Goal: Task Accomplishment & Management: Complete application form

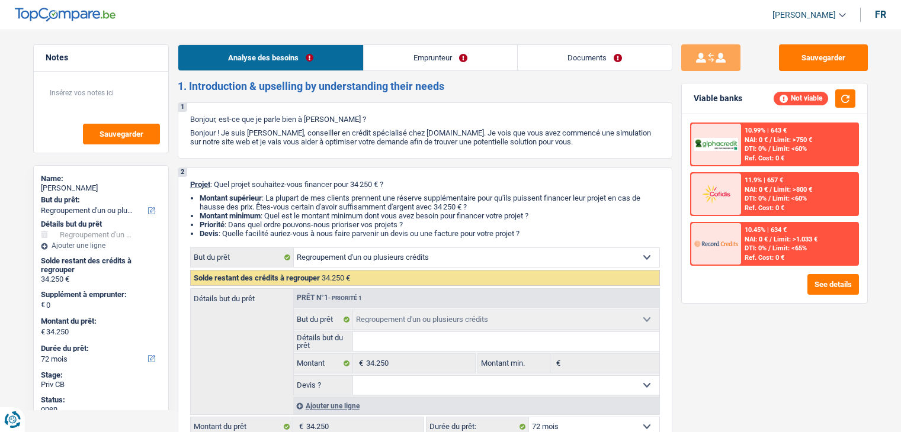
select select "refinancing"
select select "72"
select select "refinancing"
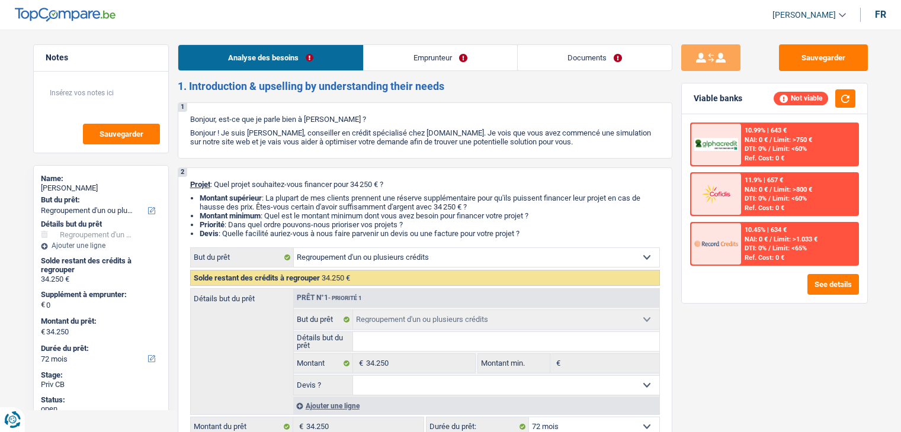
select select "72"
select select "privateEmployee"
select select "netSalary"
select select "mealVouchers"
select select "ownerWithoutMortgage"
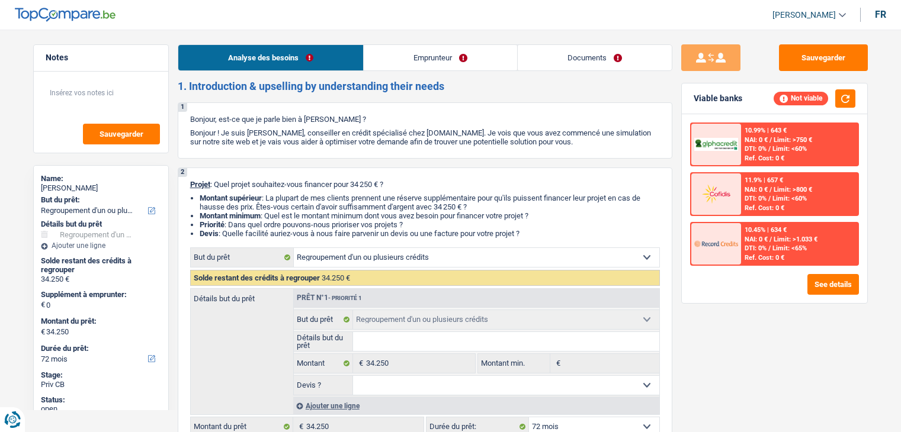
select select "refinancing"
select select "72"
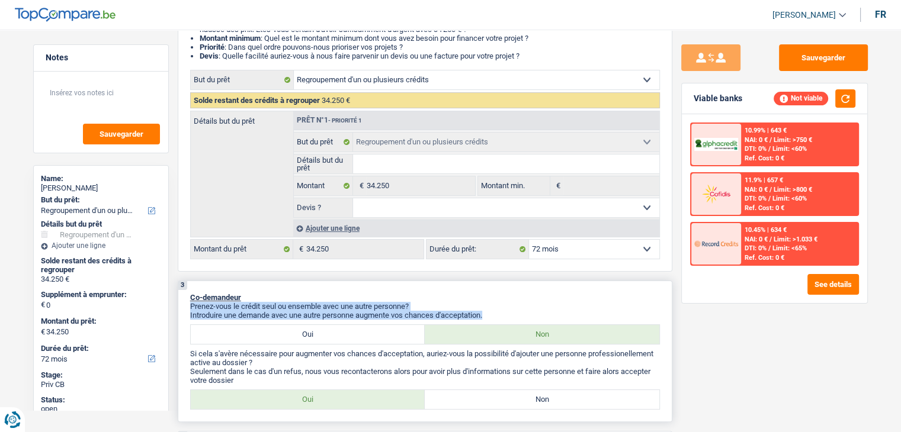
drag, startPoint x: 488, startPoint y: 313, endPoint x: 352, endPoint y: 299, distance: 136.4
click at [352, 299] on div "3 Co-demandeur Prenez-vous le crédit seul ou ensemble avec une autre personne? …" at bounding box center [425, 352] width 495 height 142
click at [358, 288] on div "3 Co-demandeur Prenez-vous le crédit seul ou ensemble avec une autre personne? …" at bounding box center [425, 352] width 495 height 142
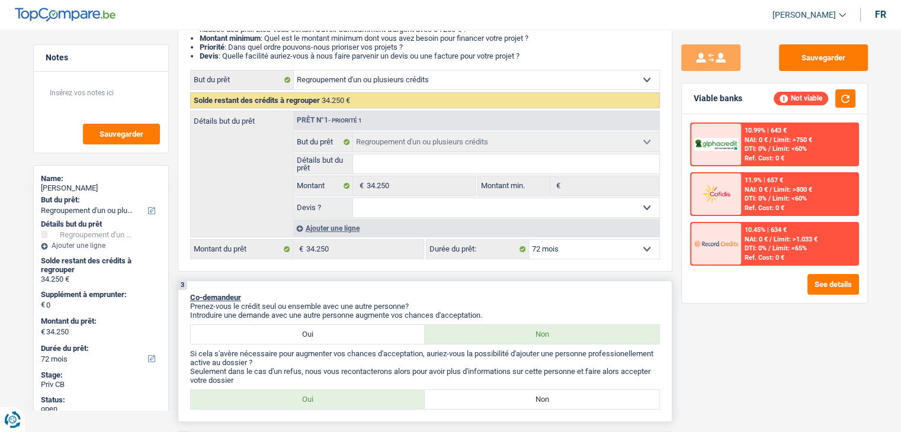
scroll to position [0, 0]
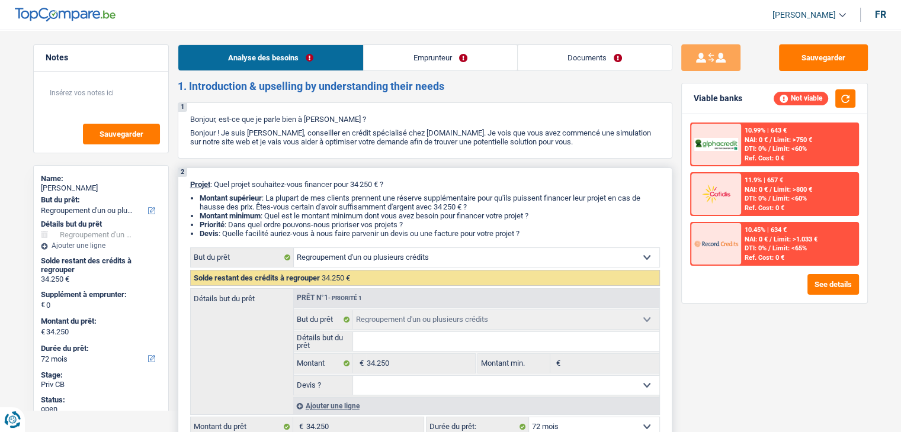
drag, startPoint x: 528, startPoint y: 233, endPoint x: 190, endPoint y: 184, distance: 342.3
click at [190, 184] on div "2 Projet : Quel projet souhaitez-vous financer pour 34 250 € ? Montant supérieu…" at bounding box center [425, 309] width 495 height 282
drag, startPoint x: 571, startPoint y: 142, endPoint x: 249, endPoint y: 117, distance: 323.2
click at [249, 117] on div "1 Bonjour, est-ce que je parle bien à Carlos Sergio ? Bonjour ! Je suis Yanis D…" at bounding box center [425, 130] width 495 height 56
click at [284, 133] on p "Bonjour ! Je suis [PERSON_NAME], conseiller en crédit spécialisé chez [DOMAIN_N…" at bounding box center [425, 138] width 470 height 18
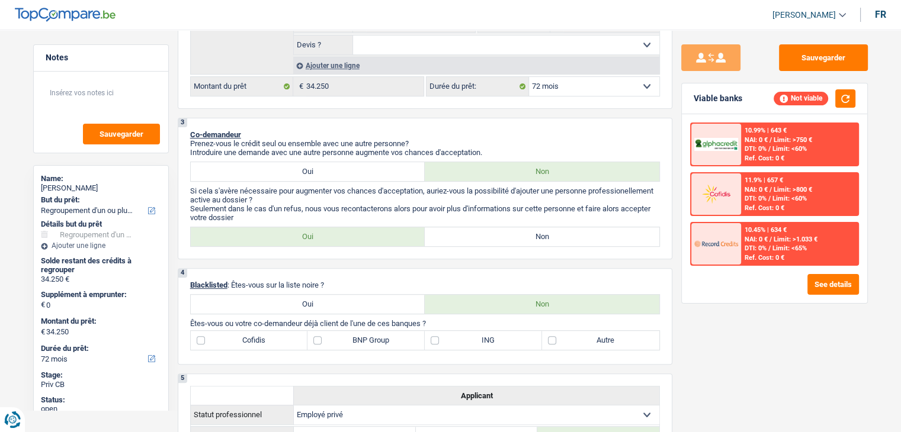
scroll to position [415, 0]
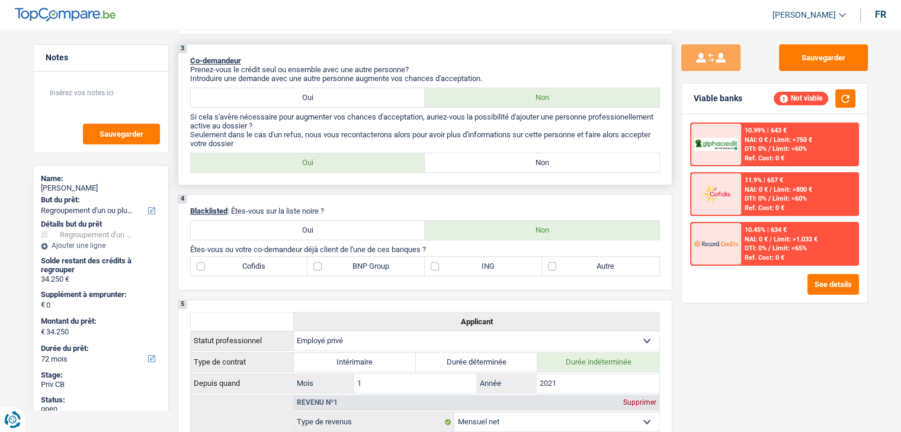
click at [524, 156] on label "Non" at bounding box center [542, 162] width 235 height 19
click at [524, 156] on input "Non" at bounding box center [542, 162] width 235 height 19
radio input "true"
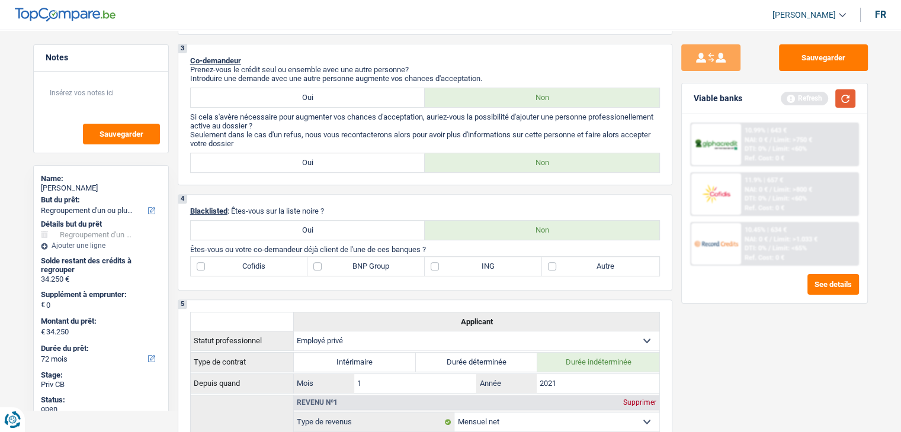
click at [842, 95] on button "button" at bounding box center [845, 98] width 20 height 18
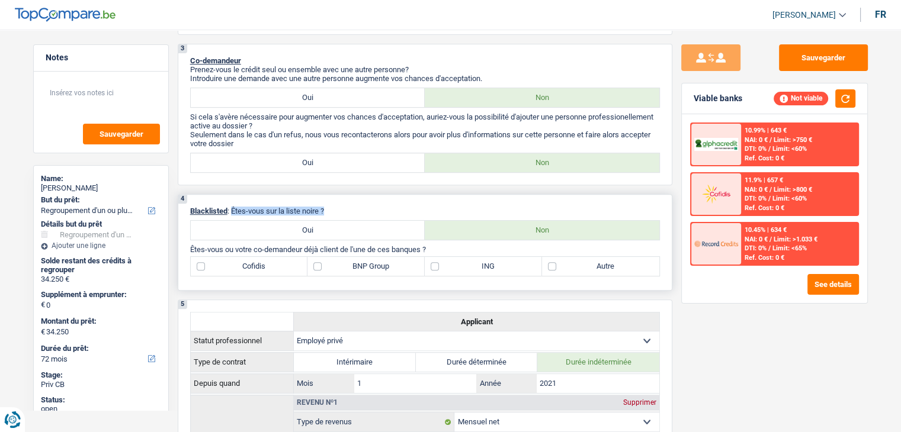
drag, startPoint x: 326, startPoint y: 207, endPoint x: 232, endPoint y: 209, distance: 94.2
click at [232, 209] on p "Blacklisted : Êtes-vous sur la liste noire ?" at bounding box center [425, 211] width 470 height 9
click at [386, 197] on div "4 Blacklisted : Êtes-vous sur la liste noire ? Oui Non Êtes-vous ou votre co-de…" at bounding box center [425, 242] width 495 height 97
click at [458, 199] on div "4 Blacklisted : Êtes-vous sur la liste noire ? Oui Non Êtes-vous ou votre co-de…" at bounding box center [425, 242] width 495 height 97
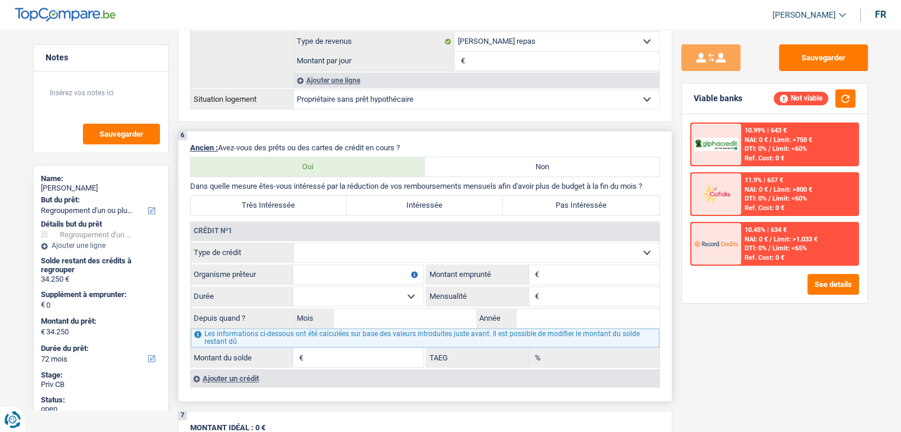
scroll to position [948, 0]
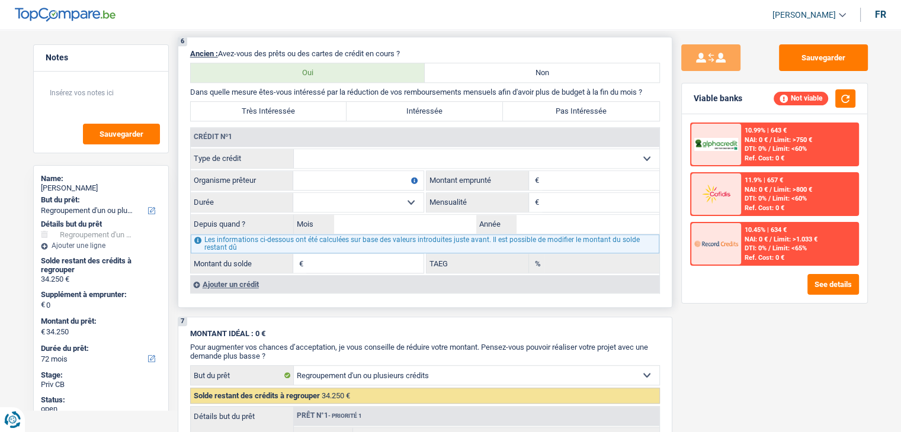
click at [665, 145] on div "6 Ancien : Avez-vous des prêts ou des cartes de crédit en cours ? Oui Non Dans …" at bounding box center [425, 172] width 495 height 271
click at [495, 151] on select "Carte ou ouverture de crédit Prêt hypothécaire Vente à tempérament Prêt à tempé…" at bounding box center [476, 158] width 365 height 19
click at [417, 133] on div "Crédit nº1" at bounding box center [425, 137] width 469 height 19
click at [414, 155] on select "Carte ou ouverture de crédit Prêt hypothécaire Vente à tempérament Prêt à tempé…" at bounding box center [476, 158] width 365 height 19
select select "personalLoan"
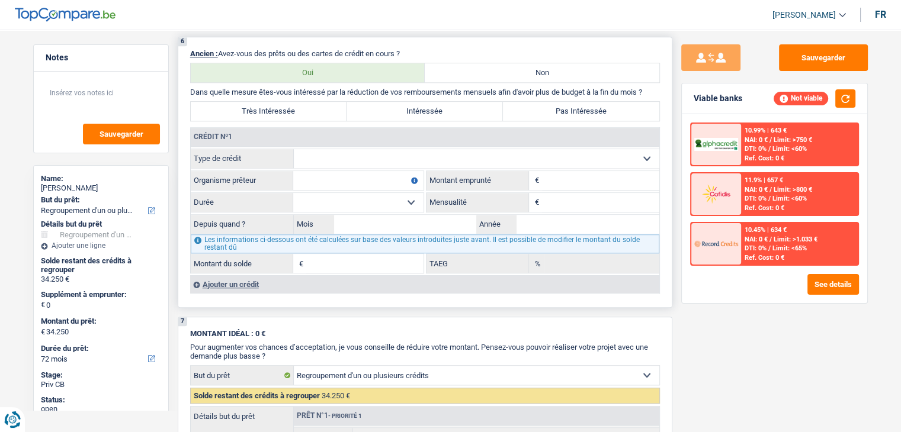
type input "0"
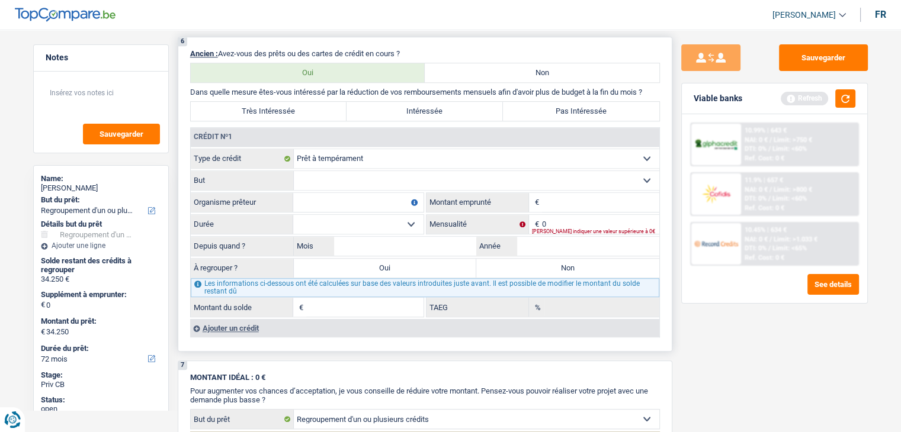
click at [336, 171] on select "Confort maison: meubles, textile, peinture, électroménager, outillage non-profe…" at bounding box center [476, 180] width 365 height 19
click at [378, 123] on div "6 Ancien : Avez-vous des prêts ou des cartes de crédit en cours ? Oui Non Dans …" at bounding box center [425, 194] width 495 height 315
click at [336, 194] on input "Organisme prêteur" at bounding box center [358, 202] width 130 height 19
type input "crelan"
drag, startPoint x: 653, startPoint y: 86, endPoint x: 344, endPoint y: 88, distance: 309.2
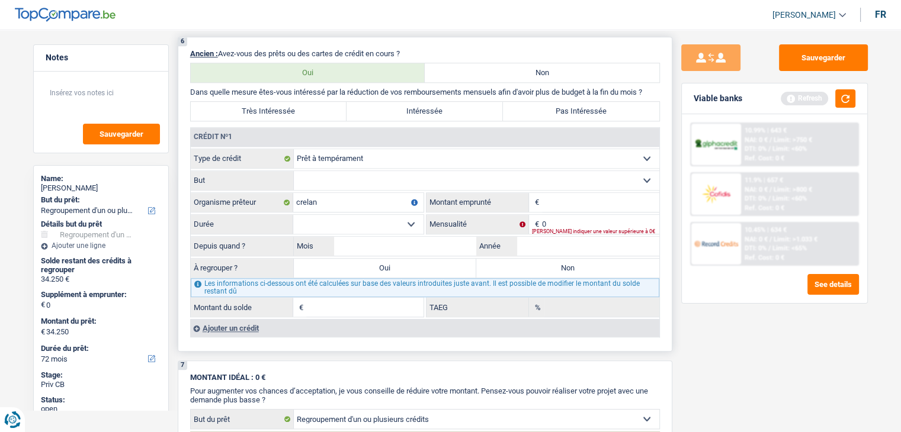
click at [344, 88] on p "Dans quelle mesure êtes-vous intéressé par la réduction de vos remboursements m…" at bounding box center [425, 92] width 470 height 9
drag, startPoint x: 838, startPoint y: 100, endPoint x: 826, endPoint y: 100, distance: 12.4
click at [839, 100] on button "button" at bounding box center [845, 98] width 20 height 18
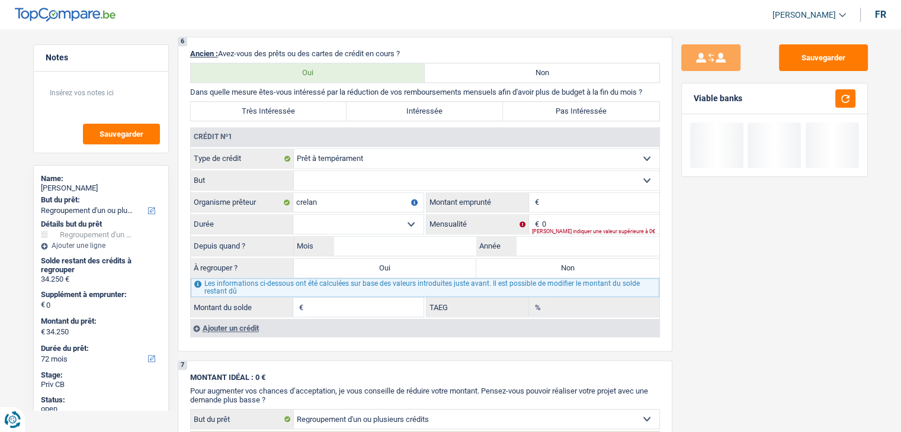
drag, startPoint x: 743, startPoint y: 100, endPoint x: 686, endPoint y: 100, distance: 56.9
click at [686, 100] on div "Viable banks" at bounding box center [774, 99] width 185 height 31
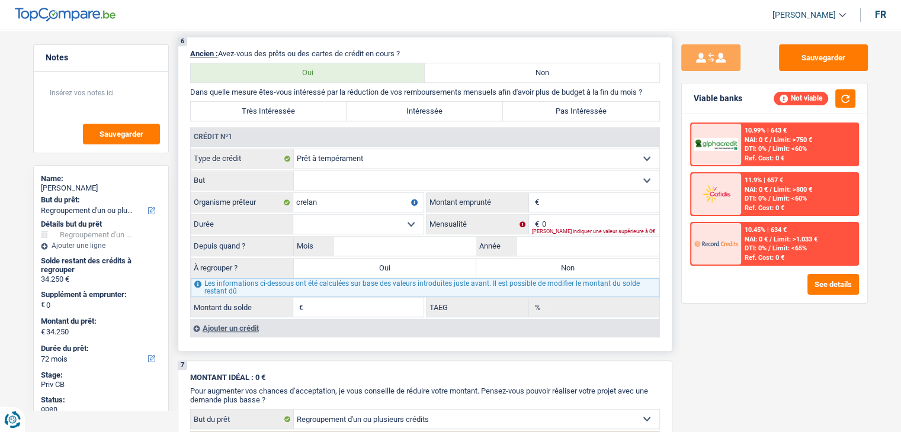
click at [313, 174] on select "Confort maison: meubles, textile, peinture, électroménager, outillage non-profe…" at bounding box center [476, 180] width 365 height 19
select select "familyEvent"
click at [294, 171] on select "Confort maison: meubles, textile, peinture, électroménager, outillage non-profe…" at bounding box center [476, 180] width 365 height 19
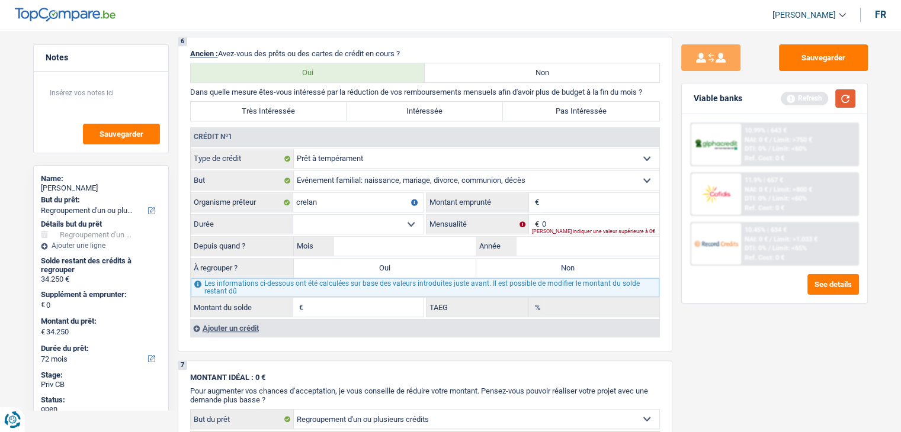
click at [850, 93] on button "button" at bounding box center [845, 98] width 20 height 18
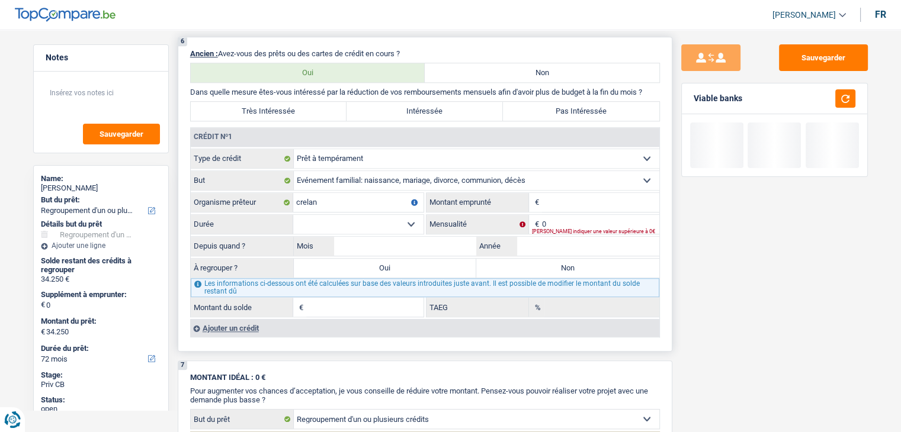
click at [557, 197] on input "Montant" at bounding box center [600, 202] width 117 height 19
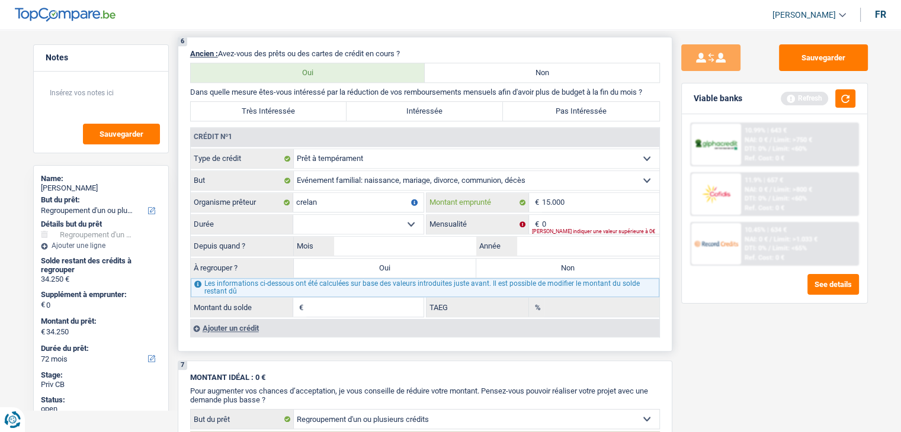
type input "15.000"
click at [367, 217] on select "12 mois 18 mois 24 mois 30 mois 36 mois 42 mois 48 mois 60 mois Sélectionner un…" at bounding box center [358, 224] width 130 height 19
click at [358, 219] on select "12 mois 18 mois 24 mois 30 mois 36 mois 42 mois 48 mois 60 mois Sélectionner un…" at bounding box center [358, 224] width 130 height 19
select select "48"
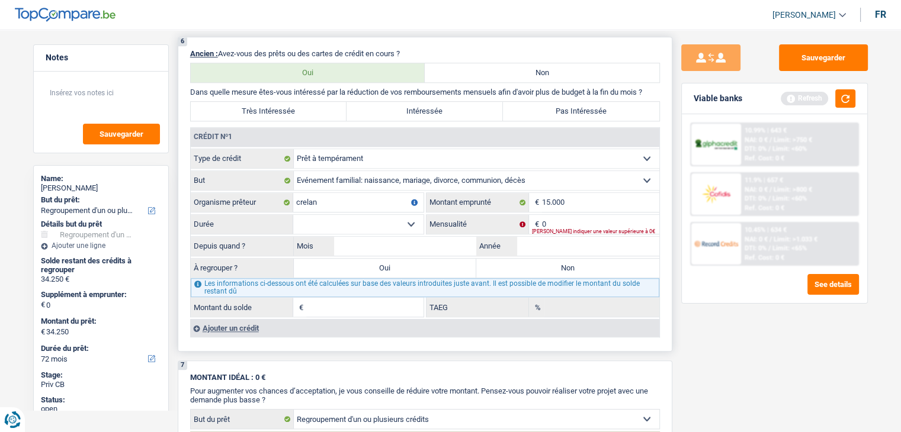
click at [293, 215] on select "12 mois 18 mois 24 mois 30 mois 36 mois 42 mois 48 mois 60 mois Sélectionner un…" at bounding box center [358, 224] width 130 height 19
click at [595, 219] on input "0" at bounding box center [600, 224] width 117 height 19
type input "412"
click at [668, 169] on div "6 Ancien : Avez-vous des prêts ou des cartes de crédit en cours ? Oui Non Dans …" at bounding box center [425, 194] width 495 height 315
click at [843, 101] on button "button" at bounding box center [845, 98] width 20 height 18
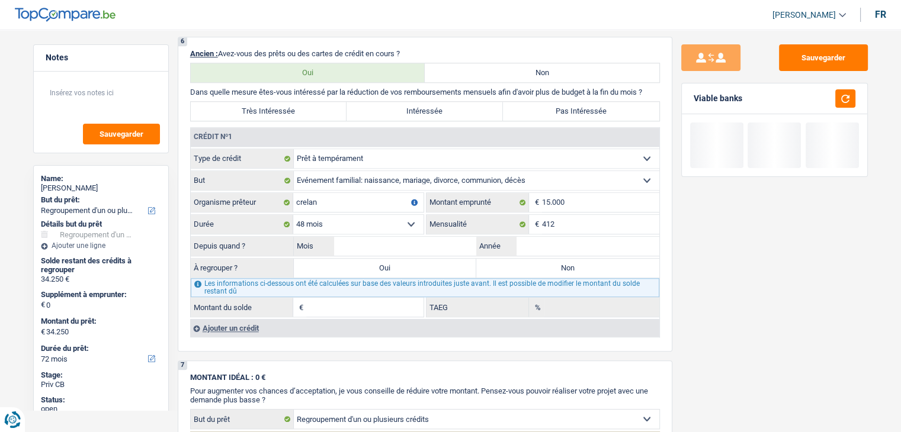
drag, startPoint x: 750, startPoint y: 92, endPoint x: 681, endPoint y: 100, distance: 70.3
click at [681, 100] on div "Viable banks" at bounding box center [774, 130] width 187 height 94
click at [442, 237] on input "Mois" at bounding box center [405, 246] width 143 height 19
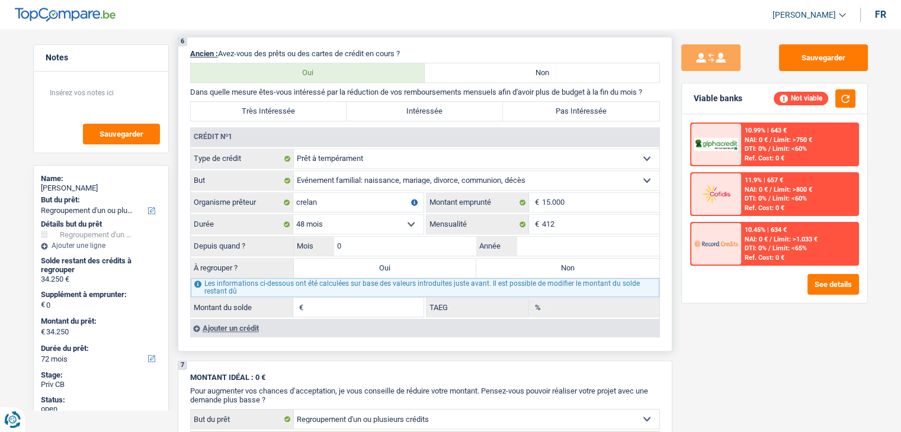
type input "05"
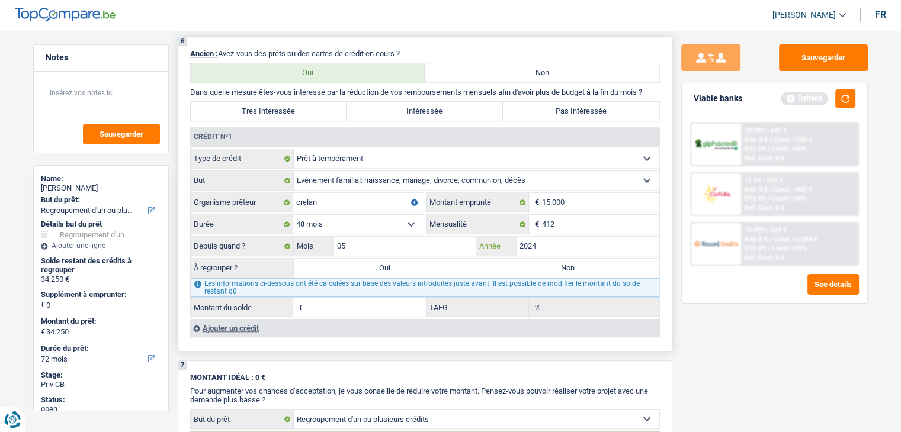
type input "2024"
type input "11.190"
type input "15,25"
click at [490, 270] on label "Non" at bounding box center [567, 268] width 183 height 19
click at [490, 270] on input "Non" at bounding box center [567, 268] width 183 height 19
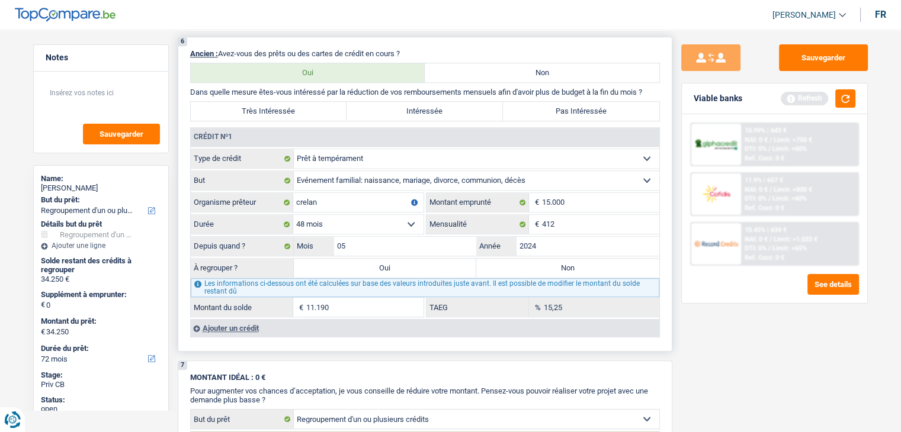
radio input "true"
select select
select select "24"
select select
select select "24"
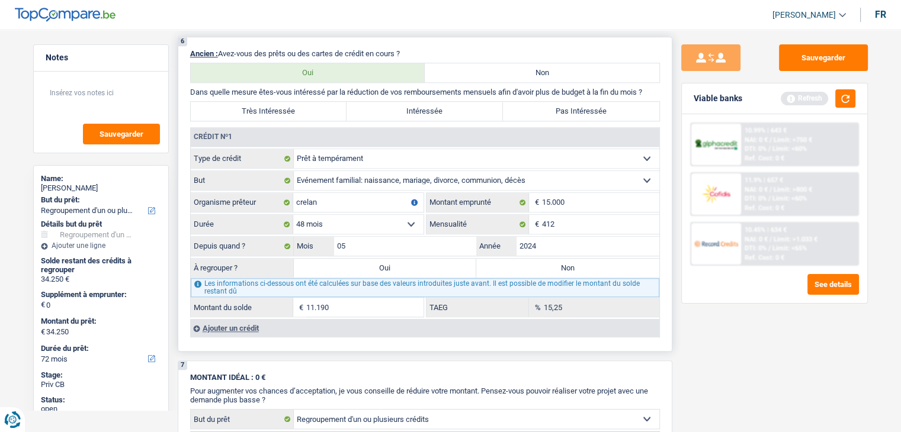
select select
select select "24"
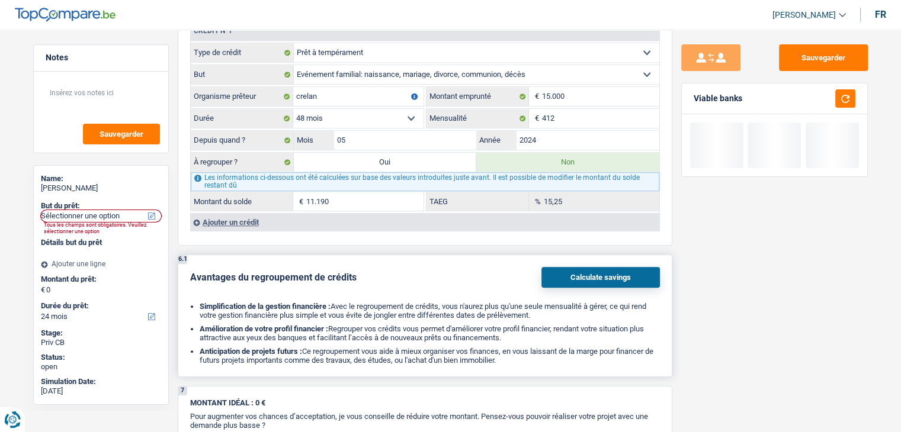
click at [403, 267] on div "Avantages du regroupement de crédits Calculate savings" at bounding box center [425, 277] width 470 height 21
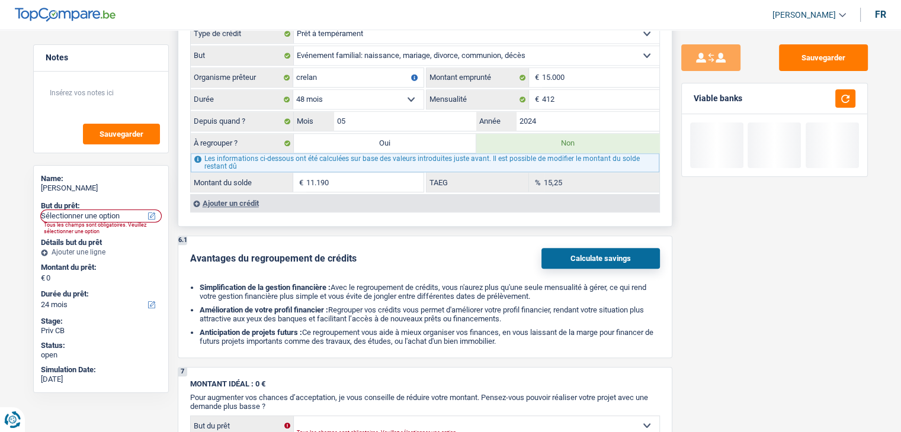
click at [379, 136] on label "Oui" at bounding box center [385, 143] width 183 height 19
click at [379, 136] on input "Oui" at bounding box center [385, 143] width 183 height 19
radio input "true"
radio input "false"
type input "11.190"
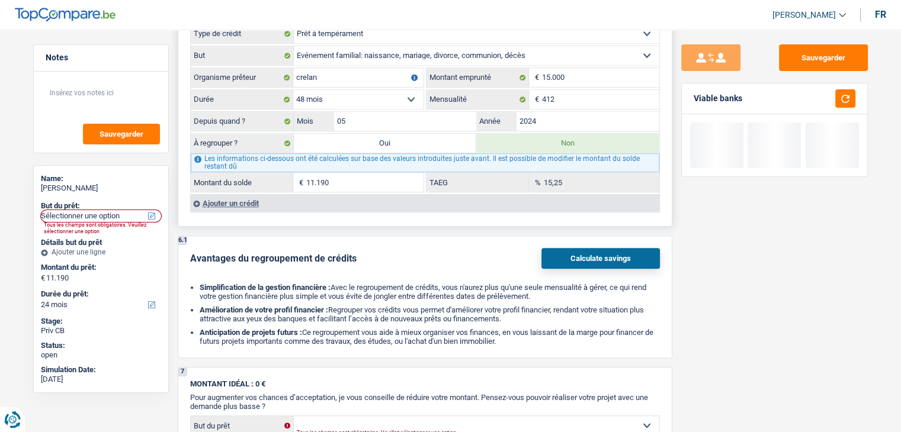
select select "refinancing"
select select "60"
select select "refinancing"
select select "60"
select select "refinancing"
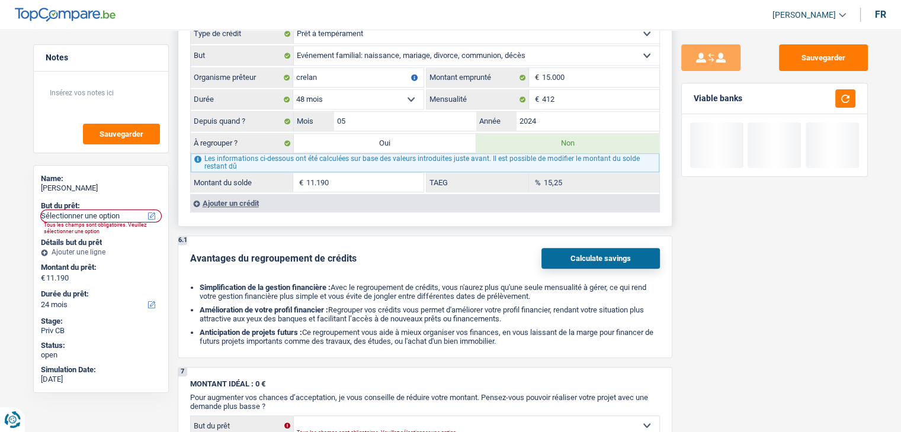
select select "60"
select select "refinancing"
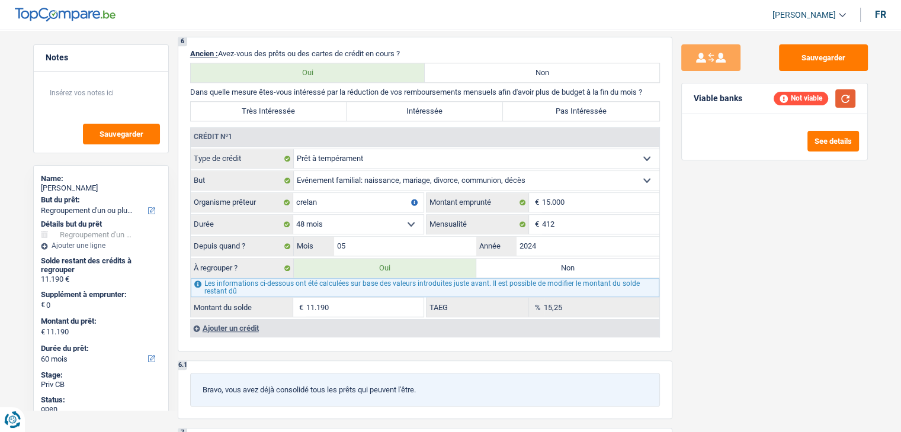
click at [840, 91] on button "button" at bounding box center [845, 98] width 20 height 18
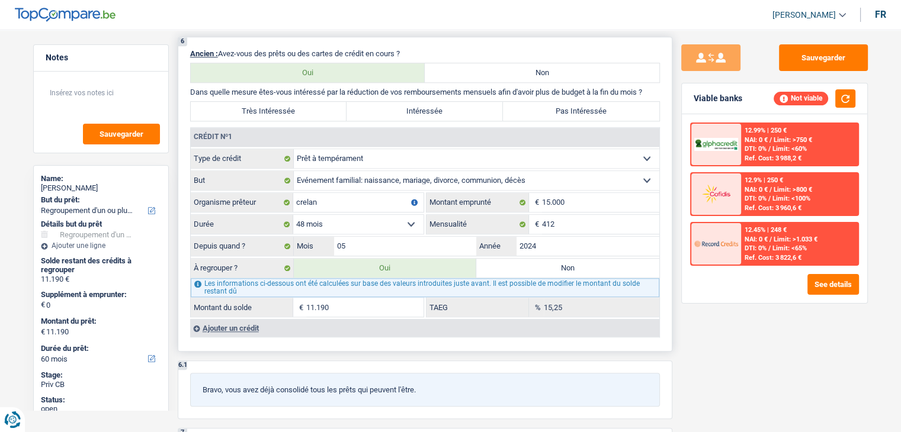
click at [248, 325] on div "Ajouter un crédit" at bounding box center [424, 328] width 469 height 18
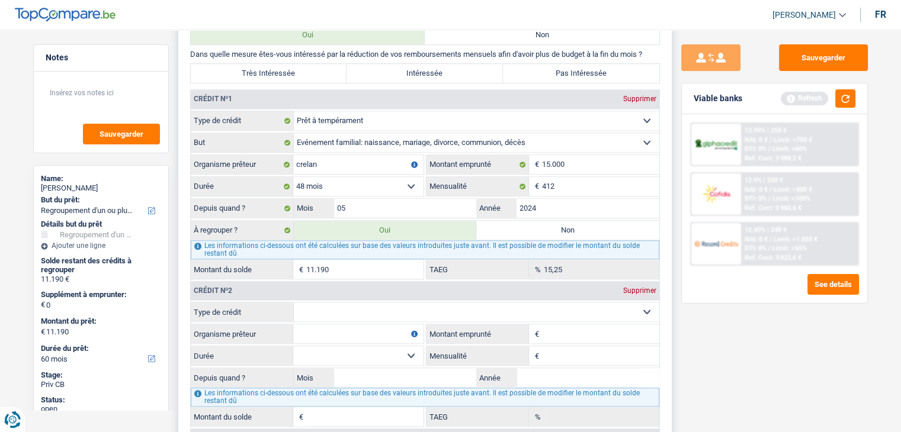
scroll to position [1007, 0]
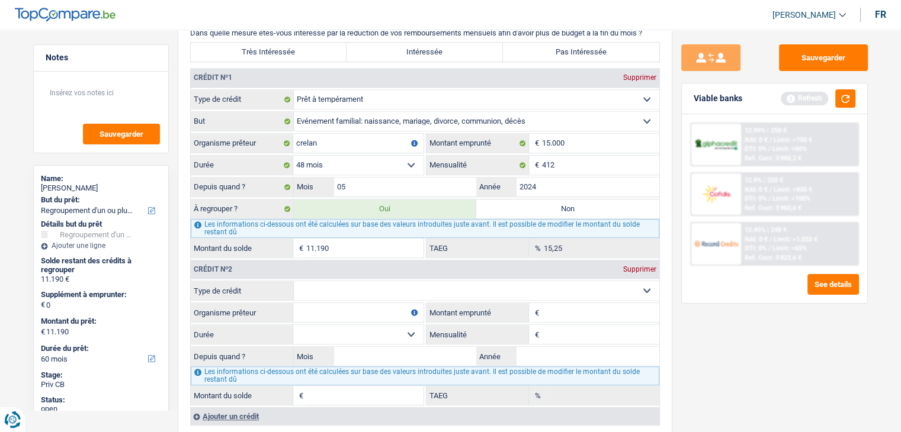
click at [682, 323] on div "Sauvegarder Viable banks Refresh 12.99% | 250 € NAI: 0 € / Limit: >750 € DTI: 0…" at bounding box center [774, 227] width 204 height 366
click at [843, 100] on button "button" at bounding box center [845, 98] width 20 height 18
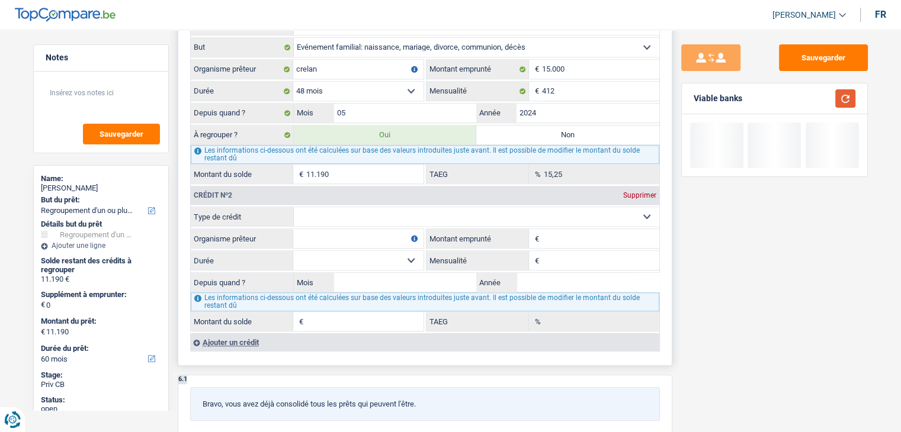
scroll to position [1125, 0]
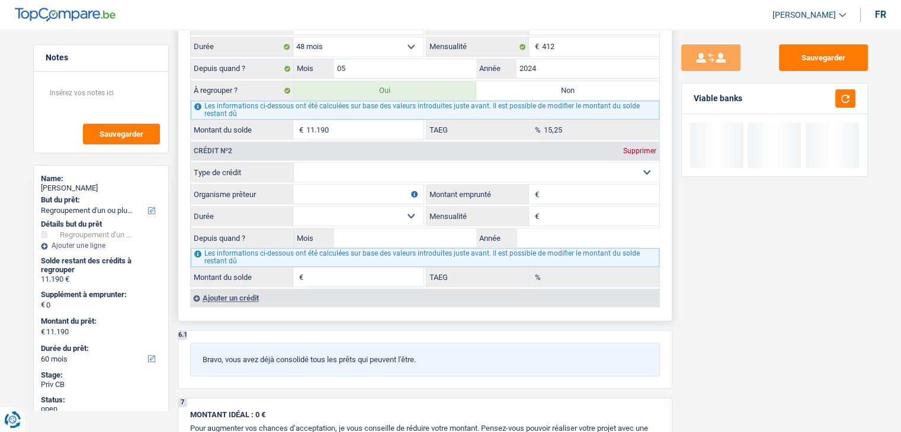
click at [359, 166] on select "Carte ou ouverture de crédit Prêt hypothécaire Vente à tempérament Prêt à tempé…" at bounding box center [476, 172] width 365 height 19
select select "personalLoan"
type input "0"
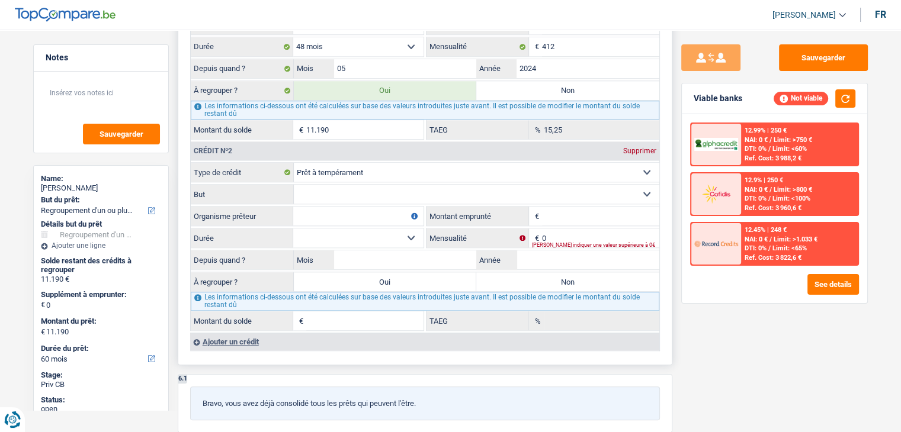
click at [342, 188] on select "Confort maison: meubles, textile, peinture, électroménager, outillage non-profe…" at bounding box center [476, 194] width 365 height 19
click at [340, 209] on input "Organisme prêteur" at bounding box center [358, 216] width 130 height 19
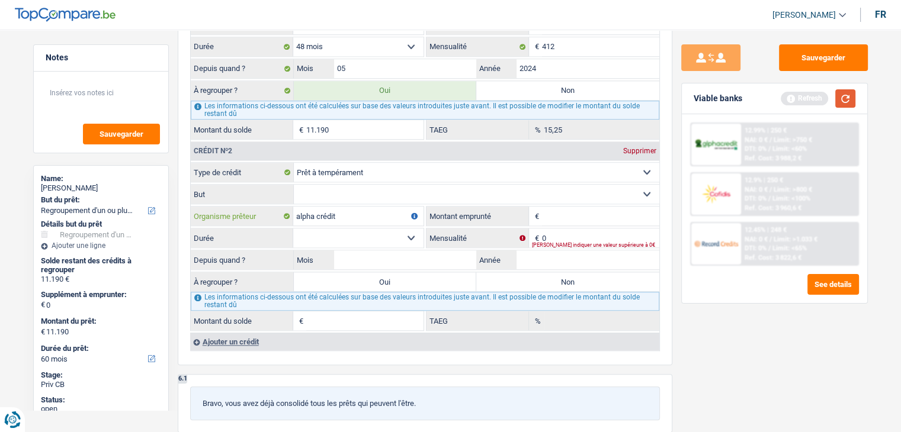
type input "alpha crédit"
click at [842, 102] on button "button" at bounding box center [845, 98] width 20 height 18
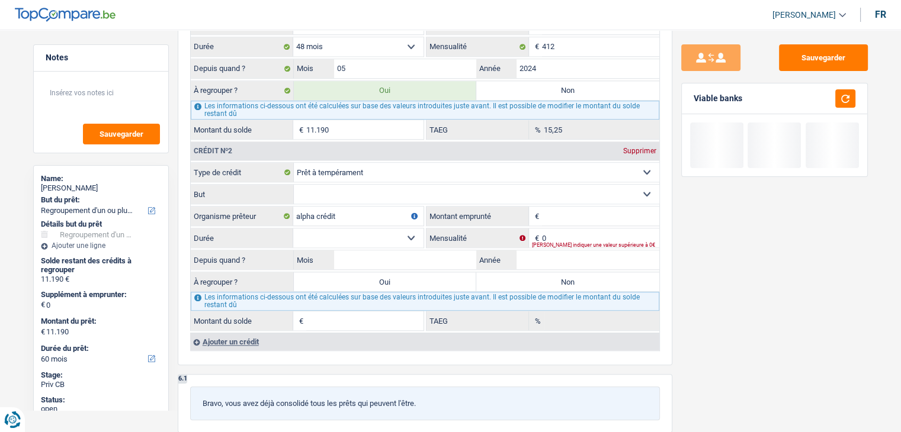
drag, startPoint x: 745, startPoint y: 99, endPoint x: 689, endPoint y: 102, distance: 55.2
click at [689, 102] on div "Viable banks" at bounding box center [774, 99] width 185 height 31
click at [345, 195] on select "Confort maison: meubles, textile, peinture, électroménager, outillage non-profe…" at bounding box center [476, 194] width 365 height 19
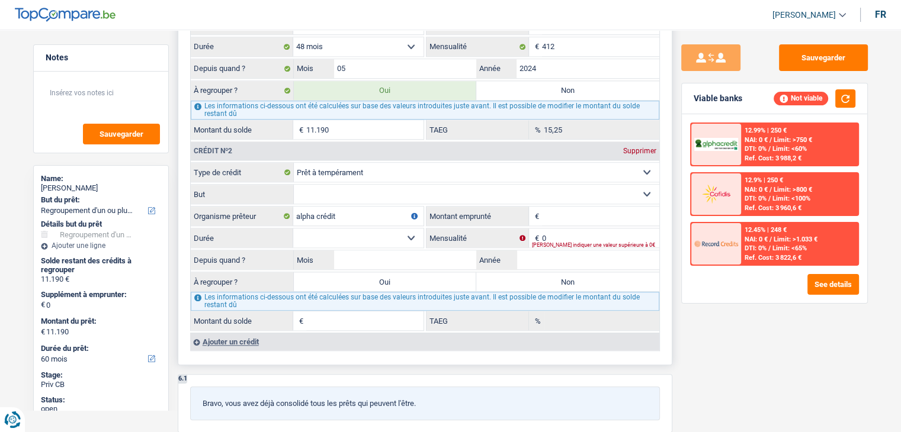
select select "homeFurnishingOrRelocation"
click at [294, 185] on select "Confort maison: meubles, textile, peinture, électroménager, outillage non-profe…" at bounding box center [476, 194] width 365 height 19
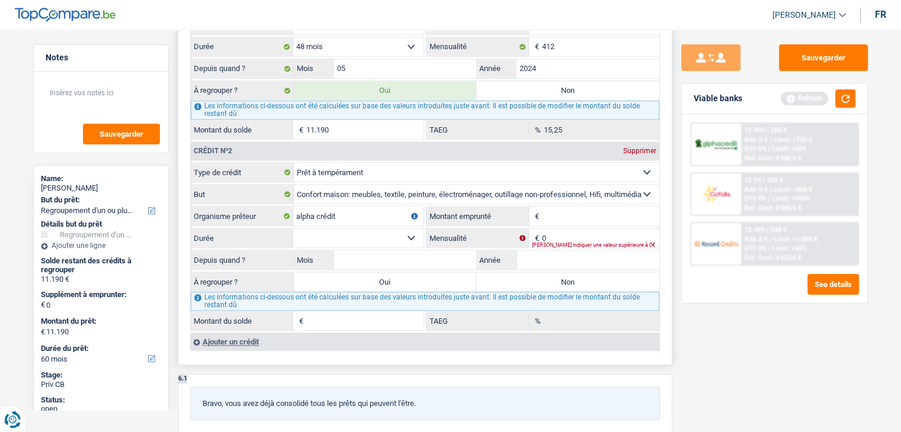
click at [562, 207] on input "Montant emprunté" at bounding box center [600, 216] width 117 height 19
type input "17.000"
click at [406, 229] on select "12 mois 18 mois 24 mois 30 mois 36 mois 42 mois 48 mois 60 mois 72 mois 84 mois…" at bounding box center [358, 238] width 130 height 19
select select "48"
click at [293, 229] on select "12 mois 18 mois 24 mois 30 mois 36 mois 42 mois 48 mois 60 mois 72 mois 84 mois…" at bounding box center [358, 238] width 130 height 19
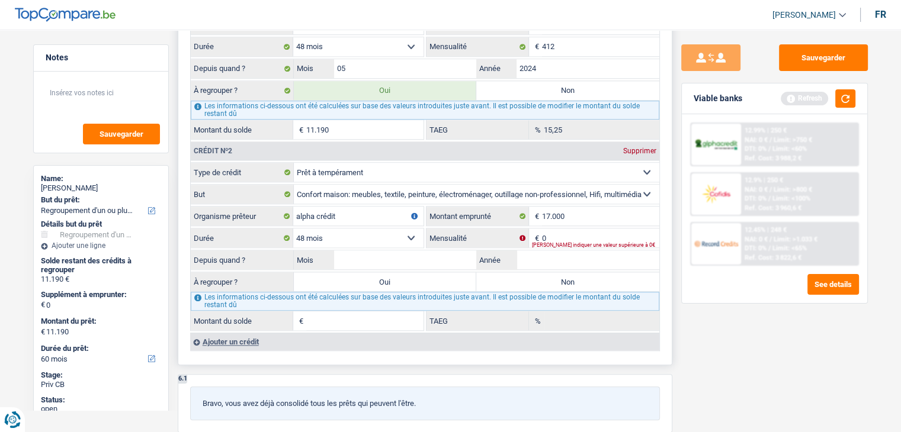
click at [376, 233] on select "12 mois 18 mois 24 mois 30 mois 36 mois 42 mois 48 mois 60 mois 72 mois 84 mois…" at bounding box center [358, 238] width 130 height 19
click at [293, 229] on select "12 mois 18 mois 24 mois 30 mois 36 mois 42 mois 48 mois 60 mois 72 mois 84 mois…" at bounding box center [358, 238] width 130 height 19
click at [561, 233] on input "0" at bounding box center [600, 238] width 117 height 19
type input "388"
click at [460, 254] on input "Mois" at bounding box center [405, 260] width 143 height 19
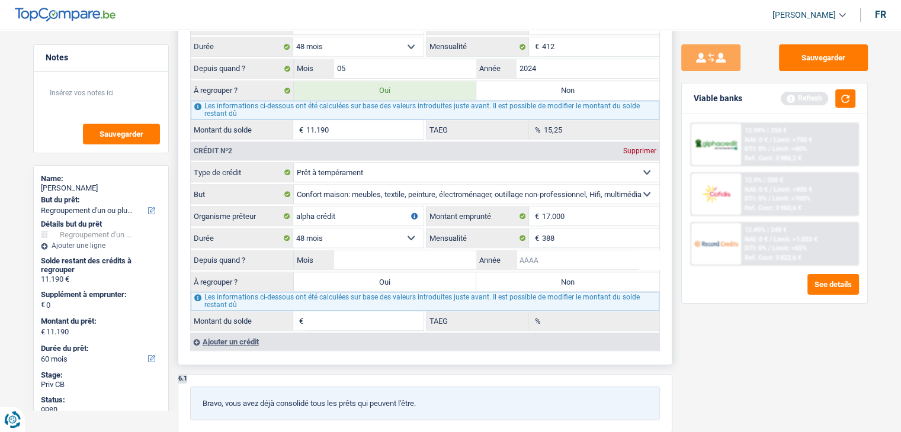
click at [527, 254] on input "Année" at bounding box center [587, 260] width 143 height 19
type input "2024"
click at [448, 256] on input "Mois" at bounding box center [405, 260] width 143 height 19
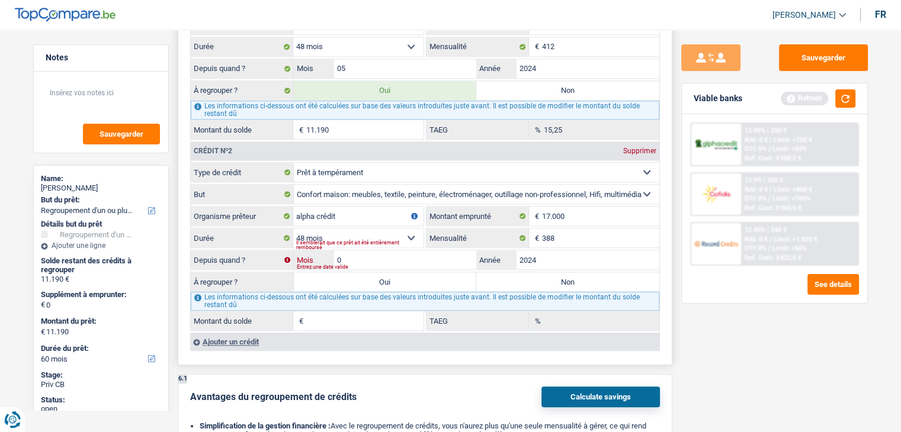
type input "04"
type input "11.673"
type input "4,64"
click at [408, 272] on label "Oui" at bounding box center [385, 281] width 183 height 19
click at [408, 272] on input "Oui" at bounding box center [385, 281] width 183 height 19
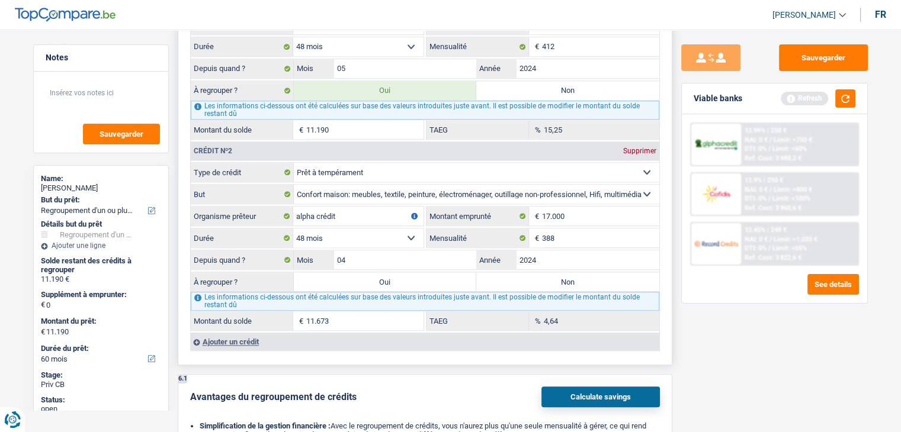
radio input "true"
type input "22.863"
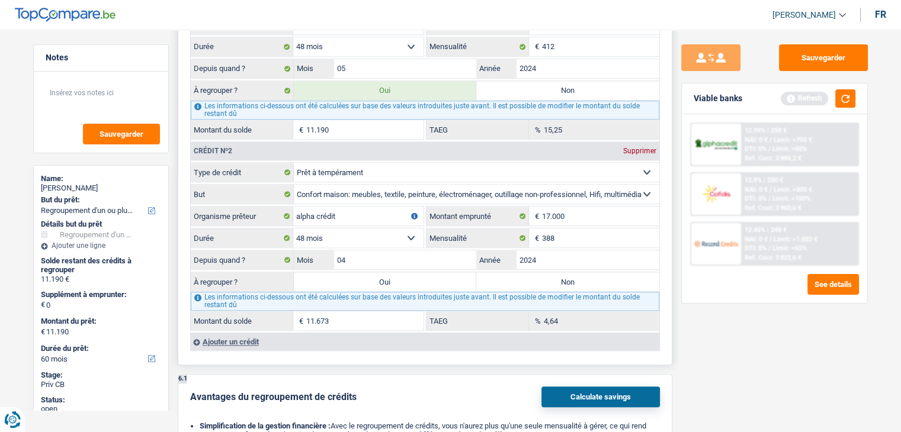
type input "22.863"
select select "120"
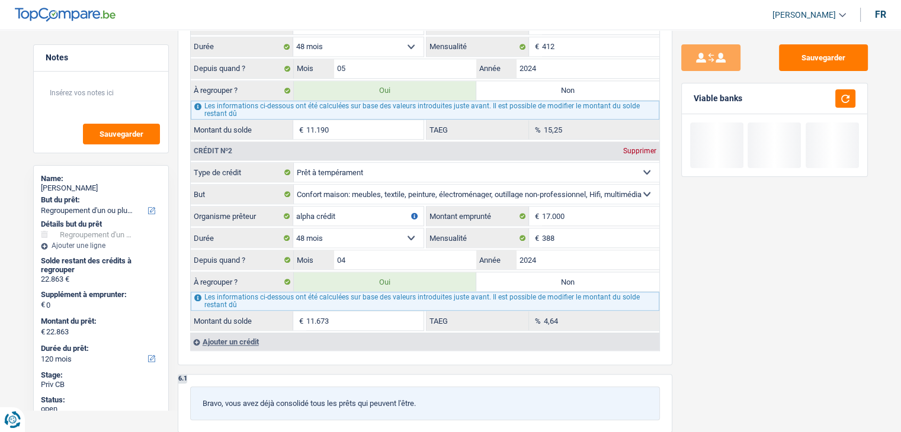
scroll to position [1236, 0]
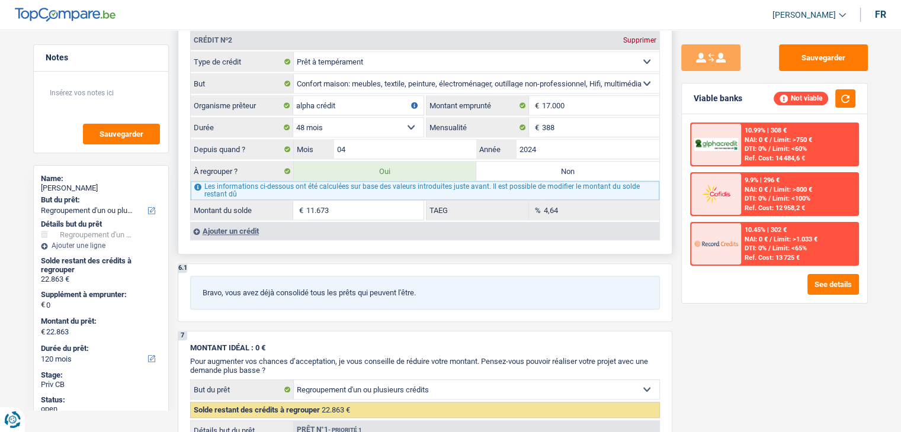
click at [249, 226] on div "Ajouter un crédit" at bounding box center [424, 231] width 469 height 18
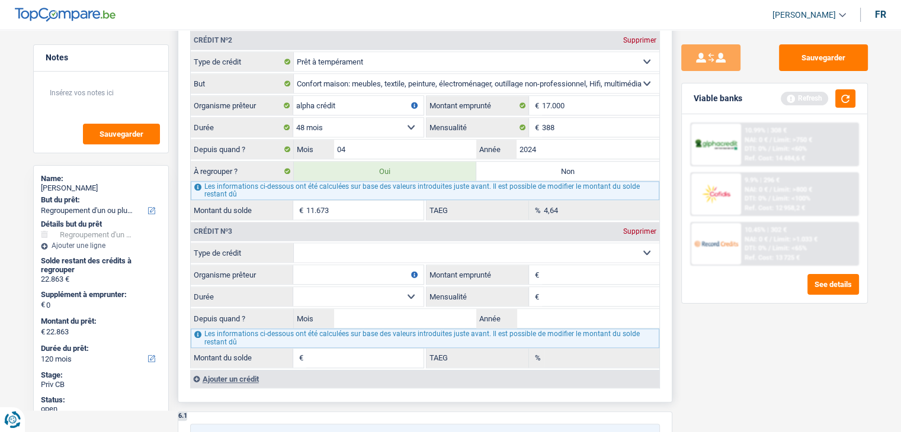
click at [396, 245] on select "Carte ou ouverture de crédit Prêt hypothécaire Vente à tempérament Prêt à tempé…" at bounding box center [476, 252] width 365 height 19
select select "cardOrCredit"
type input "0"
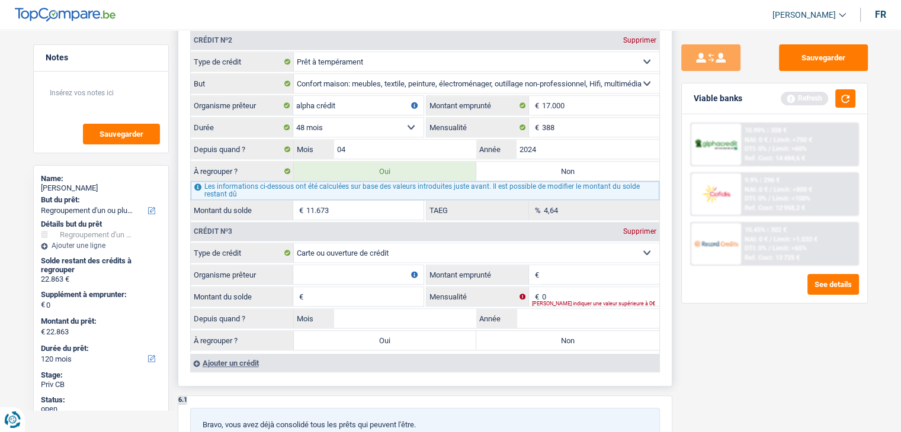
click at [256, 357] on div "Ajouter un crédit" at bounding box center [424, 363] width 469 height 18
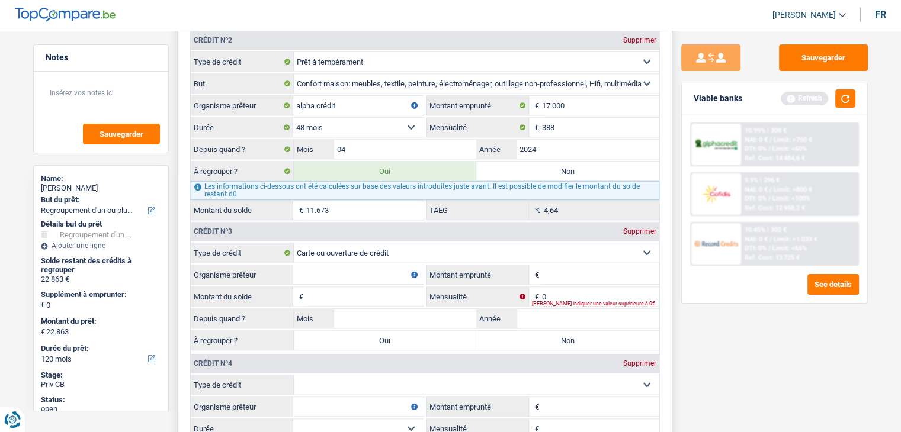
click at [386, 377] on select "Carte ou ouverture de crédit Prêt hypothécaire Vente à tempérament Prêt à tempé…" at bounding box center [476, 385] width 365 height 19
select select "cardOrCredit"
type input "0"
click at [554, 268] on input "Montant emprunté" at bounding box center [600, 274] width 117 height 19
type input "1.250"
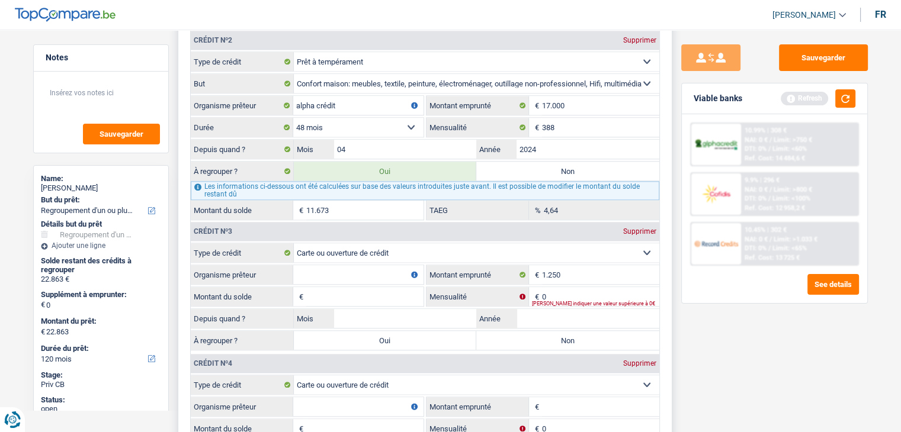
click at [561, 397] on input "Montant emprunté" at bounding box center [600, 406] width 117 height 19
type input "1.250"
click at [346, 287] on input "Montant du solde" at bounding box center [364, 296] width 117 height 19
click at [329, 266] on input "Organisme prêteur" at bounding box center [358, 274] width 130 height 19
type input "buyway"
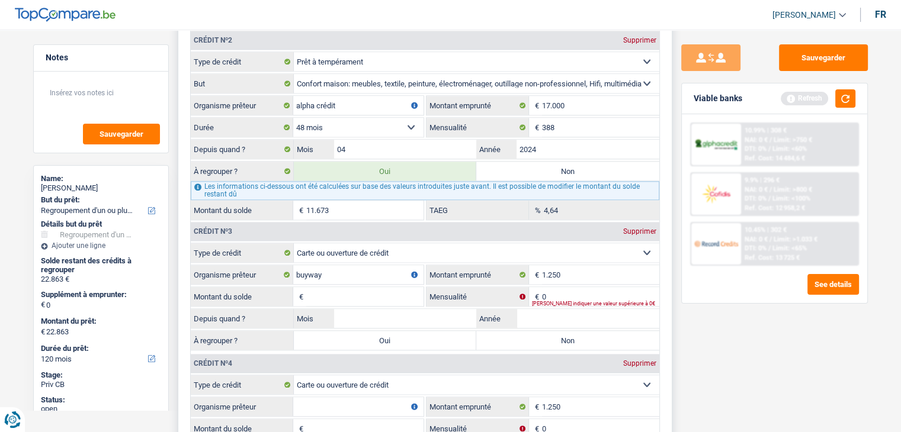
click at [315, 404] on input "Organisme prêteur" at bounding box center [358, 406] width 130 height 19
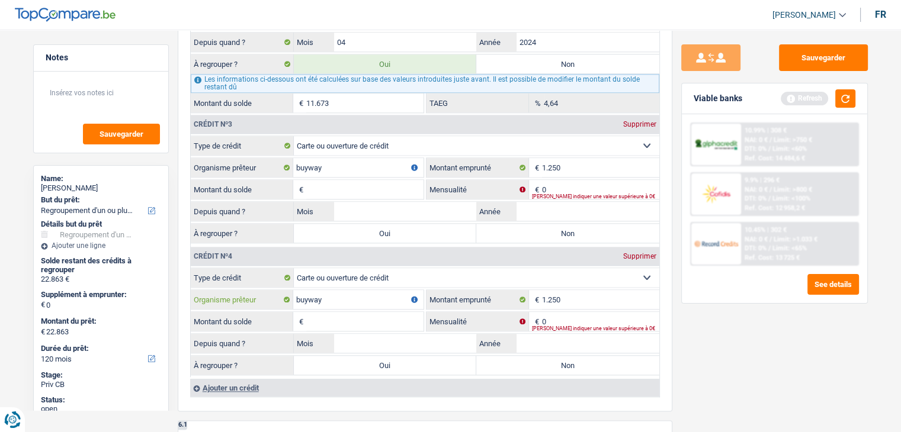
scroll to position [1346, 0]
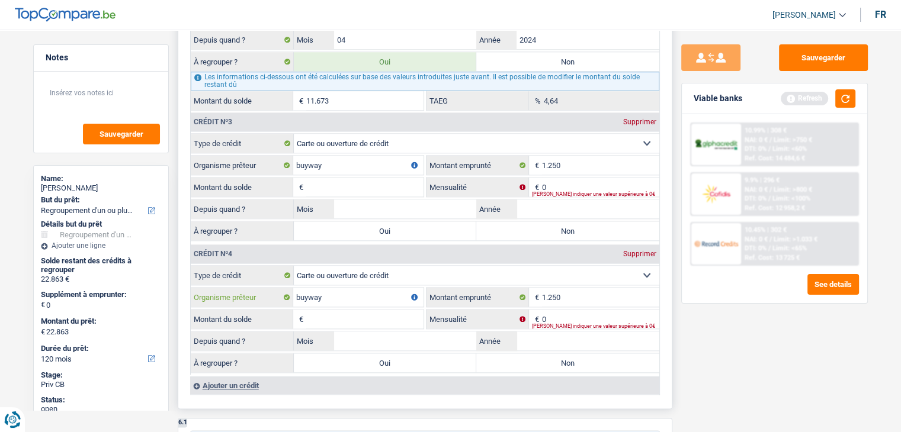
type input "buyway"
click at [347, 182] on input "Montant du solde" at bounding box center [364, 187] width 117 height 19
click at [240, 377] on div "Ajouter un crédit" at bounding box center [424, 386] width 469 height 18
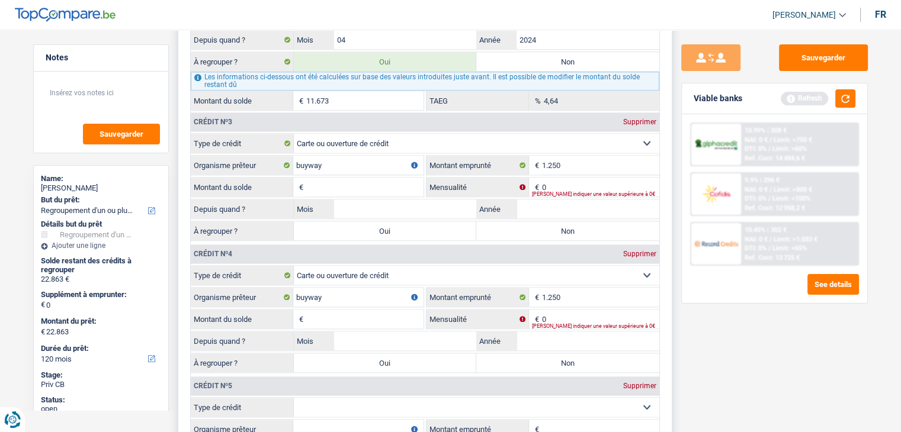
click at [336, 398] on select "Carte ou ouverture de crédit Prêt hypothécaire Vente à tempérament Prêt à tempé…" at bounding box center [476, 407] width 365 height 19
select select "cardOrCredit"
type input "0"
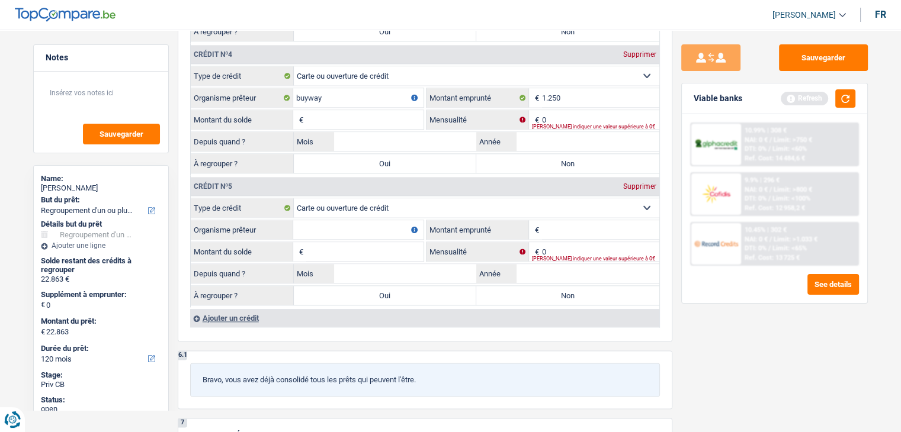
scroll to position [1614, 0]
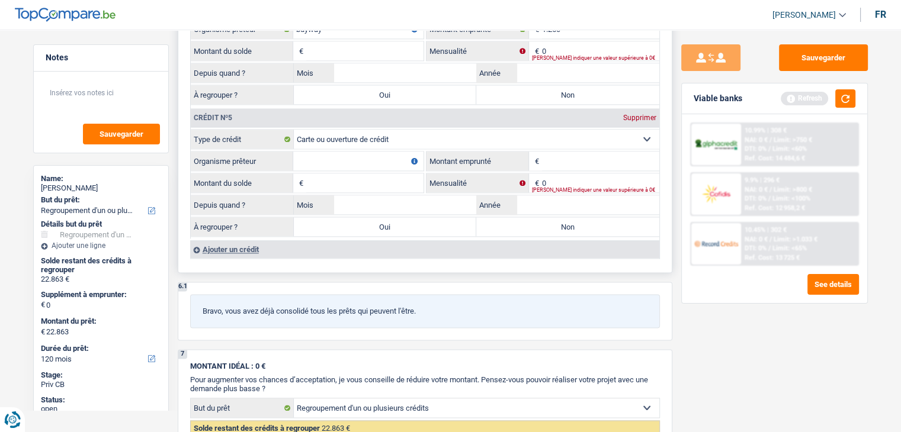
click at [550, 155] on input "Montant emprunté" at bounding box center [600, 161] width 117 height 19
type input "3.000"
click at [323, 152] on input "Organisme prêteur" at bounding box center [358, 161] width 130 height 19
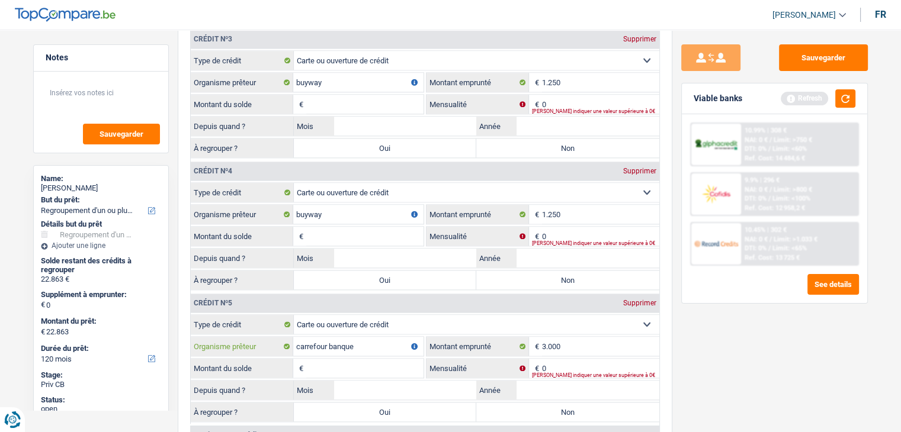
scroll to position [1426, 0]
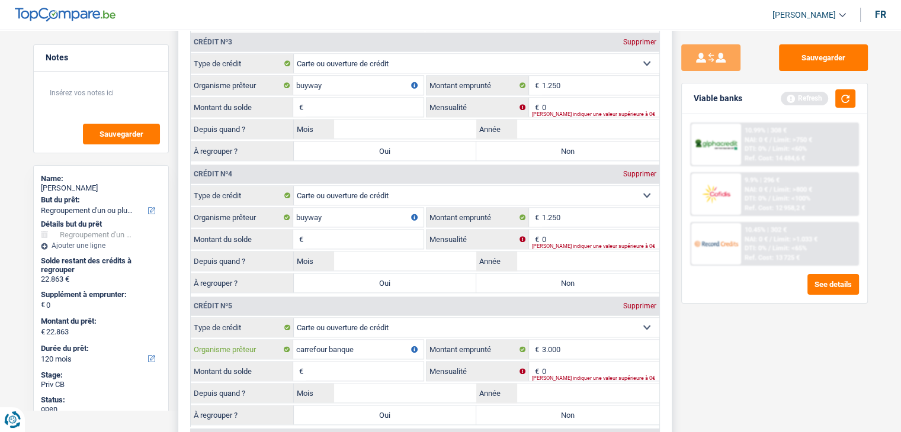
type input "carrefour banque"
click at [348, 107] on input "Montant du solde" at bounding box center [364, 107] width 117 height 19
click at [852, 102] on button "button" at bounding box center [845, 98] width 20 height 18
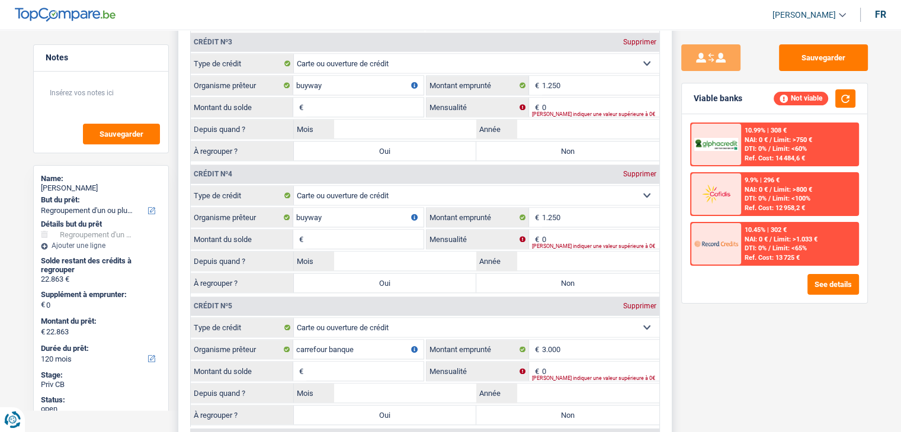
click at [354, 98] on input "Montant du solde" at bounding box center [364, 107] width 117 height 19
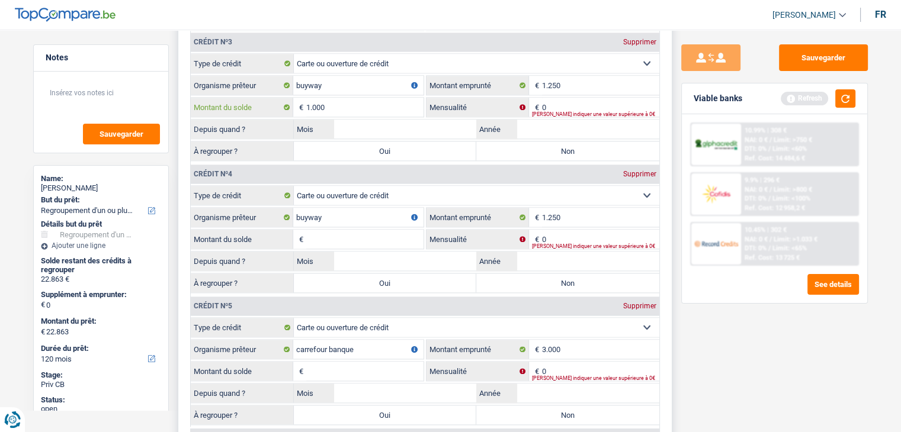
type input "1.000"
click at [338, 230] on input "Montant du solde" at bounding box center [364, 239] width 117 height 19
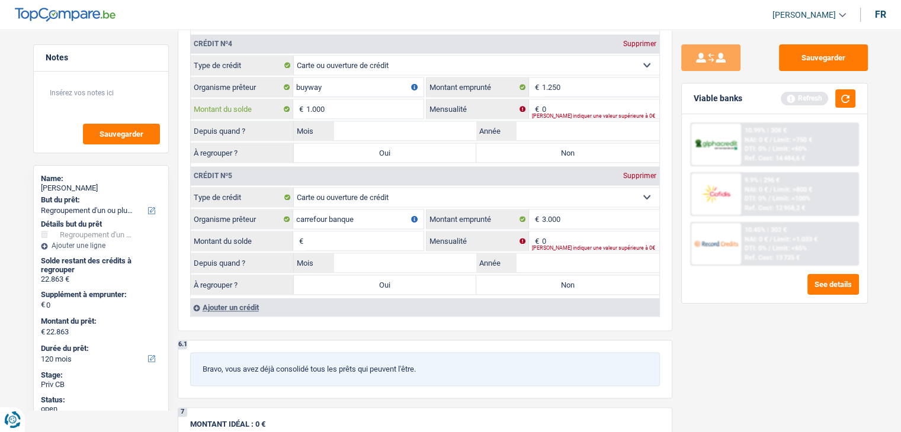
scroll to position [1568, 0]
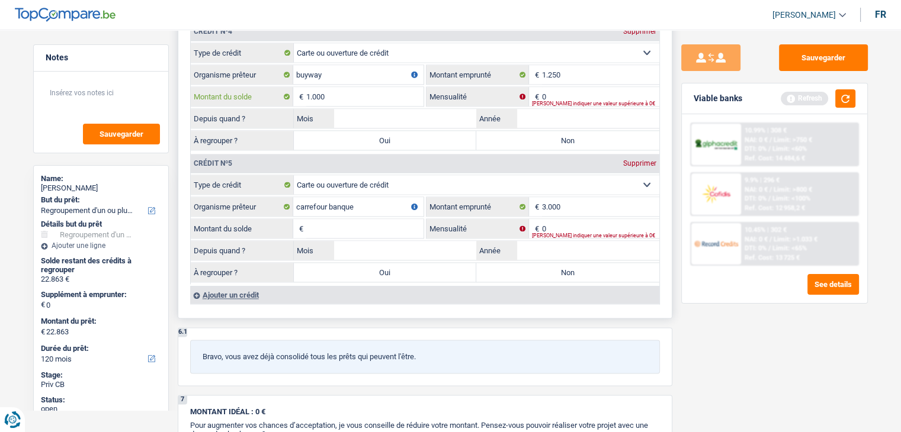
type input "1.000"
click at [329, 221] on input "Montant du solde" at bounding box center [364, 228] width 117 height 19
type input "2.600"
click at [586, 219] on input "0" at bounding box center [600, 228] width 117 height 19
type input "50"
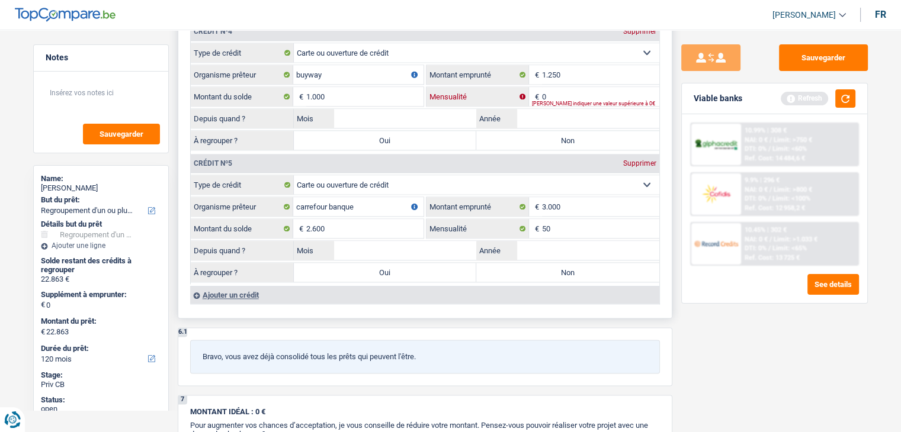
click at [560, 89] on input "0" at bounding box center [600, 96] width 117 height 19
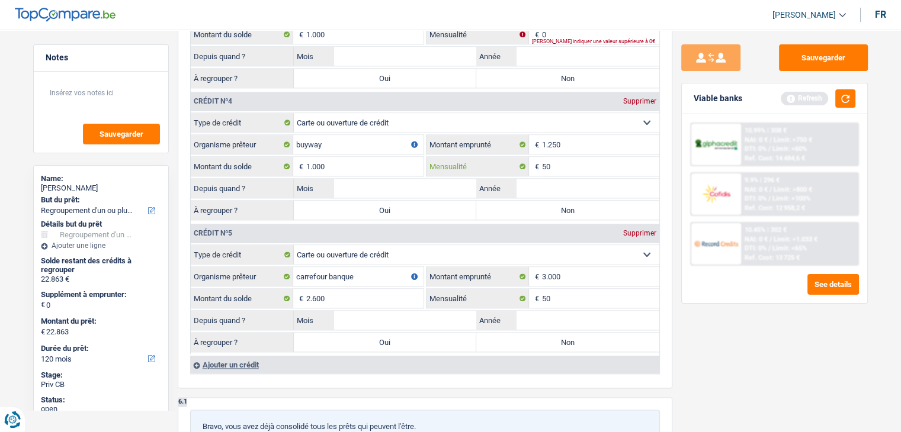
scroll to position [1424, 0]
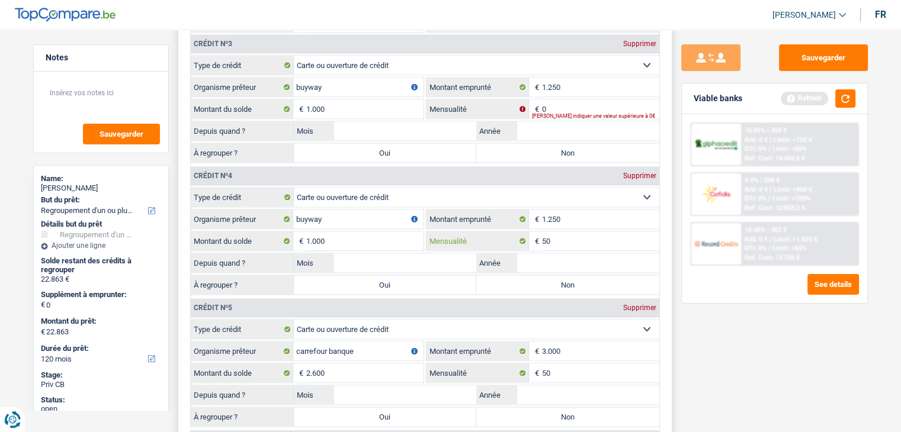
type input "50"
click at [521, 121] on input "Année" at bounding box center [587, 130] width 143 height 19
click at [552, 102] on input "0" at bounding box center [600, 109] width 117 height 19
type input "50"
click at [843, 100] on button "button" at bounding box center [845, 98] width 20 height 18
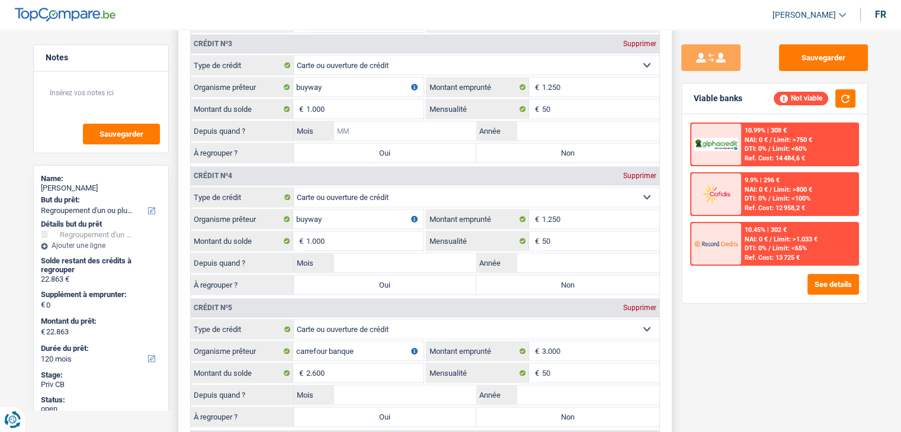
click at [394, 121] on input "Mois" at bounding box center [405, 130] width 143 height 19
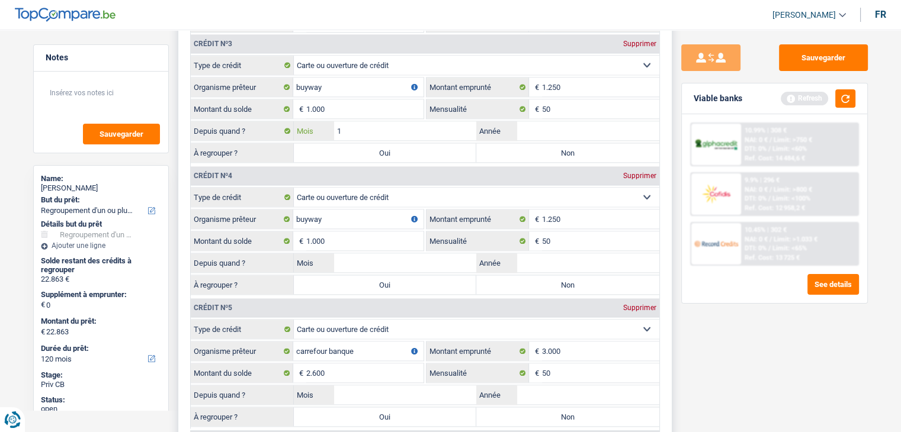
type input "11"
type input "2024"
click at [398, 254] on input "Mois" at bounding box center [405, 263] width 143 height 19
type input "11"
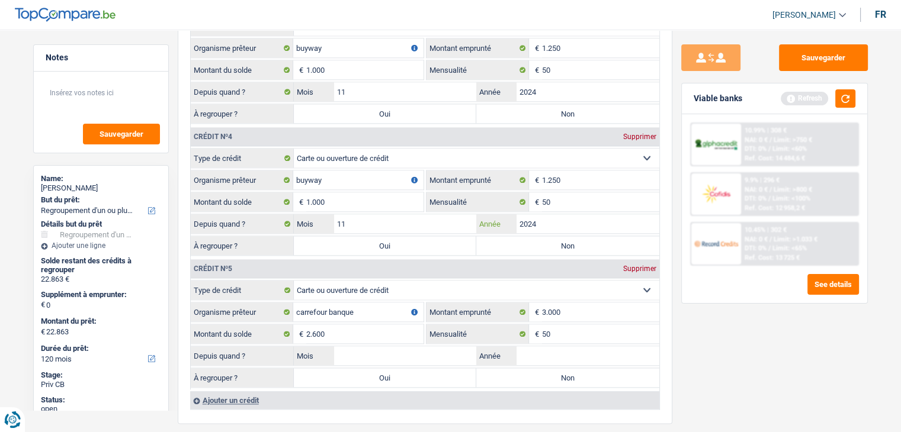
scroll to position [1573, 0]
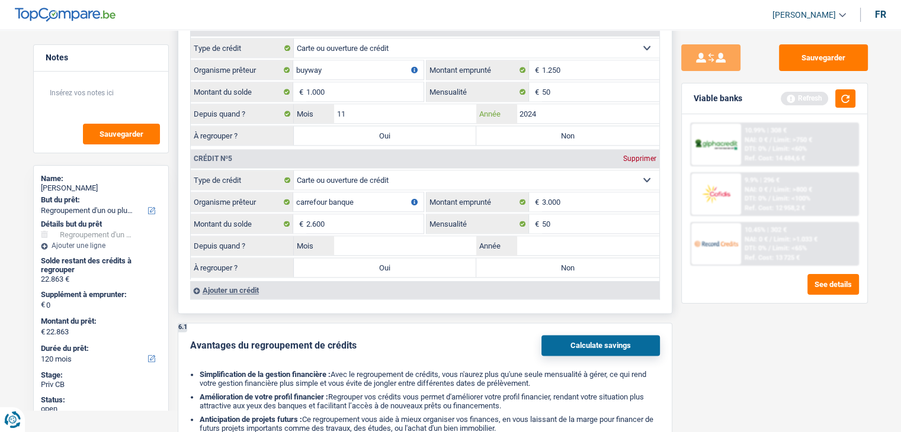
type input "2024"
click at [431, 237] on input "Mois" at bounding box center [405, 245] width 143 height 19
type input "12"
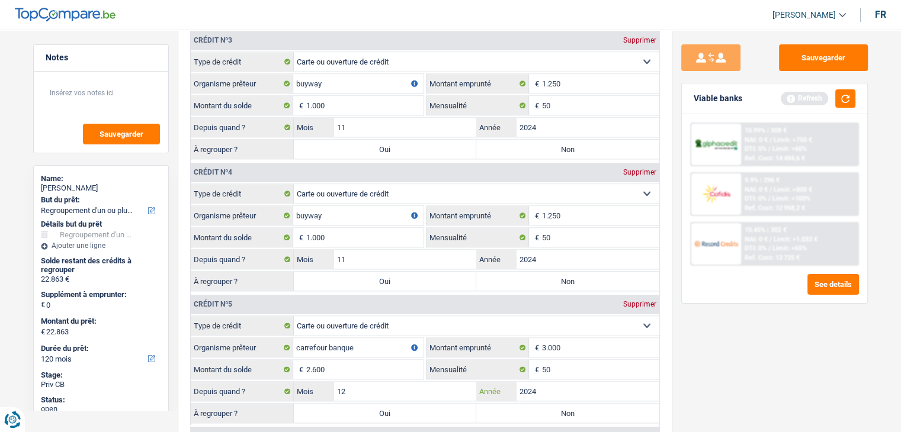
scroll to position [1431, 0]
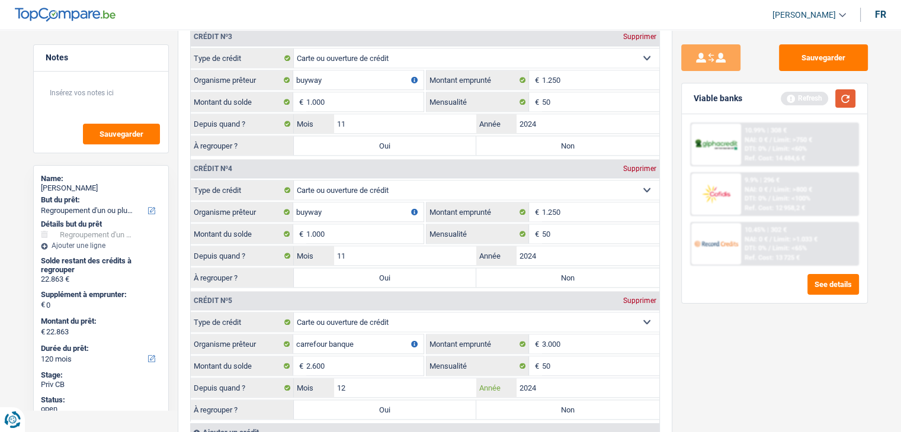
type input "2024"
click at [842, 93] on button "button" at bounding box center [845, 98] width 20 height 18
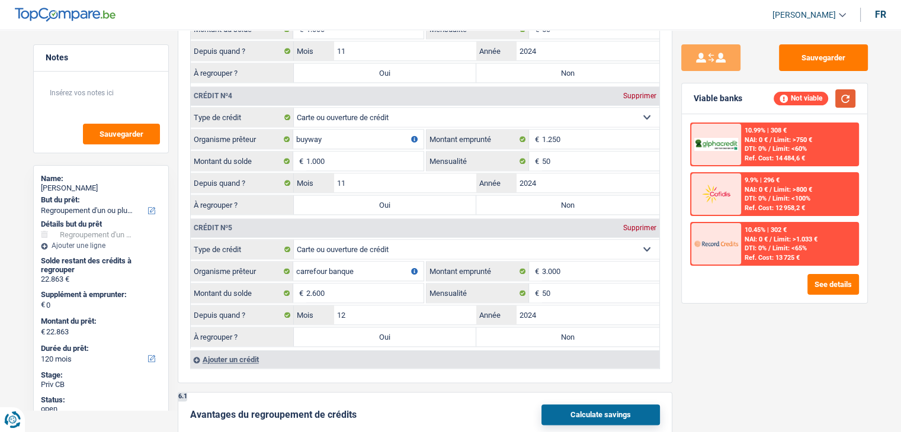
scroll to position [1513, 0]
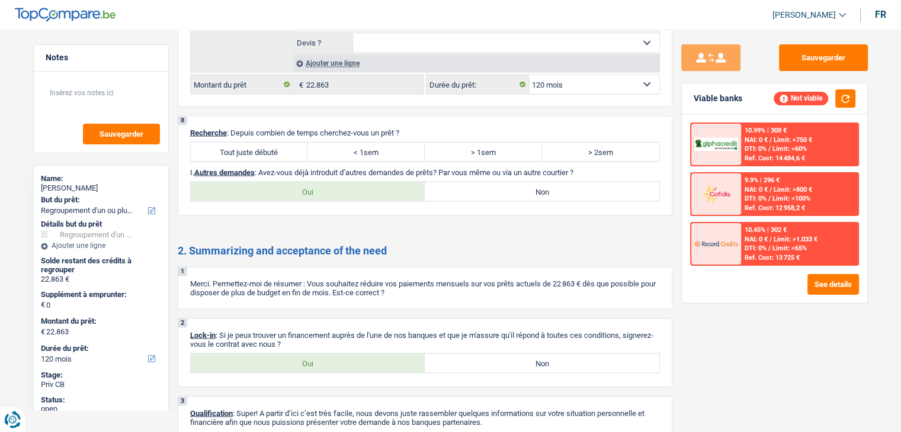
scroll to position [2162, 0]
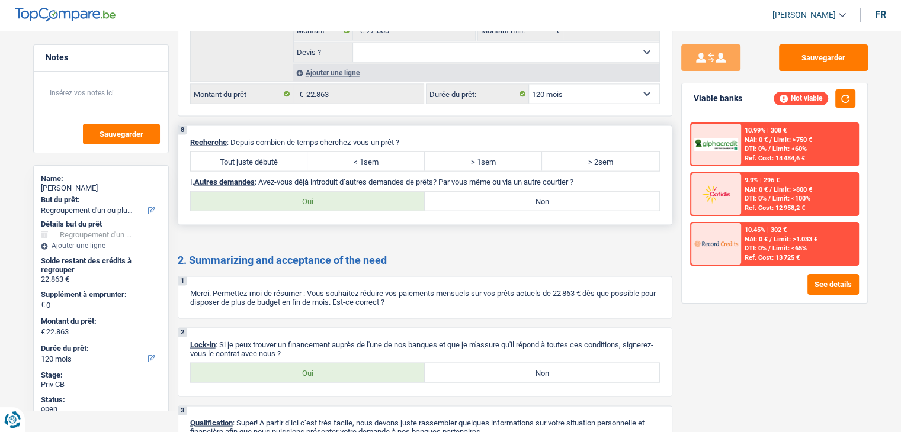
click at [236, 152] on label "Tout juste débuté" at bounding box center [249, 161] width 117 height 19
click at [236, 152] on input "Tout juste débuté" at bounding box center [249, 161] width 117 height 19
radio input "true"
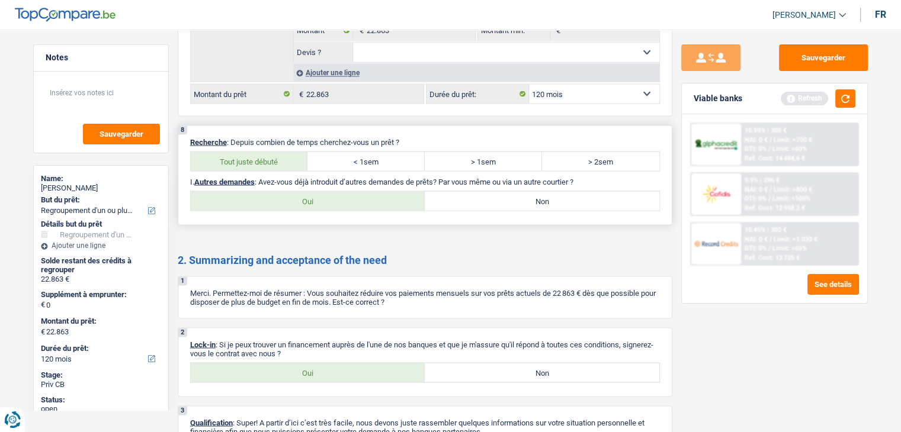
click at [509, 191] on label "Non" at bounding box center [542, 200] width 235 height 19
click at [509, 191] on input "Non" at bounding box center [542, 200] width 235 height 19
radio input "true"
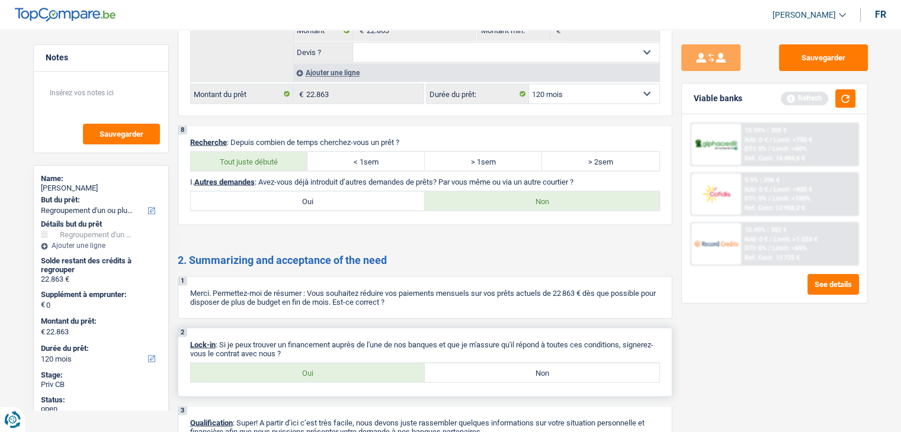
click at [306, 363] on label "Oui" at bounding box center [308, 372] width 235 height 19
click at [306, 363] on input "Oui" at bounding box center [308, 372] width 235 height 19
radio input "true"
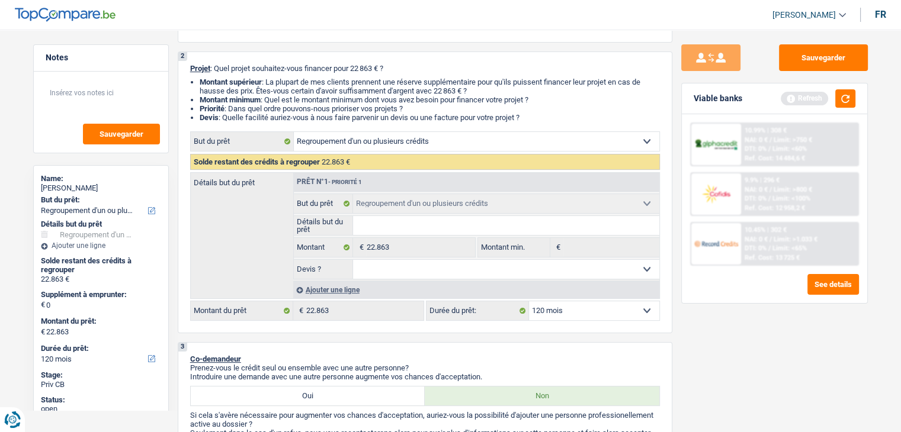
scroll to position [0, 0]
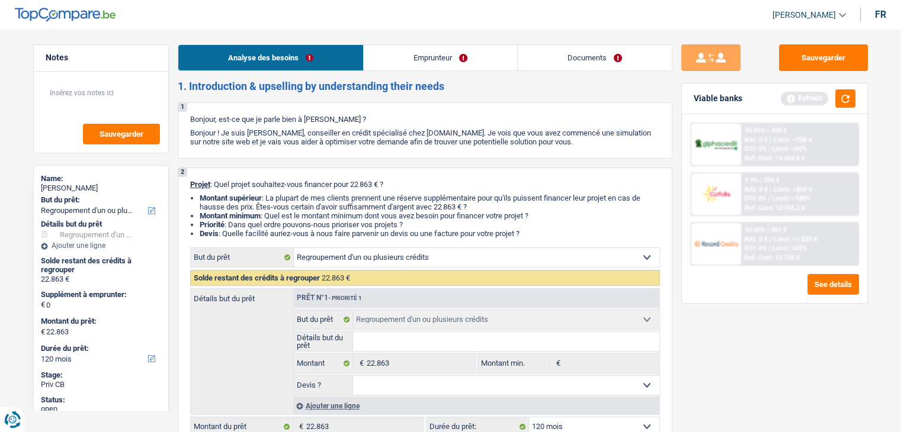
click at [397, 59] on link "Emprunteur" at bounding box center [440, 57] width 153 height 25
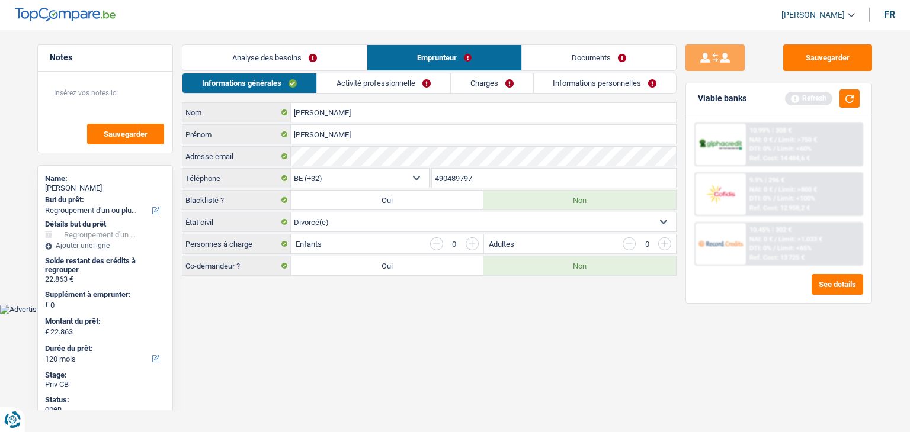
click at [386, 304] on body "Vous avez le contrôle de vos données Nous utilisons des cookies, tout comme nos…" at bounding box center [455, 166] width 910 height 297
click at [846, 98] on button "button" at bounding box center [849, 98] width 20 height 18
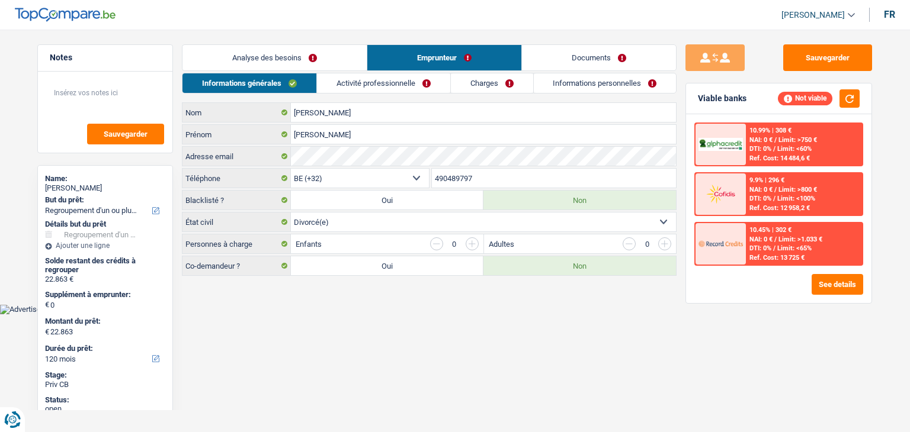
drag, startPoint x: 214, startPoint y: 221, endPoint x: 184, endPoint y: 223, distance: 30.9
click at [184, 223] on label "État civil" at bounding box center [236, 222] width 108 height 19
click at [291, 223] on select "Célibataire Marié(e) Cohabitant(e) légal(e) Divorcé(e) Veuf(ve) Séparé (de fait…" at bounding box center [483, 222] width 385 height 19
drag, startPoint x: 185, startPoint y: 222, endPoint x: 224, endPoint y: 222, distance: 39.7
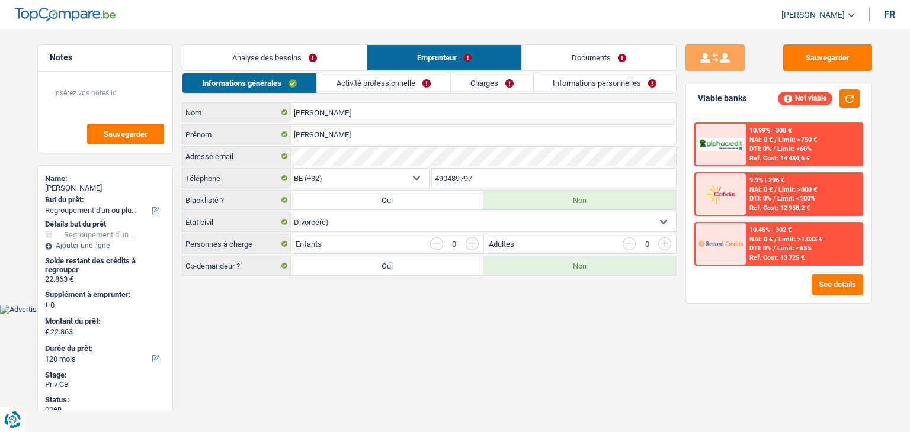
click at [224, 222] on label "État civil" at bounding box center [236, 222] width 108 height 19
click at [291, 222] on select "Célibataire Marié(e) Cohabitant(e) légal(e) Divorcé(e) Veuf(ve) Séparé (de fait…" at bounding box center [483, 222] width 385 height 19
click at [470, 315] on html "Vous avez le contrôle de vos données Nous utilisons des cookies, tout comme nos…" at bounding box center [455, 157] width 910 height 315
click at [375, 91] on link "Activité professionnelle" at bounding box center [383, 83] width 133 height 20
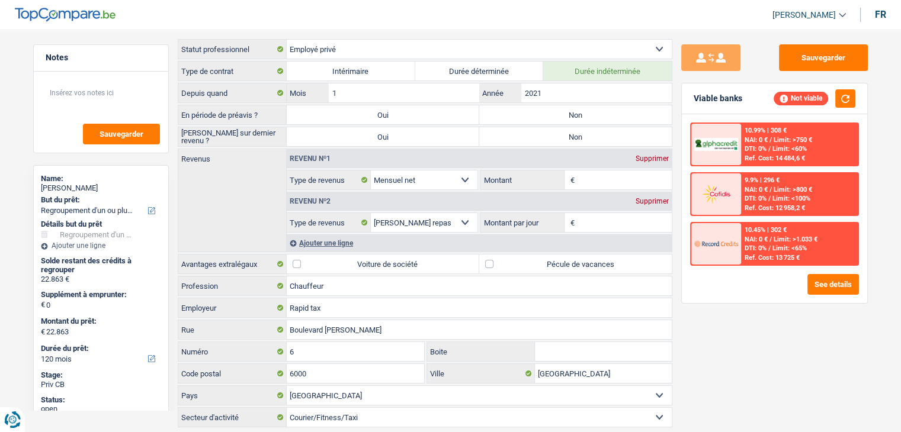
scroll to position [65, 0]
click at [578, 115] on label "Non" at bounding box center [575, 113] width 192 height 19
click at [578, 115] on input "Non" at bounding box center [575, 113] width 192 height 19
radio input "true"
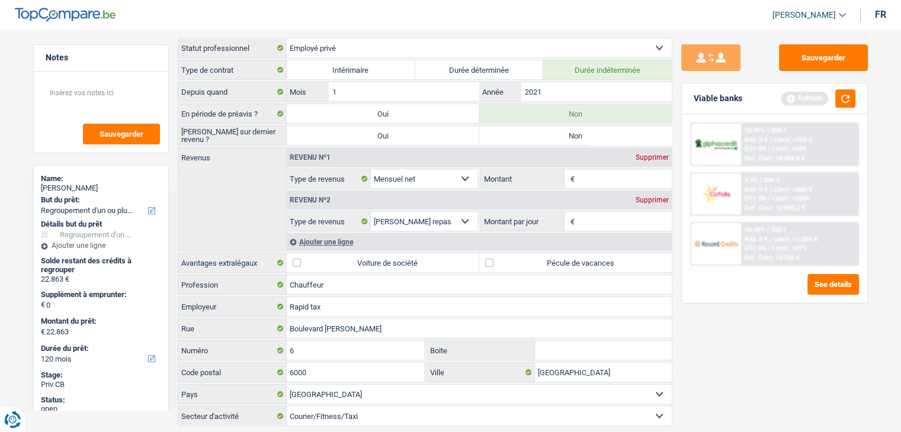
scroll to position [92, 0]
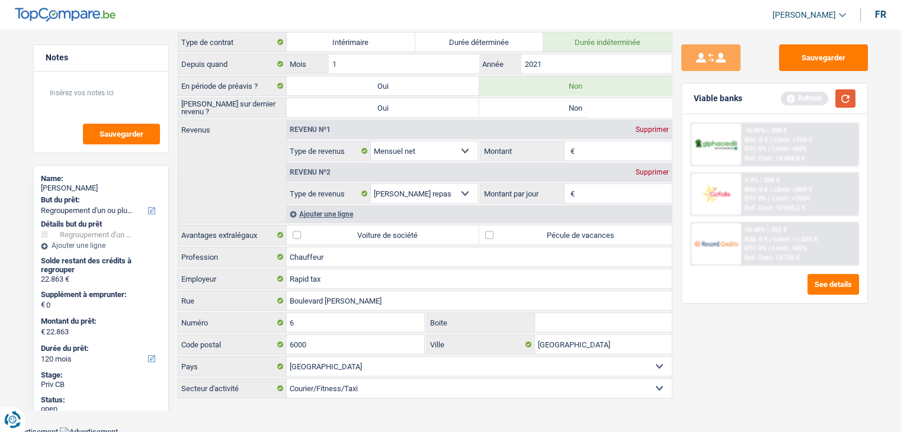
click at [849, 93] on button "button" at bounding box center [845, 98] width 20 height 18
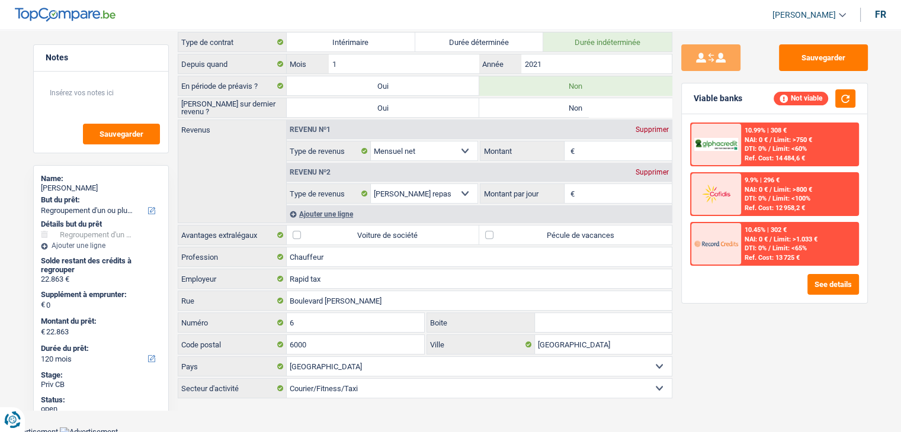
click at [599, 152] on input "Montant" at bounding box center [624, 151] width 94 height 19
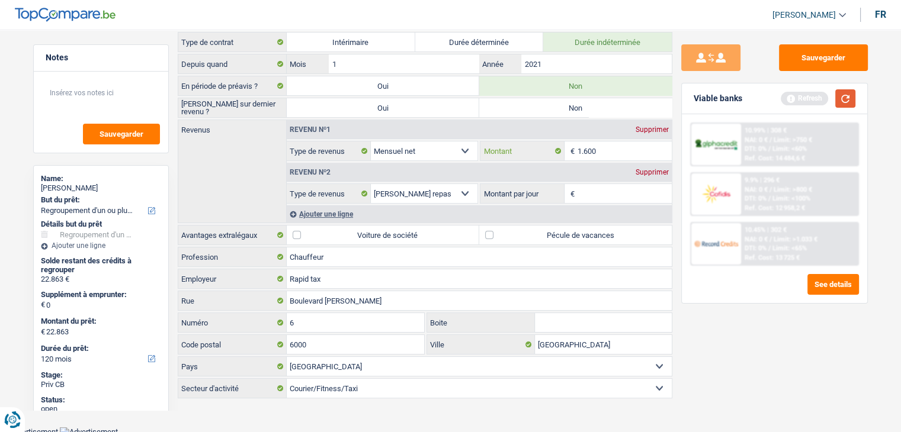
type input "1.600"
click at [852, 105] on button "button" at bounding box center [845, 98] width 20 height 18
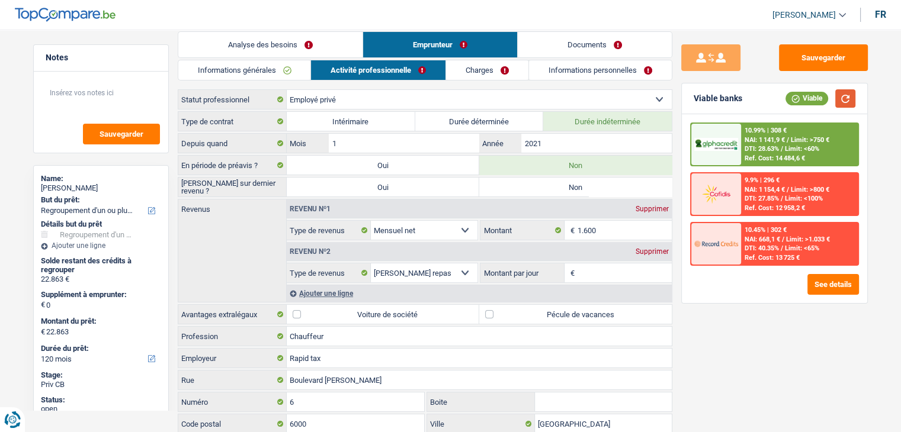
scroll to position [79, 0]
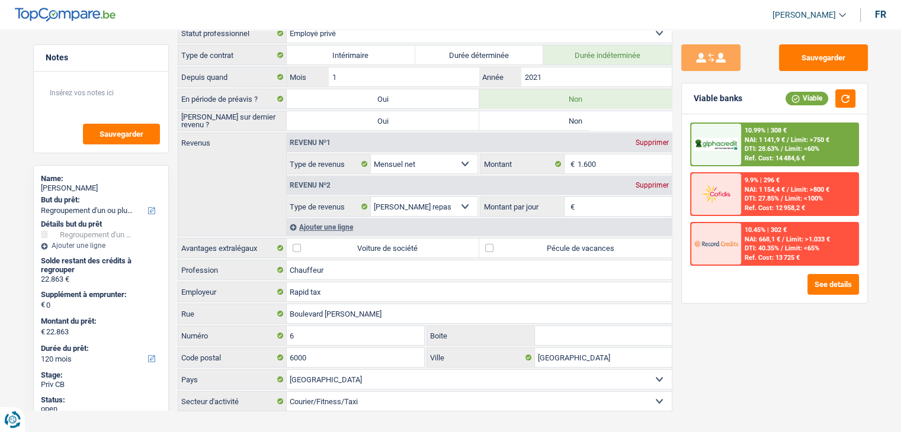
click at [317, 224] on div "Ajouter une ligne" at bounding box center [479, 227] width 385 height 17
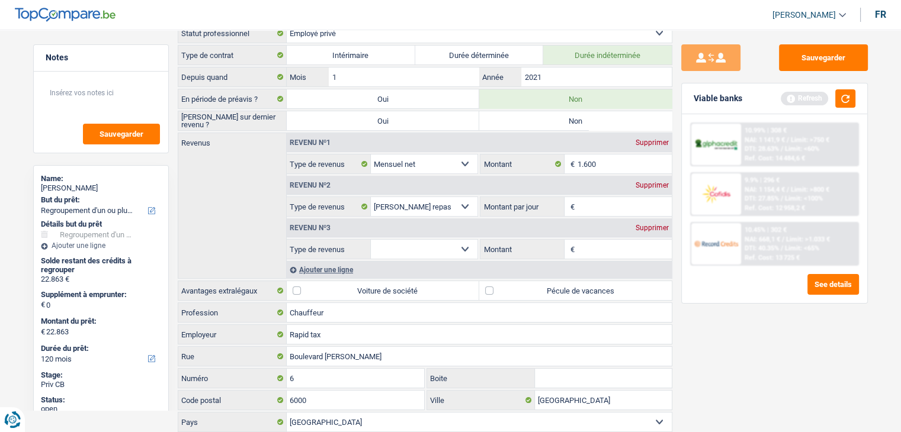
click at [426, 252] on select "Allocation d'handicap Allocations chômage Allocations familiales Chèques repas …" at bounding box center [424, 249] width 107 height 19
select select "other"
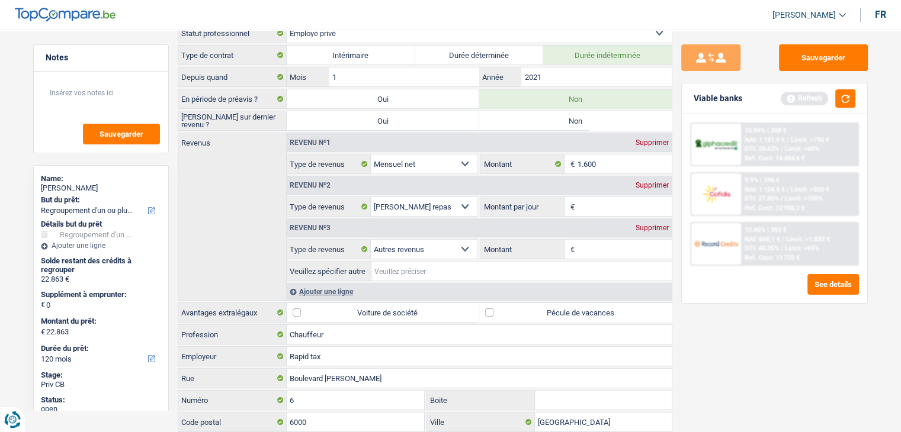
click at [402, 271] on input "Veuillez spécifier autre" at bounding box center [521, 271] width 300 height 19
type input "p"
click at [469, 244] on select "Allocation d'handicap Allocations chômage Allocations familiales Chèques repas …" at bounding box center [424, 249] width 107 height 19
select select "pension"
click at [371, 240] on select "Allocation d'handicap Allocations chômage Allocations familiales Chèques repas …" at bounding box center [424, 249] width 107 height 19
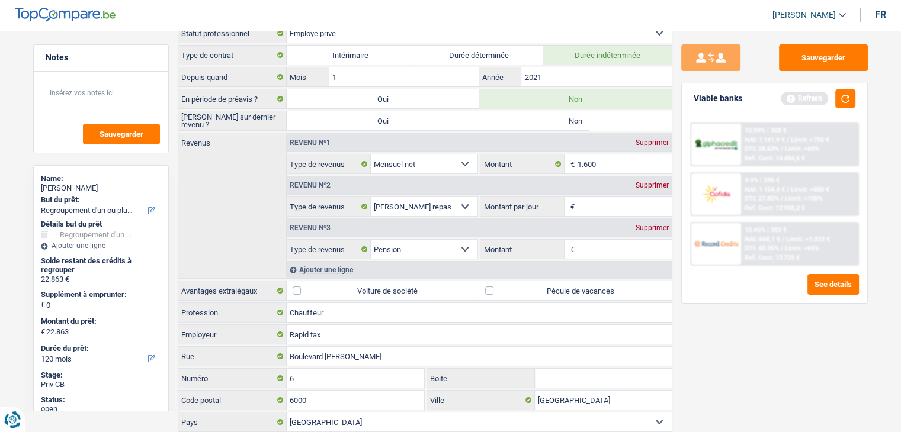
click at [592, 240] on input "Montant" at bounding box center [624, 249] width 94 height 19
type input "1.400"
click at [846, 97] on button "button" at bounding box center [845, 98] width 20 height 18
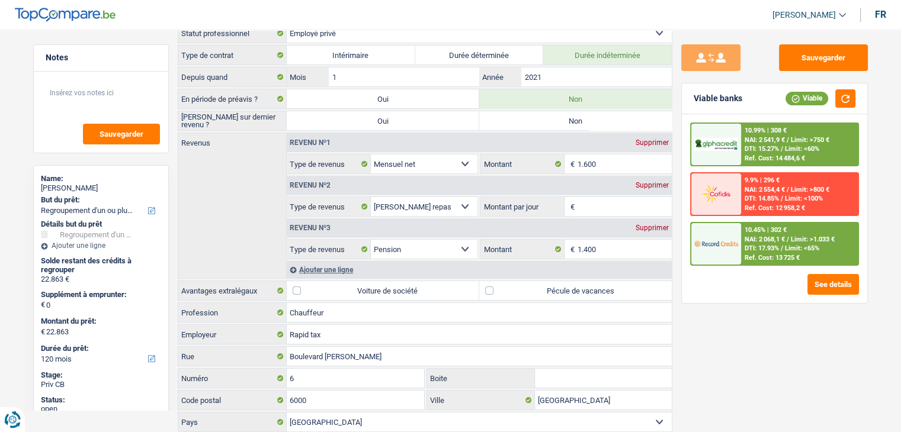
click at [591, 206] on input "Montant par jour" at bounding box center [624, 206] width 94 height 19
click at [622, 208] on input "Montant par jour" at bounding box center [624, 206] width 94 height 19
click at [659, 187] on div "Supprimer" at bounding box center [652, 185] width 39 height 7
select select "pension"
type input "8"
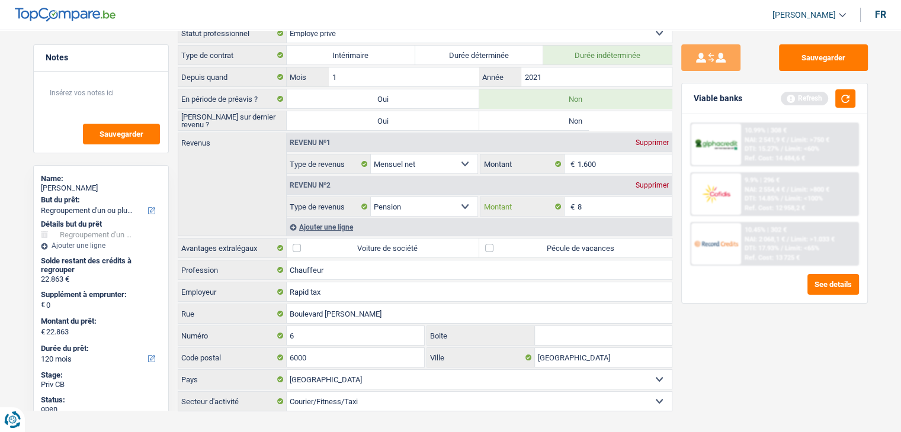
click at [627, 203] on input "8" at bounding box center [624, 206] width 94 height 19
type input "1.400"
click at [526, 249] on label "Pécule de vacances" at bounding box center [575, 248] width 192 height 19
click at [526, 249] on input "Pécule de vacances" at bounding box center [575, 248] width 192 height 19
checkbox input "true"
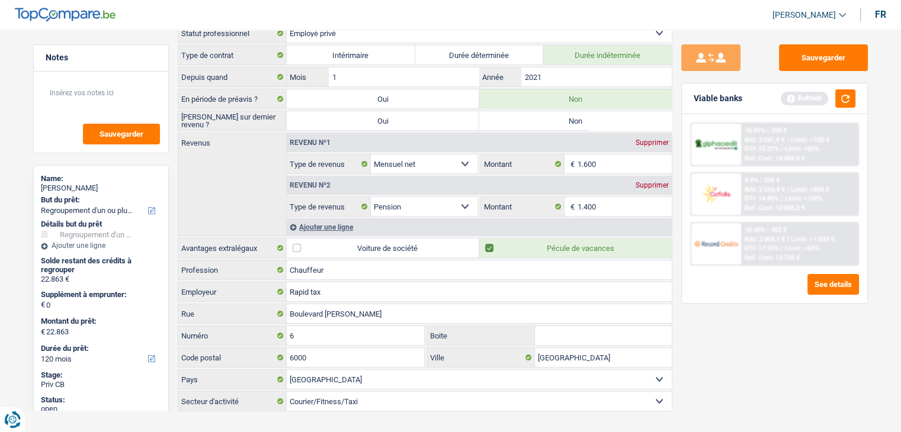
scroll to position [0, 0]
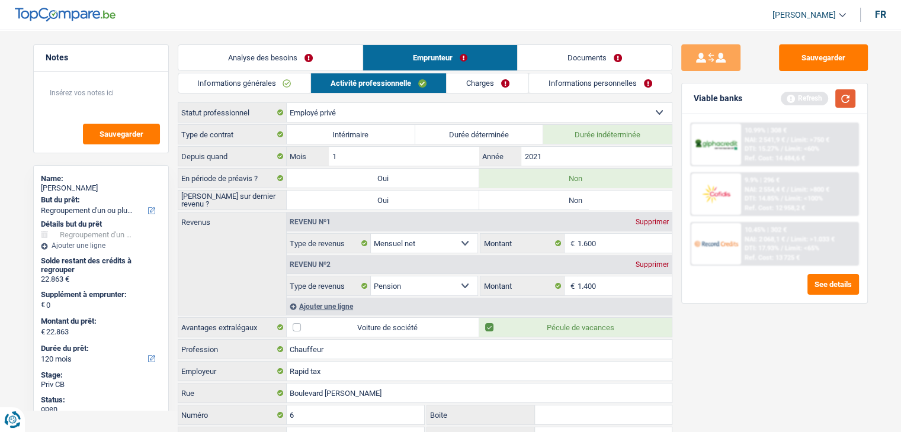
click at [846, 93] on button "button" at bounding box center [845, 98] width 20 height 18
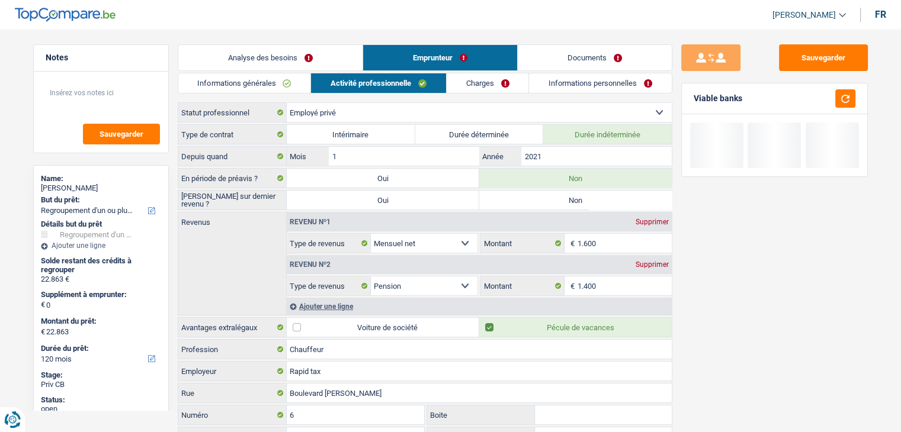
click at [502, 85] on link "Charges" at bounding box center [488, 83] width 82 height 20
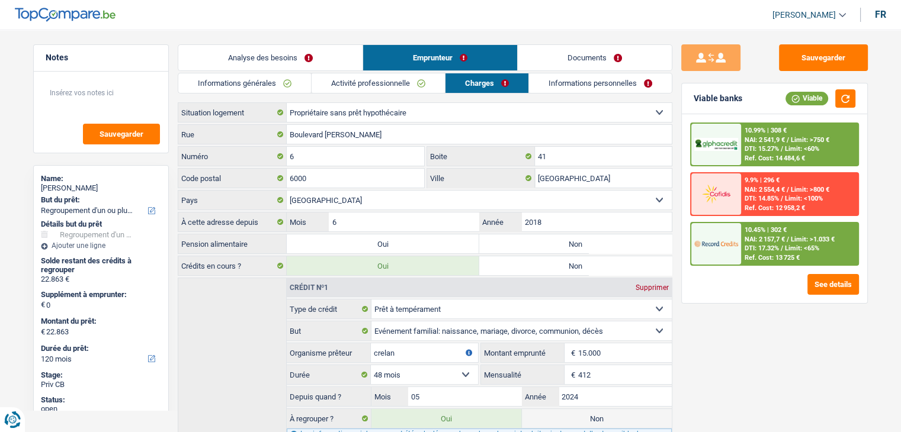
scroll to position [119, 0]
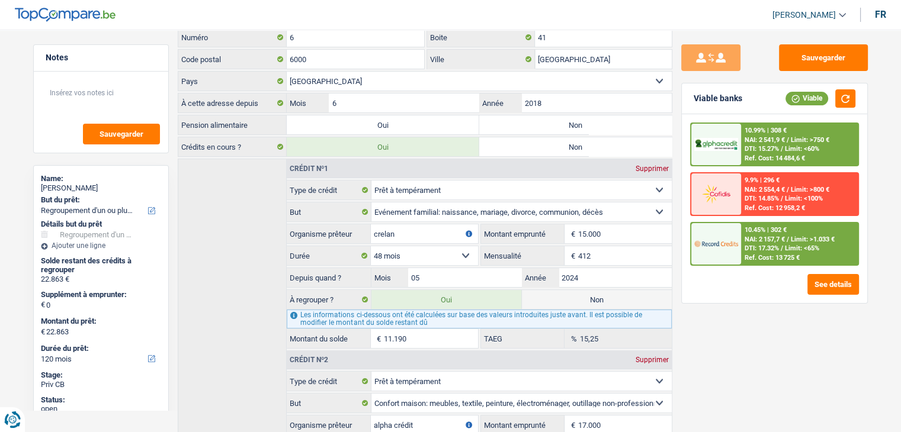
click at [557, 137] on label "Non" at bounding box center [575, 146] width 192 height 19
click at [557, 137] on input "Non" at bounding box center [575, 146] width 192 height 19
radio input "true"
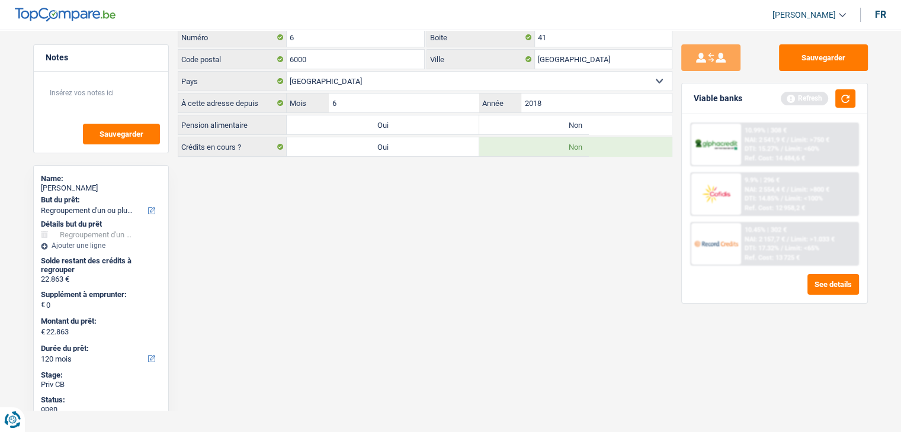
scroll to position [0, 0]
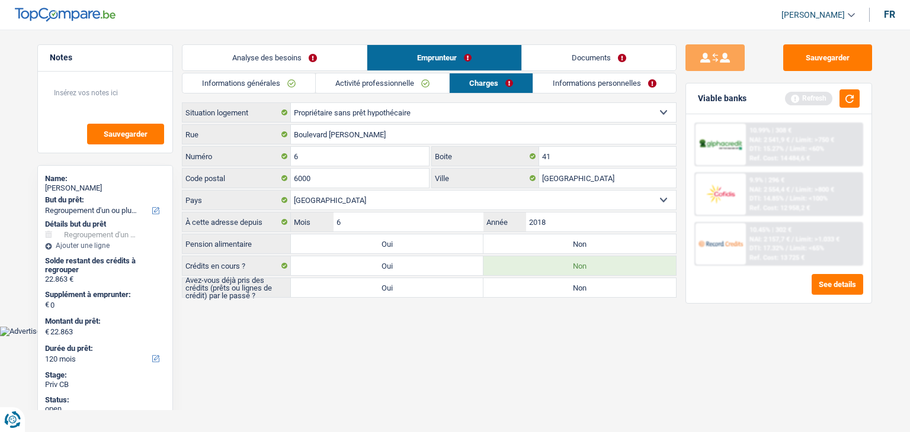
click at [413, 262] on label "Oui" at bounding box center [387, 265] width 192 height 19
click at [413, 262] on input "Oui" at bounding box center [387, 265] width 192 height 19
radio input "true"
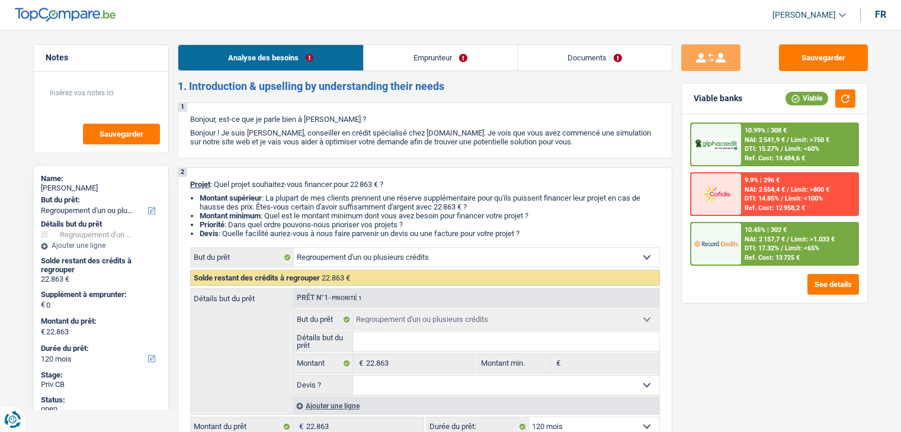
select select "refinancing"
select select "120"
select select "refinancing"
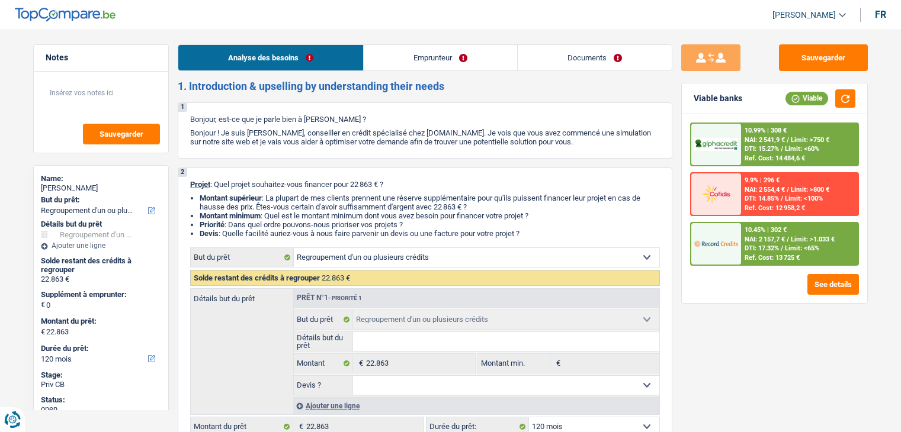
select select "120"
select select "privateEmployee"
select select "netSalary"
select select "pension"
select select "mealVouchers"
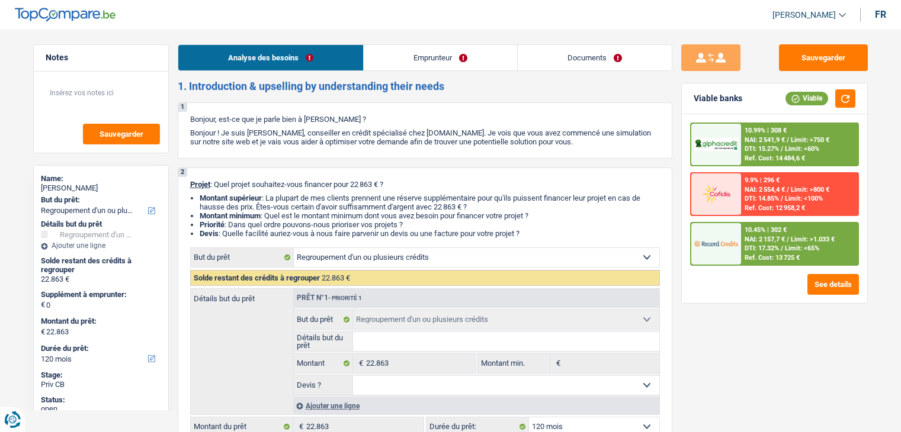
select select "ownerWithoutMortgage"
select select "personalLoan"
select select "familyEvent"
select select "48"
select select "personalLoan"
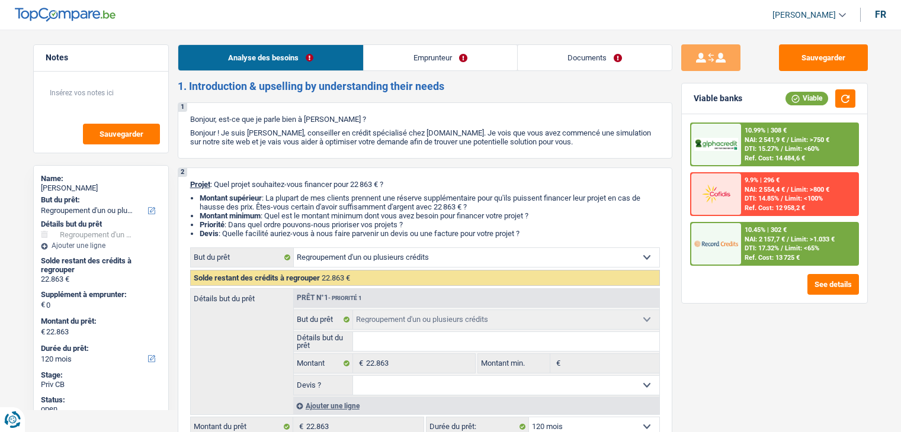
select select "homeFurnishingOrRelocation"
select select "48"
select select "cardOrCredit"
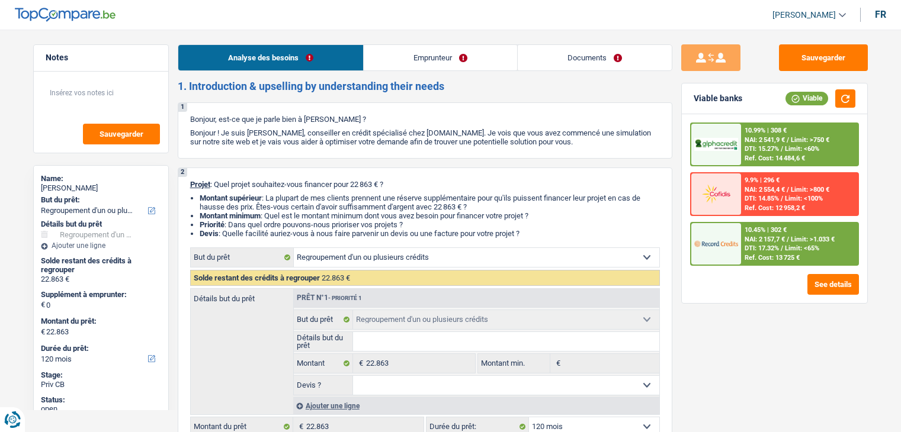
select select "refinancing"
select select "120"
click at [447, 62] on link "Emprunteur" at bounding box center [440, 57] width 153 height 25
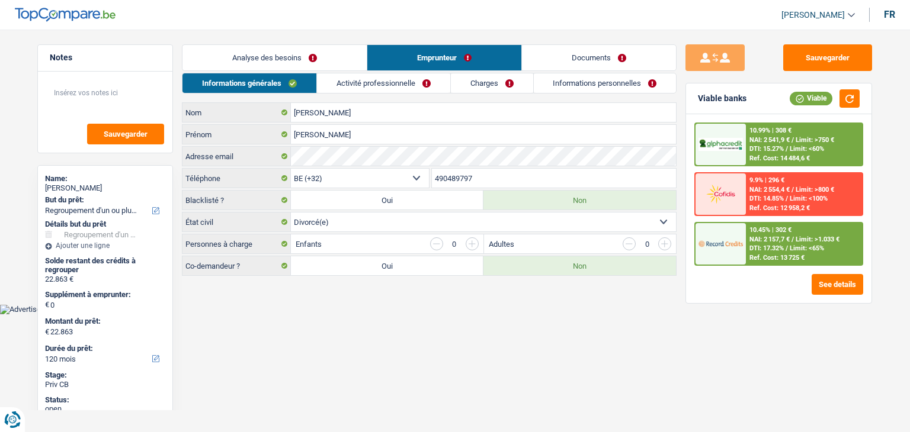
click at [374, 88] on link "Activité professionnelle" at bounding box center [383, 83] width 133 height 20
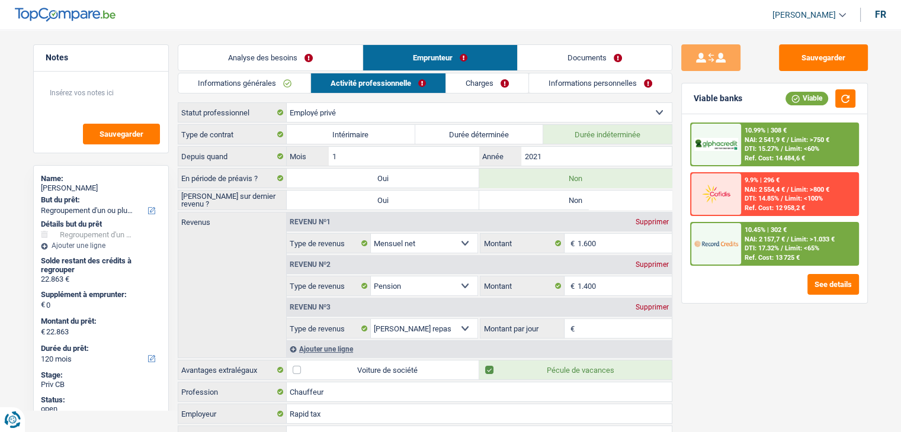
click at [274, 91] on link "Informations générales" at bounding box center [244, 83] width 133 height 20
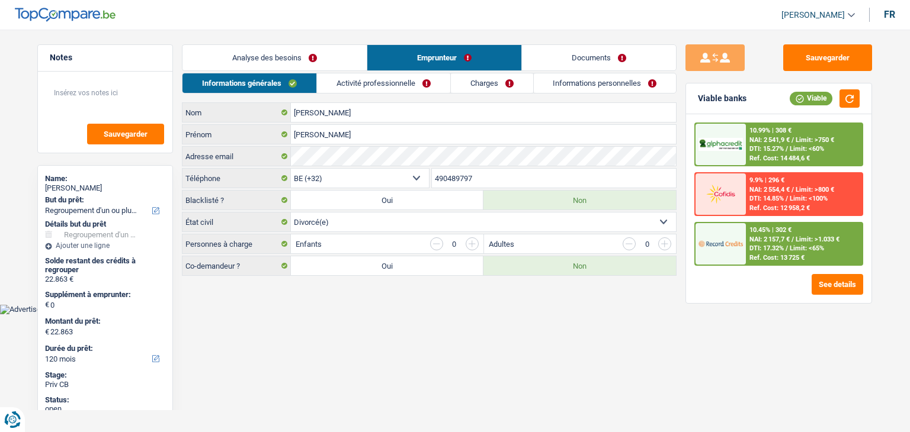
click at [253, 70] on li "Analyse des besoins" at bounding box center [274, 57] width 185 height 27
click at [249, 67] on link "Analyse des besoins" at bounding box center [274, 57] width 184 height 25
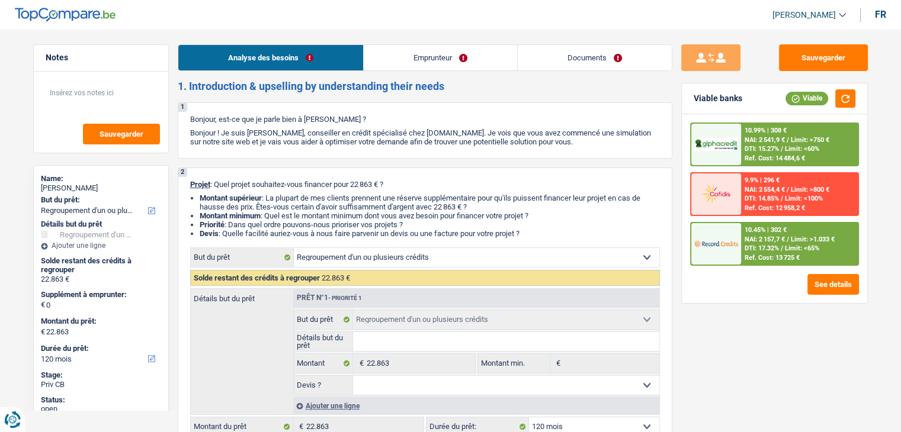
click at [480, 53] on link "Emprunteur" at bounding box center [440, 57] width 153 height 25
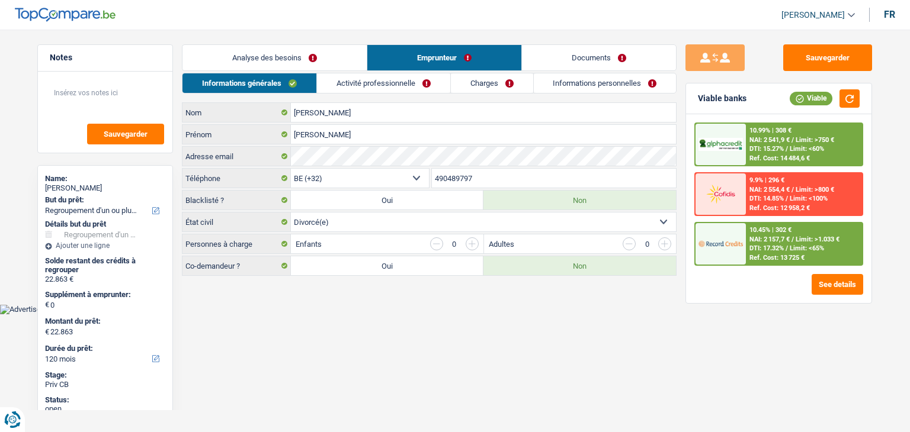
click at [459, 81] on link "Charges" at bounding box center [492, 83] width 82 height 20
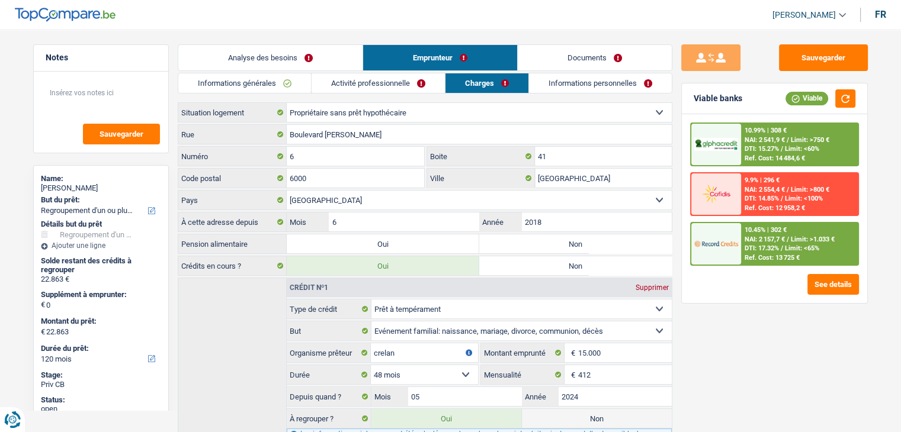
click at [614, 244] on label "Non" at bounding box center [575, 244] width 192 height 19
click at [614, 244] on input "Non" at bounding box center [575, 244] width 192 height 19
radio input "true"
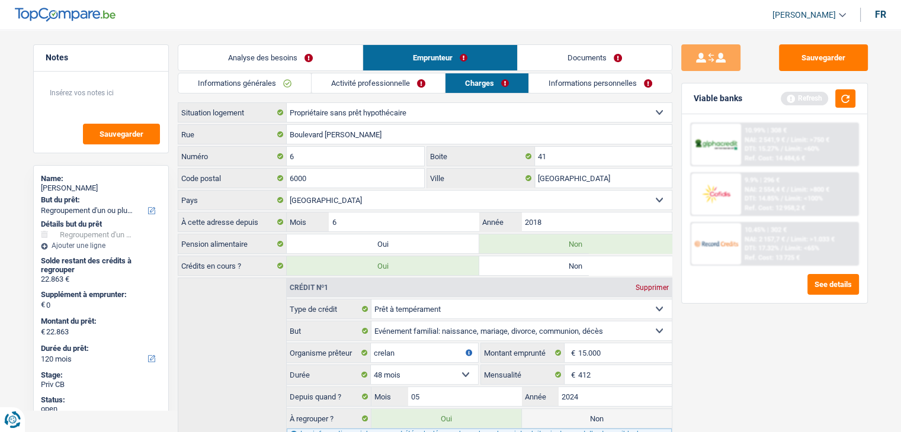
click at [554, 84] on link "Informations personnelles" at bounding box center [600, 83] width 143 height 20
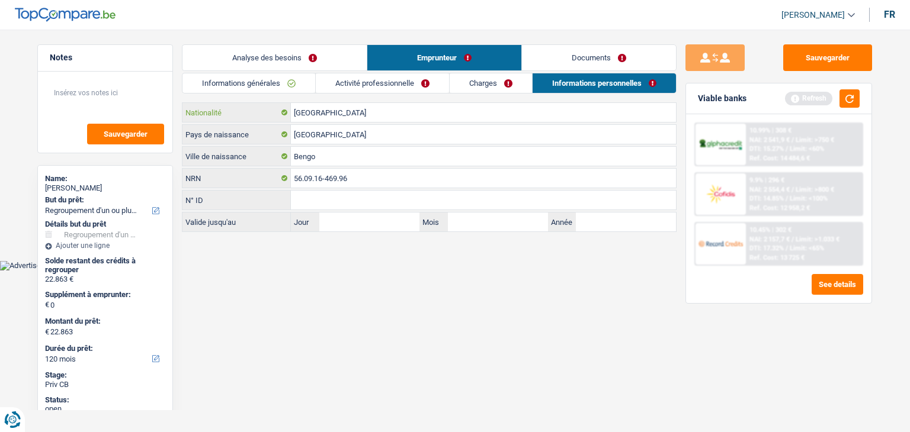
click at [334, 112] on input "[GEOGRAPHIC_DATA]" at bounding box center [483, 112] width 385 height 19
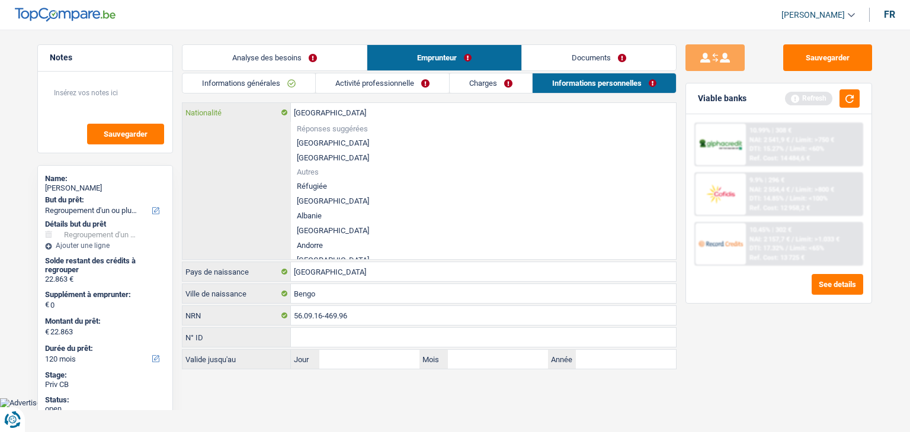
type input "Belgiqu"
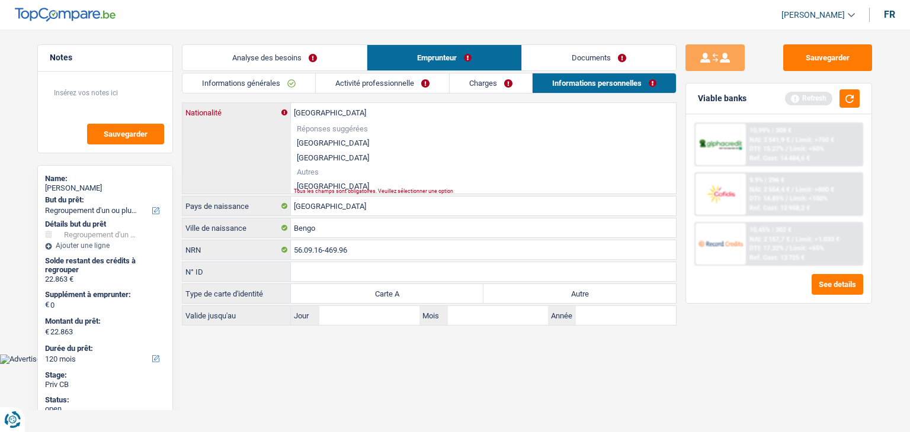
type input "Angola"
click at [308, 184] on li "Angola" at bounding box center [483, 186] width 385 height 15
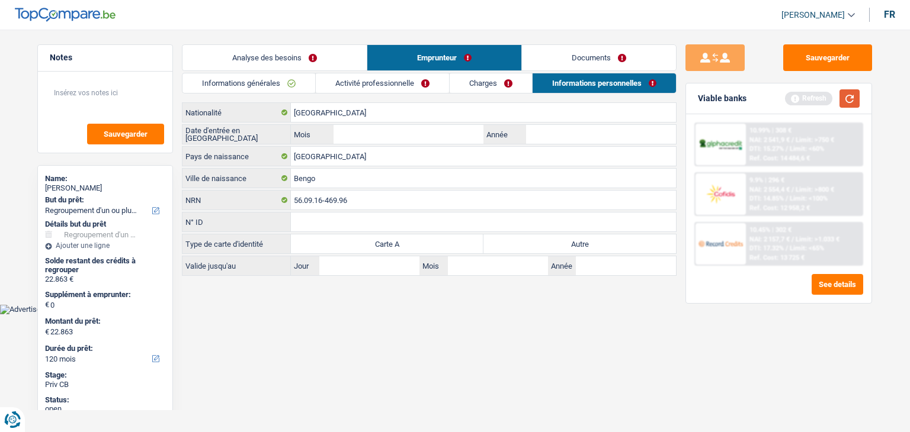
click at [843, 100] on button "button" at bounding box center [849, 98] width 20 height 18
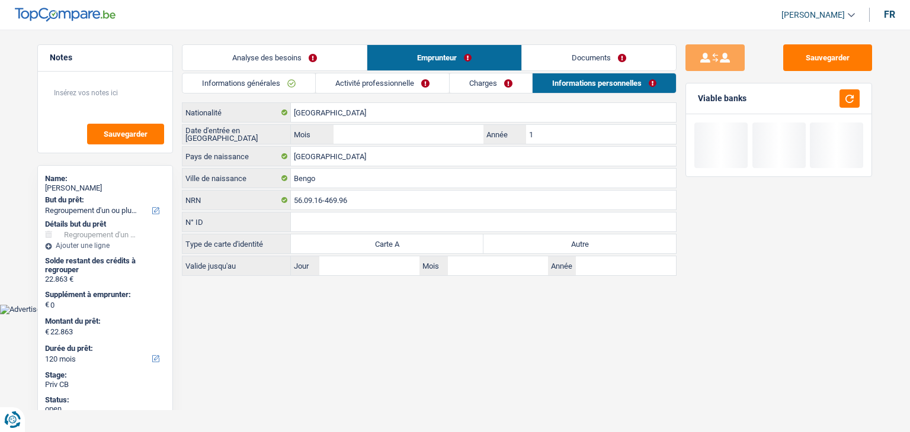
click at [594, 135] on input "1" at bounding box center [601, 134] width 150 height 19
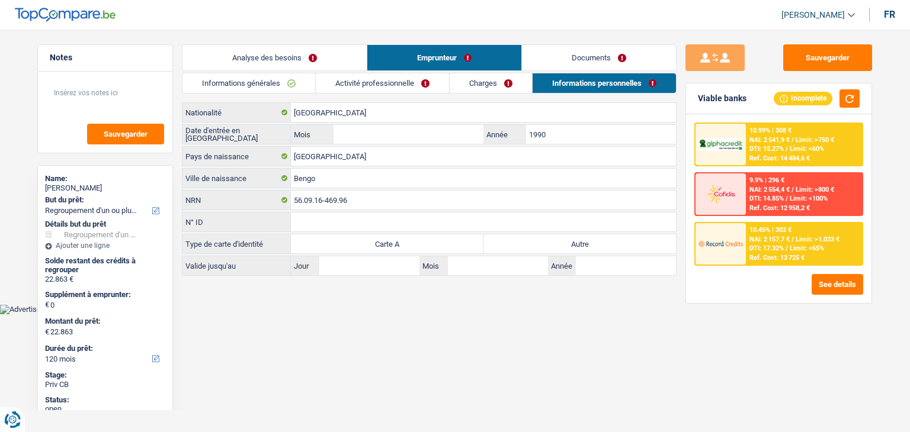
type input "1990"
click at [433, 129] on input "Mois" at bounding box center [408, 134] width 150 height 19
type input "08"
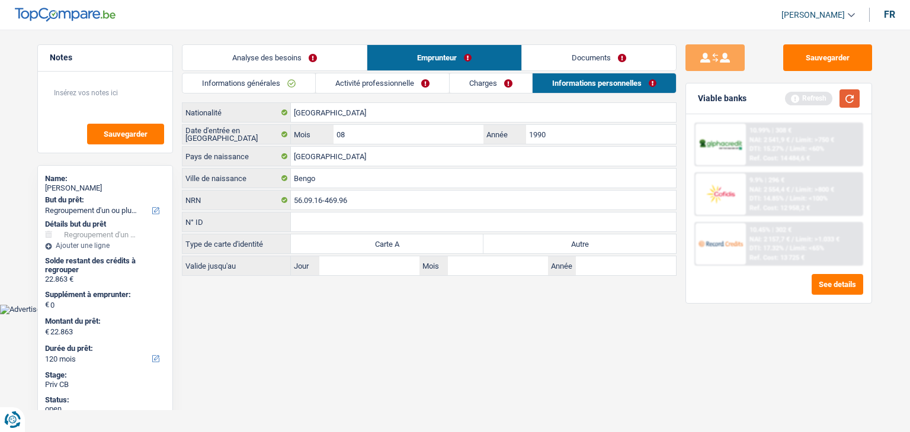
click at [846, 93] on button "button" at bounding box center [849, 98] width 20 height 18
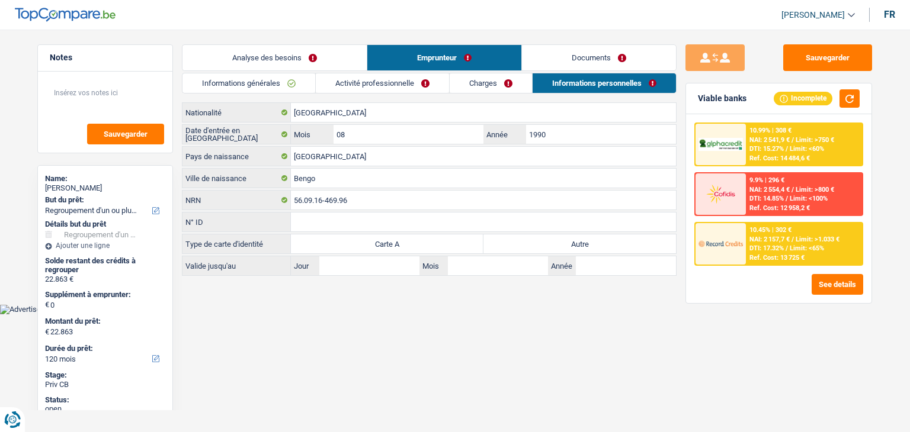
click at [575, 244] on label "Autre" at bounding box center [579, 244] width 192 height 19
click at [575, 244] on input "Autre" at bounding box center [579, 244] width 192 height 19
radio input "true"
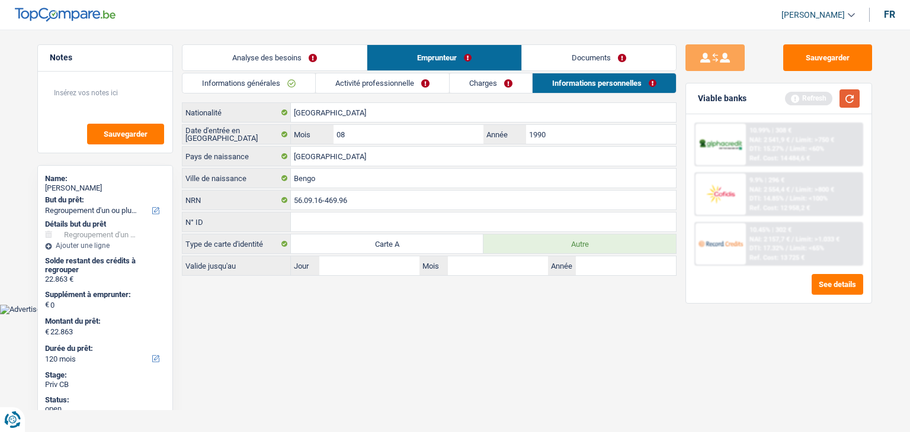
click at [855, 95] on button "button" at bounding box center [849, 98] width 20 height 18
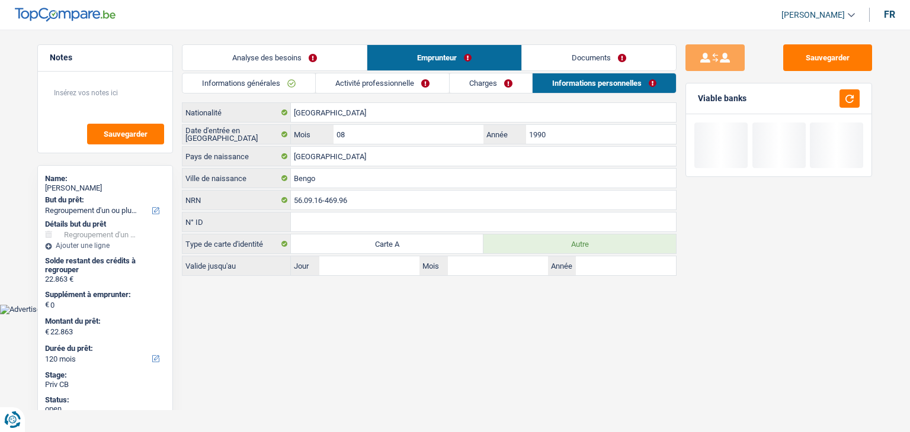
click at [595, 54] on link "Documents" at bounding box center [599, 57] width 154 height 25
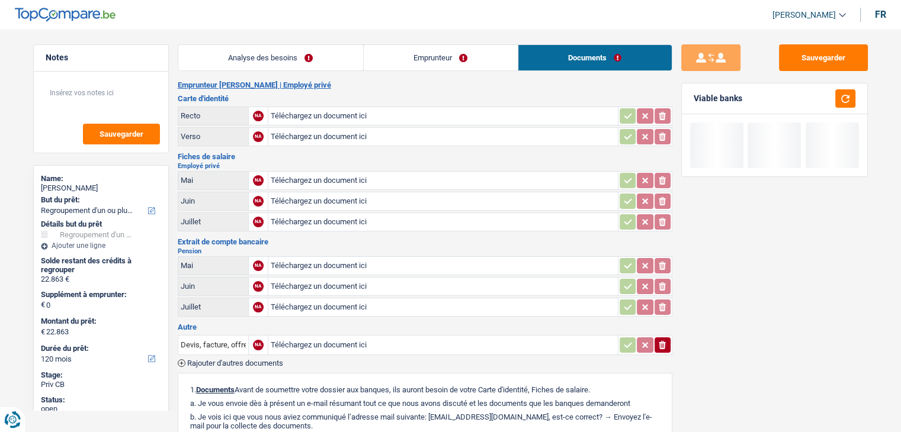
click at [307, 65] on link "Analyse des besoins" at bounding box center [270, 57] width 185 height 25
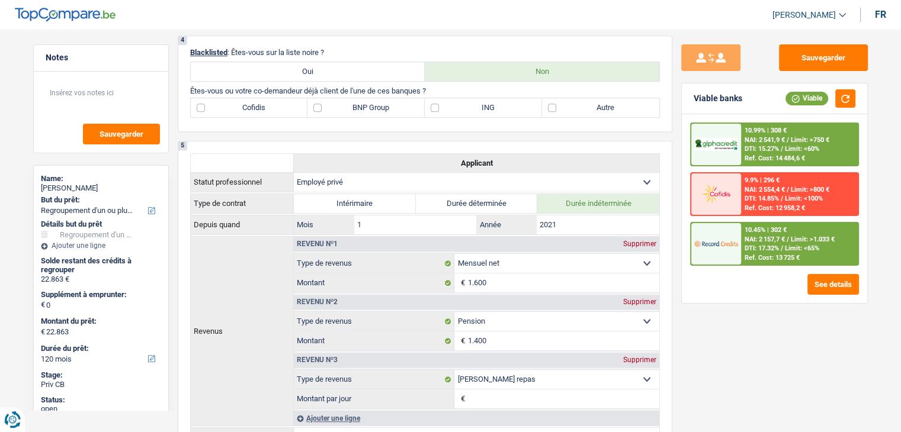
scroll to position [570, 0]
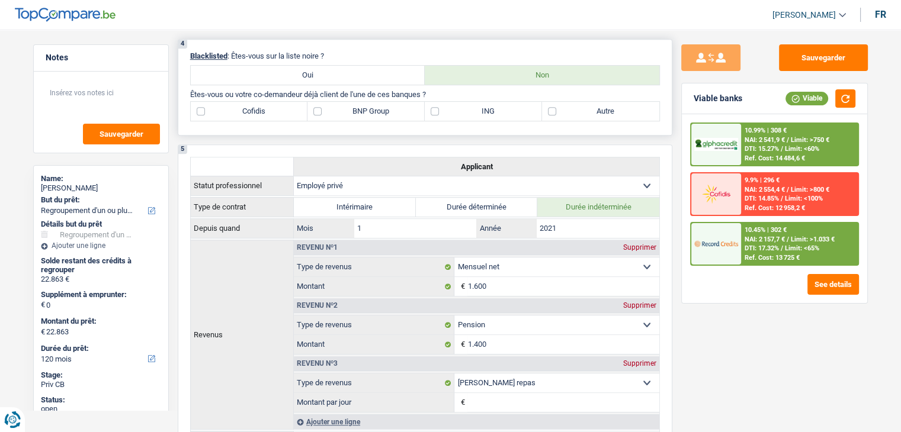
click at [381, 110] on label "BNP Group" at bounding box center [365, 111] width 117 height 19
click at [381, 110] on input "BNP Group" at bounding box center [365, 111] width 117 height 19
checkbox input "true"
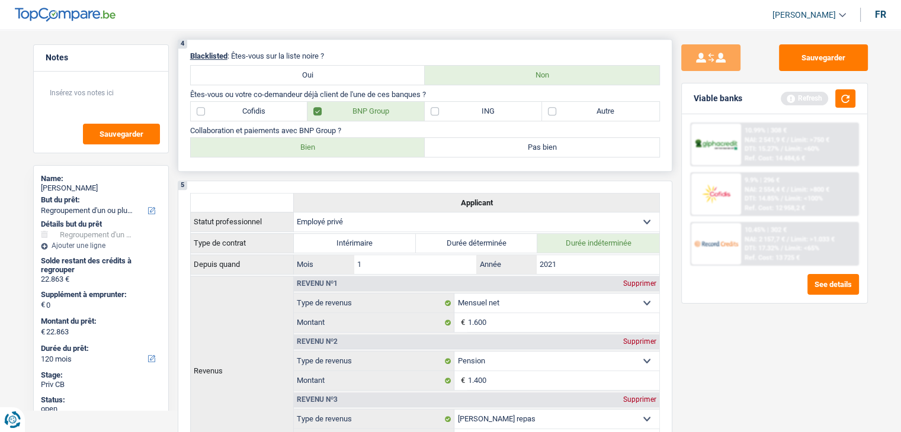
click at [319, 139] on label "Bien" at bounding box center [308, 147] width 235 height 19
click at [319, 139] on input "Bien" at bounding box center [308, 147] width 235 height 19
radio input "true"
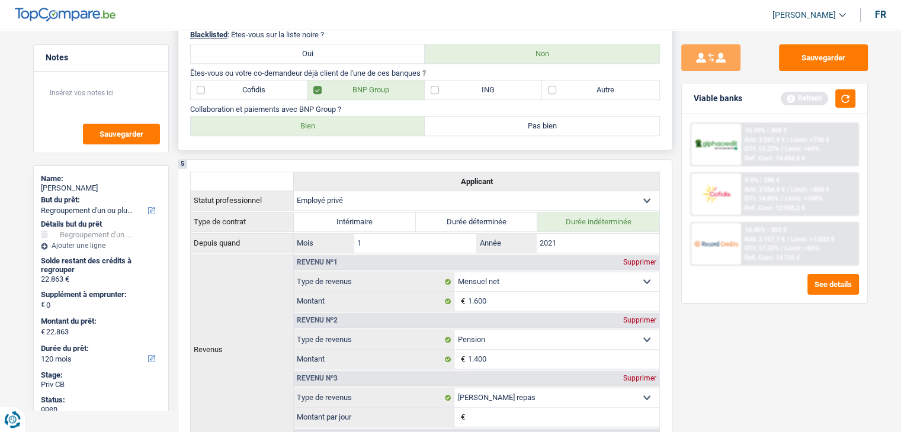
click at [577, 89] on label "Autre" at bounding box center [600, 90] width 117 height 19
click at [577, 89] on input "Autre" at bounding box center [600, 90] width 117 height 19
checkbox input "true"
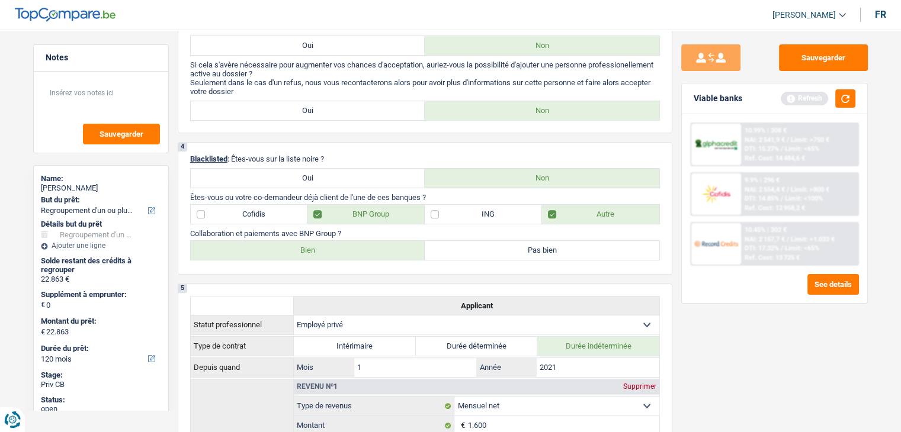
scroll to position [428, 0]
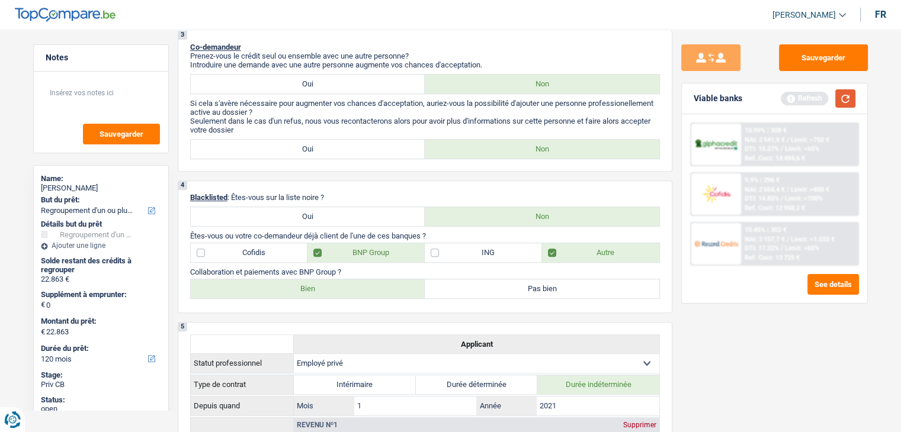
click at [851, 105] on button "button" at bounding box center [845, 98] width 20 height 18
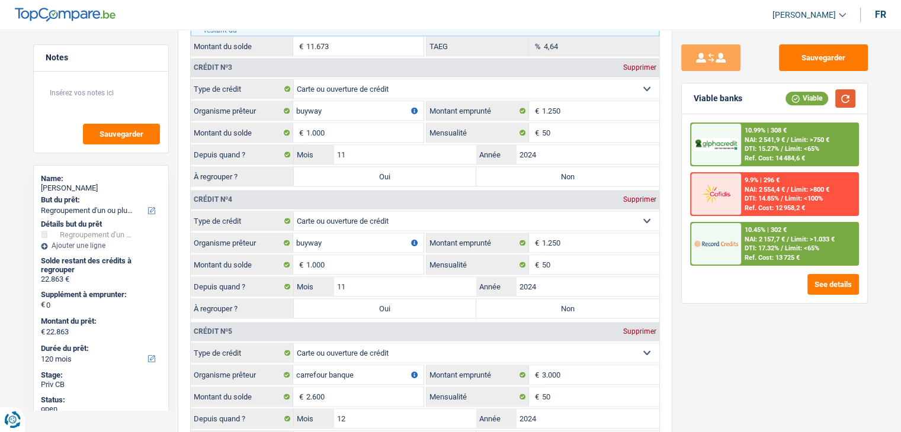
scroll to position [1488, 0]
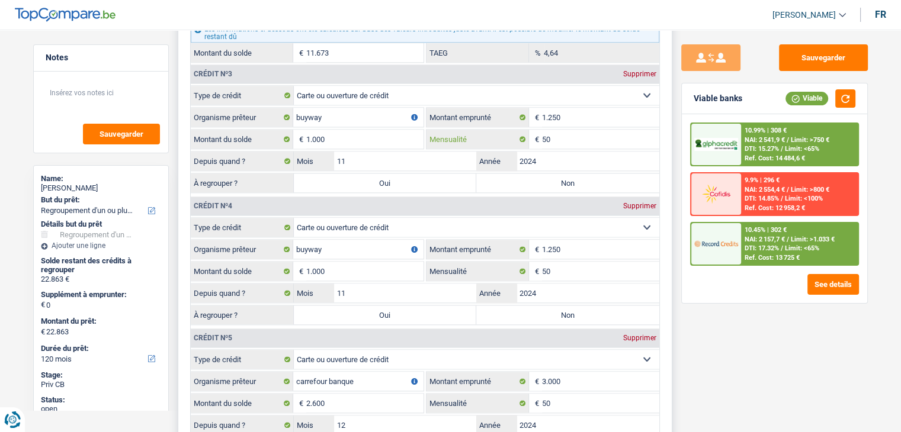
click at [557, 130] on input "50" at bounding box center [600, 139] width 117 height 19
click at [564, 130] on input "50" at bounding box center [600, 139] width 117 height 19
type input "5"
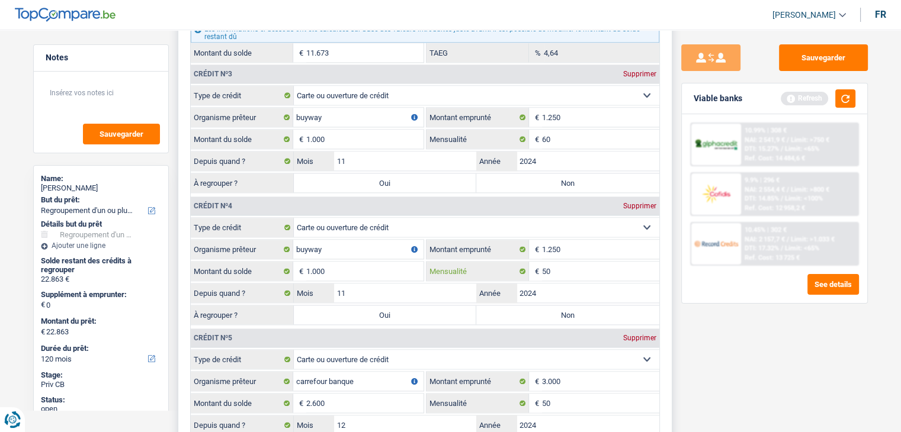
click at [566, 263] on input "50" at bounding box center [600, 271] width 117 height 19
click at [550, 133] on input "60" at bounding box center [600, 139] width 117 height 19
type input "6"
click at [843, 91] on button "button" at bounding box center [845, 98] width 20 height 18
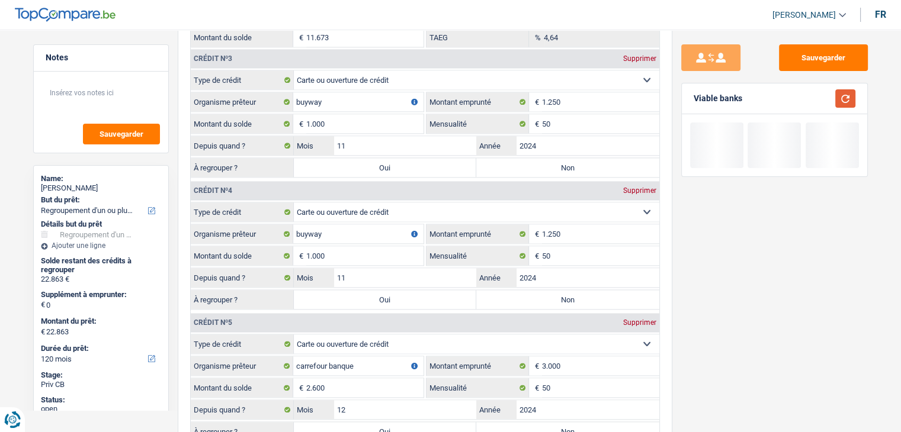
scroll to position [1513, 0]
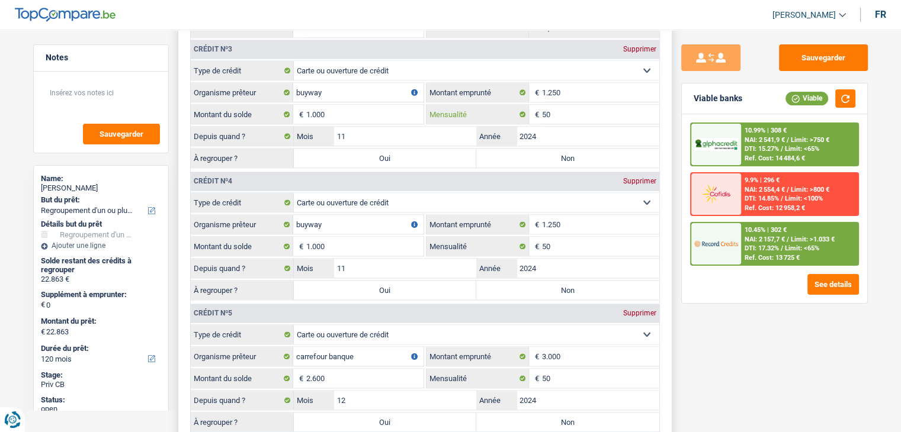
click at [585, 105] on input "50" at bounding box center [600, 114] width 117 height 19
type input "5"
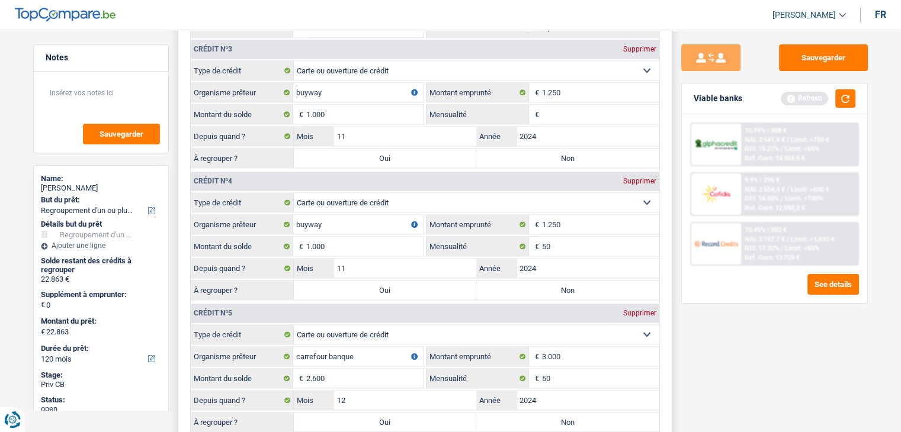
type input "7"
type input "65"
click at [569, 241] on input "50" at bounding box center [600, 246] width 117 height 19
type input "5"
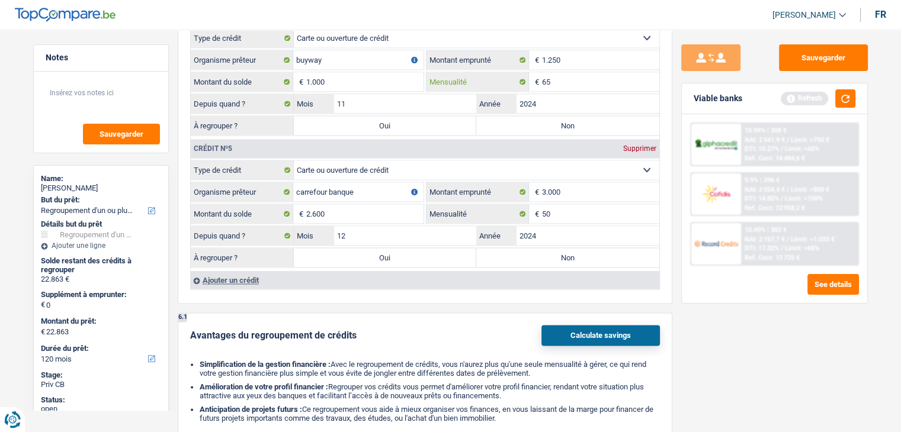
scroll to position [1687, 0]
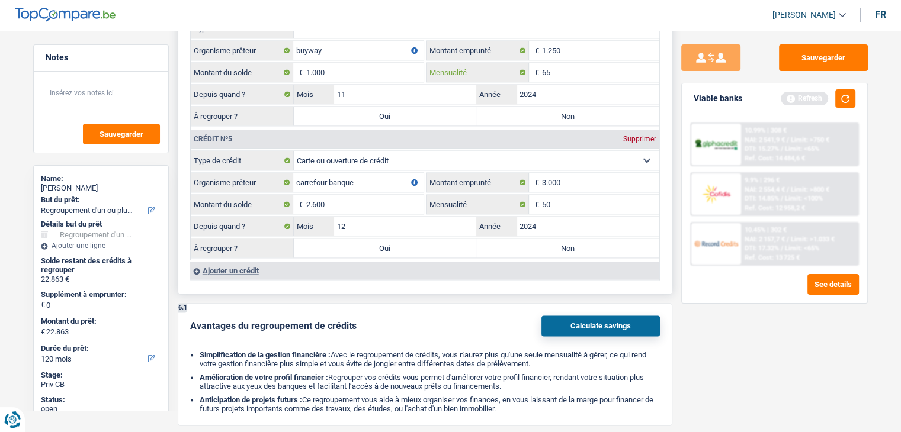
type input "65"
click at [585, 201] on input "50" at bounding box center [600, 204] width 117 height 19
type input "5"
type input "140"
click at [838, 98] on button "button" at bounding box center [845, 98] width 20 height 18
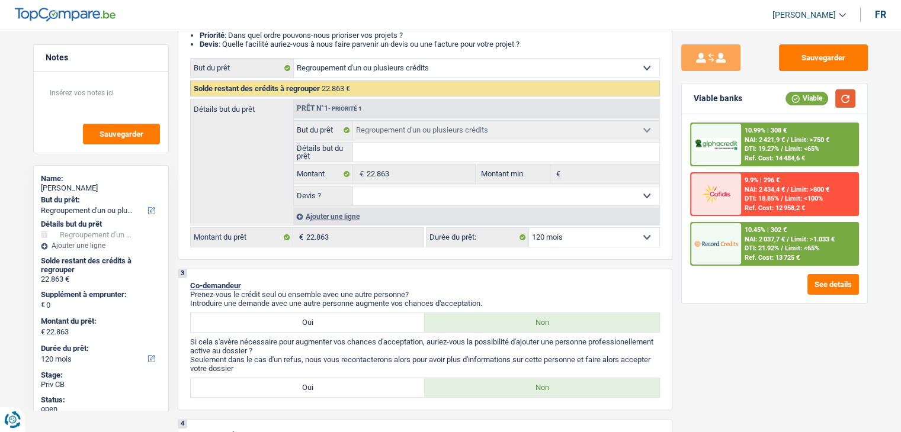
scroll to position [285, 0]
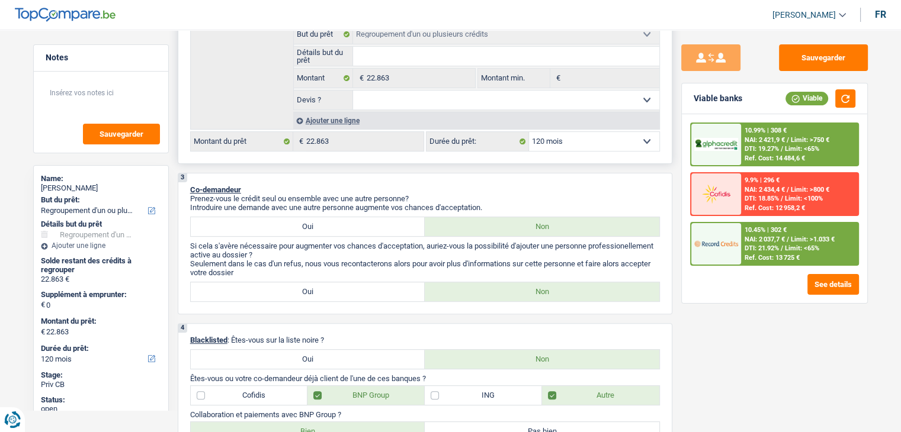
click at [330, 123] on div "Ajouter une ligne" at bounding box center [476, 120] width 366 height 17
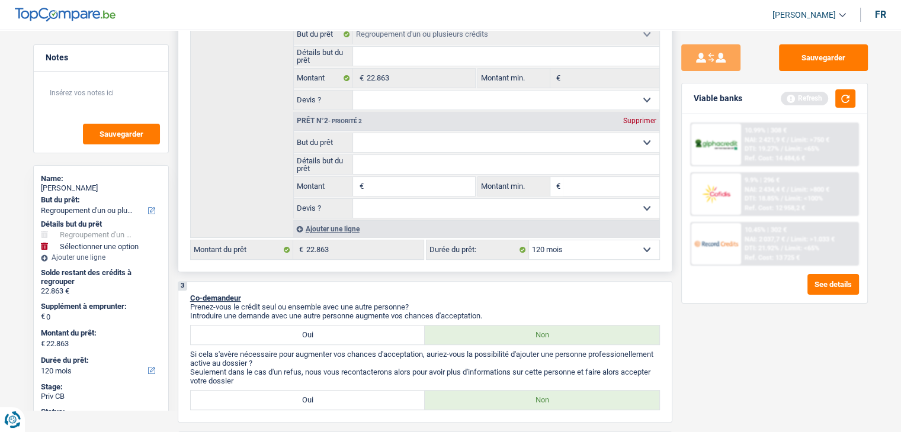
click at [383, 181] on input "Montant" at bounding box center [420, 186] width 108 height 19
type input "5"
type input "50"
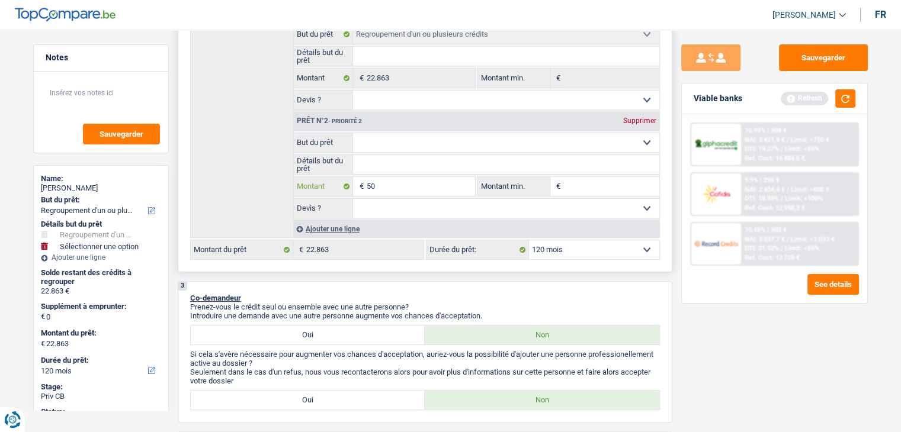
type input "500"
type input "5.000"
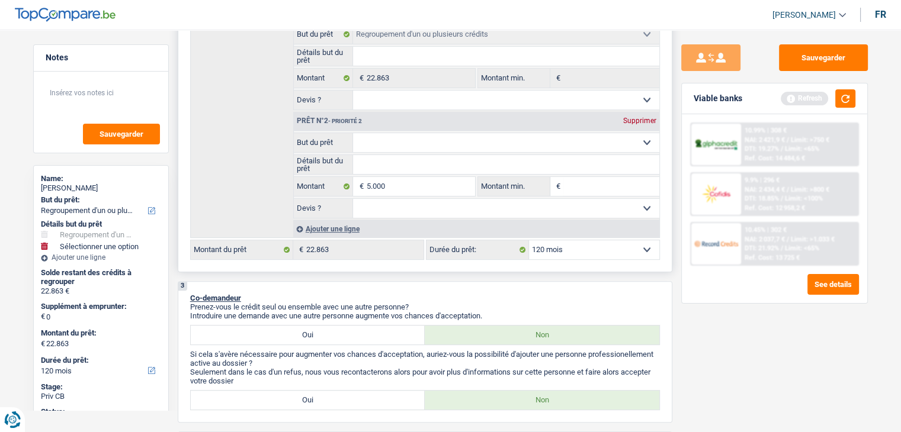
type input "5.000"
type input "27.863"
click at [573, 182] on input "Montant min." at bounding box center [611, 186] width 96 height 19
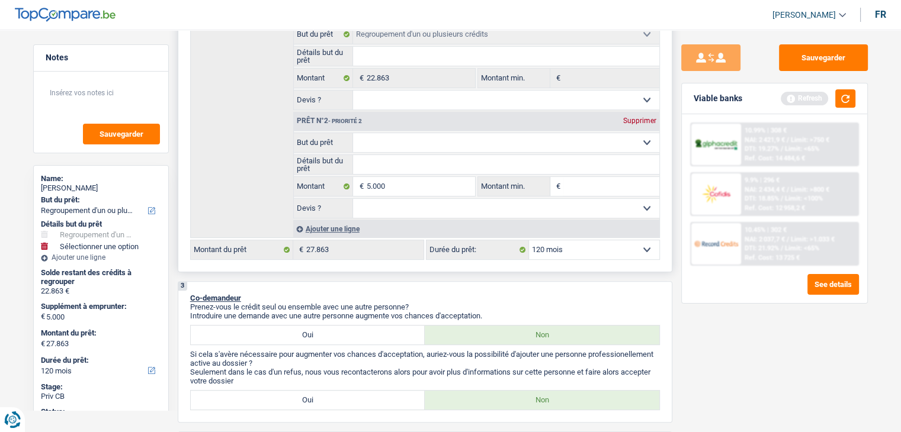
type input "5"
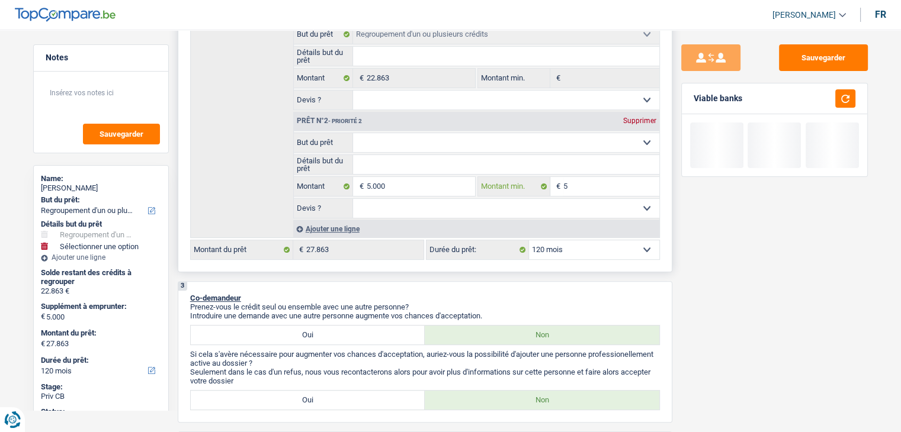
type input "50"
type input "500"
type input "5.000"
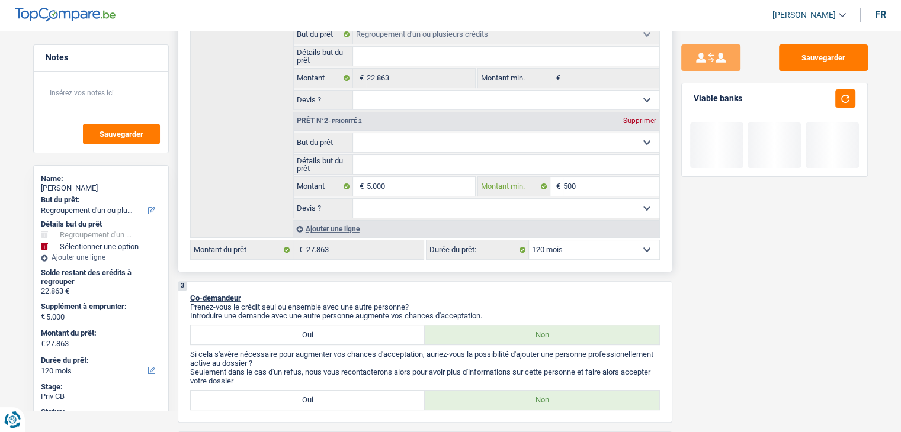
type input "5.000"
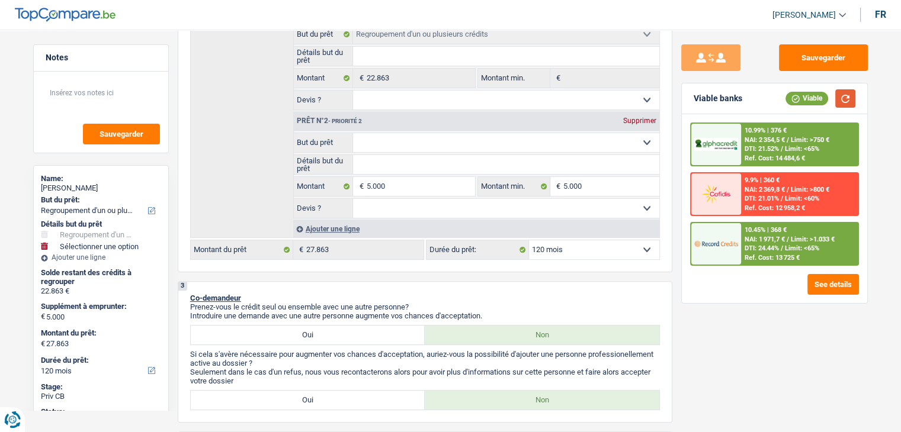
click at [842, 105] on button "button" at bounding box center [845, 98] width 20 height 18
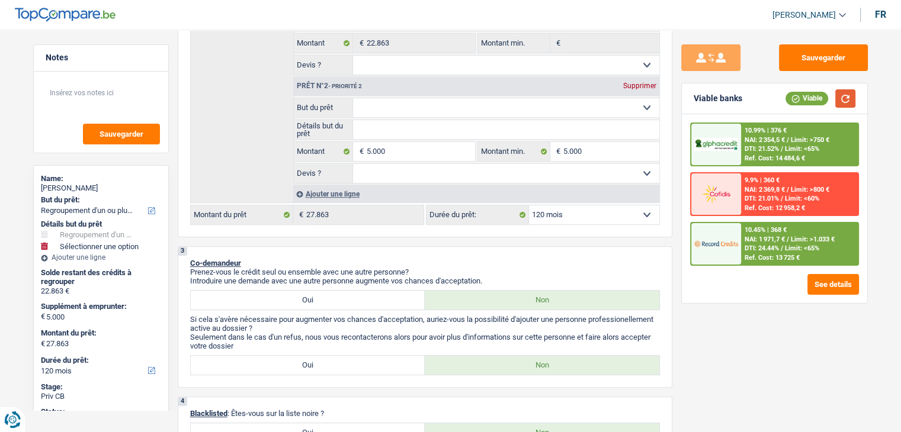
scroll to position [317, 0]
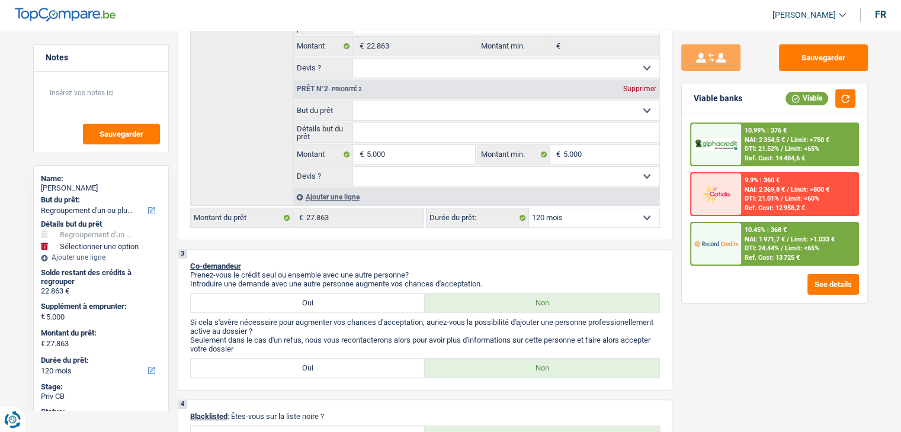
click at [682, 158] on div "10.99% | 376 € NAI: 2 354,5 € / Limit: >750 € DTI: 21.52% / Limit: <65% Ref. Co…" at bounding box center [774, 208] width 185 height 189
click at [390, 150] on input "5.000" at bounding box center [420, 154] width 108 height 19
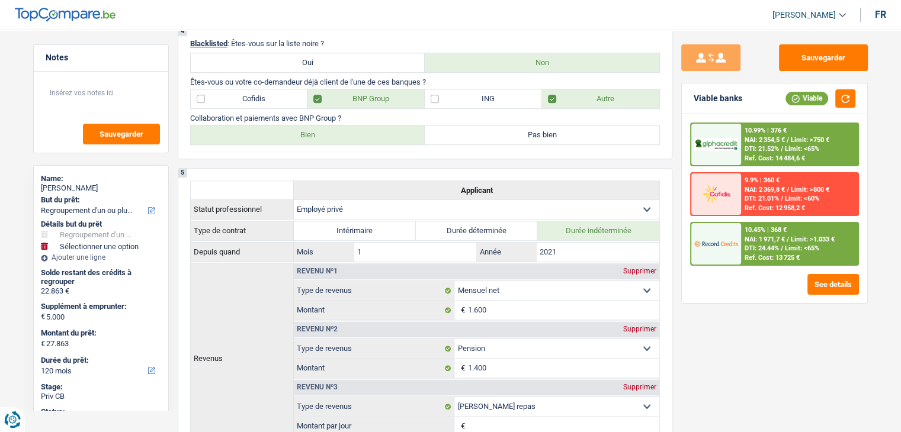
scroll to position [608, 0]
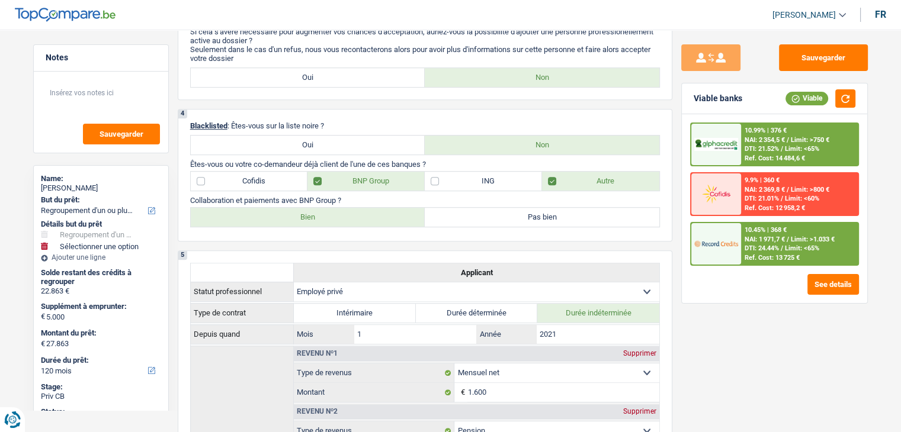
click at [782, 239] on span "NAI: 1 971,7 €" at bounding box center [765, 240] width 40 height 8
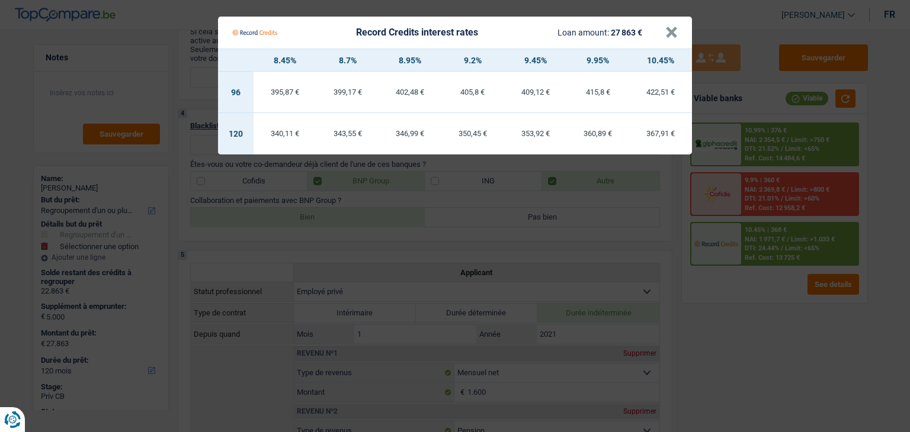
click at [765, 283] on Credits "Record Credits interest rates Loan amount: 27 863 € × 8.45% 8.7% 8.95% 9.2% 9.4…" at bounding box center [455, 216] width 910 height 432
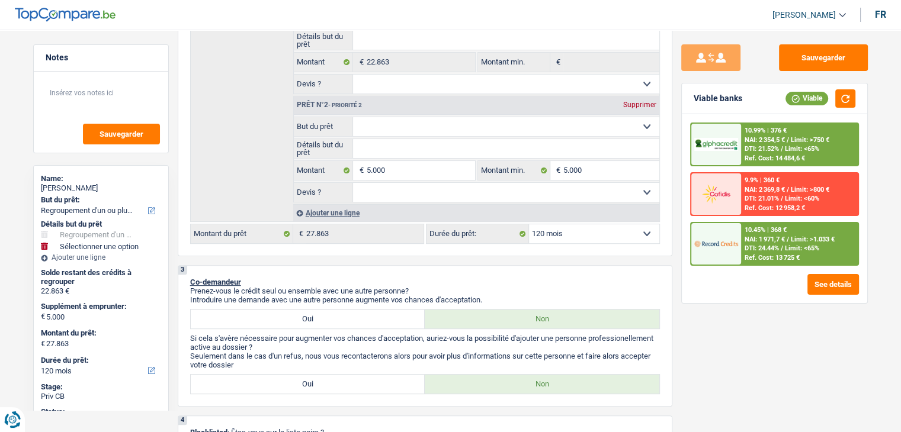
scroll to position [271, 0]
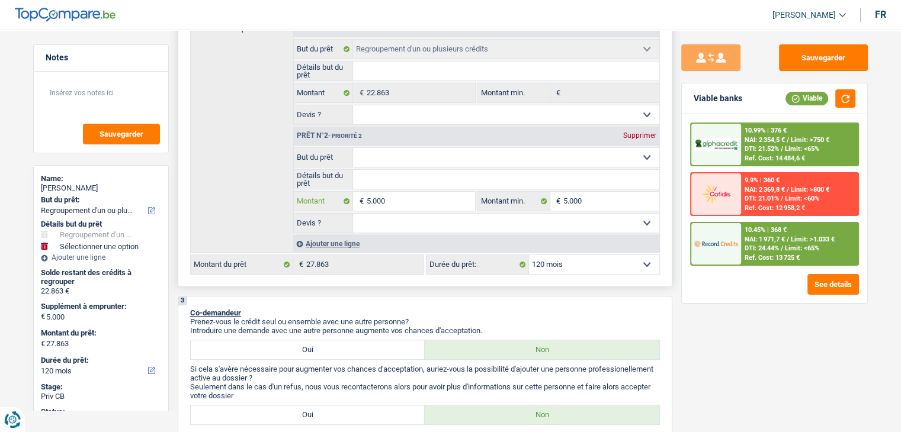
click at [409, 203] on input "5.000" at bounding box center [420, 201] width 108 height 19
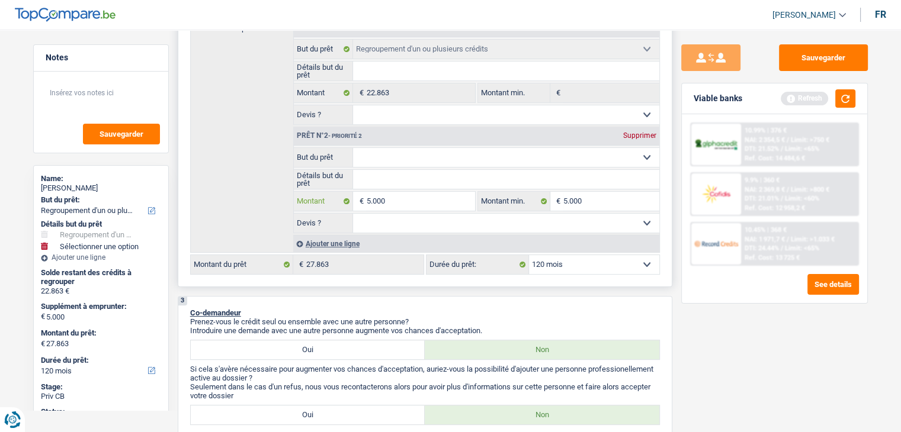
type input "7"
type input "71"
type input "713"
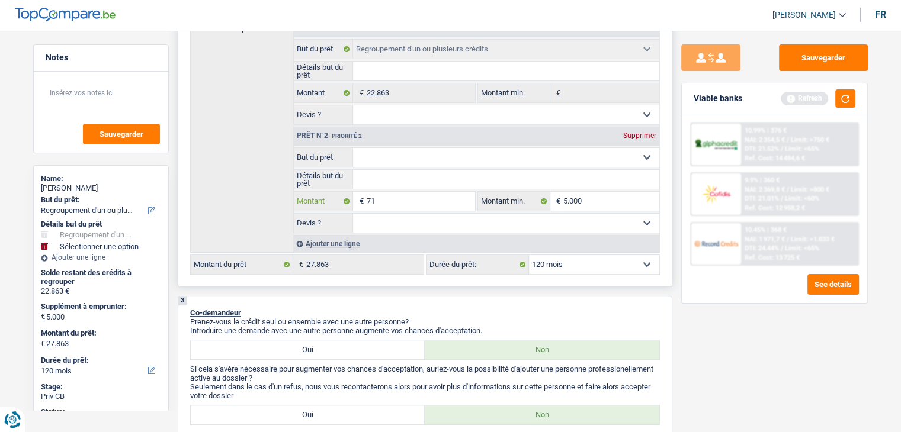
type input "713"
type input "7.137"
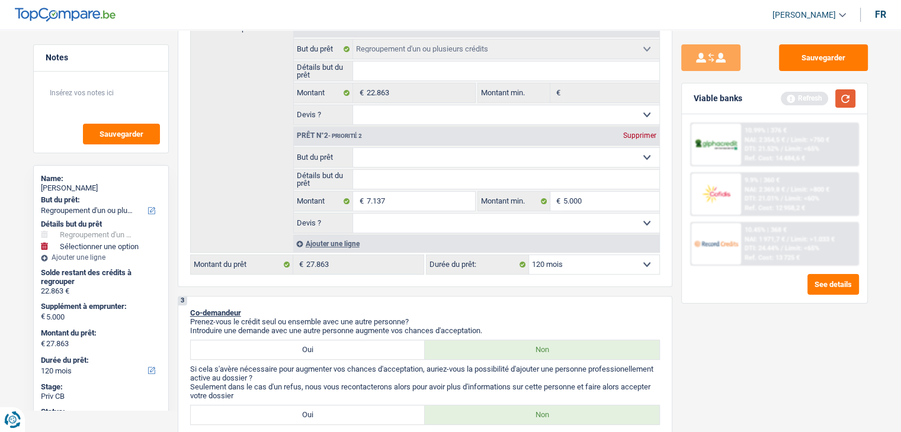
type input "30.000"
click at [849, 98] on button "button" at bounding box center [845, 98] width 20 height 18
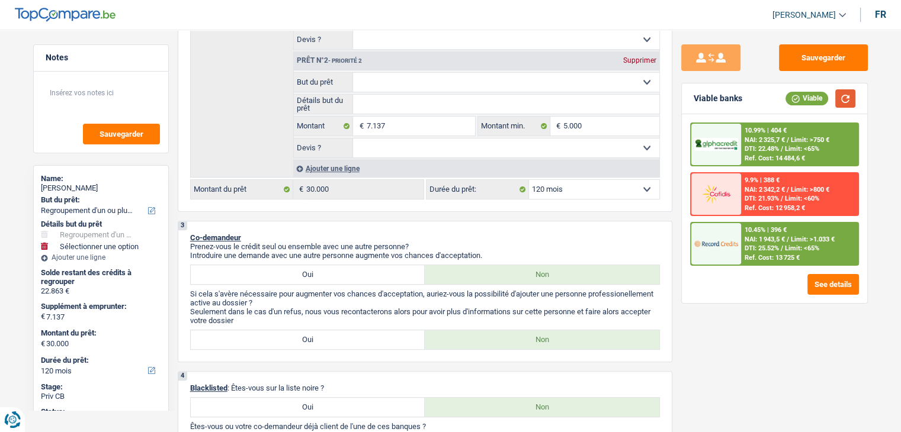
scroll to position [349, 0]
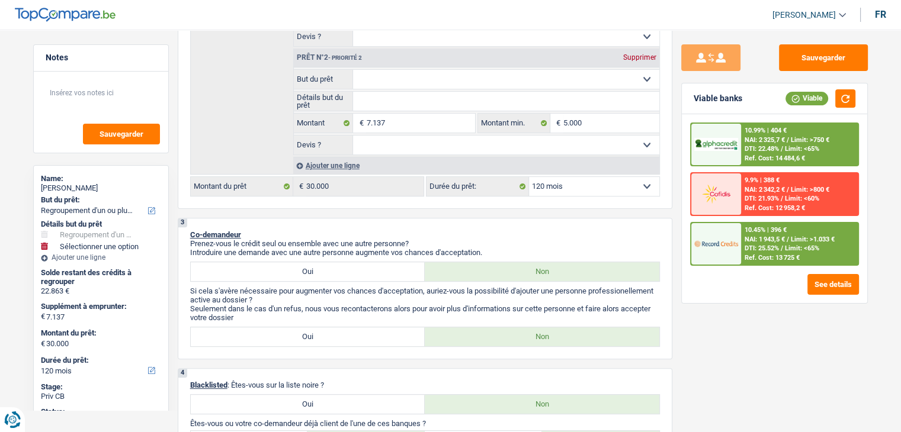
click at [766, 245] on span "DTI: 25.52%" at bounding box center [762, 249] width 34 height 8
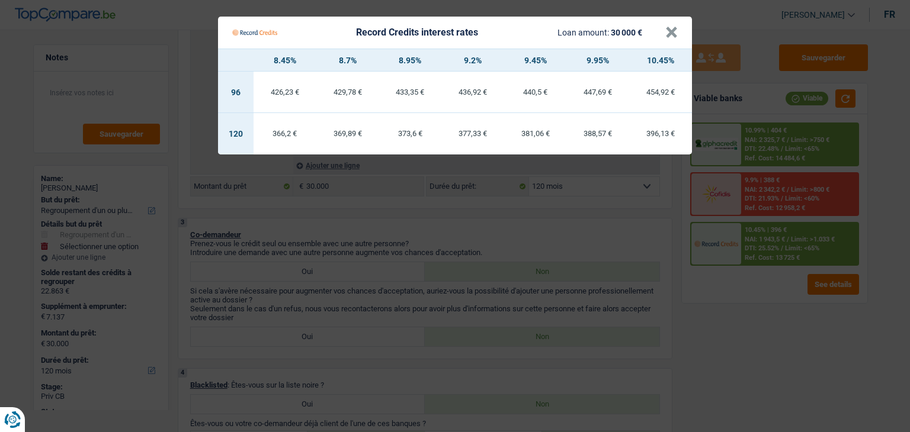
click at [754, 147] on Credits "Record Credits interest rates Loan amount: 30 000 € × 8.45% 8.7% 8.95% 9.2% 9.4…" at bounding box center [455, 216] width 910 height 432
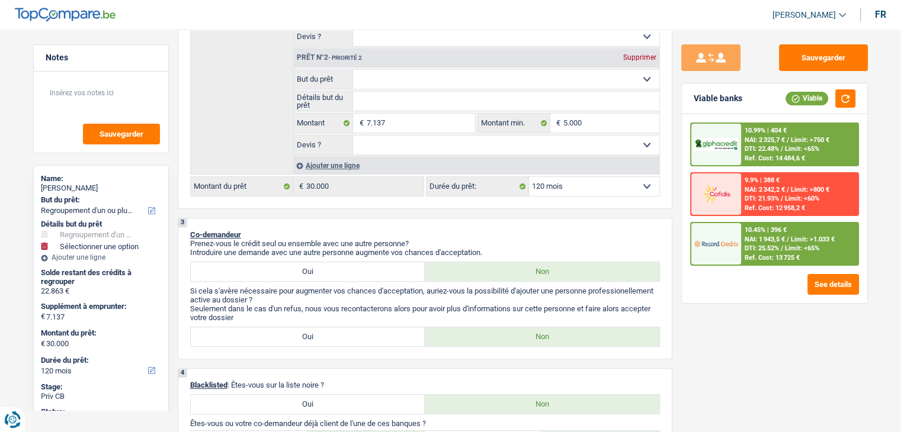
click at [754, 147] on span "DTI: 22.48%" at bounding box center [762, 149] width 34 height 8
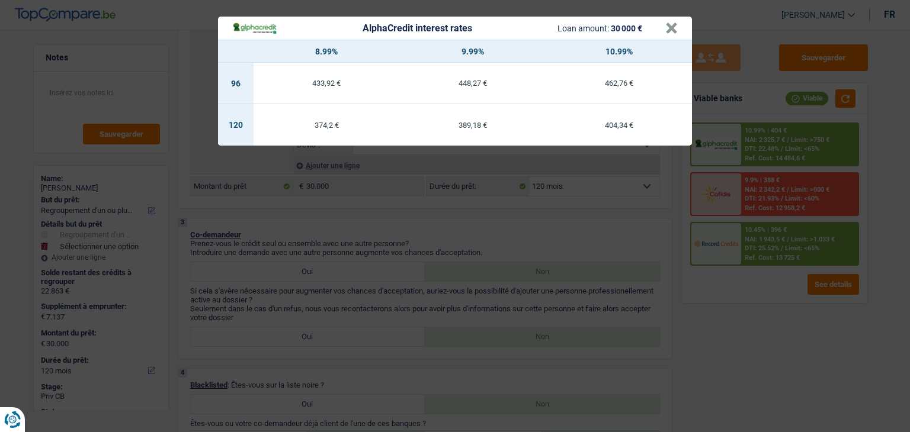
click at [750, 192] on div "AlphaCredit interest rates Loan amount: 30 000 € × 8.99% 9.99% 10.99% 96 433,92…" at bounding box center [455, 216] width 910 height 432
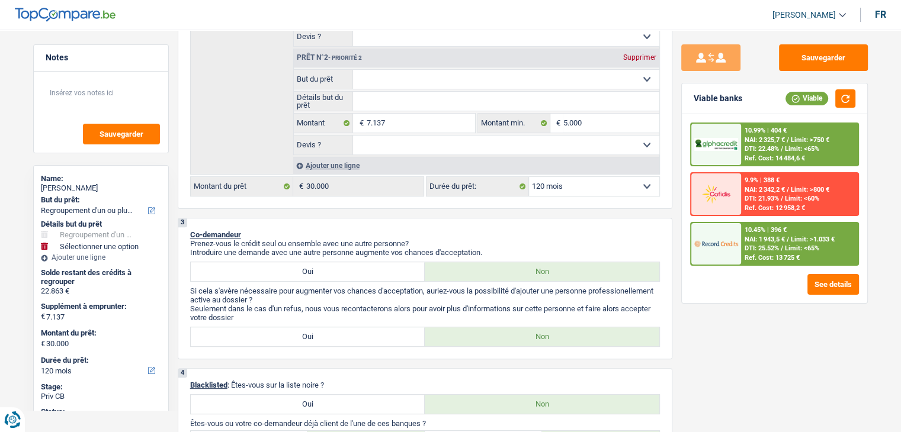
click at [750, 192] on div "9.9% | 388 € NAI: 2 342,2 € / Limit: >800 € DTI: 21.93% / Limit: <60% Ref. Cost…" at bounding box center [799, 194] width 117 height 41
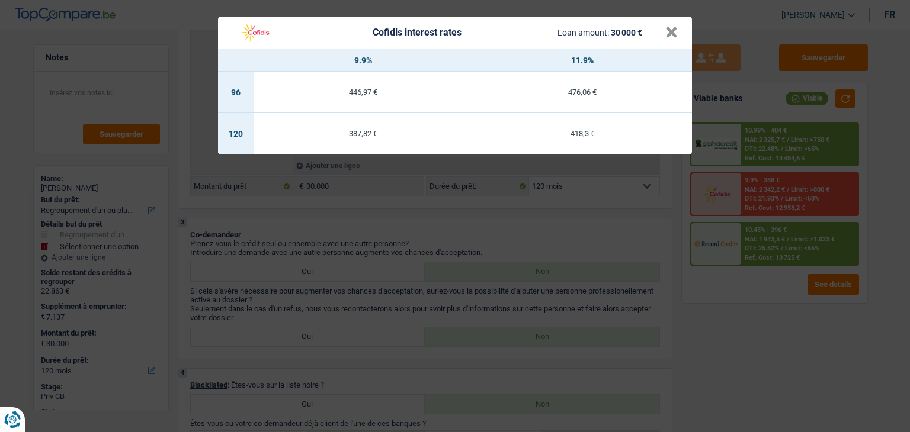
click at [756, 241] on div "Cofidis interest rates Loan amount: 30 000 € × 9.9% 11.9% 96 446,97 € 476,06 € …" at bounding box center [455, 216] width 910 height 432
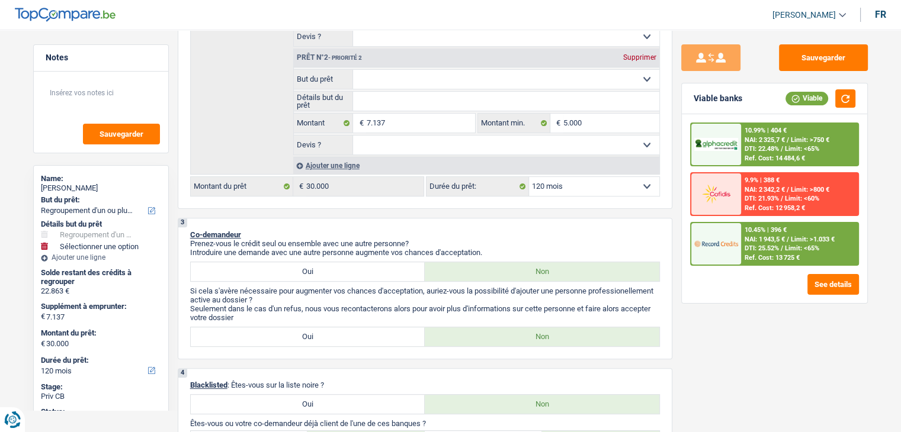
click at [756, 241] on span "NAI: 1 943,5 €" at bounding box center [765, 240] width 40 height 8
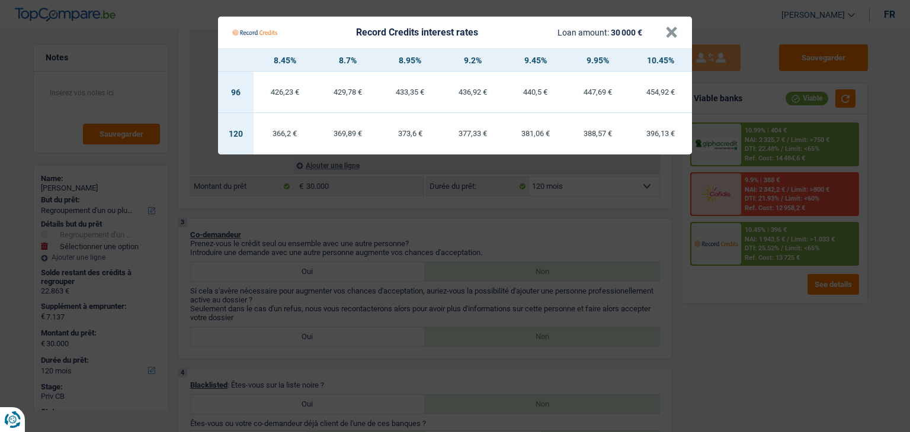
click at [779, 155] on Credits "Record Credits interest rates Loan amount: 30 000 € × 8.45% 8.7% 8.95% 9.2% 9.4…" at bounding box center [455, 216] width 910 height 432
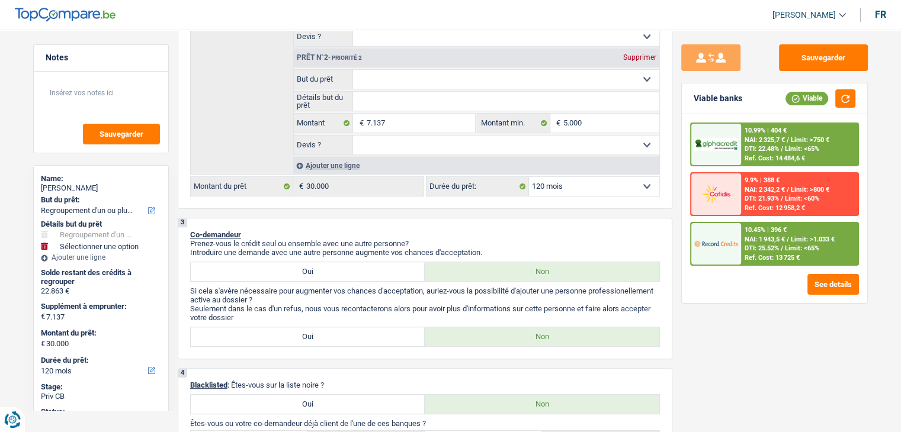
click at [779, 155] on div "Ref. Cost: 14 484,6 €" at bounding box center [775, 159] width 60 height 8
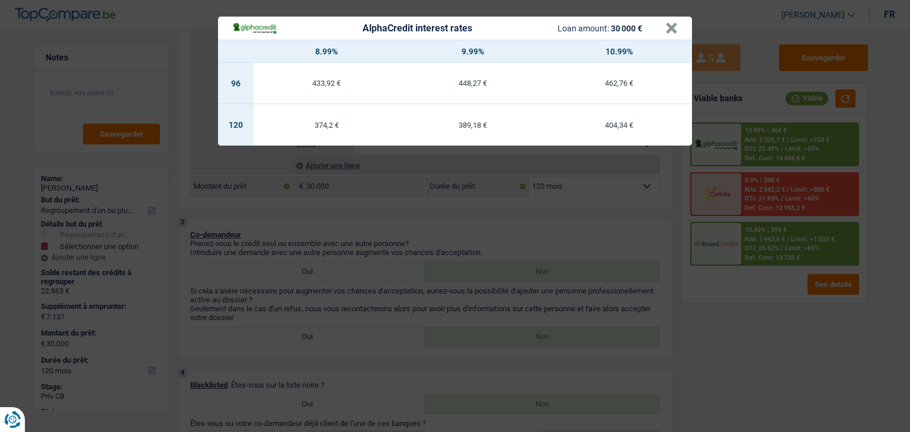
click at [771, 181] on div "AlphaCredit interest rates Loan amount: 30 000 € × 8.99% 9.99% 10.99% 96 433,92…" at bounding box center [455, 216] width 910 height 432
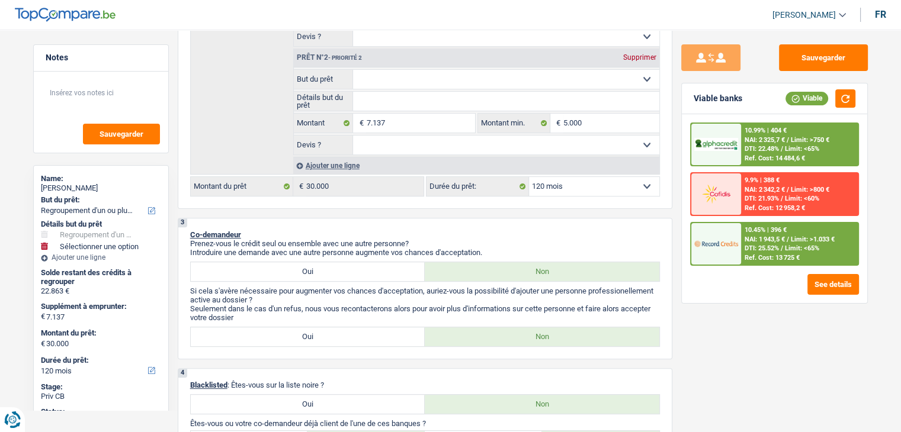
click at [771, 181] on div "9.9% | 388 €" at bounding box center [762, 181] width 35 height 8
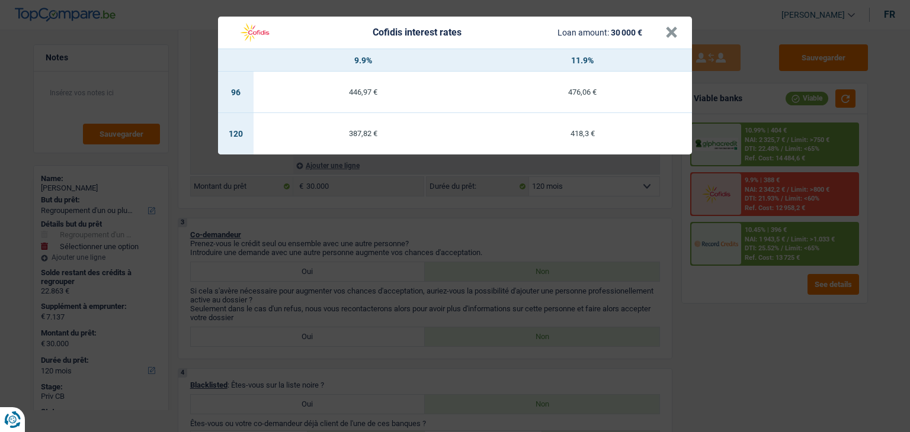
click at [769, 242] on div "Cofidis interest rates Loan amount: 30 000 € × 9.9% 11.9% 96 446,97 € 476,06 € …" at bounding box center [455, 216] width 910 height 432
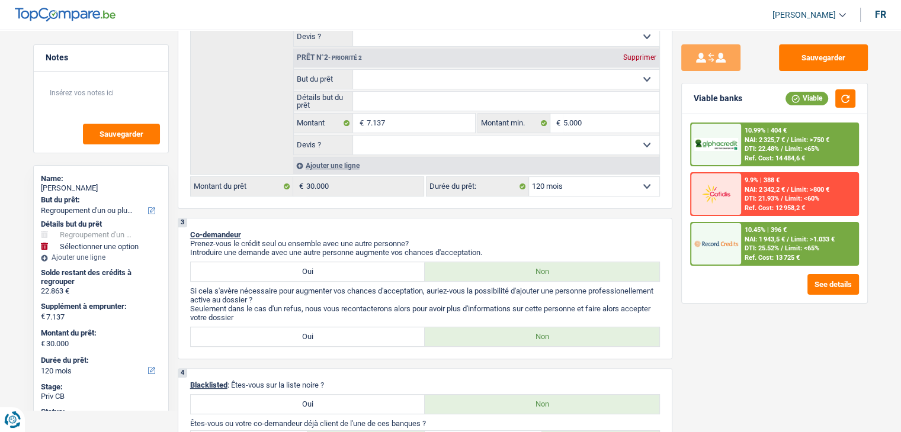
click at [756, 246] on span "DTI: 25.52%" at bounding box center [762, 249] width 34 height 8
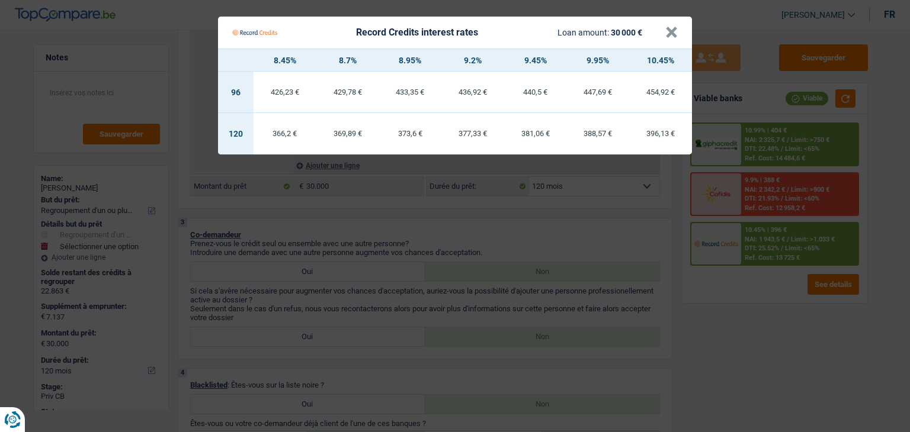
click at [657, 239] on Credits "Record Credits interest rates Loan amount: 30 000 € × 8.45% 8.7% 8.95% 9.2% 9.4…" at bounding box center [455, 216] width 910 height 432
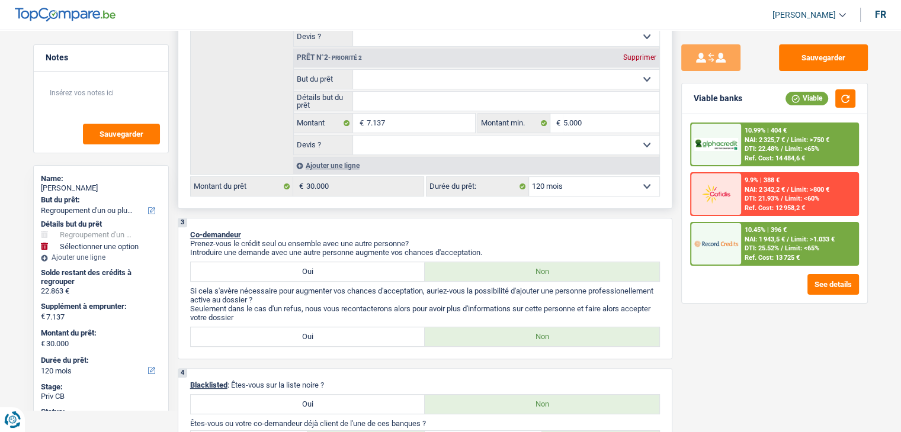
click at [607, 186] on select "12 mois 18 mois 24 mois 30 mois 36 mois 42 mois 48 mois 60 mois 72 mois 84 mois…" at bounding box center [594, 186] width 130 height 19
select select "84"
click at [529, 177] on select "12 mois 18 mois 24 mois 30 mois 36 mois 42 mois 48 mois 60 mois 72 mois 84 mois…" at bounding box center [594, 186] width 130 height 19
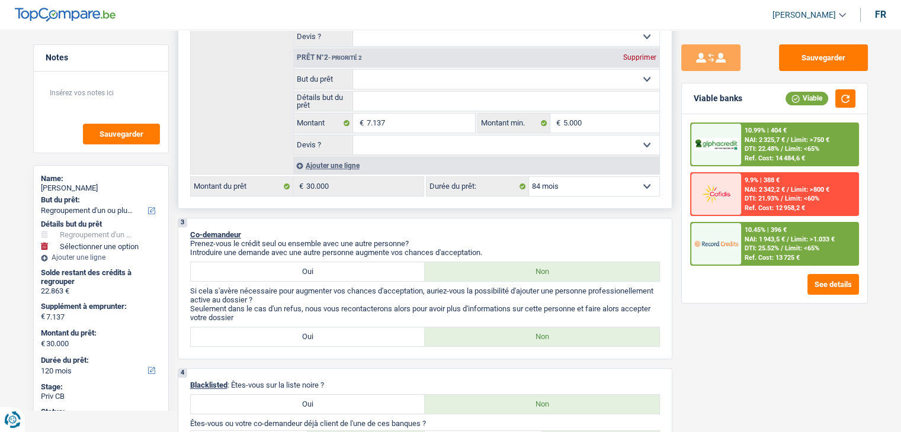
select select "84"
click at [755, 256] on div "Ref. Cost: 9 318,2 €" at bounding box center [773, 258] width 57 height 8
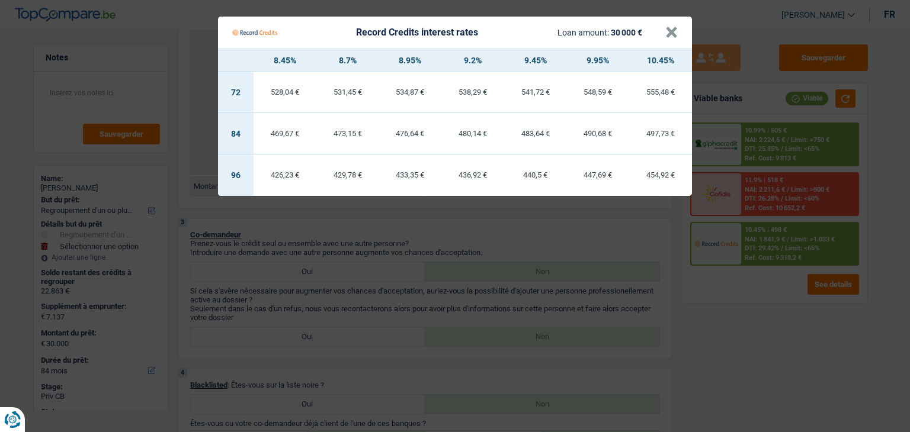
click at [753, 318] on Credits "Record Credits interest rates Loan amount: 30 000 € × 8.45% 8.7% 8.95% 9.2% 9.4…" at bounding box center [455, 216] width 910 height 432
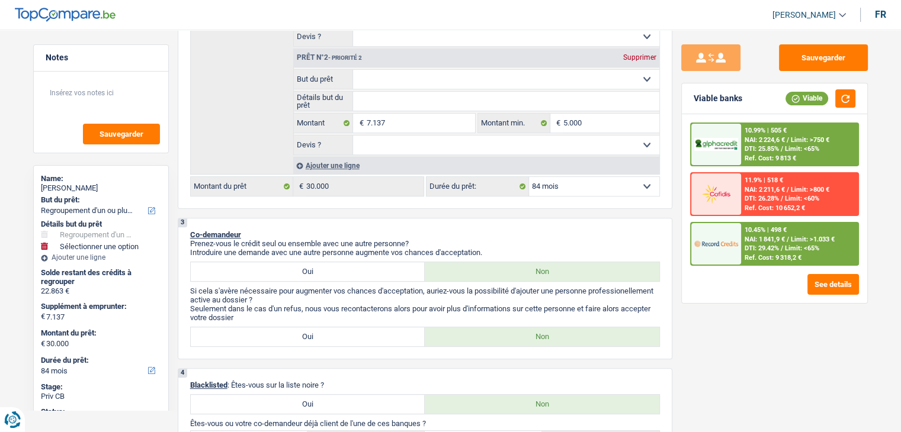
click at [755, 137] on span "NAI: 2 224,6 €" at bounding box center [765, 140] width 40 height 8
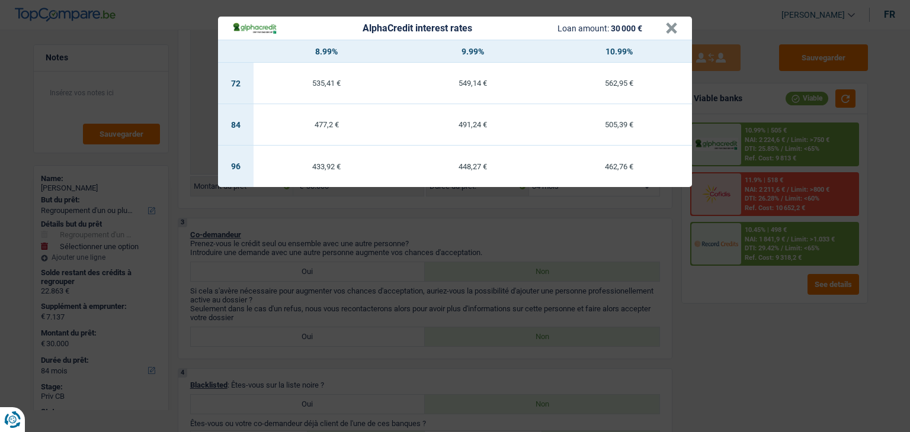
click at [686, 184] on td "462,76 €" at bounding box center [619, 166] width 146 height 41
select select "96"
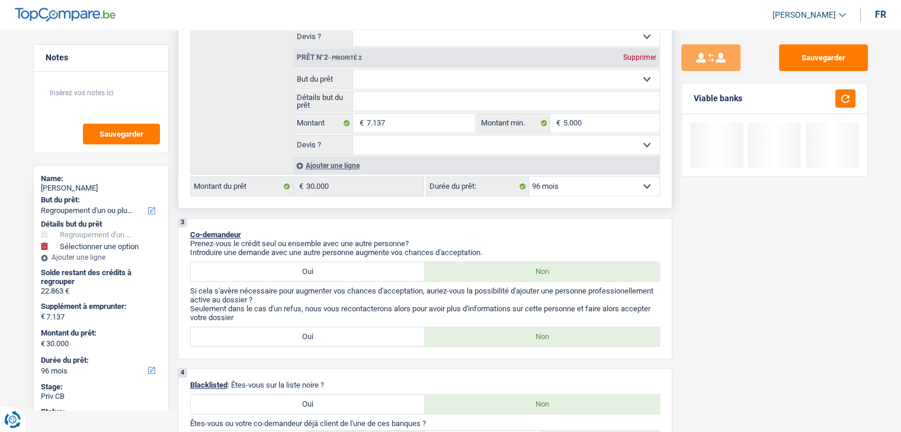
click at [562, 193] on div "12 mois 18 mois 24 mois 30 mois 36 mois 42 mois 48 mois 60 mois 72 mois 84 mois…" at bounding box center [543, 187] width 234 height 20
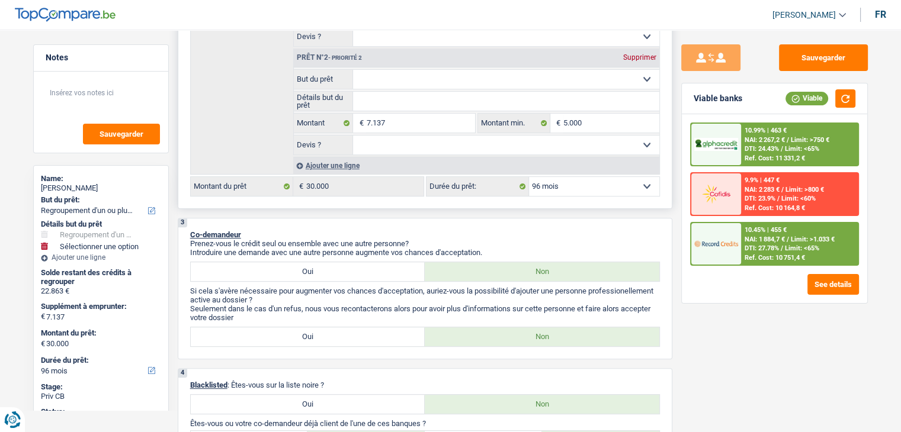
click at [558, 191] on select "12 mois 18 mois 24 mois 30 mois 36 mois 42 mois 48 mois 60 mois 72 mois 84 mois…" at bounding box center [594, 186] width 130 height 19
select select "84"
click at [529, 177] on select "12 mois 18 mois 24 mois 30 mois 36 mois 42 mois 48 mois 60 mois 72 mois 84 mois…" at bounding box center [594, 186] width 130 height 19
select select "84"
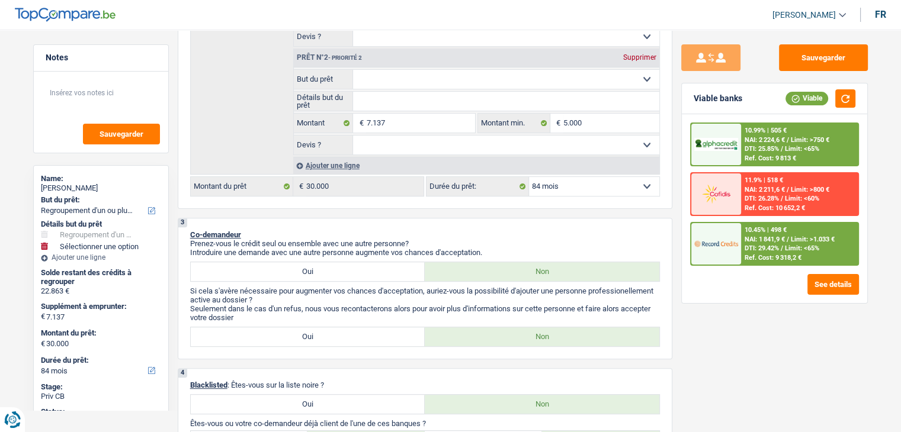
click at [782, 238] on span "NAI: 1 841,9 €" at bounding box center [765, 240] width 40 height 8
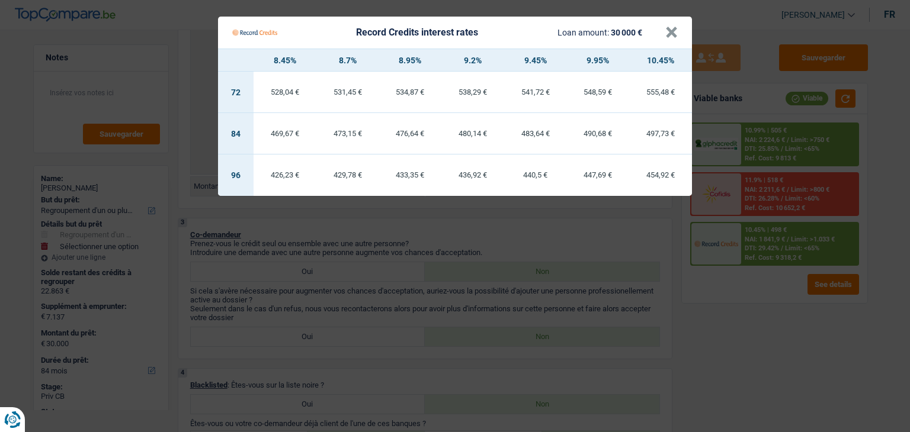
click at [763, 155] on Credits "Record Credits interest rates Loan amount: 30 000 € × 8.45% 8.7% 8.95% 9.2% 9.4…" at bounding box center [455, 216] width 910 height 432
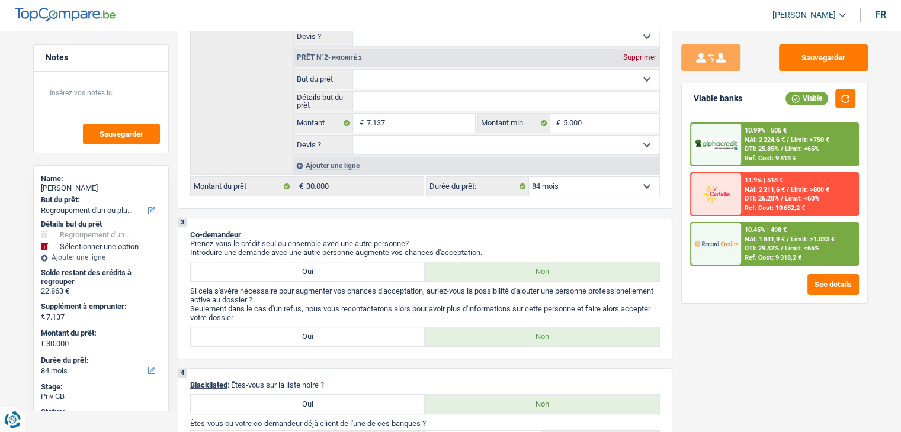
click at [763, 155] on div "Ref. Cost: 9 813 €" at bounding box center [771, 159] width 52 height 8
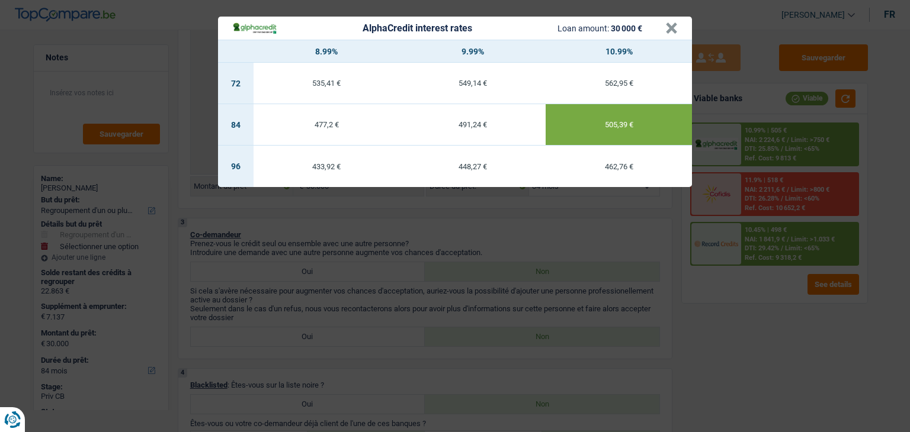
click at [761, 300] on div "AlphaCredit interest rates Loan amount: 30 000 € × 8.99% 9.99% 10.99% 72 535,41…" at bounding box center [455, 216] width 910 height 432
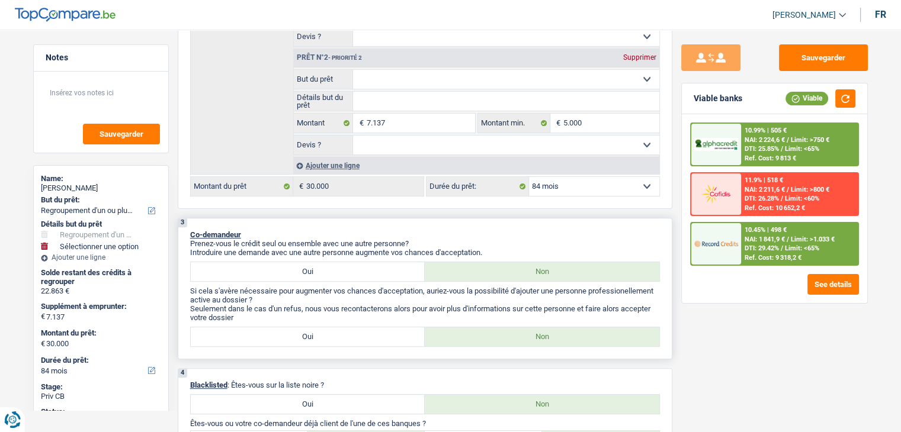
click at [556, 230] on p "Co-demandeur" at bounding box center [425, 234] width 470 height 9
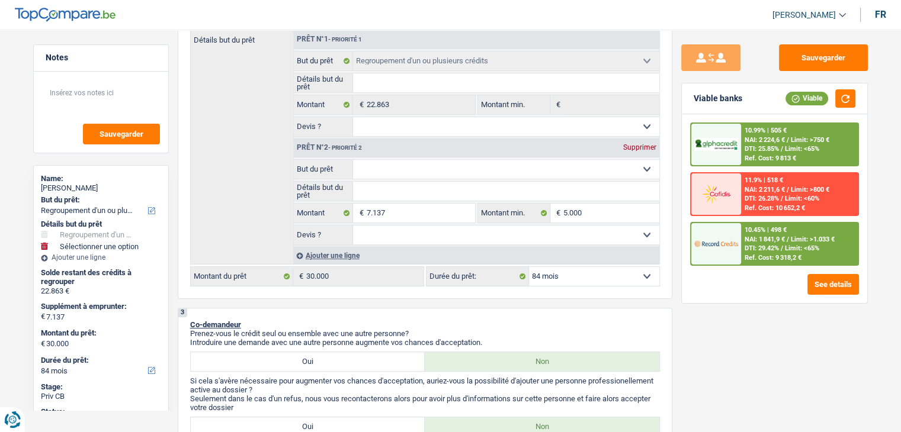
scroll to position [265, 0]
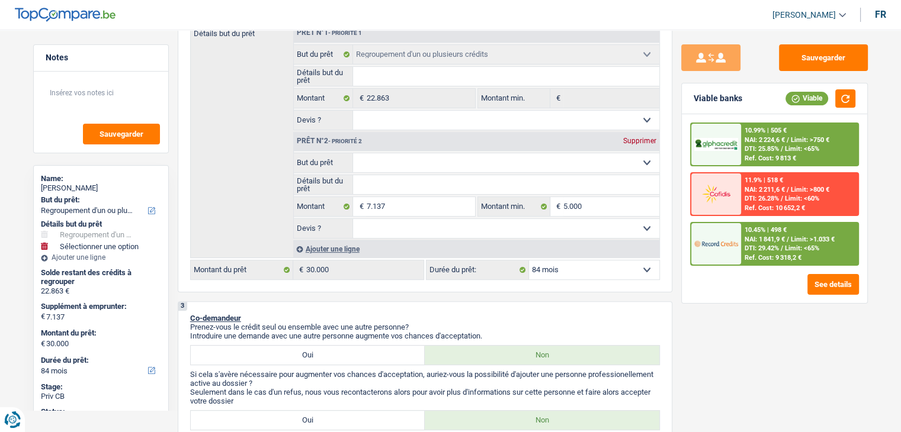
click at [733, 239] on img at bounding box center [716, 244] width 44 height 22
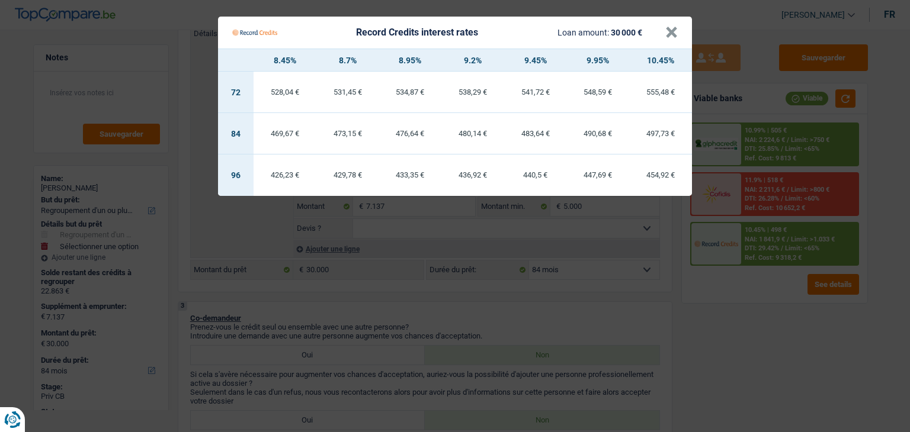
click at [570, 263] on Credits "Record Credits interest rates Loan amount: 30 000 € × 8.45% 8.7% 8.95% 9.2% 9.4…" at bounding box center [455, 216] width 910 height 432
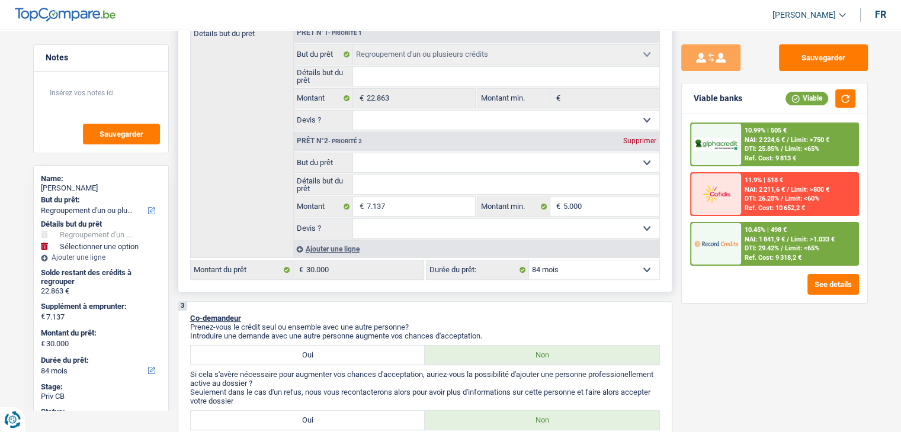
click at [570, 263] on select "12 mois 18 mois 24 mois 30 mois 36 mois 42 mois 48 mois 60 mois 72 mois 84 mois…" at bounding box center [594, 270] width 130 height 19
select select "72"
click at [529, 261] on select "12 mois 18 mois 24 mois 30 mois 36 mois 42 mois 48 mois 60 mois 72 mois 84 mois…" at bounding box center [594, 270] width 130 height 19
select select "72"
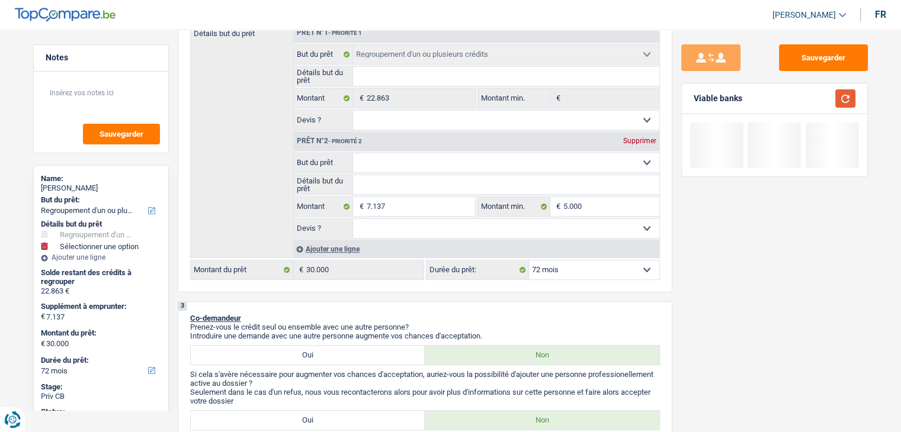
click at [847, 99] on button "button" at bounding box center [845, 98] width 20 height 18
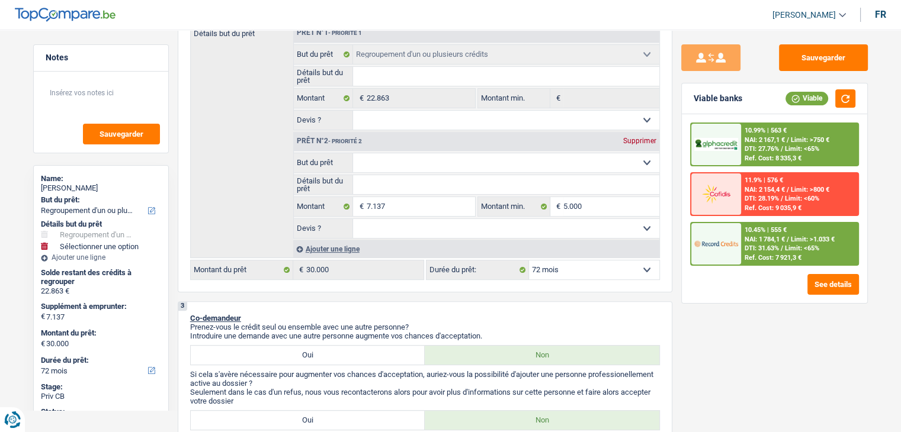
click at [761, 232] on div "10.45% | 555 €" at bounding box center [766, 230] width 42 height 8
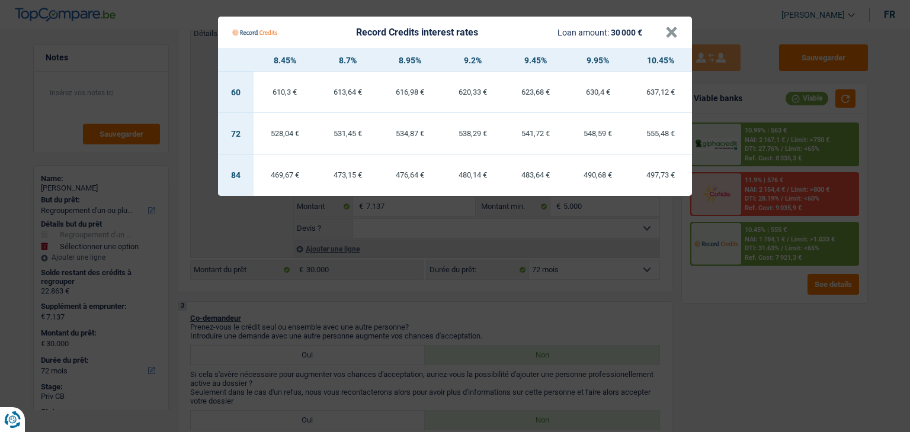
click at [753, 145] on Credits "Record Credits interest rates Loan amount: 30 000 € × 8.45% 8.7% 8.95% 9.2% 9.4…" at bounding box center [455, 216] width 910 height 432
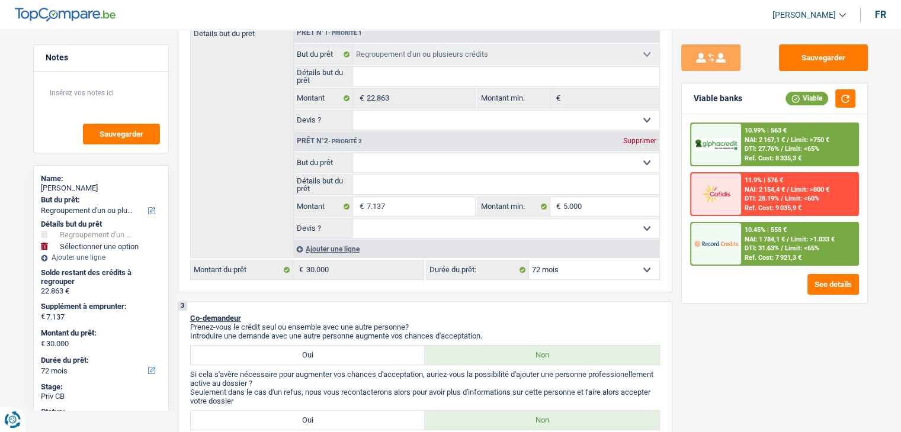
click at [753, 145] on span "DTI: 27.76%" at bounding box center [762, 149] width 34 height 8
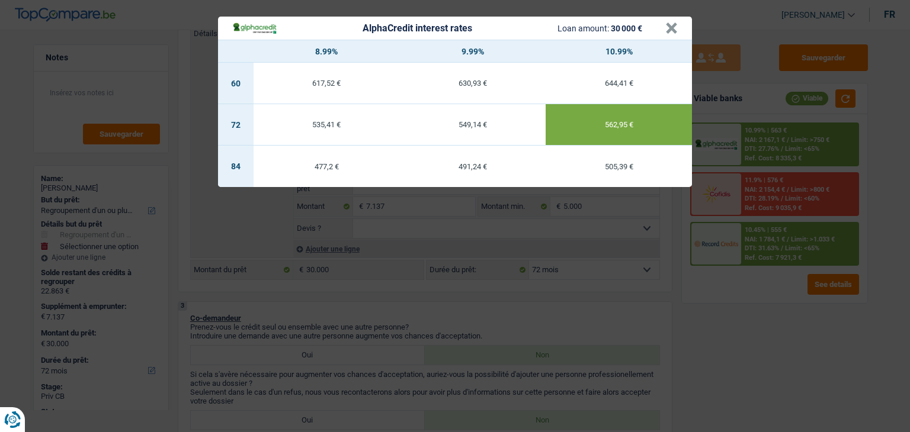
click at [617, 287] on div "AlphaCredit interest rates Loan amount: 30 000 € × 8.99% 9.99% 10.99% 60 617,52…" at bounding box center [455, 216] width 910 height 432
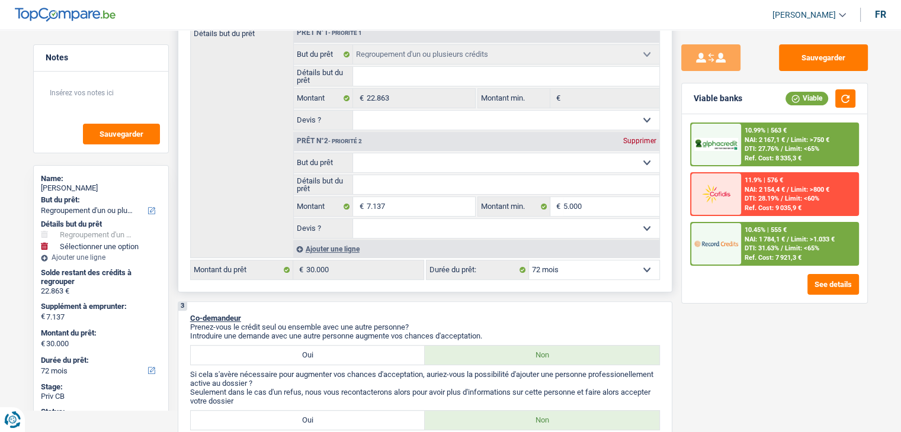
click at [590, 276] on select "12 mois 18 mois 24 mois 30 mois 36 mois 42 mois 48 mois 60 mois 72 mois 84 mois…" at bounding box center [594, 270] width 130 height 19
select select "84"
click at [529, 261] on select "12 mois 18 mois 24 mois 30 mois 36 mois 42 mois 48 mois 60 mois 72 mois 84 mois…" at bounding box center [594, 270] width 130 height 19
select select "84"
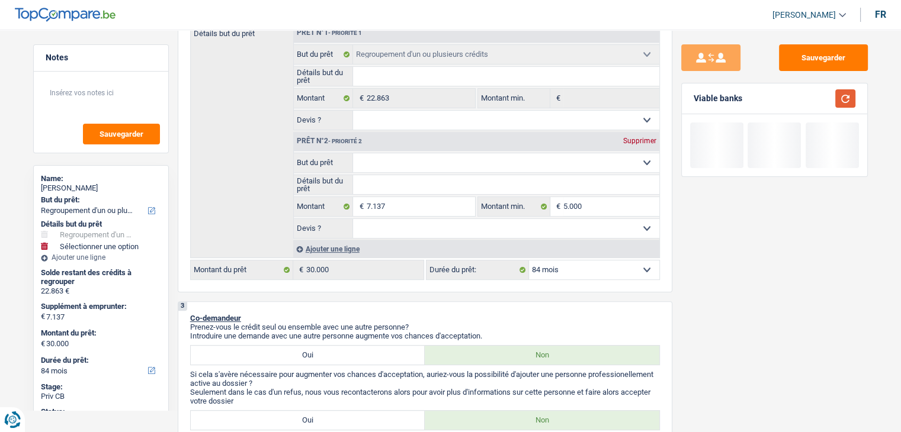
click at [846, 91] on button "button" at bounding box center [845, 98] width 20 height 18
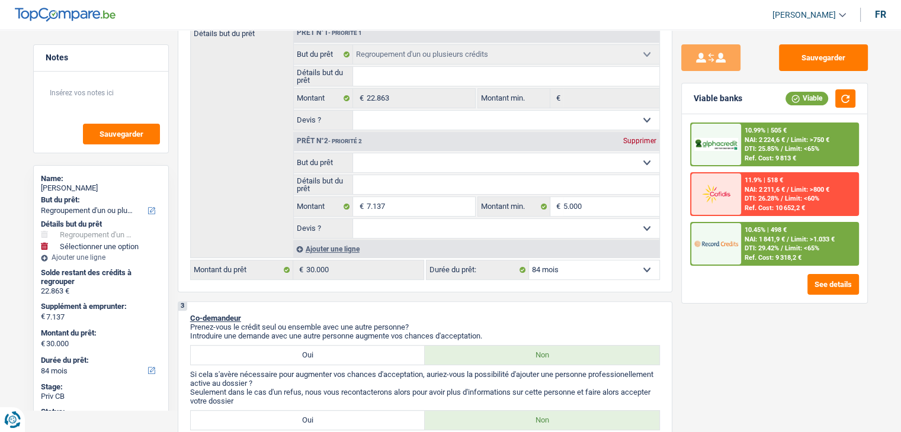
click at [755, 232] on div "10.45% | 498 €" at bounding box center [766, 230] width 42 height 8
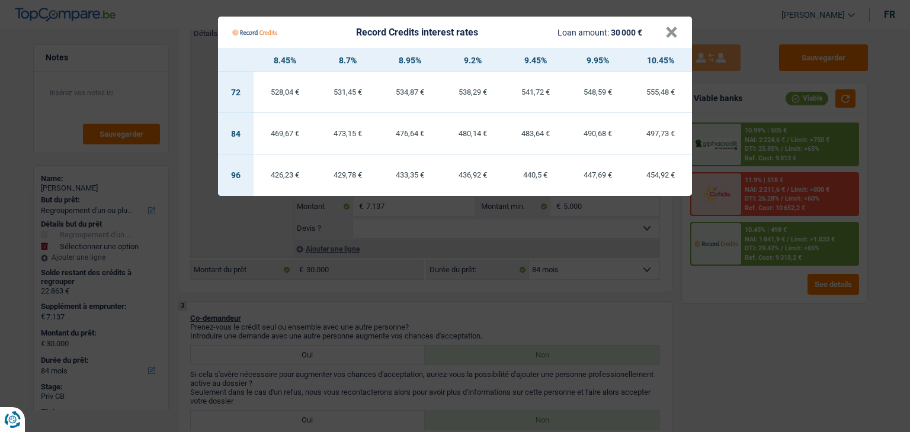
click at [760, 136] on Credits "Record Credits interest rates Loan amount: 30 000 € × 8.45% 8.7% 8.95% 9.2% 9.4…" at bounding box center [455, 216] width 910 height 432
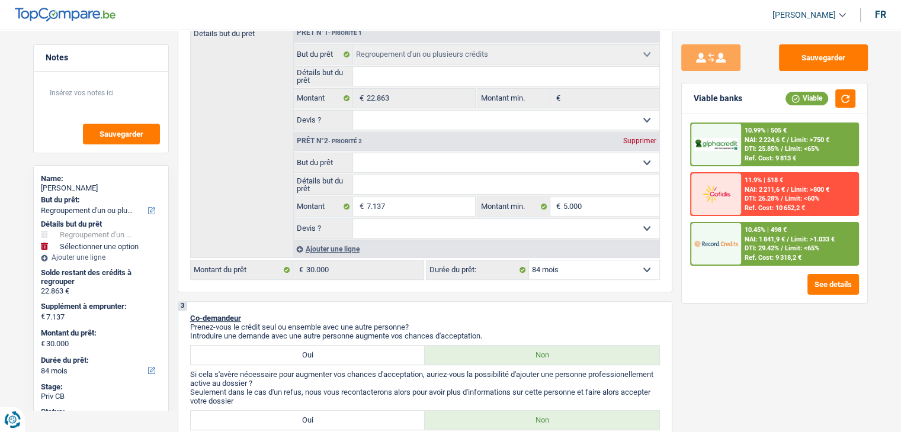
click at [760, 136] on span "NAI: 2 224,6 €" at bounding box center [765, 140] width 40 height 8
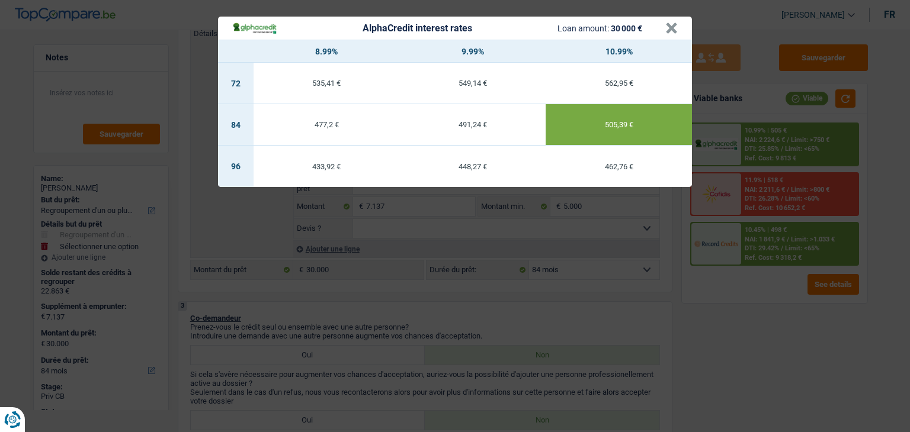
click at [761, 257] on div "AlphaCredit interest rates Loan amount: 30 000 € × 8.99% 9.99% 10.99% 72 535,41…" at bounding box center [455, 216] width 910 height 432
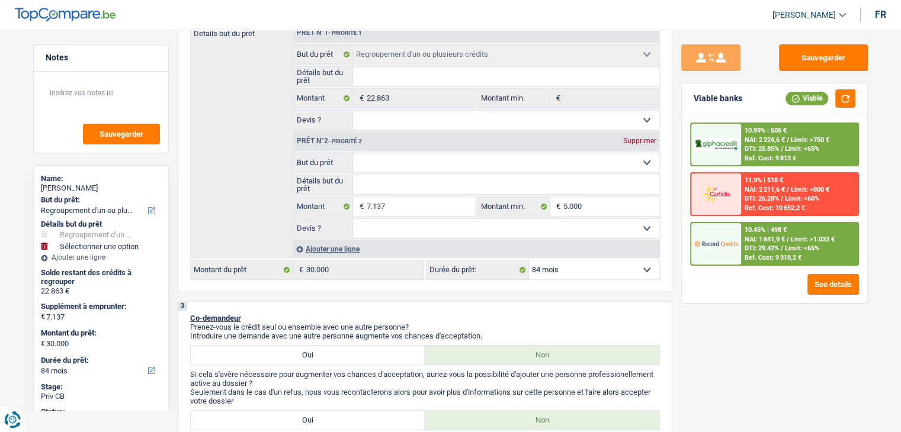
click at [756, 249] on span "DTI: 29.42%" at bounding box center [762, 249] width 34 height 8
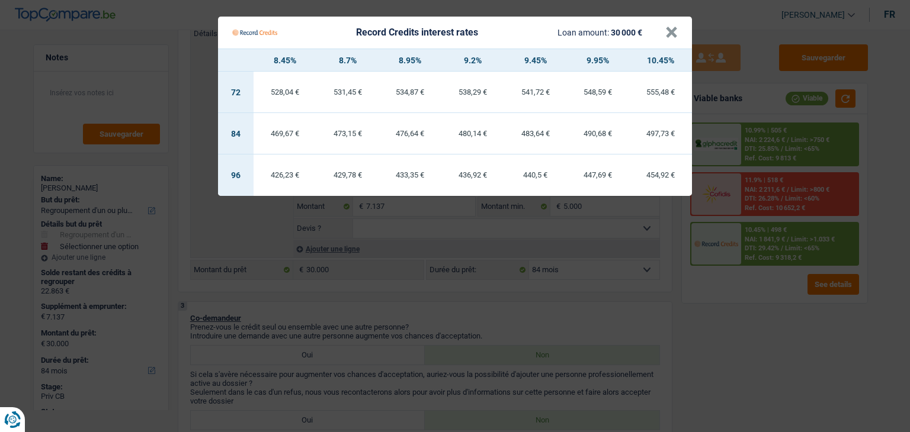
click at [766, 157] on Credits "Record Credits interest rates Loan amount: 30 000 € × 8.45% 8.7% 8.95% 9.2% 9.4…" at bounding box center [455, 216] width 910 height 432
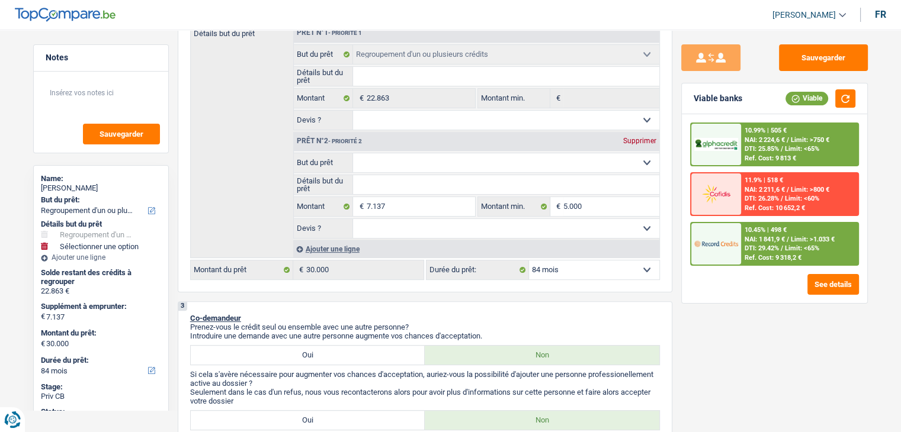
click at [756, 245] on span "DTI: 29.42%" at bounding box center [762, 249] width 34 height 8
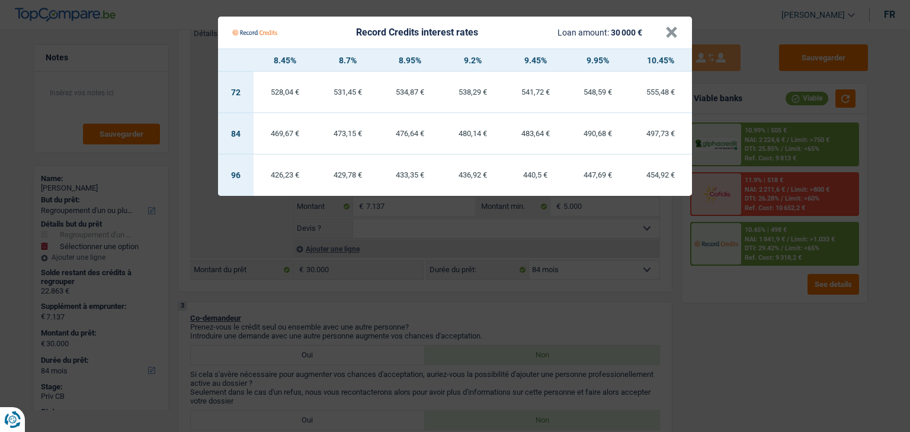
click at [637, 292] on Credits "Record Credits interest rates Loan amount: 30 000 € × 8.45% 8.7% 8.95% 9.2% 9.4…" at bounding box center [455, 216] width 910 height 432
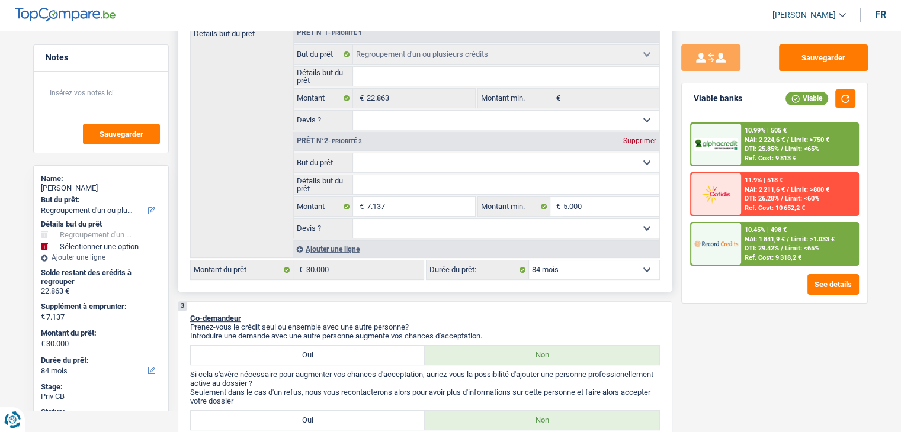
click at [585, 159] on select "Confort maison: meubles, textile, peinture, électroménager, outillage non-profe…" at bounding box center [506, 162] width 306 height 19
select select "household"
click at [353, 153] on select "Confort maison: meubles, textile, peinture, électroménager, outillage non-profe…" at bounding box center [506, 162] width 306 height 19
select select "household"
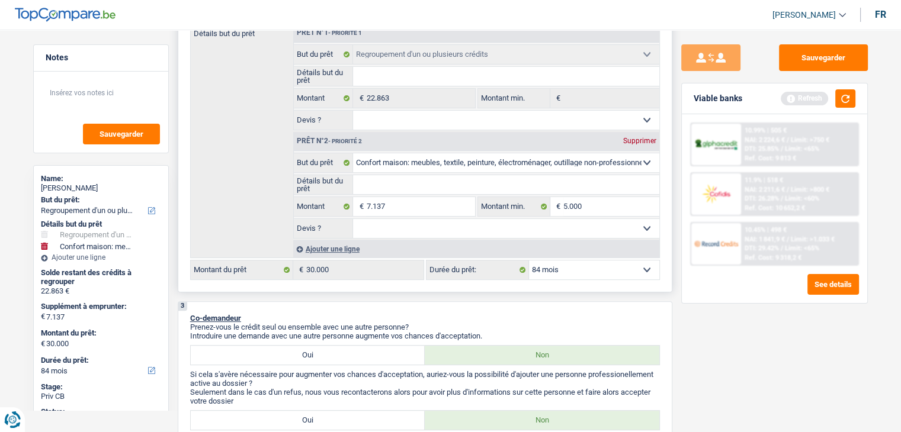
click at [431, 187] on input "Détails but du prêt" at bounding box center [506, 184] width 306 height 19
type input "a"
type input "am"
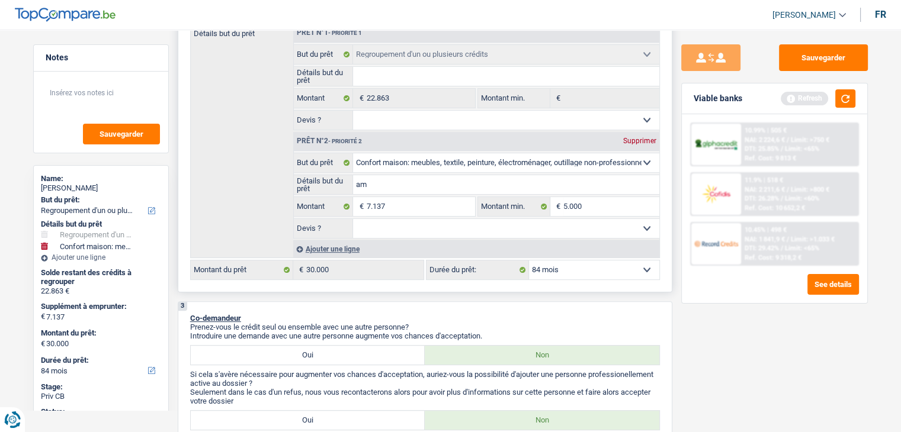
type input "ame"
type input "ameu"
type input "ameub"
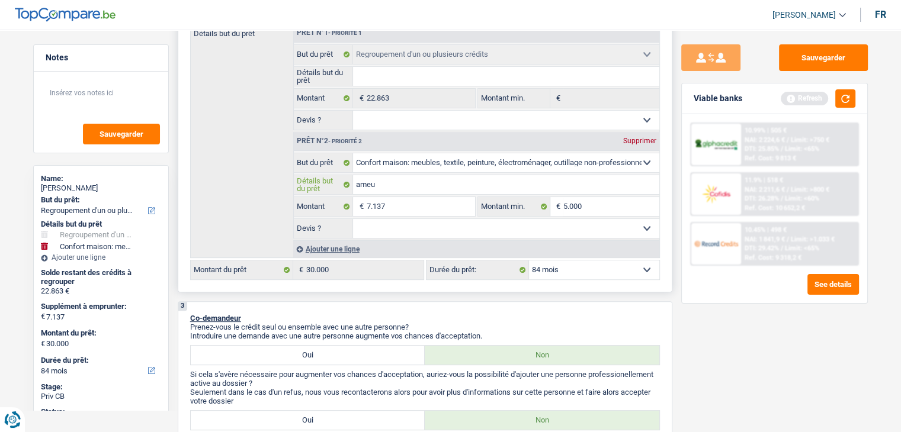
type input "ameub"
type input "ameubl"
type input "ameuble"
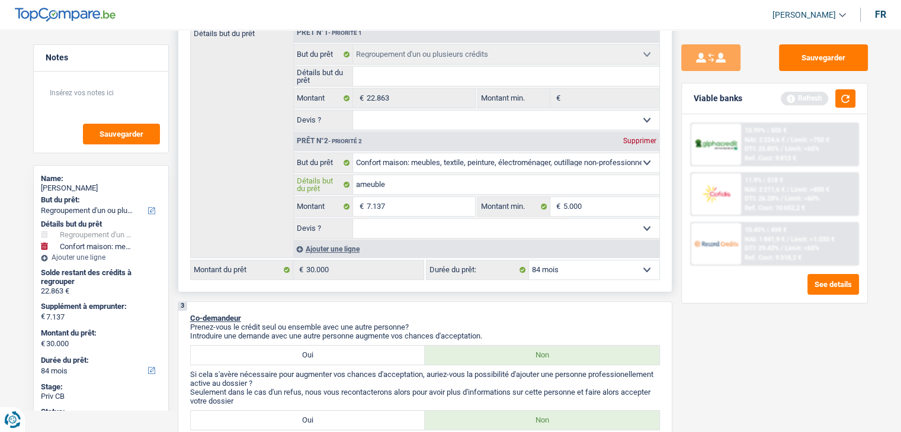
type input "ameublem"
type input "ameubleme"
type input "ameublemen"
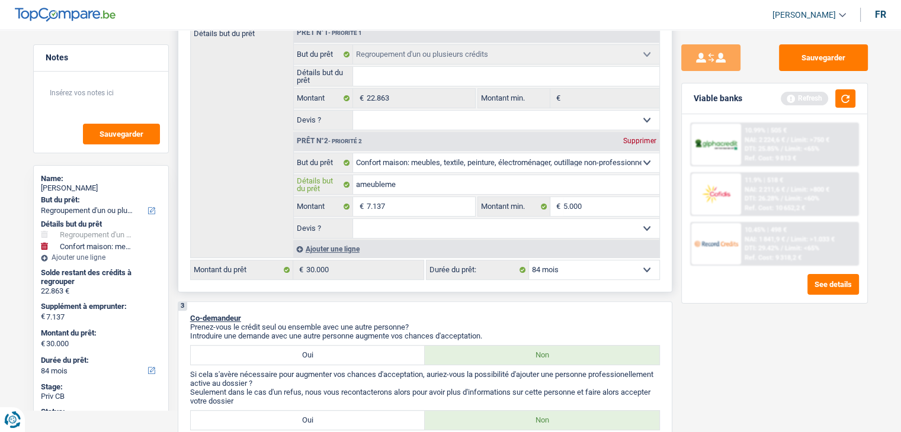
type input "ameublemen"
type input "ameublement"
type input "ameublement,"
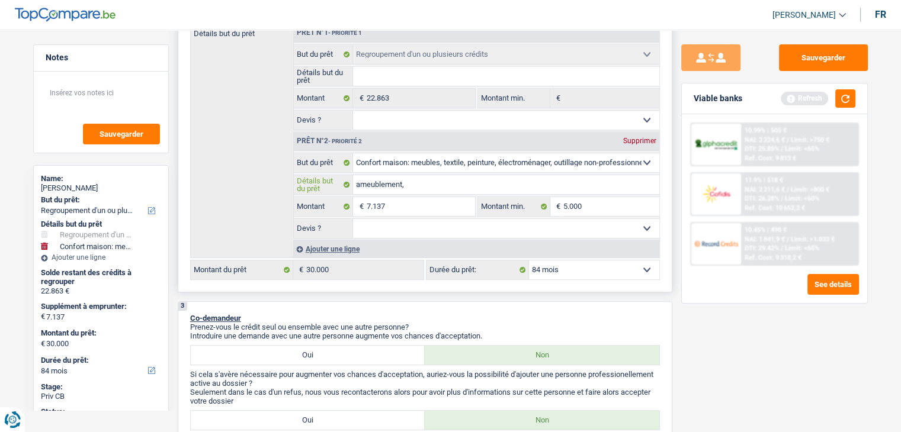
type input "ameublement,"
type input "ameublement"
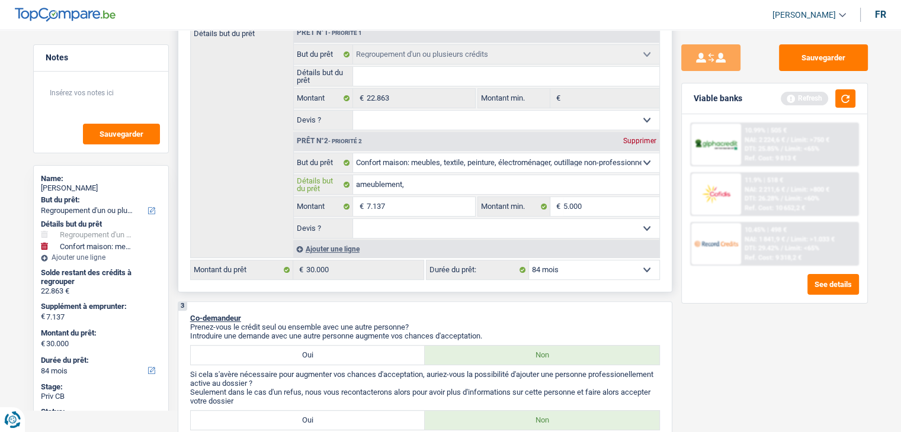
type input "ameublement"
click at [416, 226] on select "Oui Non Non répondu Sélectionner une option" at bounding box center [506, 228] width 306 height 19
select select "false"
click at [353, 219] on select "Oui Non Non répondu Sélectionner une option" at bounding box center [506, 228] width 306 height 19
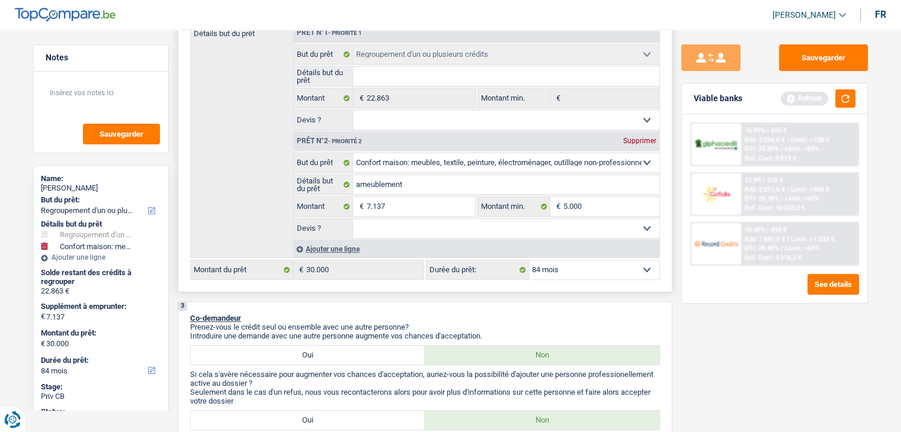
select select "false"
click at [843, 92] on button "button" at bounding box center [845, 98] width 20 height 18
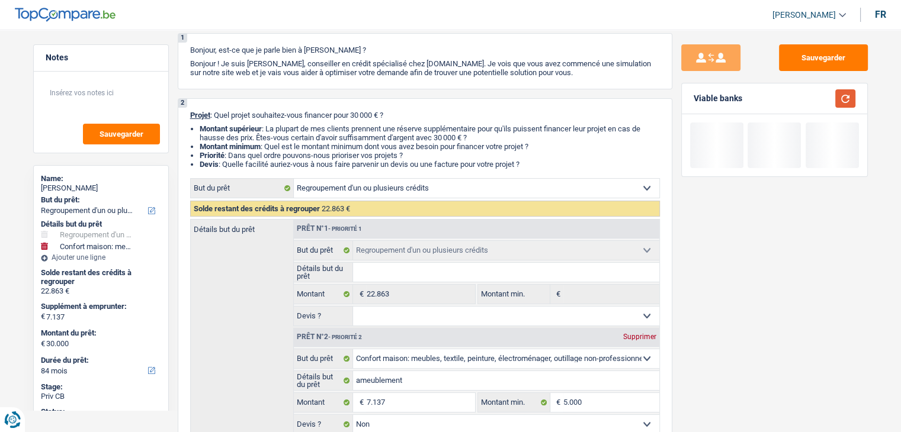
scroll to position [0, 0]
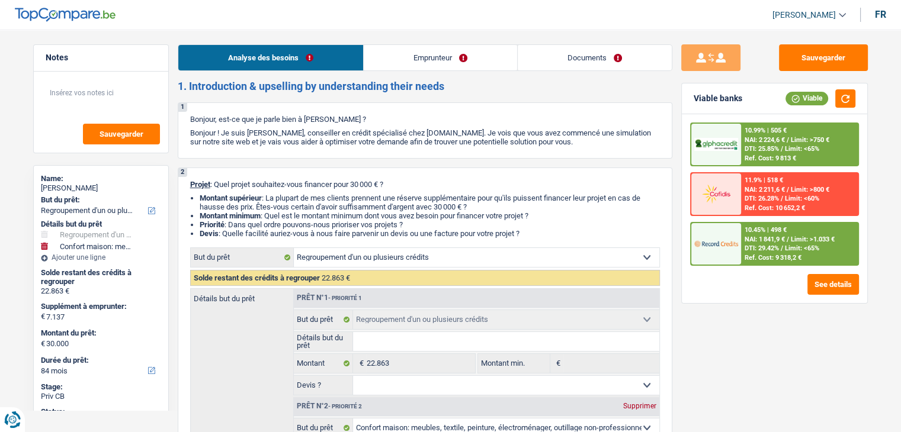
click at [572, 68] on link "Documents" at bounding box center [595, 57] width 154 height 25
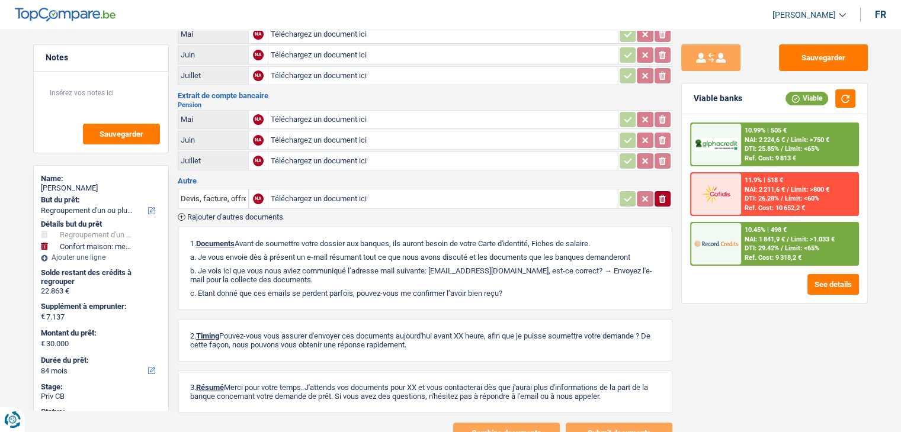
scroll to position [153, 0]
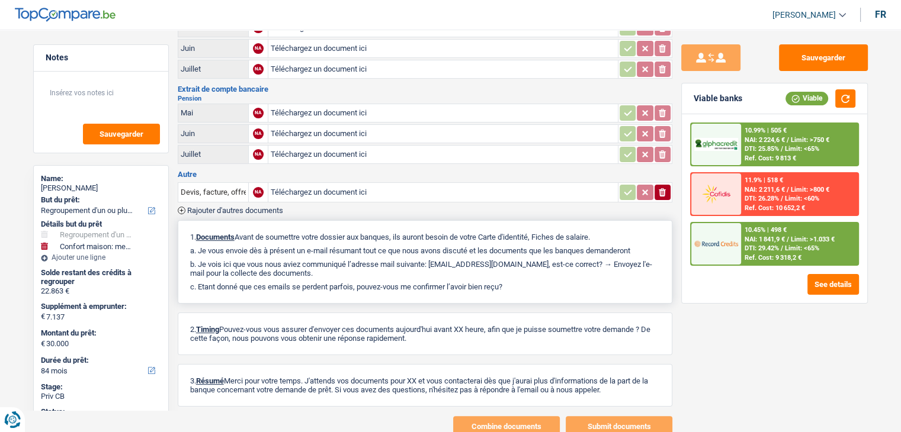
drag, startPoint x: 512, startPoint y: 280, endPoint x: 185, endPoint y: 233, distance: 330.9
click at [185, 233] on div "1. Documents Avant de soumettre votre dossier aux banques, ils auront besoin de…" at bounding box center [425, 262] width 495 height 84
click at [195, 235] on div "1. Documents Avant de soumettre votre dossier aux banques, ils auront besoin de…" at bounding box center [425, 262] width 495 height 84
click at [794, 190] on span "Limit: >800 €" at bounding box center [810, 190] width 38 height 8
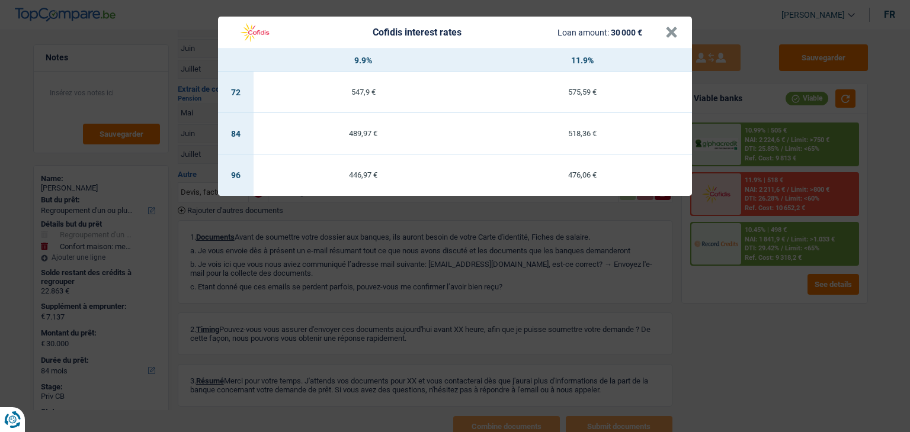
drag, startPoint x: 598, startPoint y: 266, endPoint x: 633, endPoint y: 272, distance: 34.9
click at [598, 266] on div "Cofidis interest rates Loan amount: 30 000 € × 9.9% 11.9% 72 547,9 € 575,59 € 8…" at bounding box center [455, 216] width 910 height 432
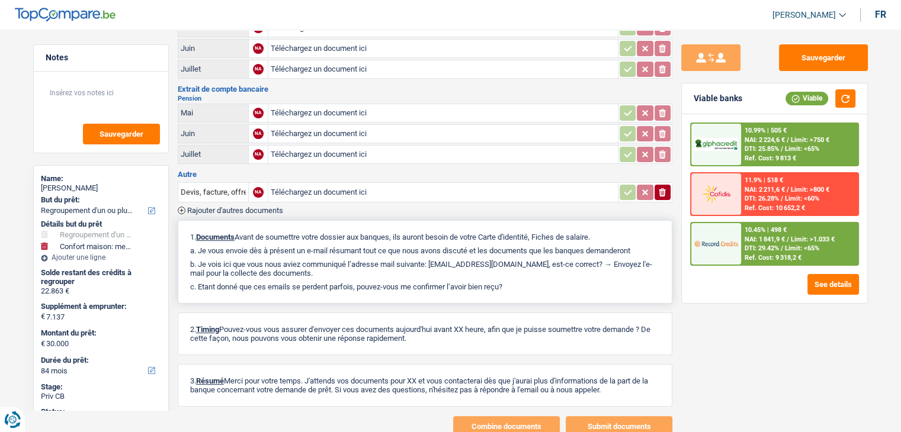
drag, startPoint x: 511, startPoint y: 280, endPoint x: 190, endPoint y: 223, distance: 325.4
click at [190, 223] on div "1. Documents Avant de soumettre votre dossier aux banques, ils auront besoin de…" at bounding box center [425, 262] width 495 height 84
click at [190, 220] on div "1. Documents Avant de soumettre votre dossier aux banques, ils auront besoin de…" at bounding box center [425, 262] width 495 height 84
drag, startPoint x: 190, startPoint y: 226, endPoint x: 549, endPoint y: 273, distance: 362.6
click at [550, 273] on div "1. Documents Avant de soumettre votre dossier aux banques, ils auront besoin de…" at bounding box center [425, 262] width 495 height 84
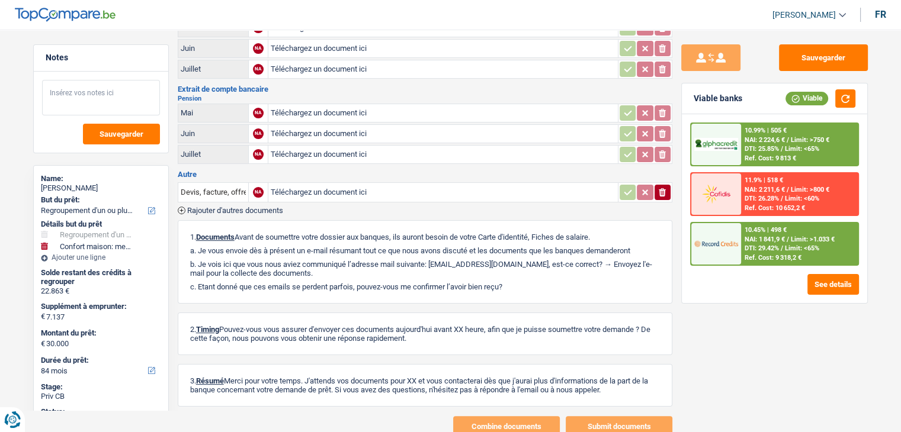
click at [104, 95] on textarea at bounding box center [101, 98] width 118 height 36
click at [804, 62] on button "Sauvegarder" at bounding box center [823, 57] width 89 height 27
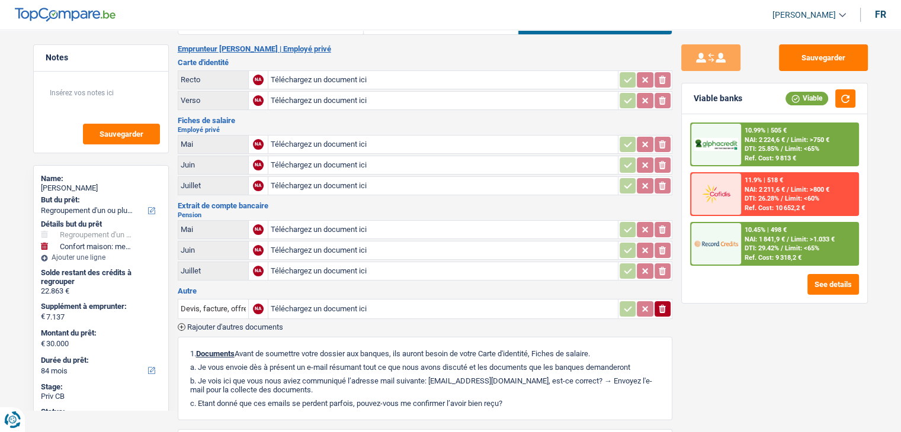
scroll to position [0, 0]
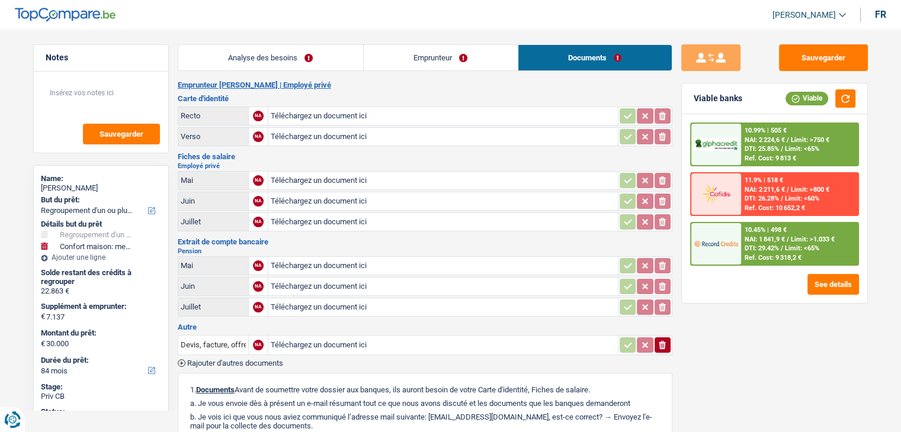
drag, startPoint x: 219, startPoint y: 59, endPoint x: 457, endPoint y: 112, distance: 243.4
click at [219, 59] on link "Analyse des besoins" at bounding box center [270, 57] width 185 height 25
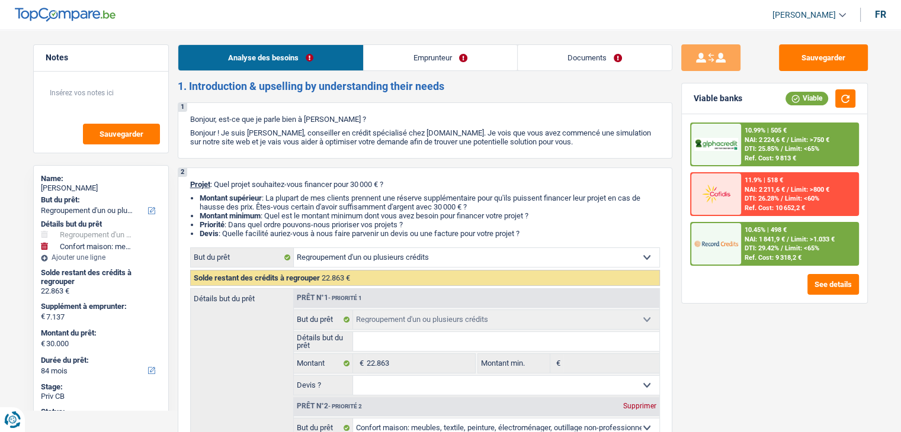
click at [778, 233] on div "10.45% | 498 € NAI: 1 841,9 € / Limit: >1.033 € DTI: 29.42% / Limit: <65% Ref. …" at bounding box center [799, 243] width 117 height 41
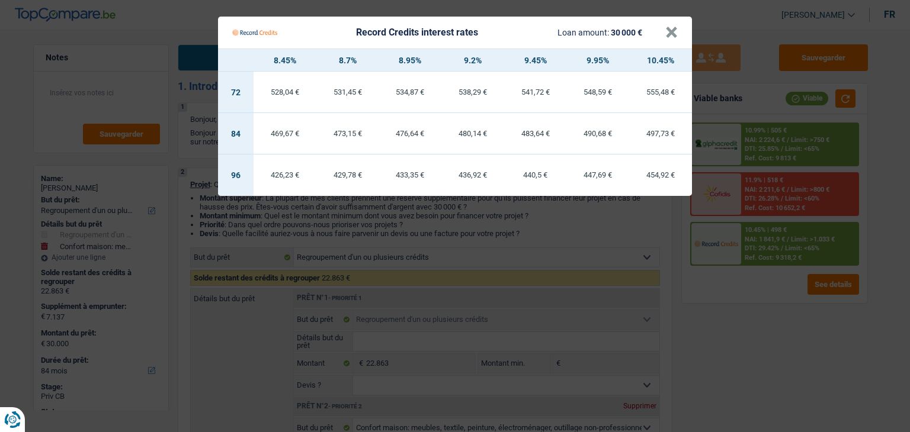
click at [528, 135] on div "483,64 €" at bounding box center [535, 134] width 63 height 8
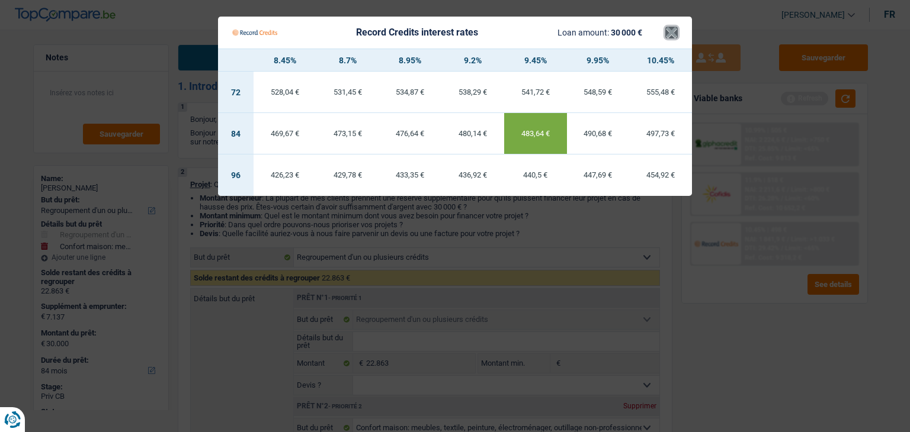
click at [669, 27] on button "×" at bounding box center [671, 33] width 12 height 12
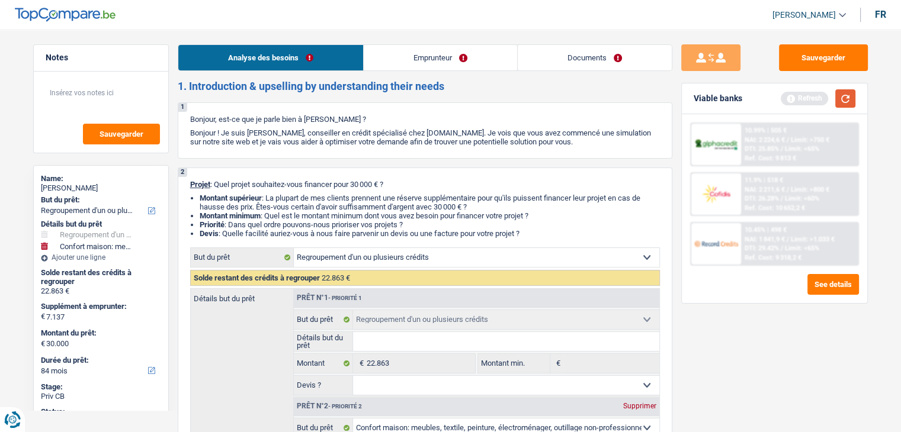
click at [842, 98] on button "button" at bounding box center [845, 98] width 20 height 18
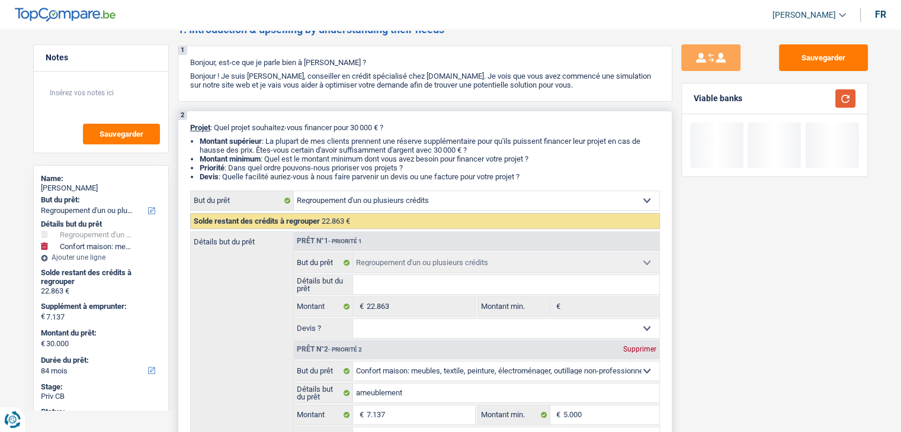
scroll to position [118, 0]
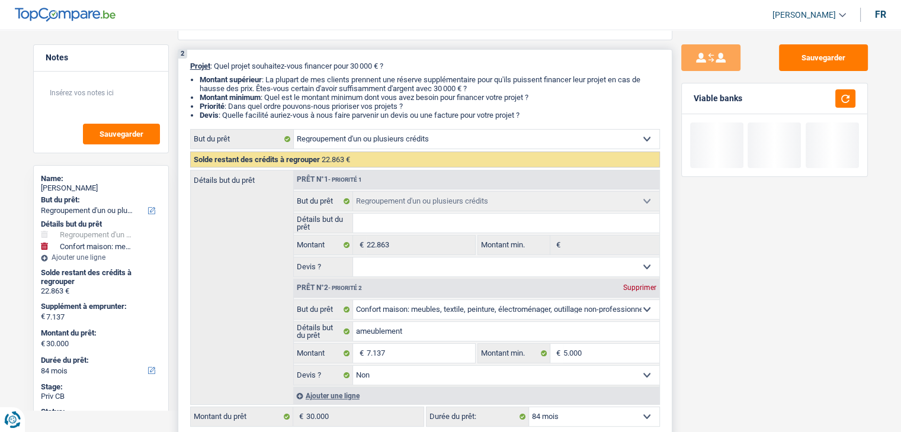
click at [397, 273] on select "Oui Non Non répondu Sélectionner une option" at bounding box center [506, 267] width 306 height 19
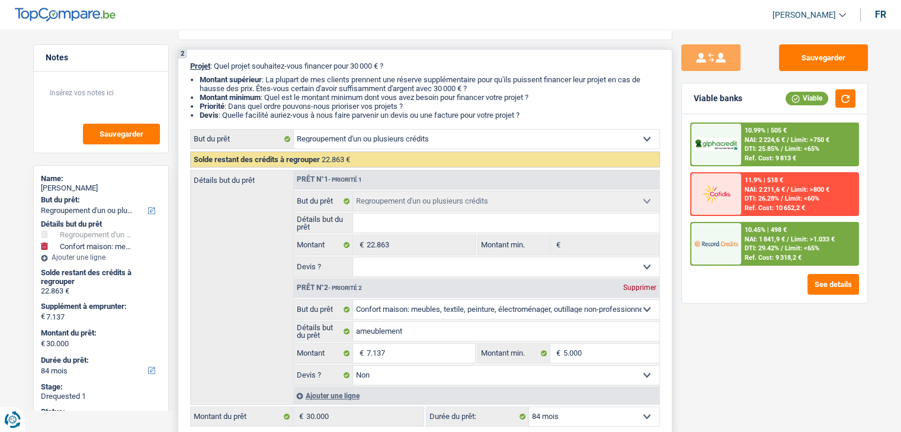
select select "yes"
click at [353, 258] on select "Oui Non Non répondu Sélectionner une option" at bounding box center [506, 267] width 306 height 19
select select "yes"
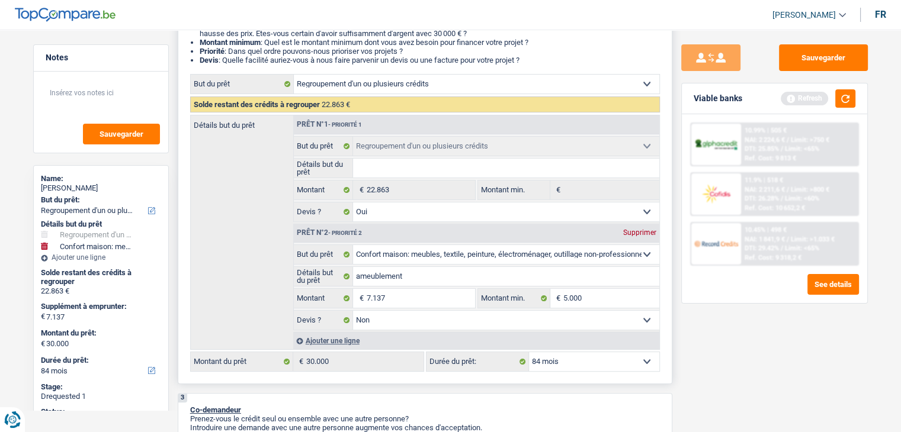
scroll to position [296, 0]
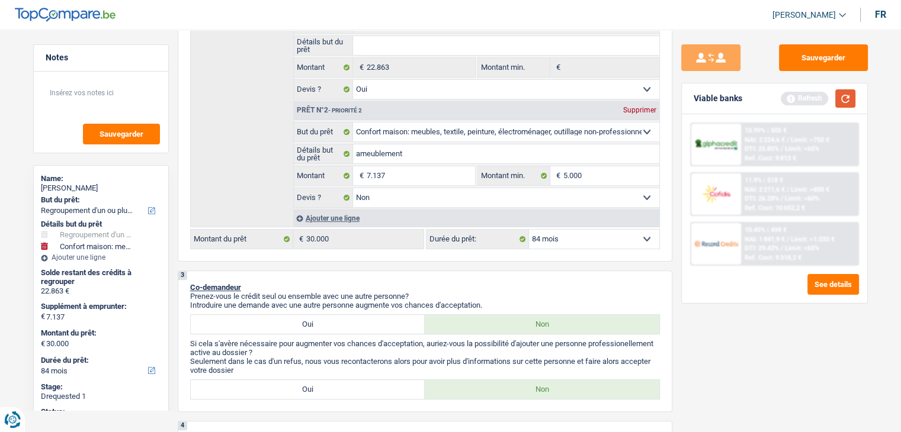
click at [840, 102] on button "button" at bounding box center [845, 98] width 20 height 18
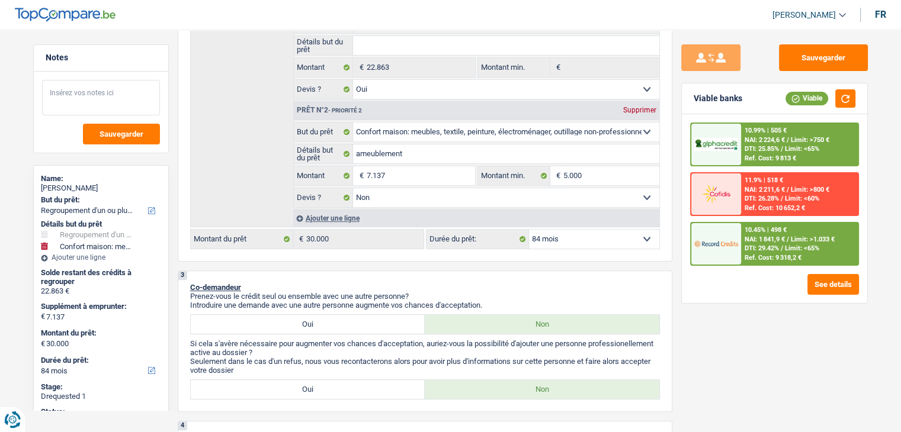
click at [79, 91] on textarea at bounding box center [101, 98] width 118 height 36
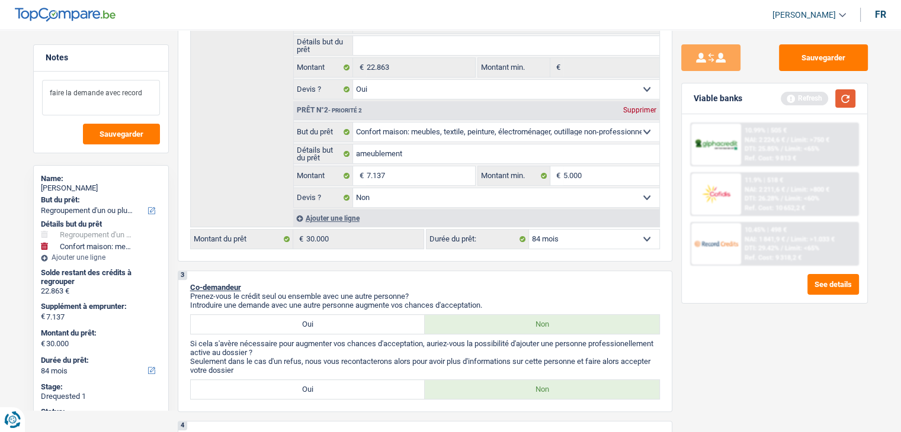
type textarea "faire la demande avec record"
click at [845, 105] on button "button" at bounding box center [845, 98] width 20 height 18
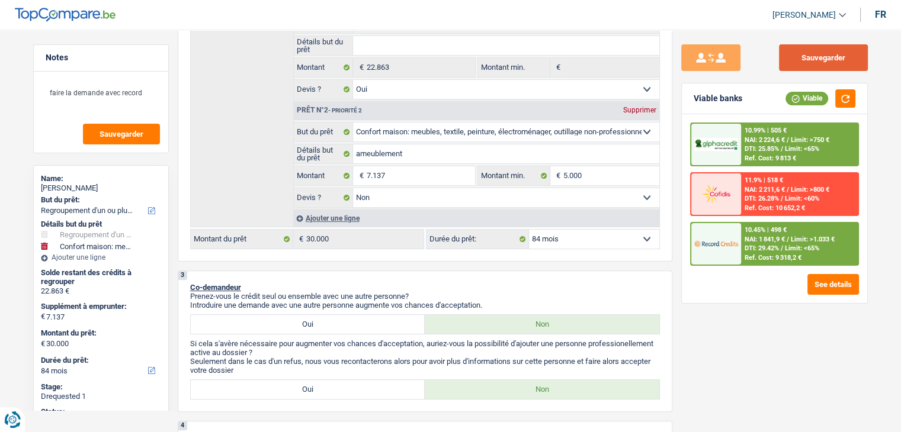
click at [807, 59] on button "Sauvegarder" at bounding box center [823, 57] width 89 height 27
click at [776, 54] on div "Sauvegarder" at bounding box center [774, 57] width 187 height 27
click at [785, 55] on button "Sauvegarder" at bounding box center [823, 57] width 89 height 27
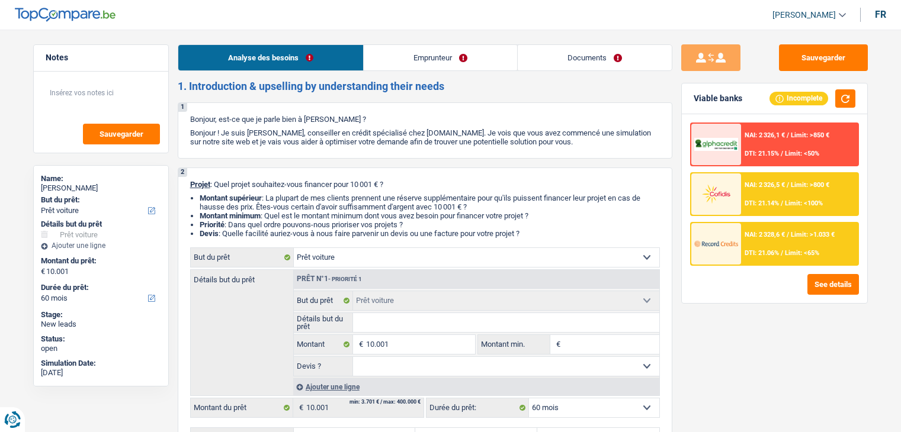
select select "car"
select select "60"
select select "car"
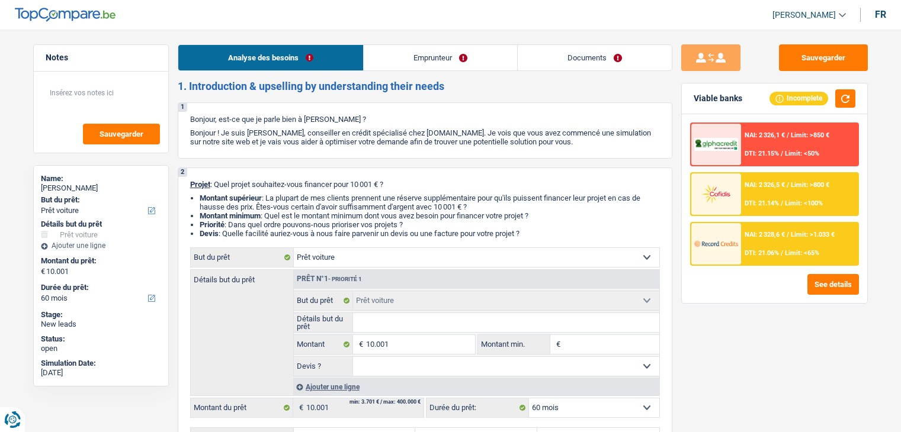
select select "60"
select select "privateEmployee"
select select "netSalary"
select select "mealVouchers"
select select "rents"
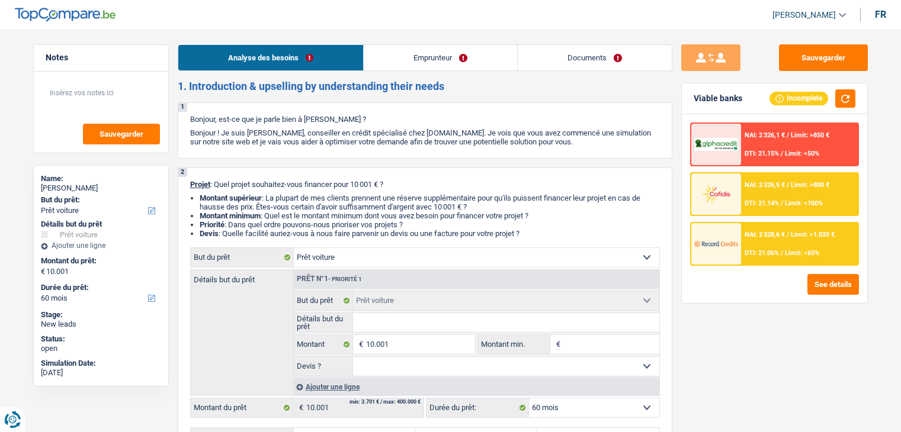
select select "car"
select select "60"
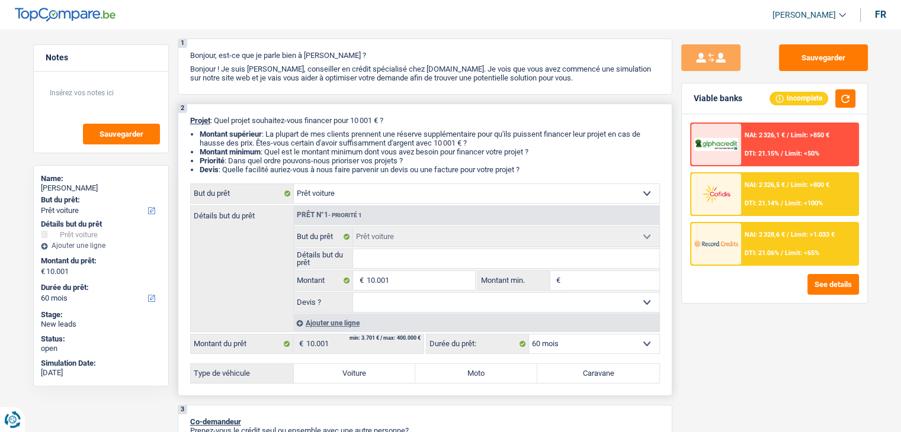
scroll to position [118, 0]
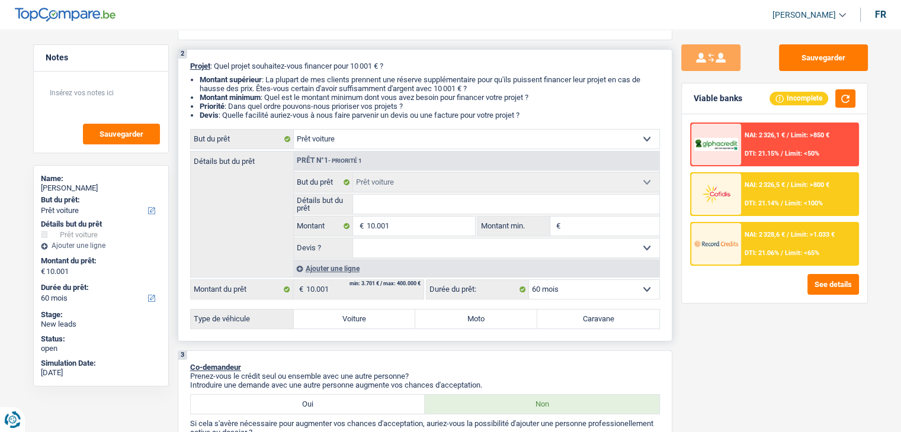
click at [575, 229] on input "Montant min." at bounding box center [611, 226] width 96 height 19
type input "1"
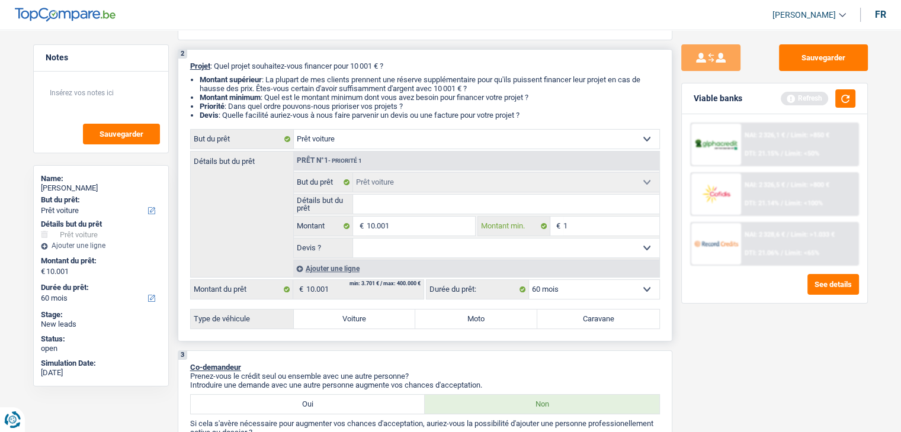
type input "10"
type input "100"
type input "1.001"
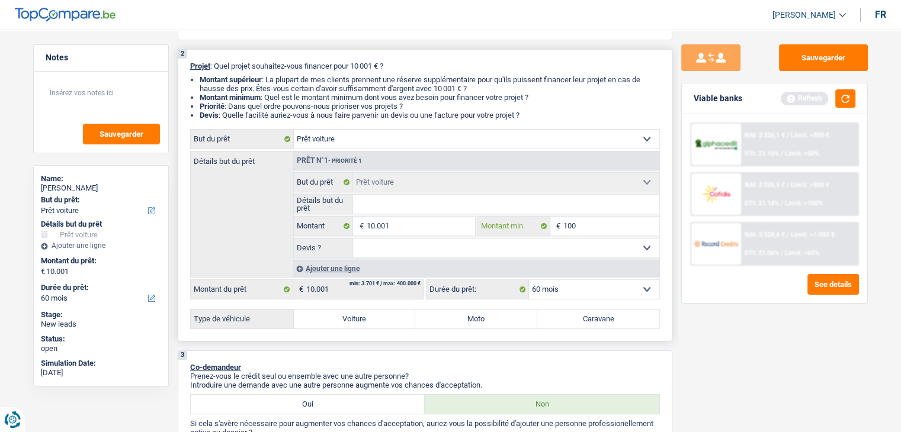
type input "1.001"
type input "100"
type input "1.000"
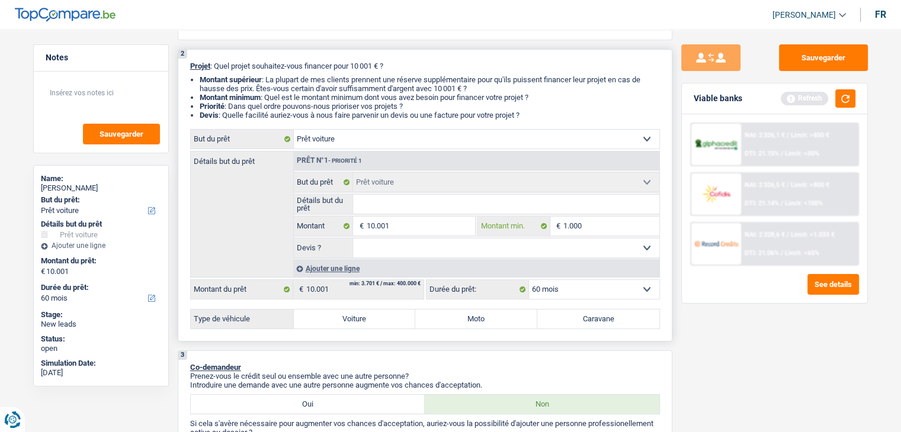
type input "10.001"
click at [839, 97] on button "button" at bounding box center [845, 98] width 20 height 18
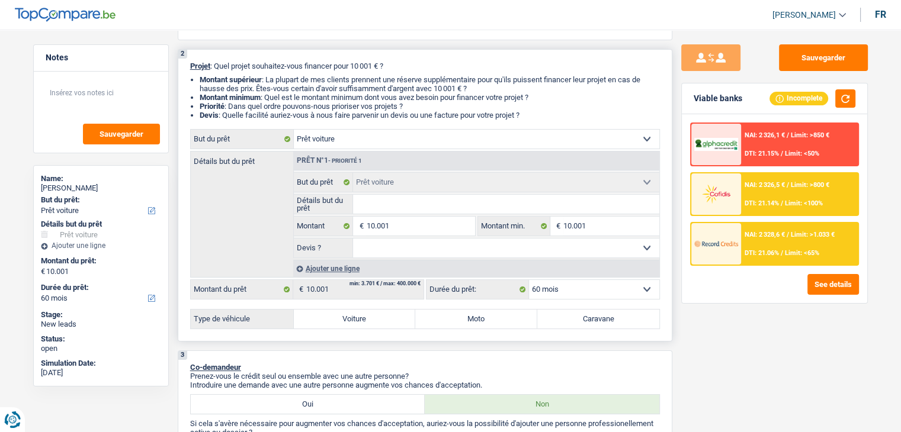
drag, startPoint x: 538, startPoint y: 114, endPoint x: 262, endPoint y: 93, distance: 276.8
click at [262, 93] on ul "Montant supérieur : La plupart de mes clients prennent une réserve supplémentai…" at bounding box center [425, 97] width 470 height 44
drag, startPoint x: 528, startPoint y: 115, endPoint x: 194, endPoint y: 69, distance: 337.8
click at [194, 69] on div "2 Projet : Quel projet souhaitez-vous financer pour 10 001 € ? Montant supérieu…" at bounding box center [425, 195] width 495 height 293
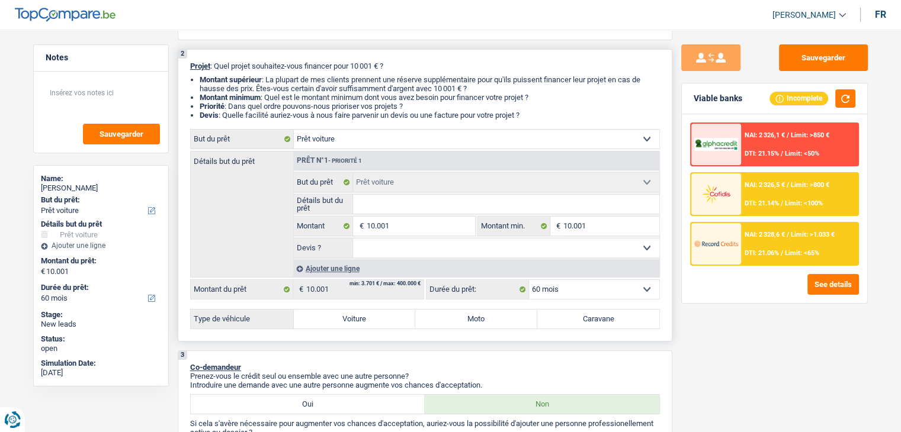
click at [290, 76] on li "Montant supérieur : La plupart de mes clients prennent une réserve supplémentai…" at bounding box center [430, 84] width 460 height 18
click at [528, 110] on li "Priorité : Dans quel ordre pouvons-nous prioriser vos projets ?" at bounding box center [430, 106] width 460 height 9
drag, startPoint x: 530, startPoint y: 115, endPoint x: 199, endPoint y: 99, distance: 330.9
click at [199, 99] on ul "Montant supérieur : La plupart de mes clients prennent une réserve supplémentai…" at bounding box center [425, 97] width 470 height 44
drag, startPoint x: 202, startPoint y: 78, endPoint x: 538, endPoint y: 114, distance: 338.4
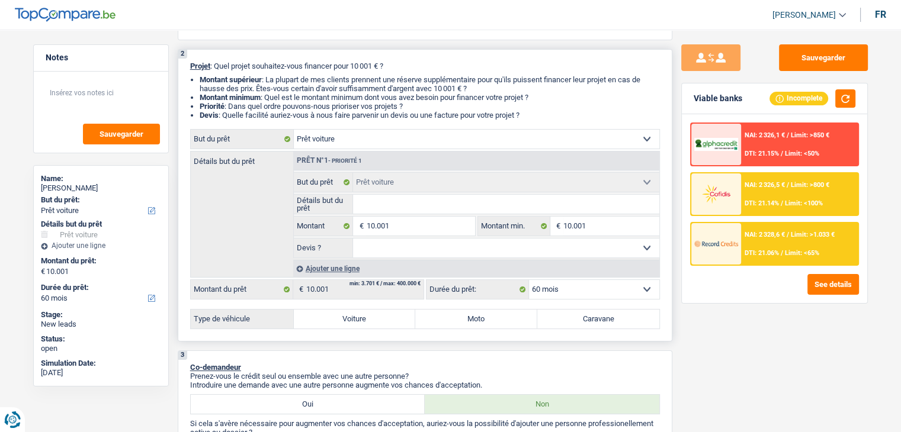
click at [538, 114] on ul "Montant supérieur : La plupart de mes clients prennent une réserve supplémentai…" at bounding box center [425, 97] width 470 height 44
click at [537, 112] on li "Devis : Quelle facilité auriez-vous à nous faire parvenir un devis ou une factu…" at bounding box center [430, 115] width 460 height 9
click at [405, 243] on select "Oui Non Non répondu Sélectionner une option" at bounding box center [506, 248] width 306 height 19
click at [667, 190] on div "2 Projet : Quel projet souhaitez-vous financer pour 10 001 € ? Montant supérieu…" at bounding box center [425, 195] width 495 height 293
click at [772, 231] on span "NAI: 2 328,6 €" at bounding box center [765, 235] width 40 height 8
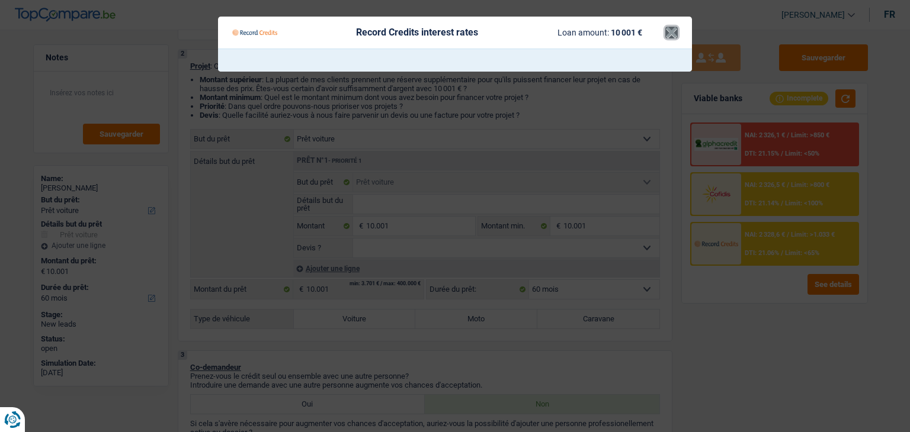
click at [673, 33] on button "×" at bounding box center [671, 33] width 12 height 12
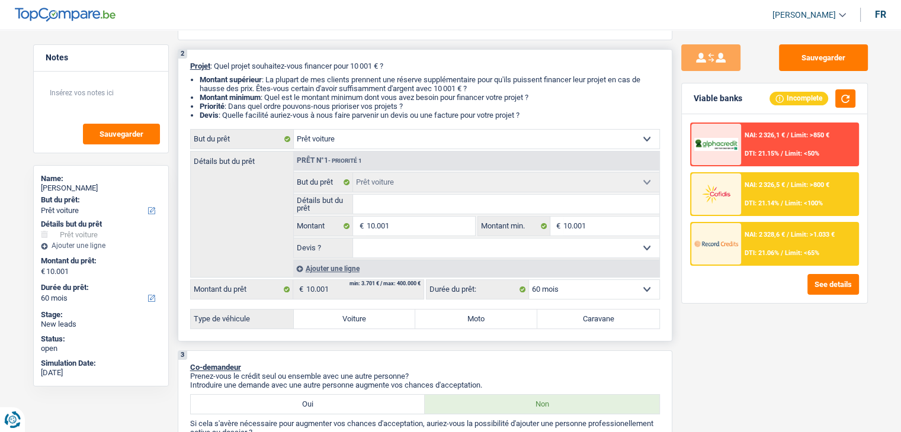
click at [505, 143] on select "Confort maison: meubles, textile, peinture, électroménager, outillage non-profe…" at bounding box center [476, 139] width 365 height 19
select select "household"
click at [294, 130] on select "Confort maison: meubles, textile, peinture, électroménager, outillage non-profe…" at bounding box center [476, 139] width 365 height 19
select select "household"
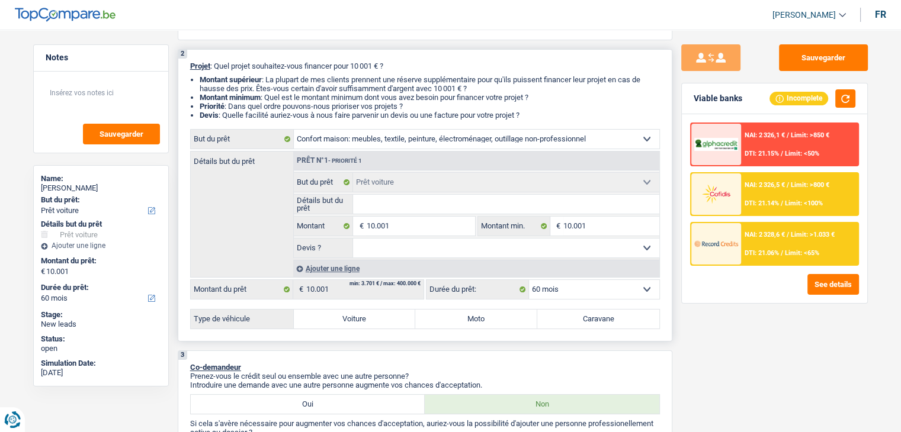
select select "household"
select select "car"
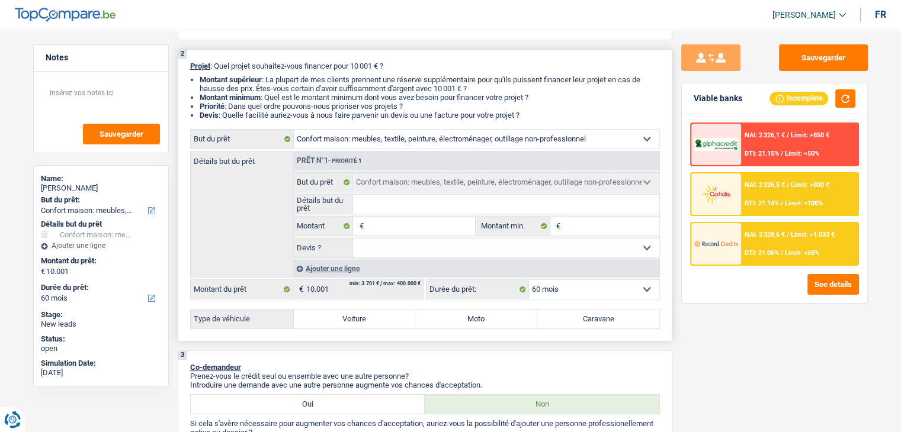
select select "car"
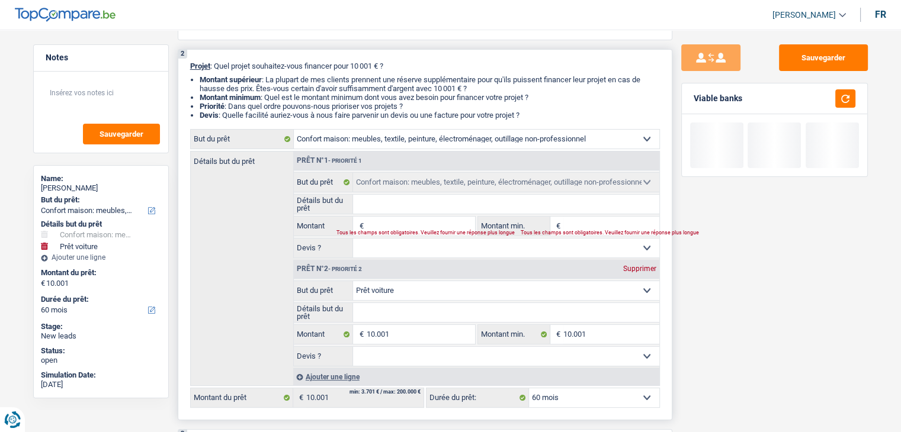
click at [630, 266] on div "Supprimer" at bounding box center [639, 268] width 39 height 7
type input "0"
select select
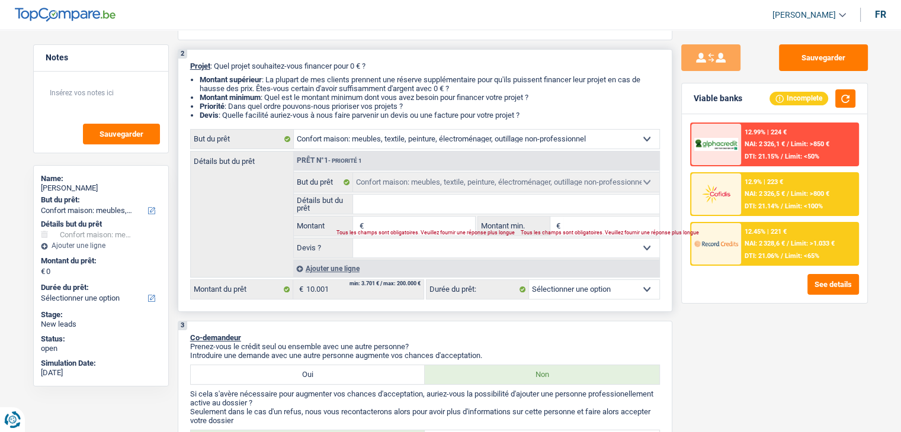
click at [415, 204] on input "Détails but du prêt" at bounding box center [506, 204] width 306 height 19
type input "a"
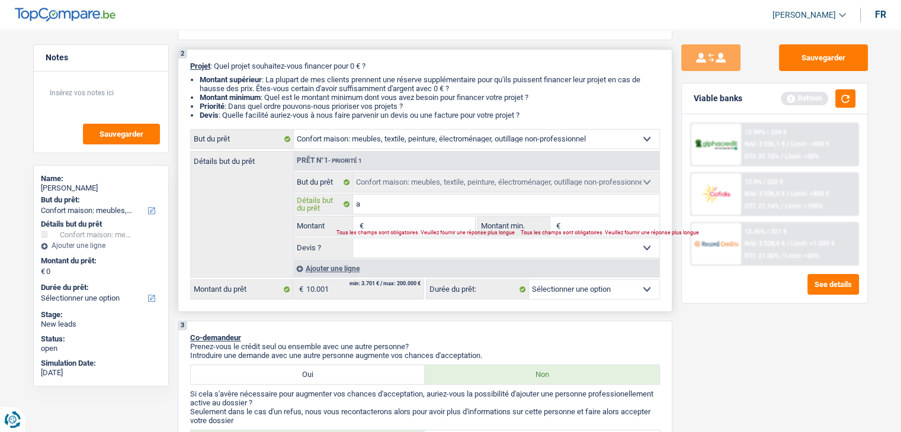
type input "am"
type input "ame"
type input "ameu"
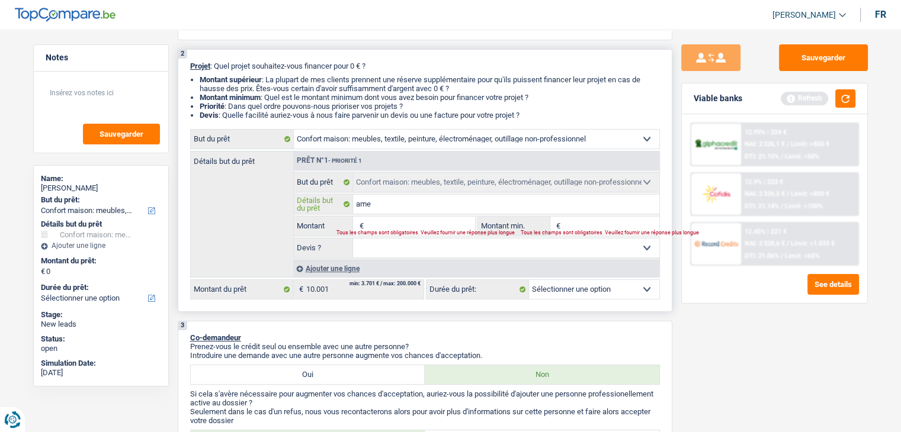
type input "ameu"
type input "ameub"
type input "ameubl"
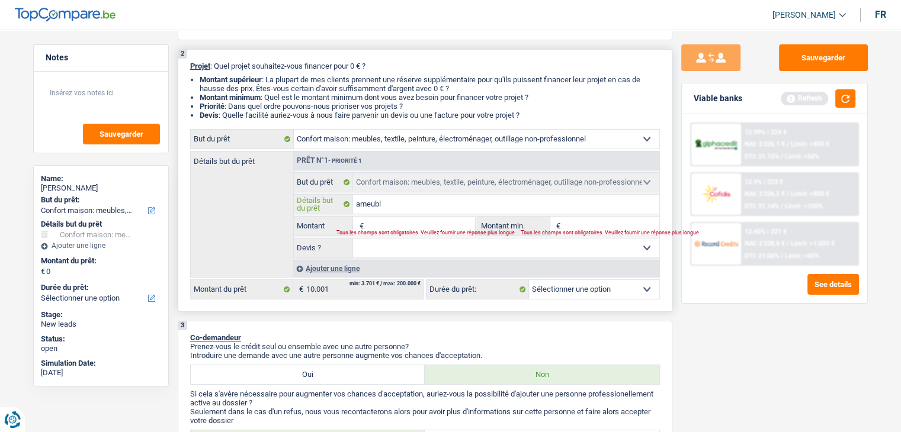
type input "ameuble"
type input "ameublem"
type input "ameubleme"
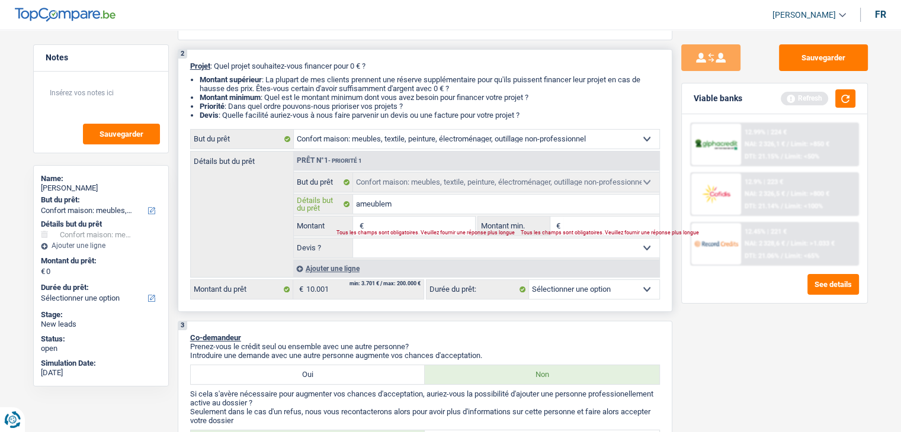
type input "ameubleme"
type input "ameublemen"
type input "ameublement"
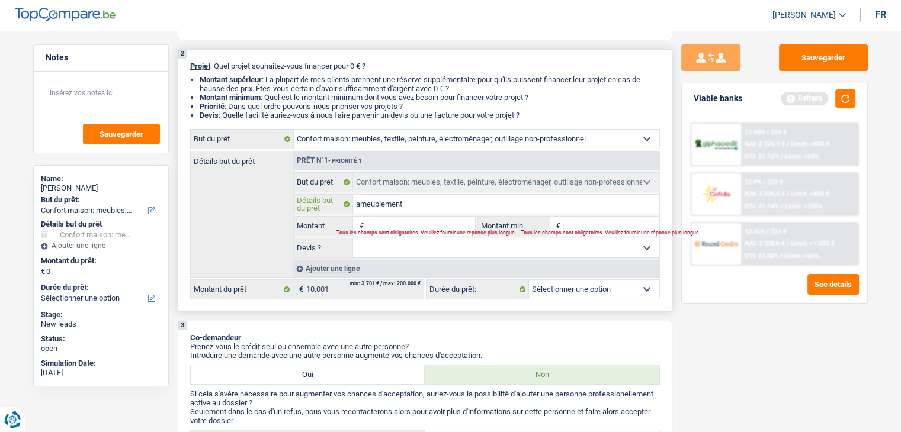
type input "ameublement,"
type input "ameublement, e"
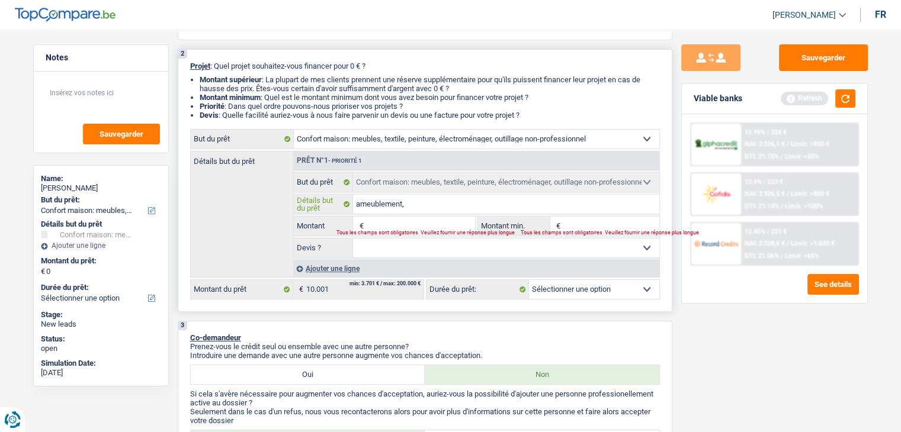
type input "ameublement, e"
type input "ameublement, el"
type input "ameublement, ele"
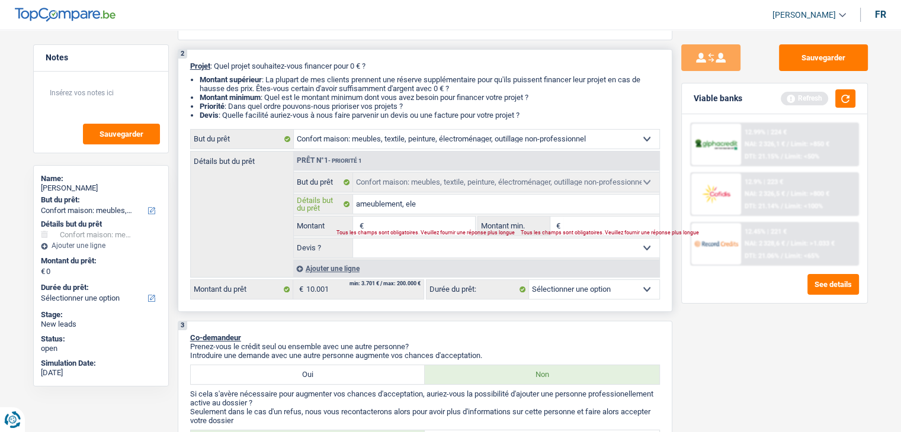
type input "ameublement, elec"
type input "ameublement, elect"
type input "ameublement, electr"
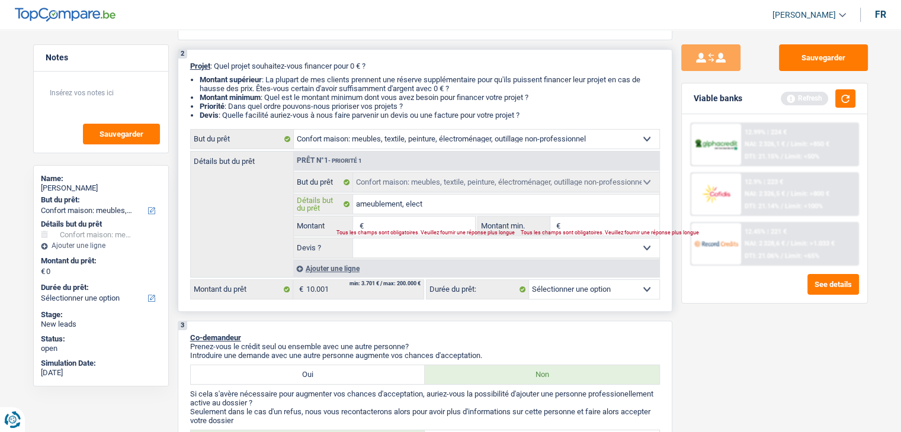
type input "ameublement, electr"
type input "ameublement, electro"
type input "ameublement, electrom"
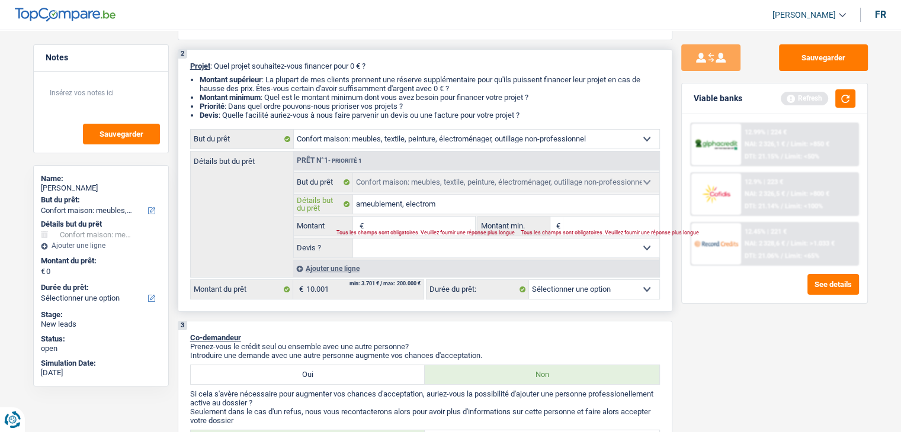
type input "ameublement, electromé"
type input "ameublement, electromén"
type input "ameublement, electroména"
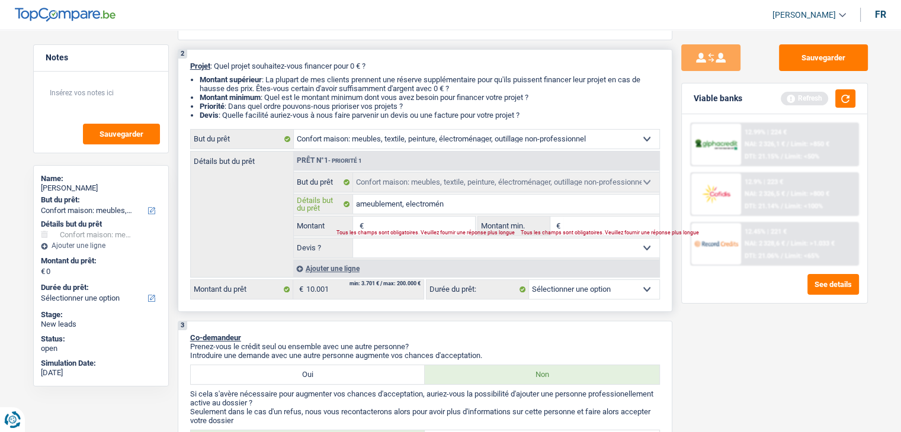
type input "ameublement, electroména"
type input "ameublement, electroménag"
type input "ameublement, electroménage"
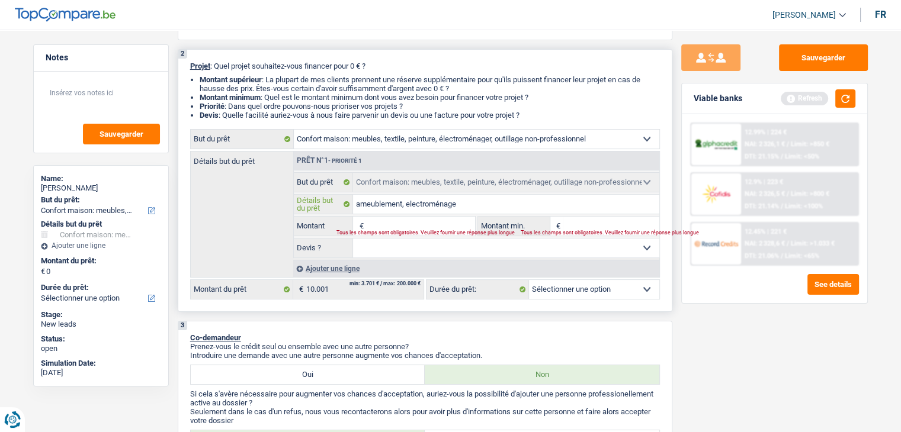
type input "ameublement, electroménager"
click at [438, 226] on input "Montant" at bounding box center [420, 226] width 108 height 19
type input "1"
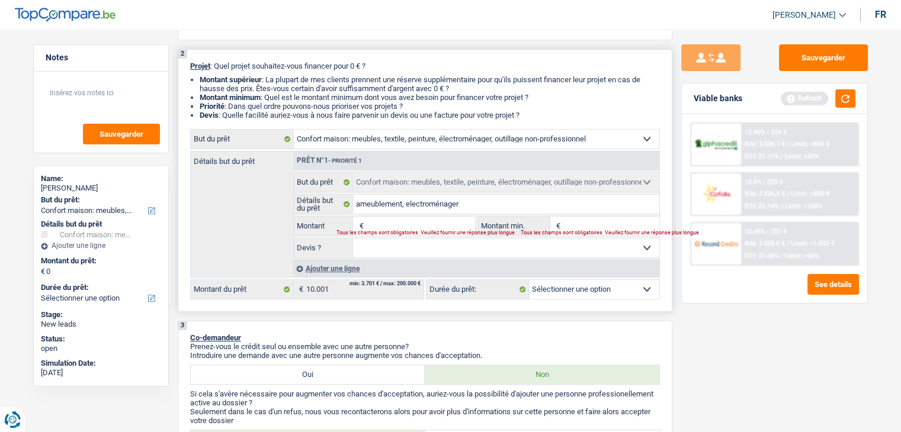
type input "1"
type input "10"
type input "100"
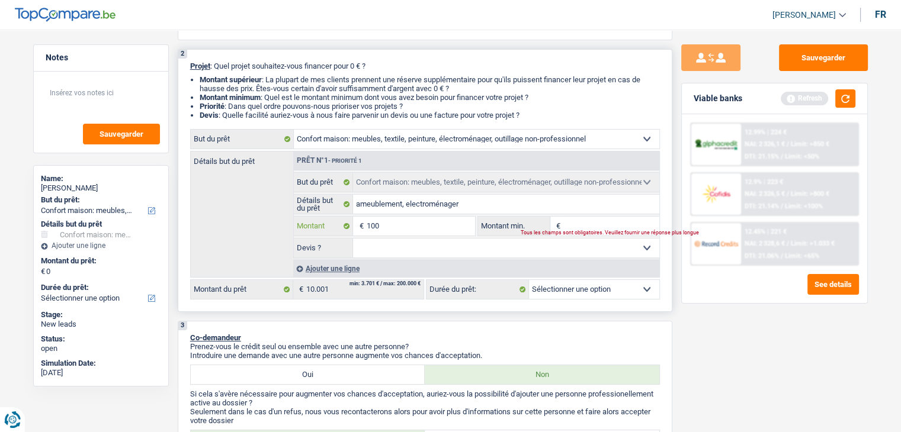
type input "1.000"
type input "10.001"
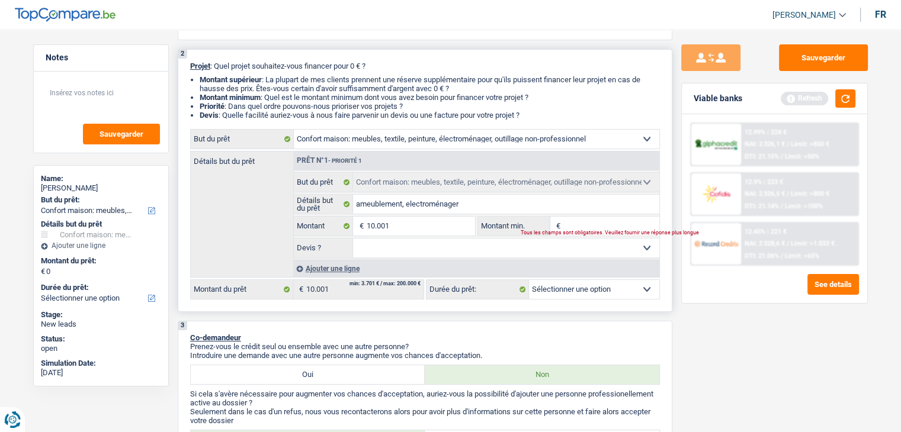
type input "10.001"
click at [573, 223] on input "Montant min." at bounding box center [611, 226] width 96 height 19
select select "60"
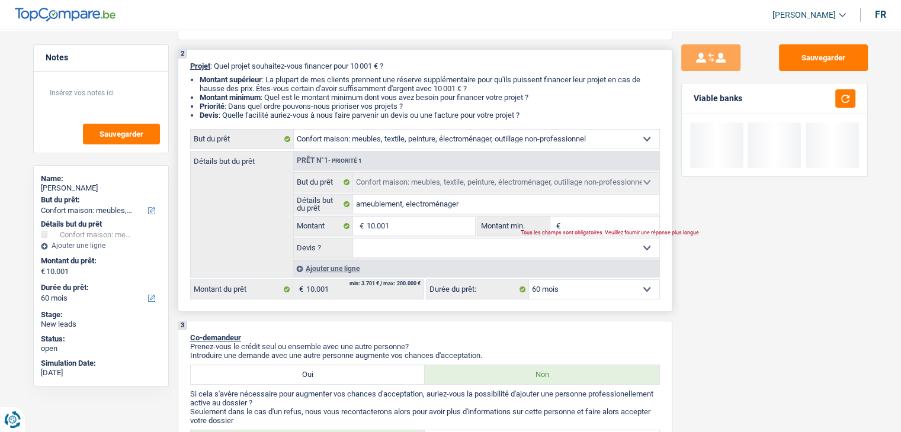
type input "1"
type input "10"
type input "100"
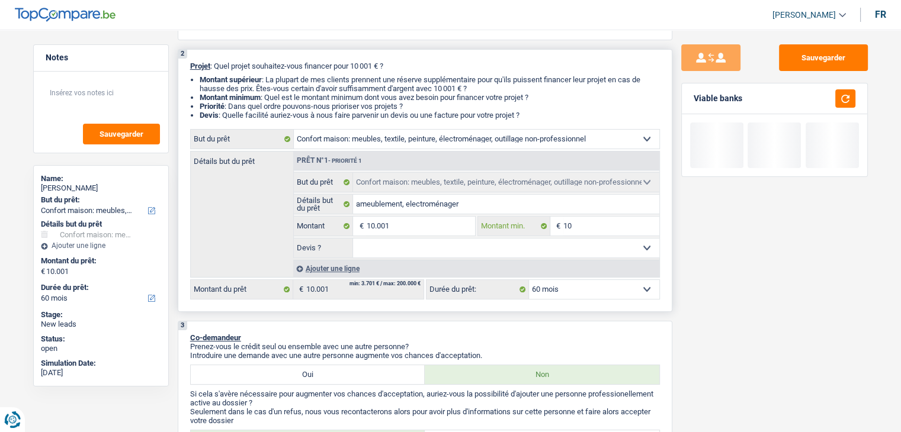
type input "100"
type input "1.000"
type input "10.001"
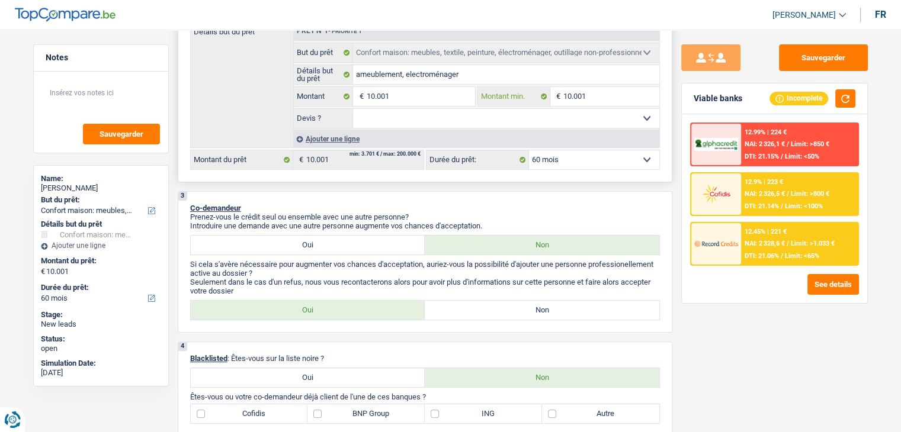
scroll to position [178, 0]
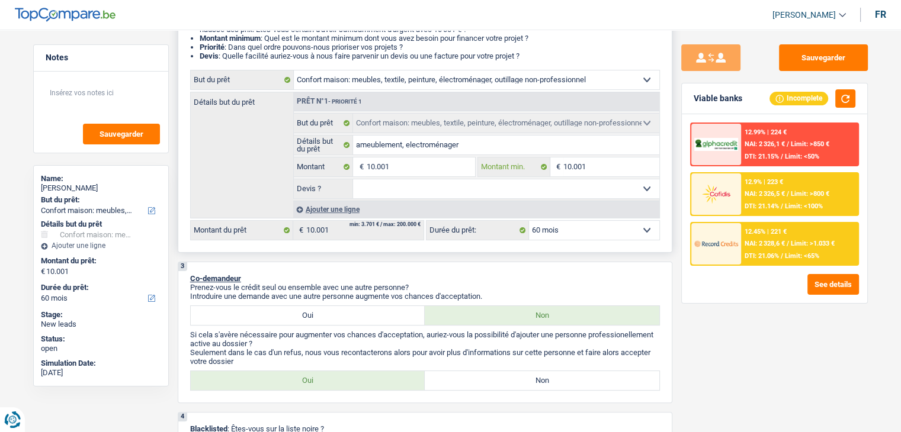
type input "10.001"
click at [533, 190] on select "Oui Non Non répondu Sélectionner une option" at bounding box center [506, 188] width 306 height 19
select select "false"
click at [353, 179] on select "Oui Non Non répondu Sélectionner une option" at bounding box center [506, 188] width 306 height 19
select select "false"
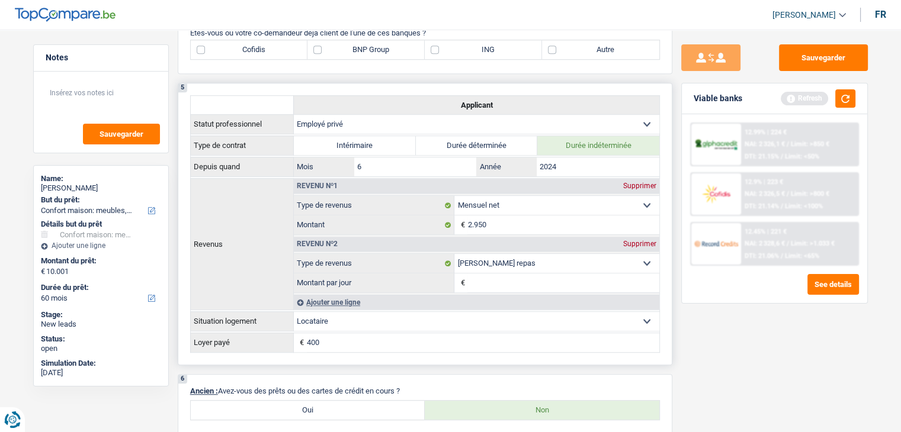
scroll to position [770, 0]
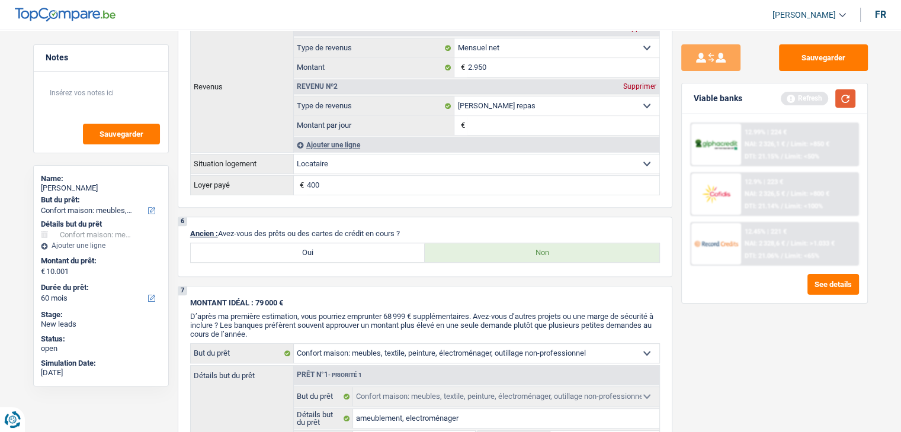
click at [843, 99] on button "button" at bounding box center [845, 98] width 20 height 18
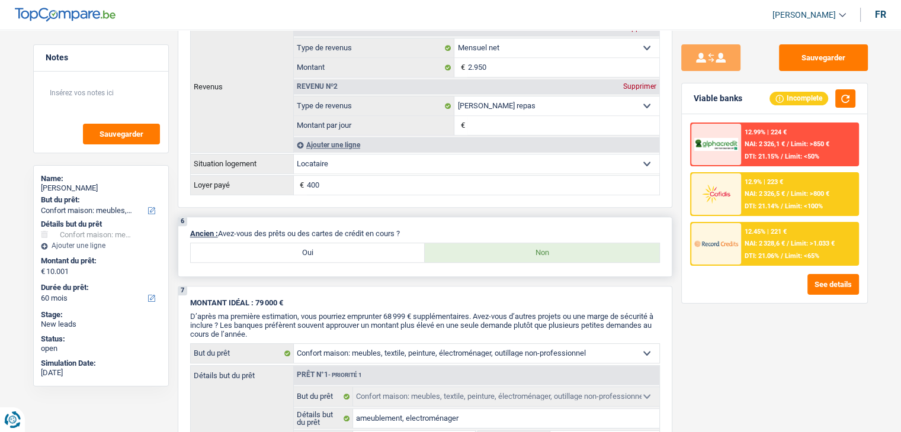
drag, startPoint x: 419, startPoint y: 224, endPoint x: 191, endPoint y: 232, distance: 228.2
click at [191, 232] on div "6 Ancien : Avez-vous des prêts ou des cartes de crédit en cours ? Oui Non" at bounding box center [425, 247] width 495 height 60
click at [272, 290] on div "7 MONTANT IDÉAL : 79 000 € D’après ma première estimation, vous pourriez emprun…" at bounding box center [425, 406] width 495 height 240
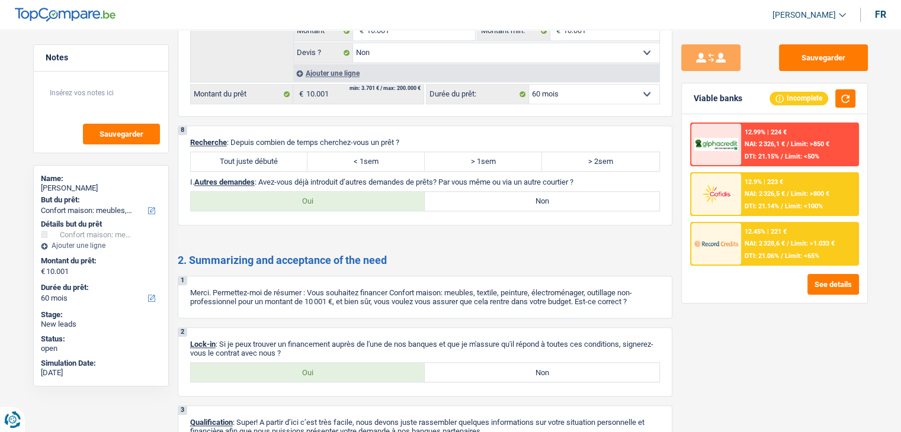
scroll to position [1244, 0]
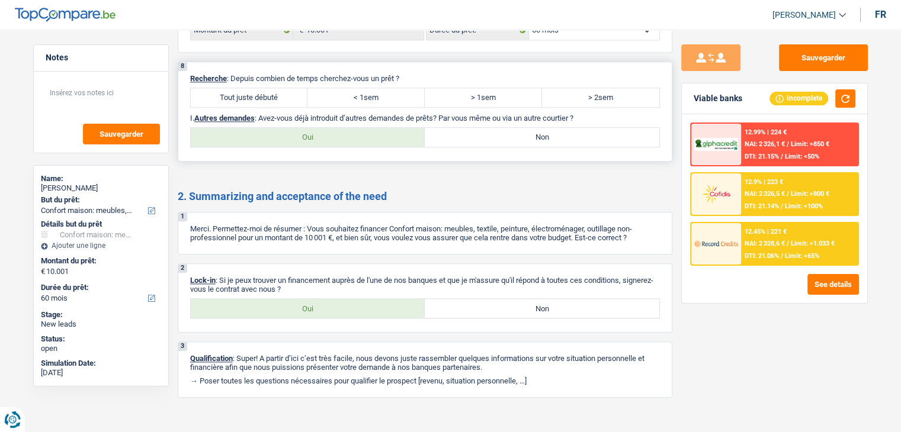
click at [214, 92] on label "Tout juste débuté" at bounding box center [249, 97] width 117 height 19
click at [214, 92] on input "Tout juste débuté" at bounding box center [249, 97] width 117 height 19
radio input "true"
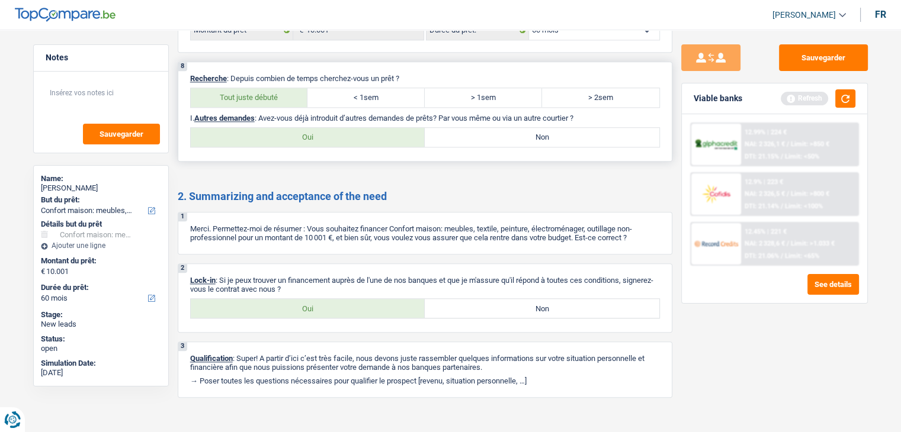
click at [468, 129] on label "Non" at bounding box center [542, 137] width 235 height 19
click at [468, 129] on input "Non" at bounding box center [542, 137] width 235 height 19
radio input "true"
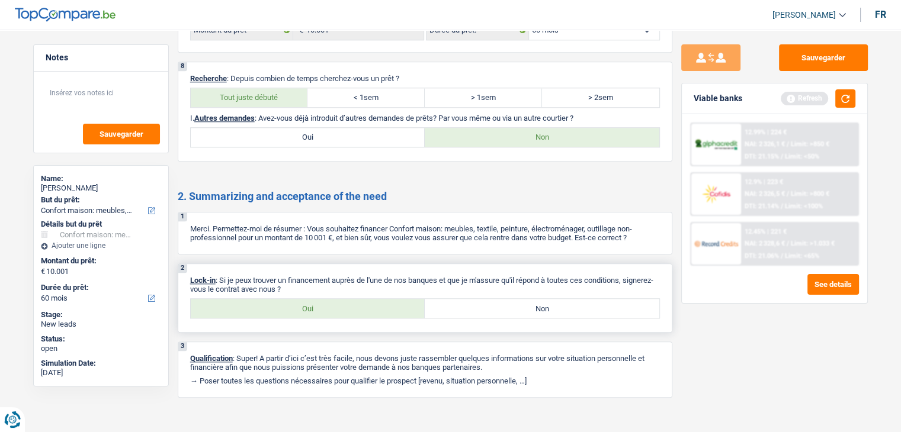
click at [316, 304] on label "Oui" at bounding box center [308, 308] width 235 height 19
click at [316, 304] on input "Oui" at bounding box center [308, 308] width 235 height 19
radio input "true"
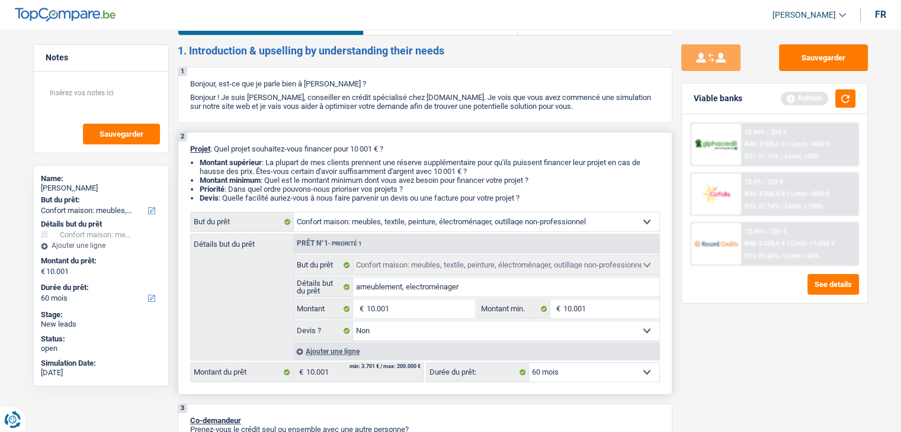
scroll to position [0, 0]
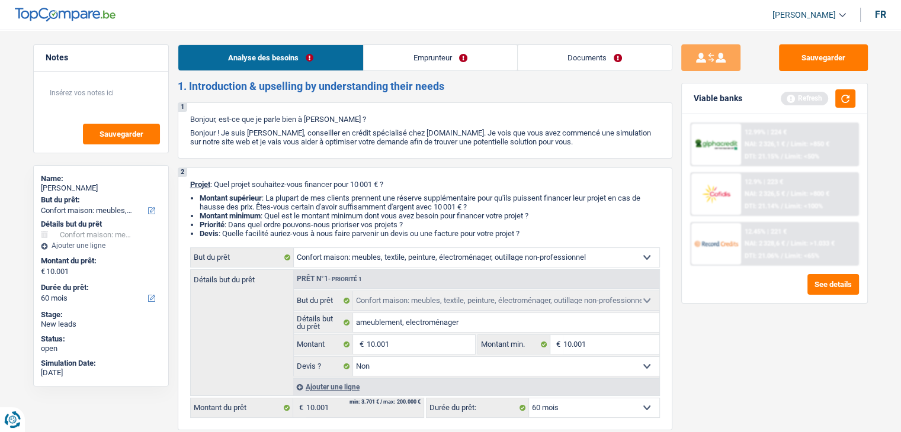
click at [410, 54] on link "Emprunteur" at bounding box center [440, 57] width 153 height 25
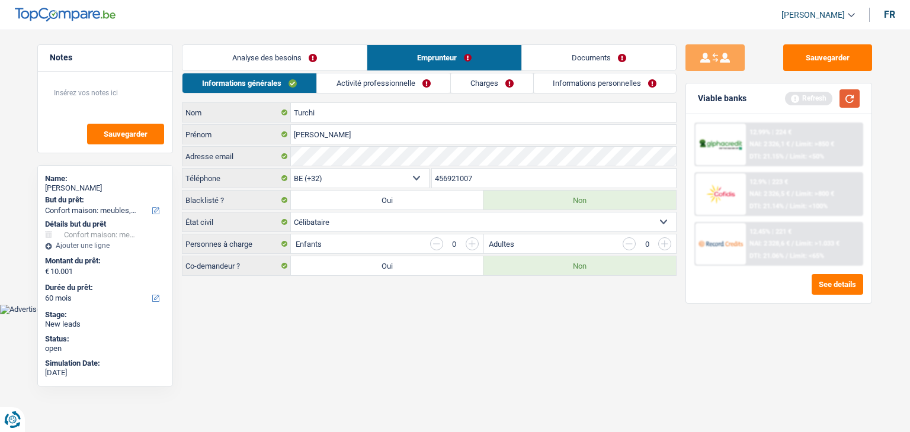
click at [845, 100] on button "button" at bounding box center [849, 98] width 20 height 18
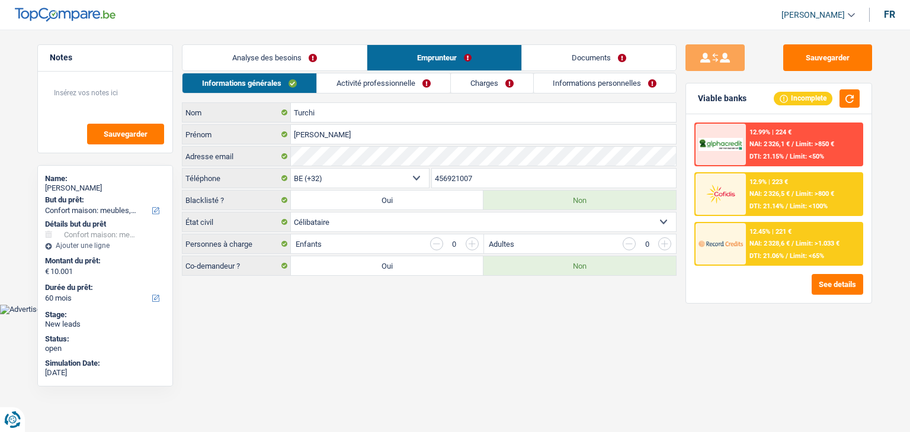
click at [388, 315] on html "Vous avez le contrôle de vos données Nous utilisons des cookies, tout comme nos…" at bounding box center [455, 157] width 910 height 315
drag, startPoint x: 453, startPoint y: 300, endPoint x: 765, endPoint y: 255, distance: 316.0
click at [460, 301] on main "Notes Sauvegarder Name: Jeremy Turchi But du prêt: Confort maison: meubles, tex…" at bounding box center [455, 161] width 910 height 287
click at [398, 87] on link "Activité professionnelle" at bounding box center [383, 83] width 133 height 20
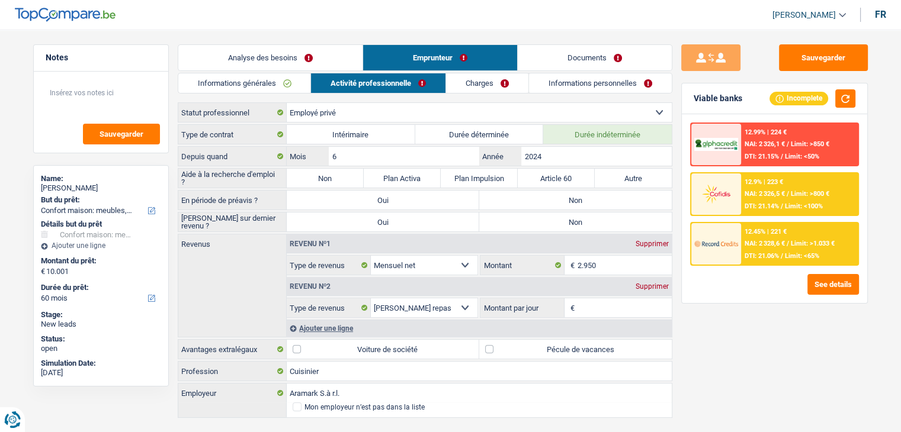
click at [518, 196] on label "Non" at bounding box center [575, 200] width 192 height 19
click at [518, 196] on input "Non" at bounding box center [575, 200] width 192 height 19
radio input "true"
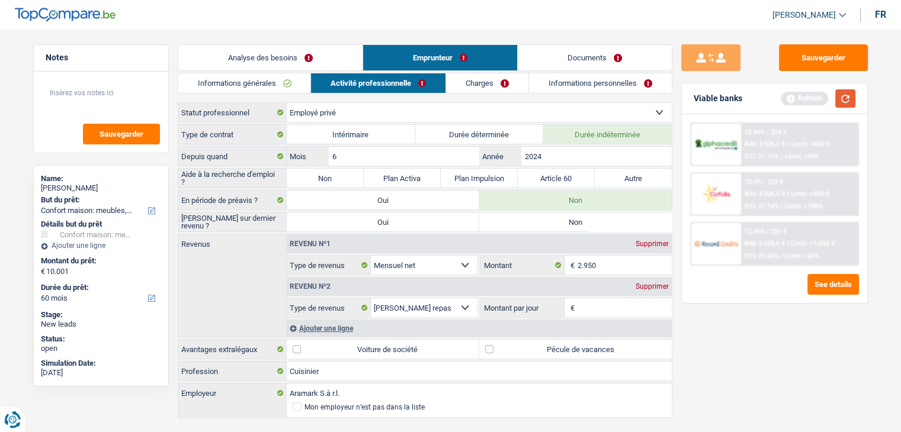
click at [841, 97] on button "button" at bounding box center [845, 98] width 20 height 18
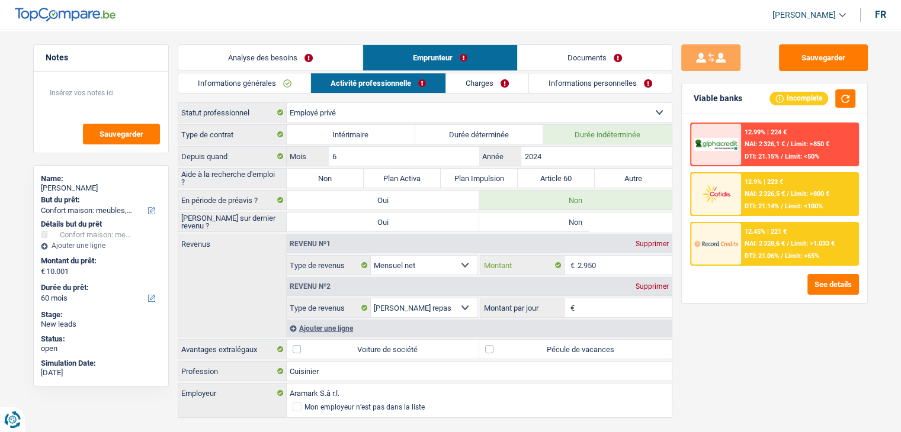
click at [611, 264] on input "2.950" at bounding box center [624, 265] width 94 height 19
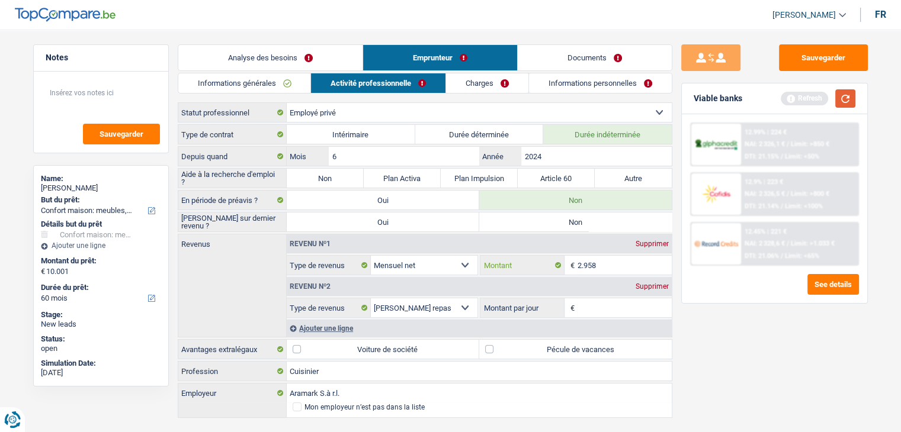
type input "2.958"
drag, startPoint x: 844, startPoint y: 92, endPoint x: 811, endPoint y: 103, distance: 34.5
click at [844, 92] on button "button" at bounding box center [845, 98] width 20 height 18
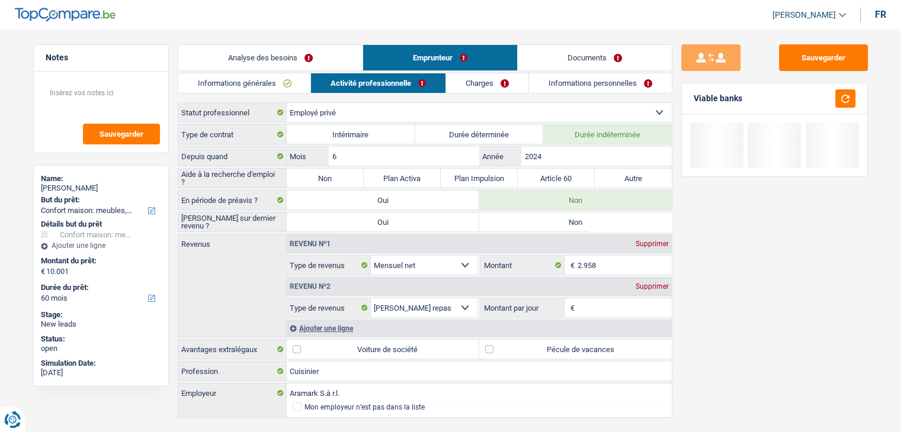
drag, startPoint x: 745, startPoint y: 98, endPoint x: 689, endPoint y: 100, distance: 55.1
click at [689, 100] on div "Viable banks" at bounding box center [774, 99] width 185 height 31
click at [711, 289] on div "Sauvegarder Viable banks" at bounding box center [774, 227] width 204 height 366
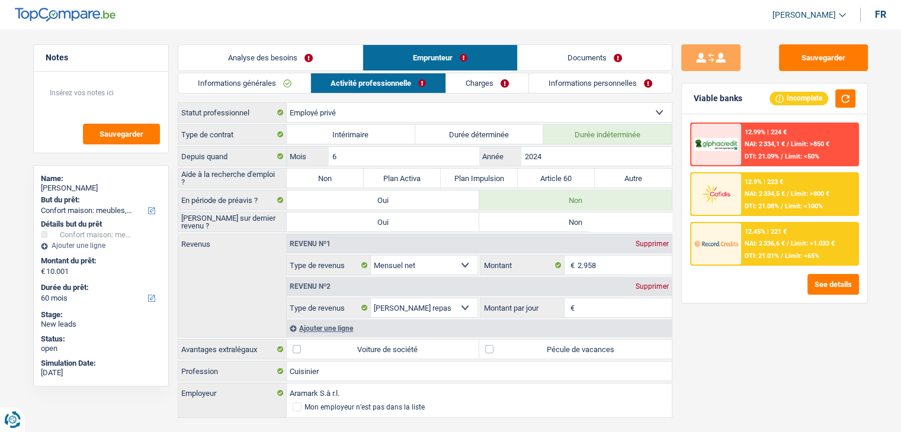
click at [729, 335] on div "Sauvegarder Viable banks Incomplete 12.99% | 224 € NAI: 2 334,1 € / Limit: >850…" at bounding box center [774, 227] width 204 height 366
click at [646, 283] on div "Supprimer" at bounding box center [652, 286] width 39 height 7
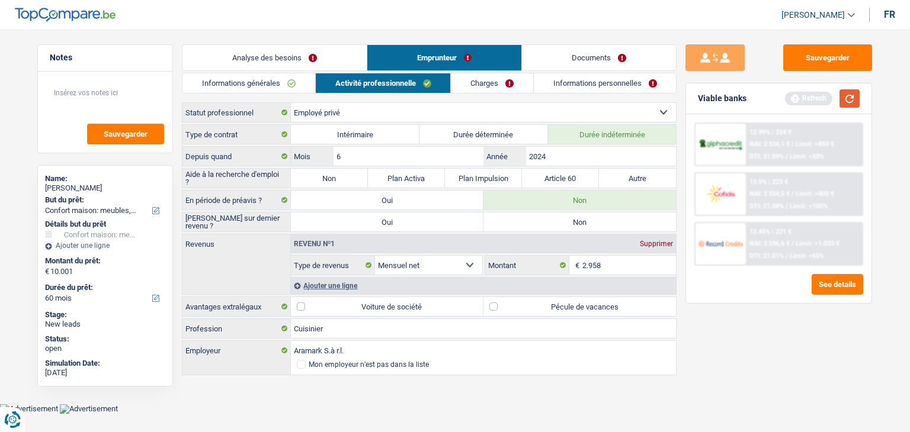
click at [851, 97] on button "button" at bounding box center [849, 98] width 20 height 18
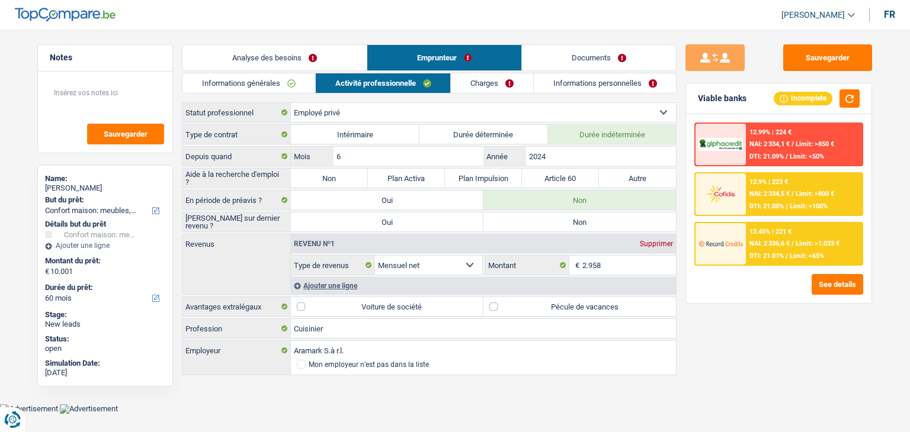
click at [718, 322] on div "Sauvegarder Viable banks Incomplete 12.99% | 224 € NAI: 2 334,1 € / Limit: >850…" at bounding box center [778, 227] width 204 height 366
click at [717, 325] on div "Sauvegarder Viable banks Incomplete 12.99% | 224 € NAI: 2 334,1 € / Limit: >850…" at bounding box center [778, 227] width 204 height 366
click at [480, 84] on link "Charges" at bounding box center [492, 83] width 82 height 20
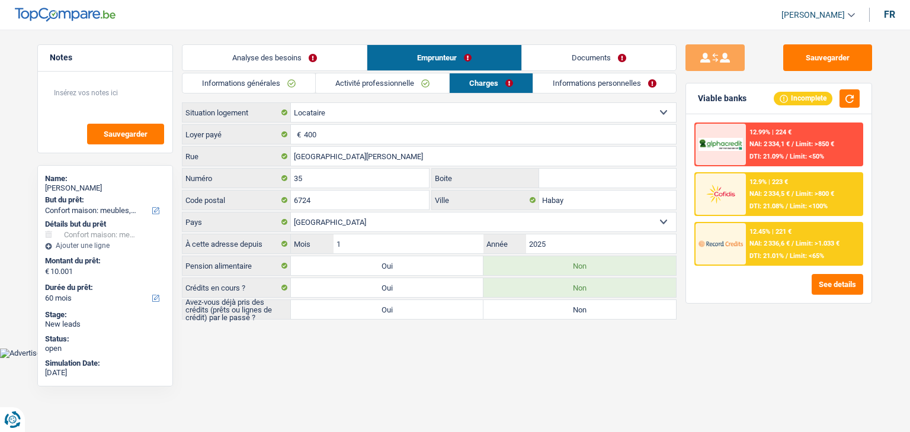
click at [380, 336] on main "Notes Sauvegarder Name: Jeremy Turchi But du prêt: Confort maison: meubles, tex…" at bounding box center [455, 183] width 910 height 331
click at [485, 326] on main "Notes Sauvegarder Name: Jeremy Turchi But du prêt: Confort maison: meubles, tex…" at bounding box center [455, 183] width 910 height 331
drag, startPoint x: 739, startPoint y: 100, endPoint x: 706, endPoint y: 100, distance: 33.2
click at [706, 100] on div "Viable banks" at bounding box center [722, 99] width 49 height 10
click at [413, 307] on label "Oui" at bounding box center [387, 309] width 192 height 19
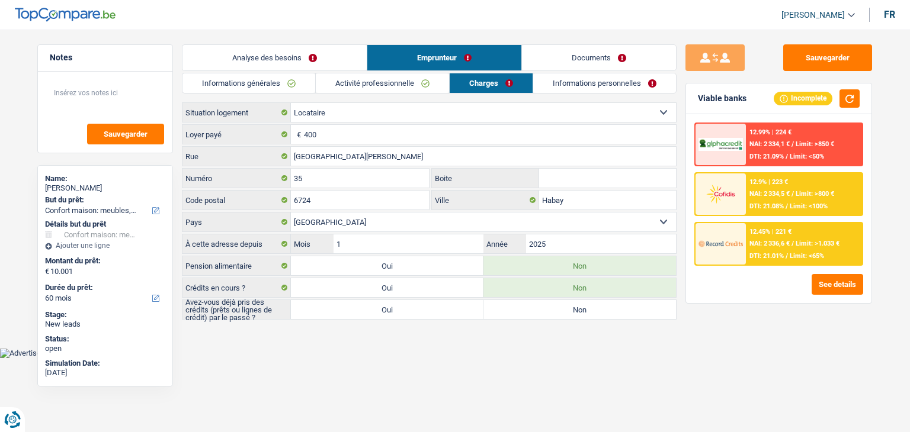
click at [413, 307] on input "Oui" at bounding box center [387, 309] width 192 height 19
radio input "true"
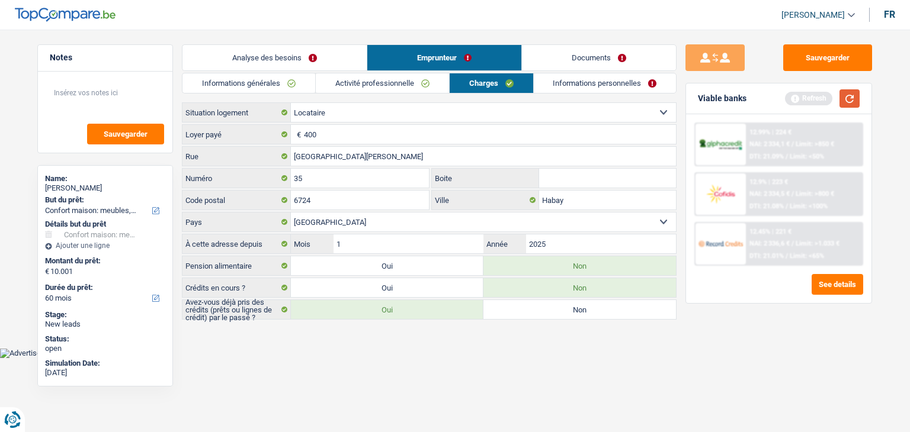
click at [855, 96] on button "button" at bounding box center [849, 98] width 20 height 18
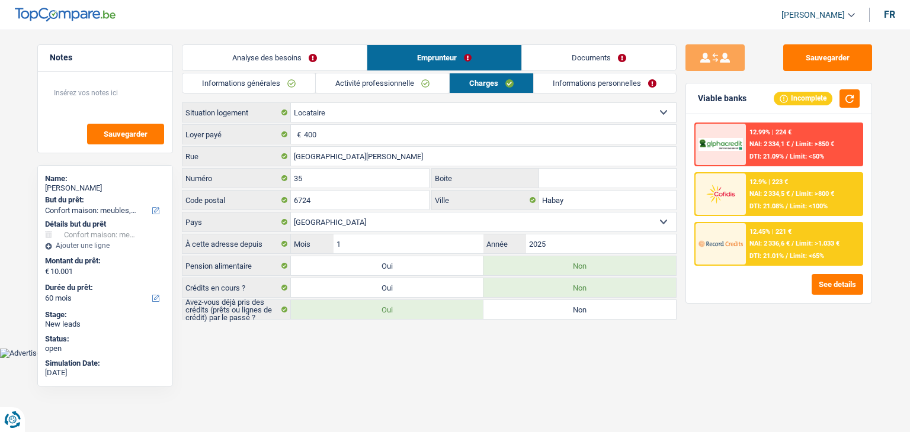
drag, startPoint x: 748, startPoint y: 98, endPoint x: 678, endPoint y: 99, distance: 70.5
click at [678, 99] on div "Sauvegarder Viable banks Incomplete 12.99% | 224 € NAI: 2 334,1 € / Limit: >850…" at bounding box center [778, 227] width 204 height 366
click at [696, 98] on div "Viable banks Incomplete" at bounding box center [778, 99] width 185 height 31
click at [635, 87] on link "Informations personnelles" at bounding box center [605, 83] width 143 height 20
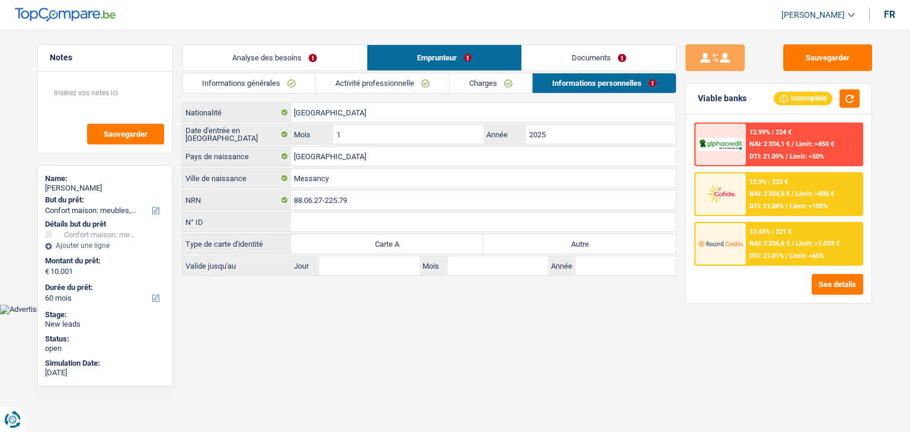
click at [325, 99] on div "Informations générales Activité professionnelle Charges Informations personnell…" at bounding box center [429, 174] width 495 height 203
click at [502, 80] on link "Charges" at bounding box center [491, 83] width 82 height 20
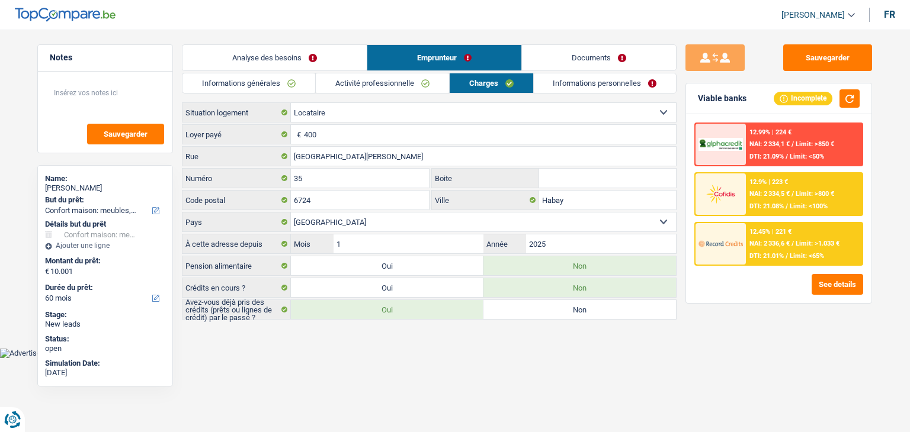
click at [578, 89] on link "Informations personnelles" at bounding box center [605, 83] width 143 height 20
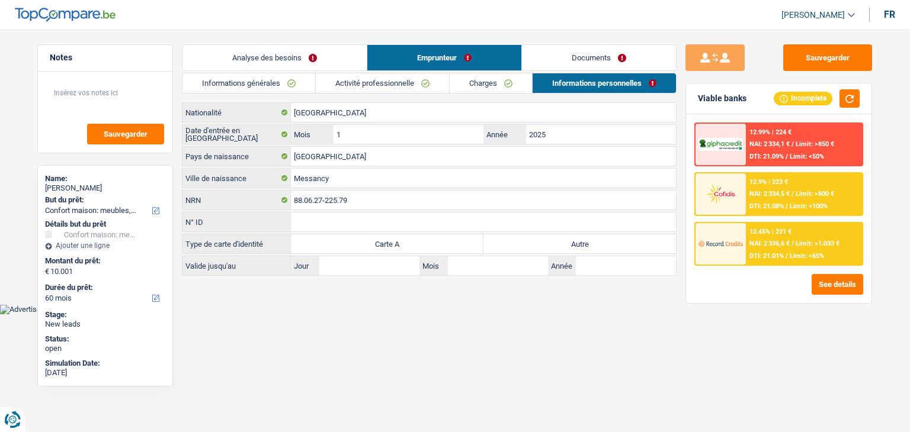
click at [439, 313] on html "Vous avez le contrôle de vos données Nous utilisons des cookies, tout comme nos…" at bounding box center [455, 157] width 910 height 315
drag, startPoint x: 353, startPoint y: 331, endPoint x: 561, endPoint y: 280, distance: 214.6
click at [359, 315] on html "Vous avez le contrôle de vos données Nous utilisons des cookies, tout comme nos…" at bounding box center [455, 157] width 910 height 315
click at [847, 93] on button "button" at bounding box center [849, 98] width 20 height 18
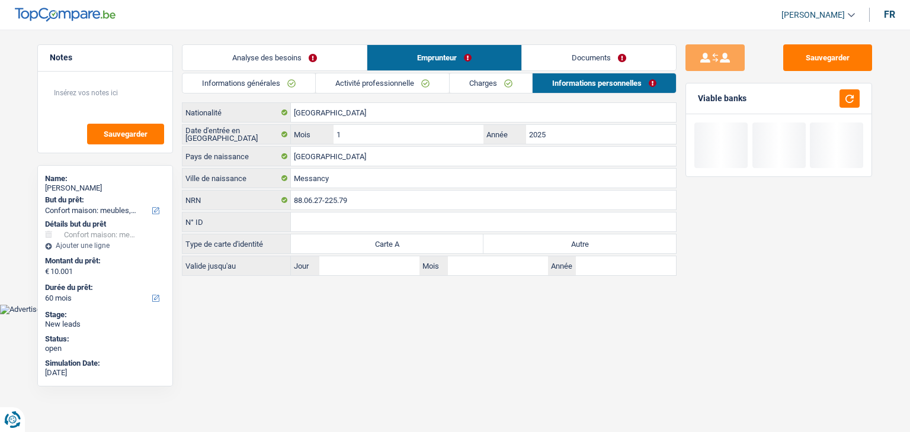
click at [559, 241] on label "Autre" at bounding box center [579, 244] width 192 height 19
click at [559, 241] on input "Autre" at bounding box center [579, 244] width 192 height 19
radio input "true"
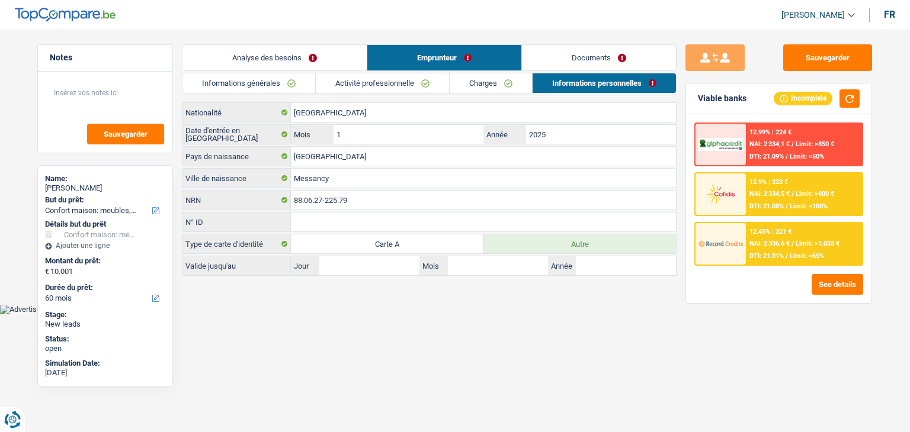
click at [564, 55] on link "Documents" at bounding box center [599, 57] width 154 height 25
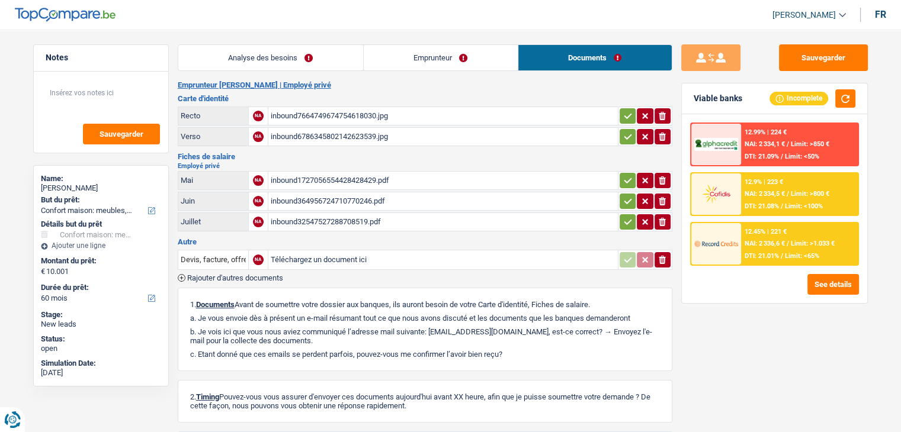
click at [354, 117] on div "inbound7664749674754618030.jpg" at bounding box center [443, 116] width 345 height 18
click at [382, 137] on div "inbound6786345802142623539.jpg" at bounding box center [443, 137] width 345 height 18
click at [336, 174] on div "inbound1727056554428428429.pdf" at bounding box center [443, 181] width 345 height 18
click at [349, 201] on div "inbound364956724710770246.pdf" at bounding box center [443, 201] width 345 height 18
click at [348, 176] on div "inbound1727056554428428429.pdf" at bounding box center [443, 181] width 345 height 18
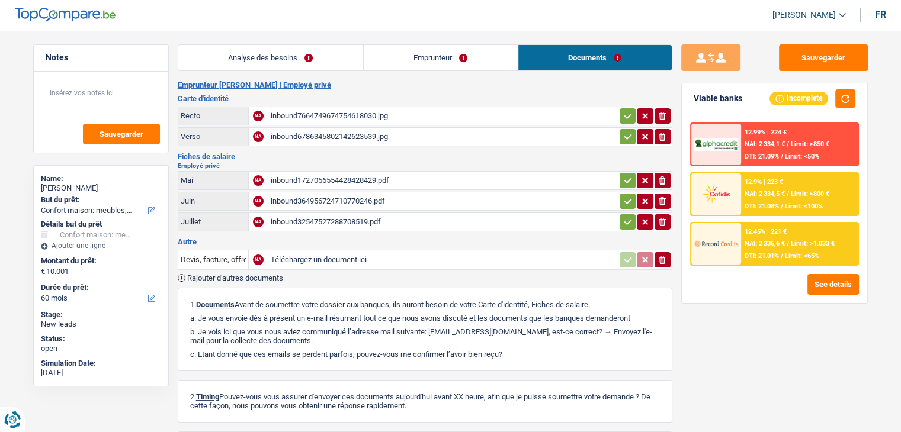
click at [348, 222] on div "inbound32547527288708519.pdf" at bounding box center [443, 222] width 345 height 18
click at [360, 155] on h3 "Fiches de salaire" at bounding box center [425, 157] width 495 height 8
click at [368, 157] on h3 "Fiches de salaire" at bounding box center [425, 157] width 495 height 8
click at [361, 238] on h3 "Autre" at bounding box center [425, 242] width 495 height 8
click at [412, 65] on link "Emprunteur" at bounding box center [441, 57] width 154 height 25
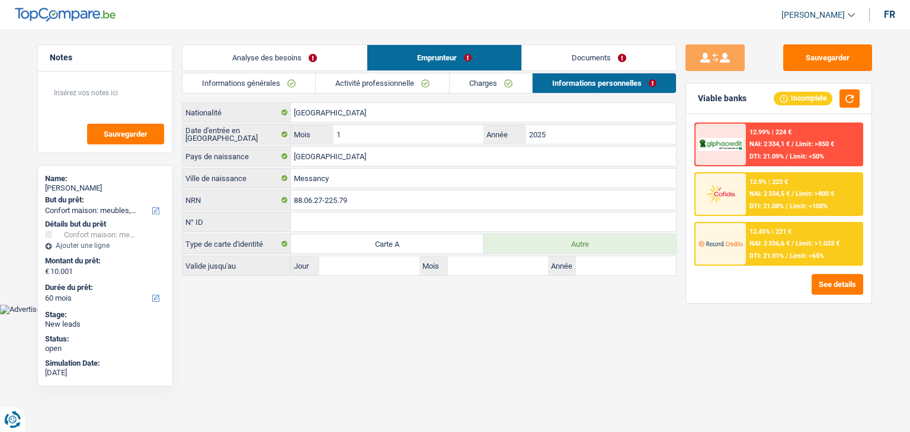
click at [332, 62] on link "Analyse des besoins" at bounding box center [274, 57] width 184 height 25
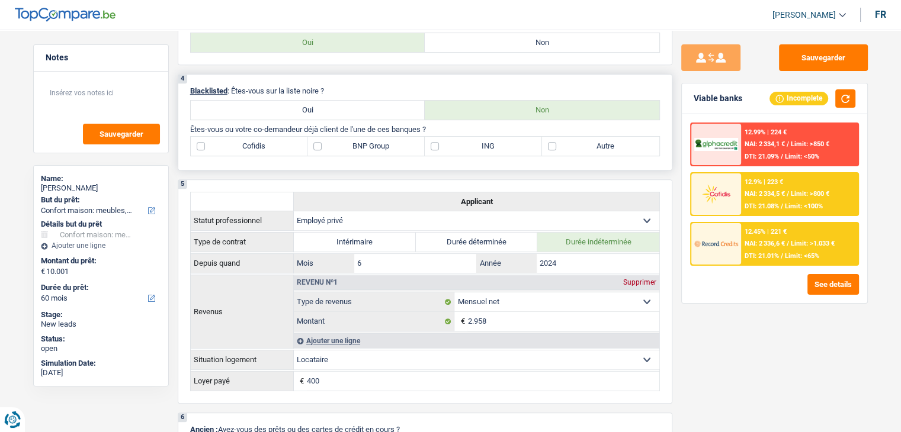
scroll to position [474, 0]
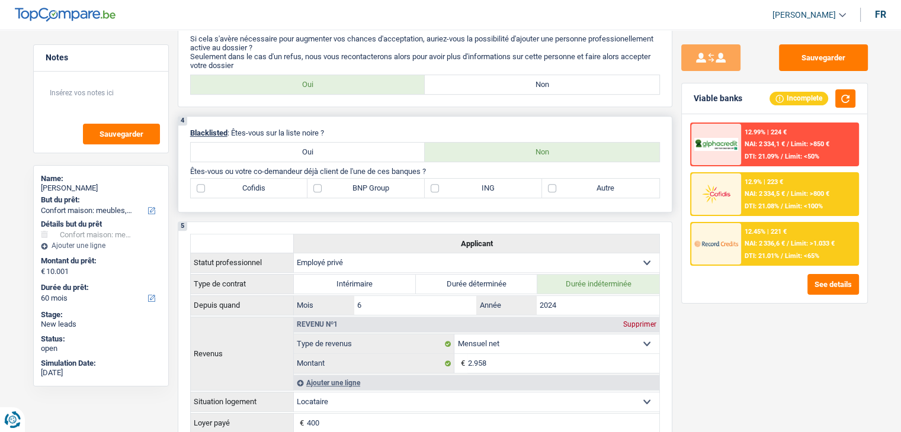
click at [540, 184] on label "ING" at bounding box center [483, 188] width 117 height 19
click at [540, 184] on input "ING" at bounding box center [483, 188] width 117 height 19
checkbox input "true"
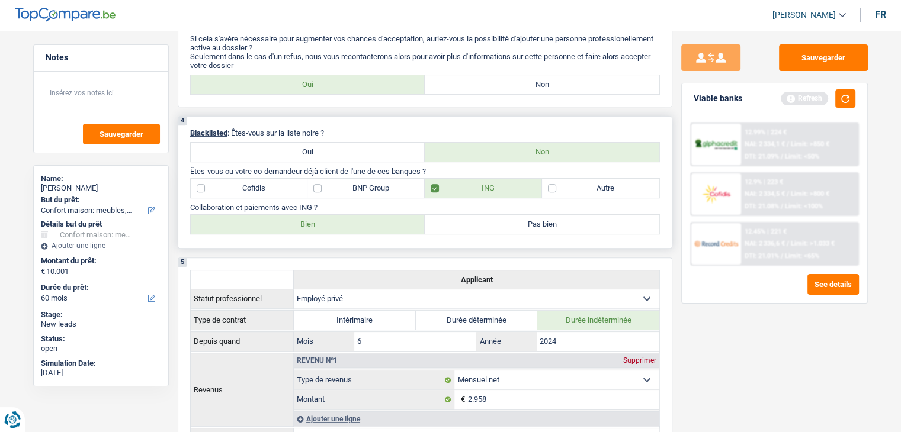
click at [548, 185] on label "Autre" at bounding box center [600, 188] width 117 height 19
click at [548, 185] on input "Autre" at bounding box center [600, 188] width 117 height 19
checkbox input "true"
click at [480, 184] on label "ING" at bounding box center [483, 188] width 117 height 19
click at [480, 184] on input "ING" at bounding box center [483, 188] width 117 height 19
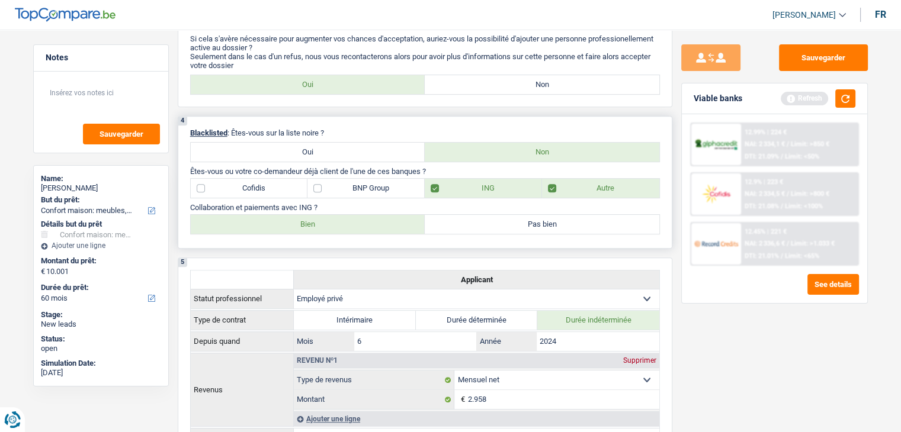
checkbox input "false"
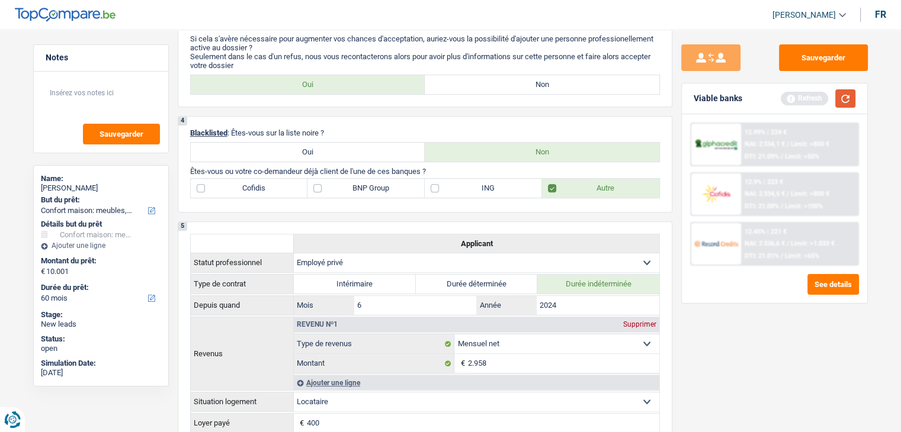
click at [846, 97] on button "button" at bounding box center [845, 98] width 20 height 18
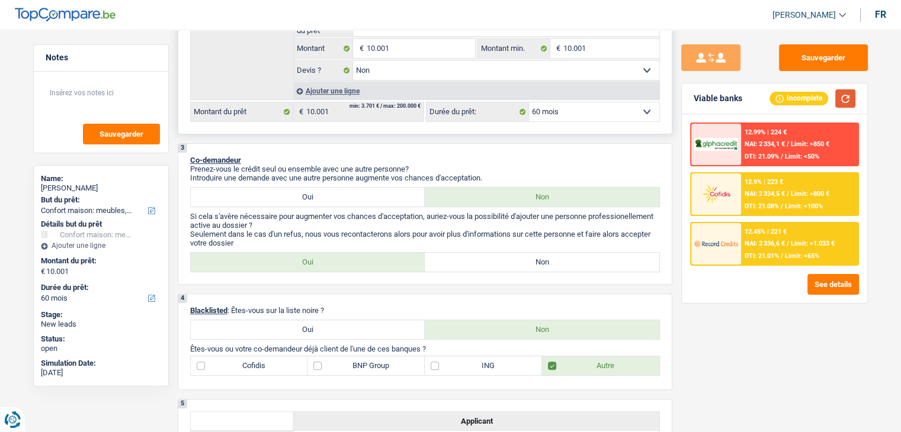
scroll to position [0, 0]
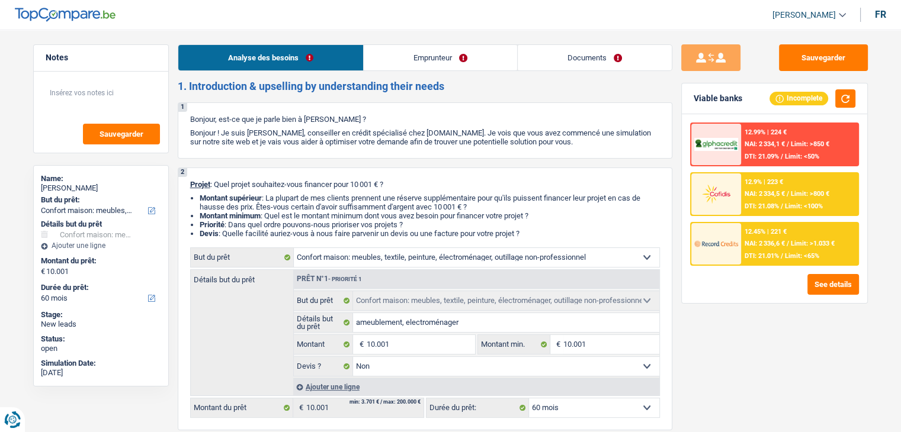
click at [542, 61] on link "Documents" at bounding box center [595, 57] width 154 height 25
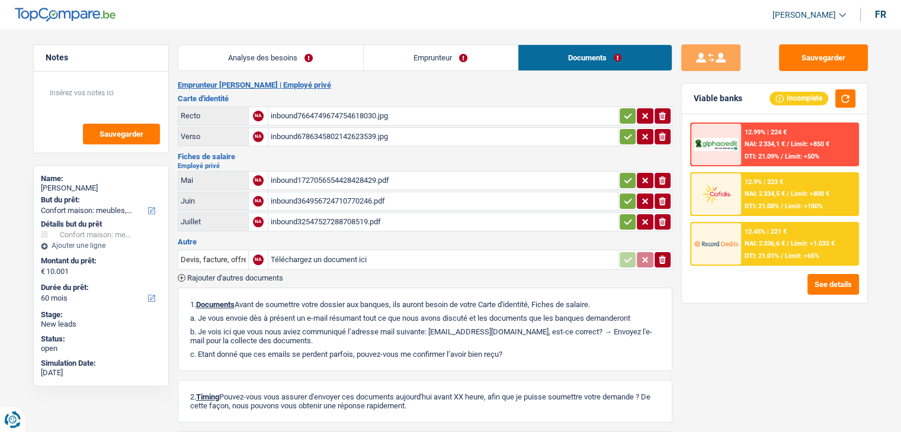
click at [332, 110] on div "inbound7664749674754618030.jpg" at bounding box center [443, 116] width 345 height 18
click at [340, 131] on div "inbound6786345802142623539.jpg" at bounding box center [443, 137] width 345 height 18
click at [329, 238] on h3 "Autre" at bounding box center [425, 242] width 495 height 8
click at [554, 60] on link "Documents" at bounding box center [594, 57] width 153 height 25
click at [416, 67] on link "Emprunteur" at bounding box center [441, 57] width 154 height 25
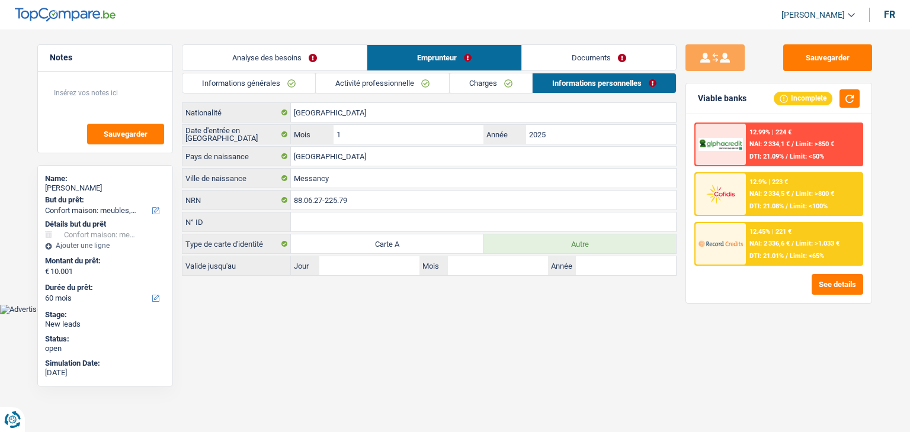
click at [317, 53] on link "Analyse des besoins" at bounding box center [274, 57] width 184 height 25
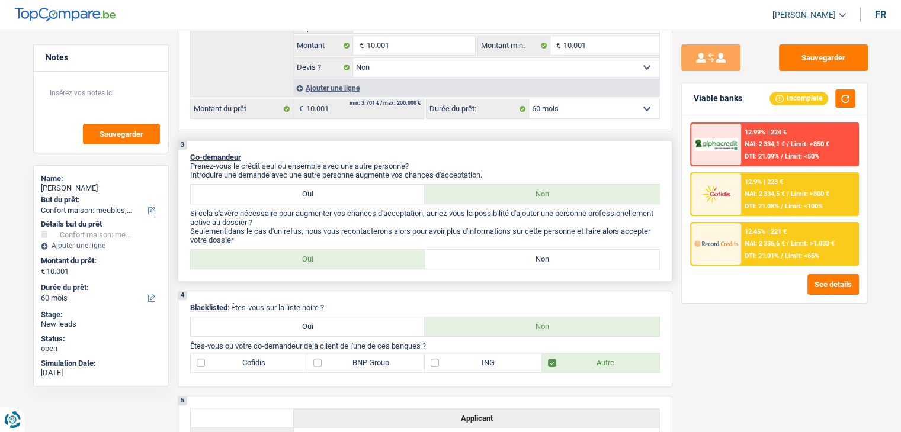
scroll to position [355, 0]
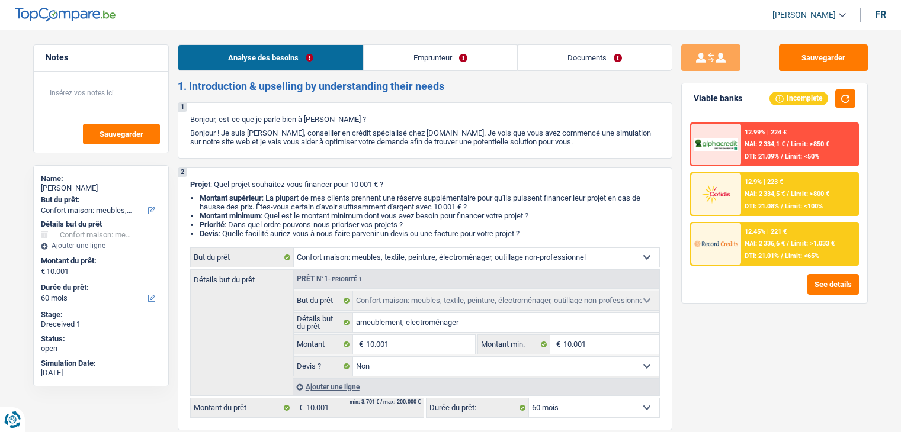
select select "household"
select select "60"
select select "household"
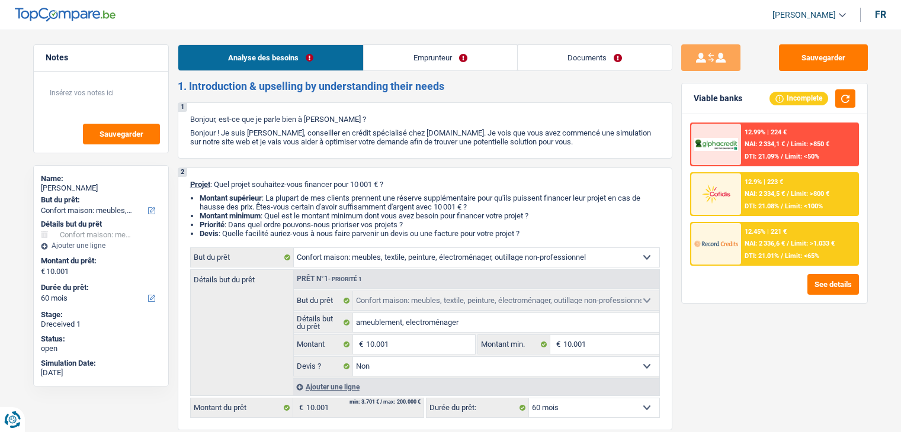
select select "false"
select select "60"
select select "privateEmployee"
select select "netSalary"
select select "mealVouchers"
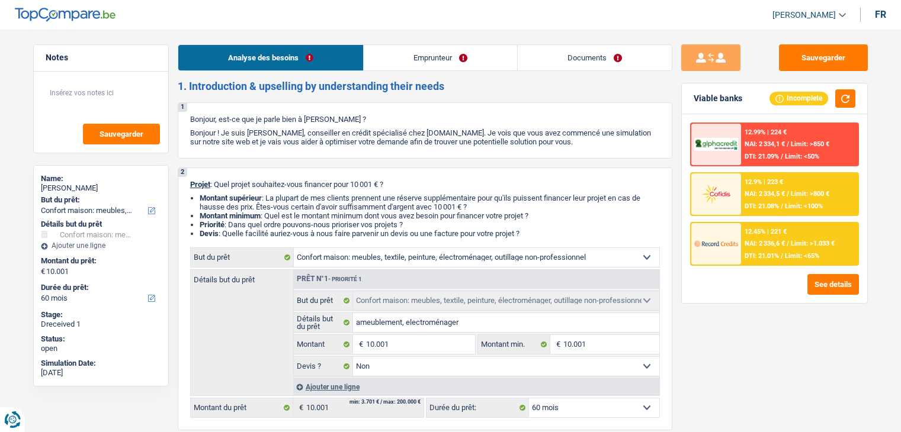
select select "rents"
select select "household"
select select "false"
select select "60"
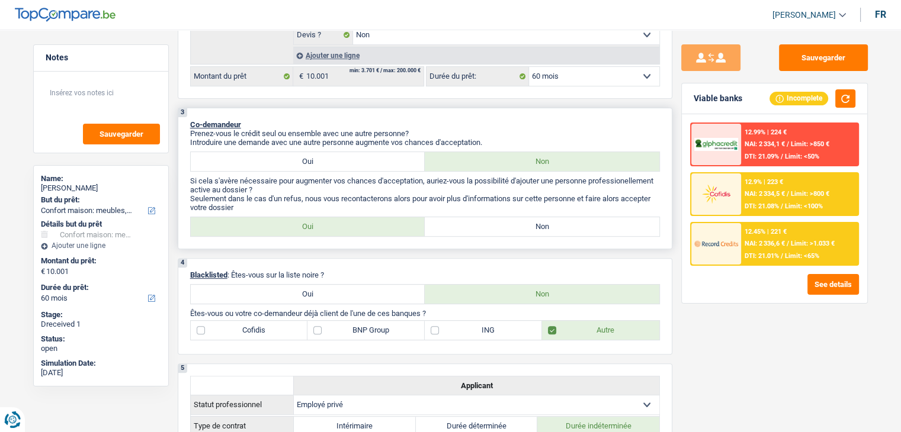
scroll to position [415, 0]
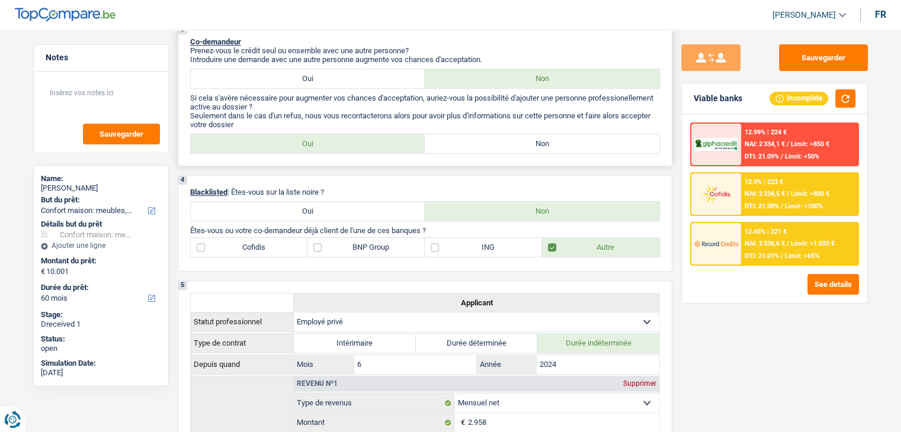
click at [459, 139] on label "Non" at bounding box center [542, 143] width 235 height 19
click at [459, 139] on input "Non" at bounding box center [542, 143] width 235 height 19
radio input "true"
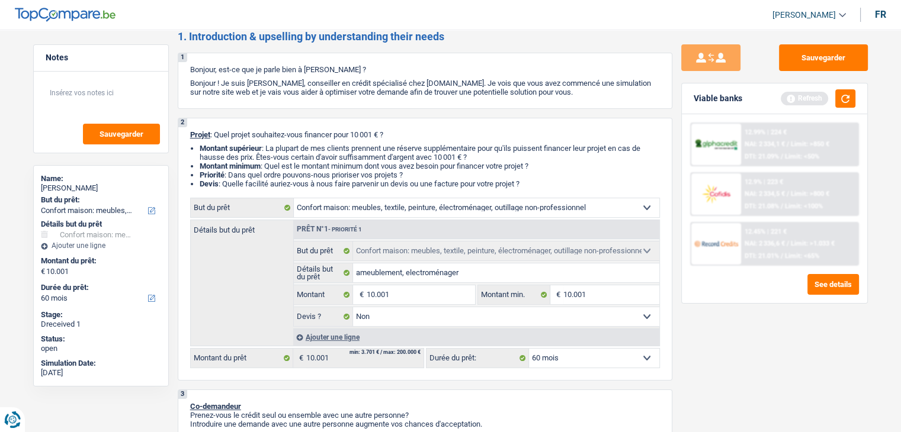
scroll to position [0, 0]
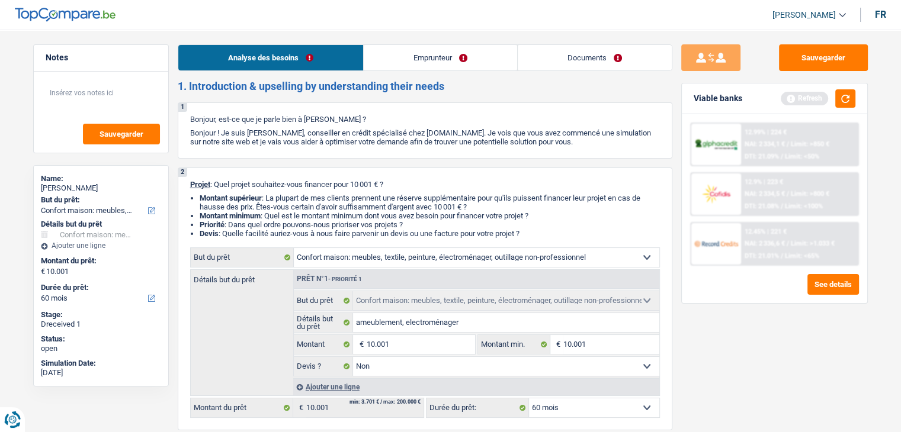
click at [381, 66] on link "Emprunteur" at bounding box center [440, 57] width 153 height 25
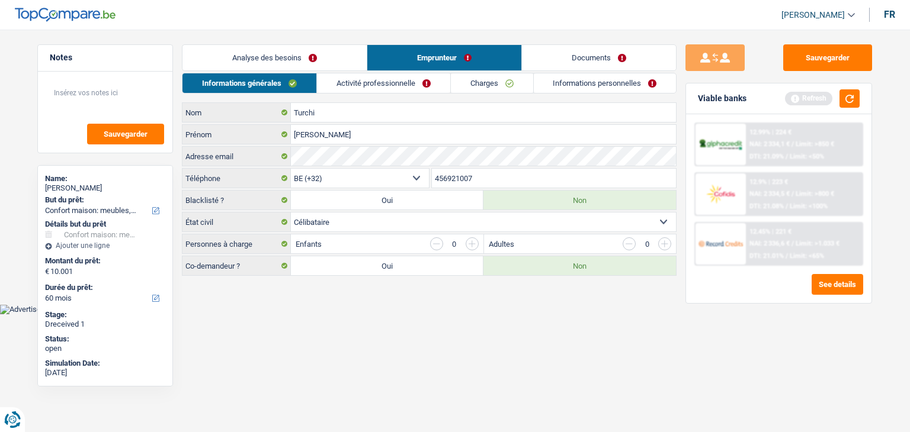
click at [288, 84] on link "Informations générales" at bounding box center [249, 83] width 134 height 20
click at [358, 88] on link "Activité professionnelle" at bounding box center [383, 83] width 133 height 20
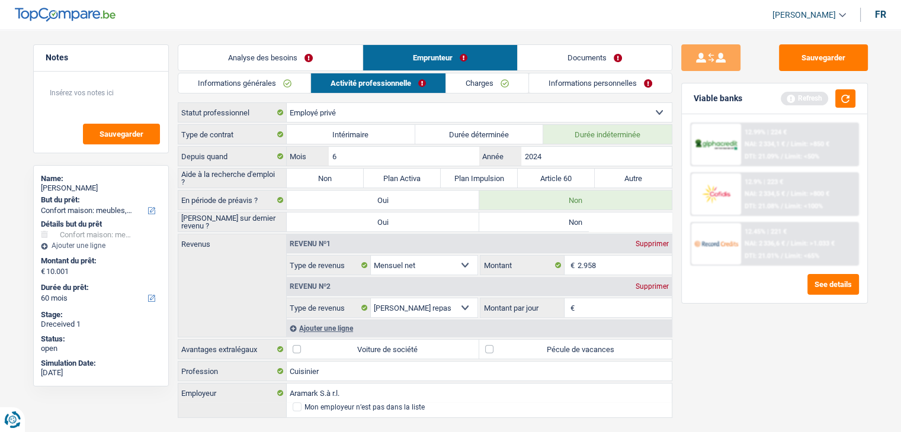
click at [478, 68] on link "Emprunteur" at bounding box center [440, 57] width 154 height 25
click at [476, 85] on link "Charges" at bounding box center [487, 83] width 82 height 20
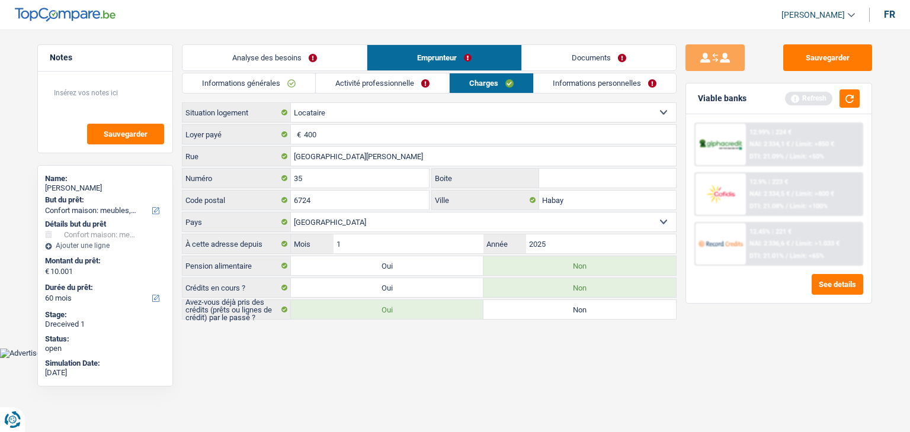
click at [561, 82] on link "Informations personnelles" at bounding box center [605, 83] width 143 height 20
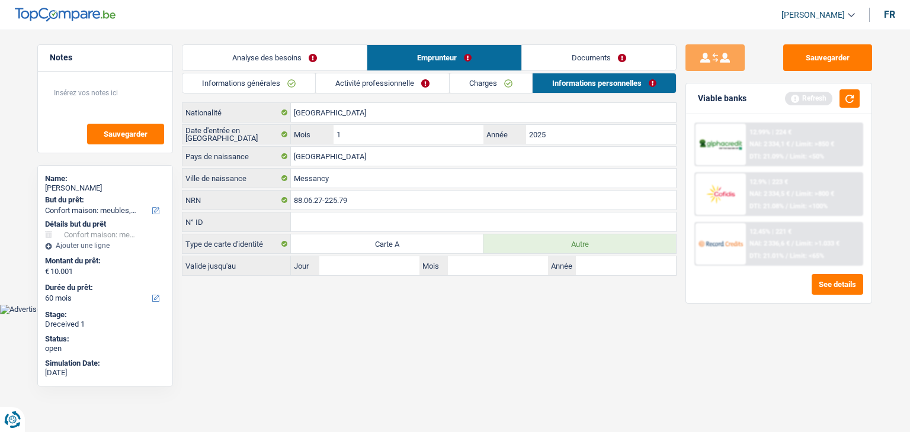
click at [573, 52] on link "Documents" at bounding box center [599, 57] width 154 height 25
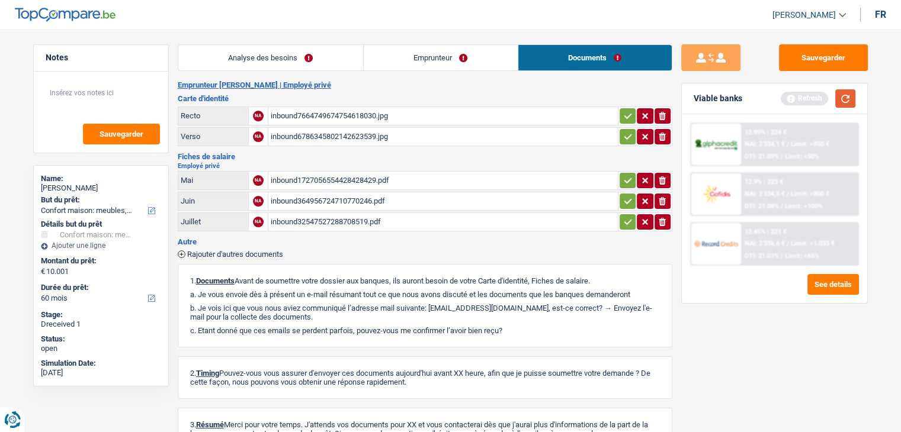
click at [851, 102] on button "button" at bounding box center [845, 98] width 20 height 18
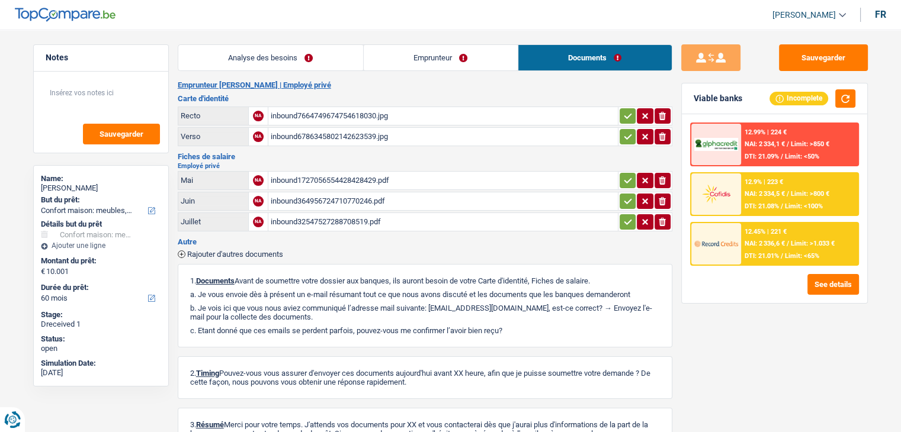
click at [333, 198] on div "inbound364956724710770246.pdf" at bounding box center [443, 201] width 345 height 18
click at [662, 199] on icon "ionicons-v5-e" at bounding box center [661, 201] width 9 height 12
click at [358, 200] on input "Téléchargez un document ici" at bounding box center [443, 201] width 345 height 18
type input "C:\fakepath\fp 07 turchi.pdf"
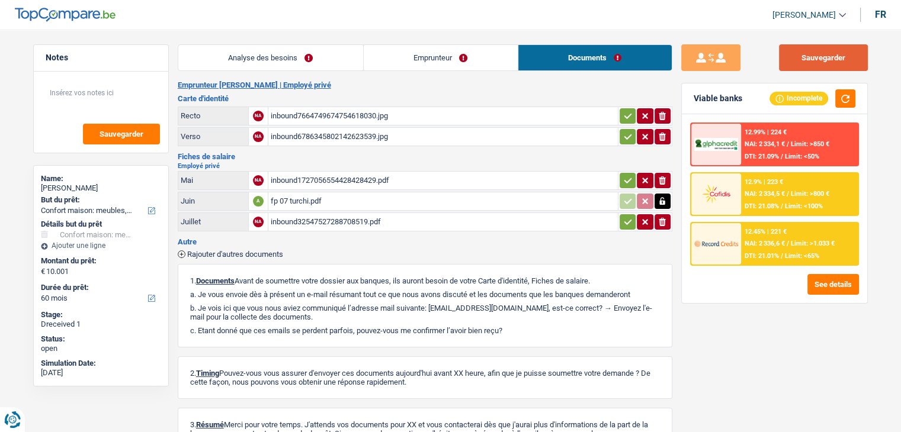
click at [816, 66] on button "Sauvegarder" at bounding box center [823, 57] width 89 height 27
click at [238, 57] on link "Analyse des besoins" at bounding box center [270, 57] width 185 height 25
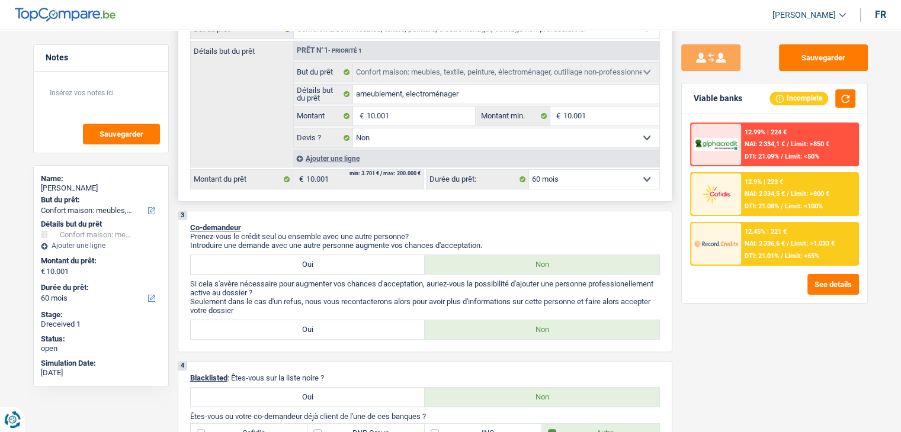
scroll to position [178, 0]
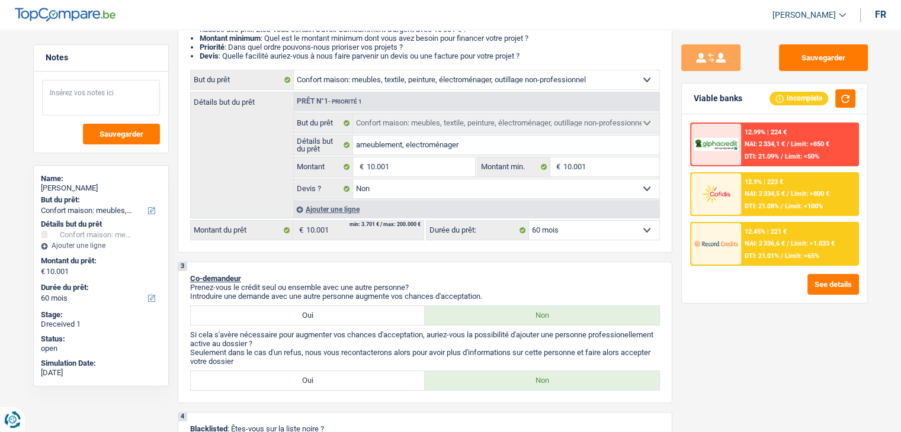
click at [84, 91] on textarea at bounding box center [101, 98] width 118 height 36
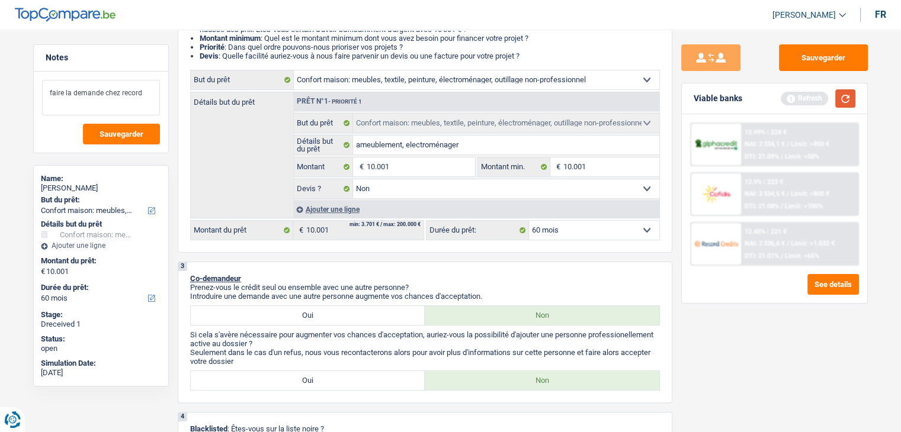
type textarea "faire la demande chez record"
click at [839, 100] on button "button" at bounding box center [845, 98] width 20 height 18
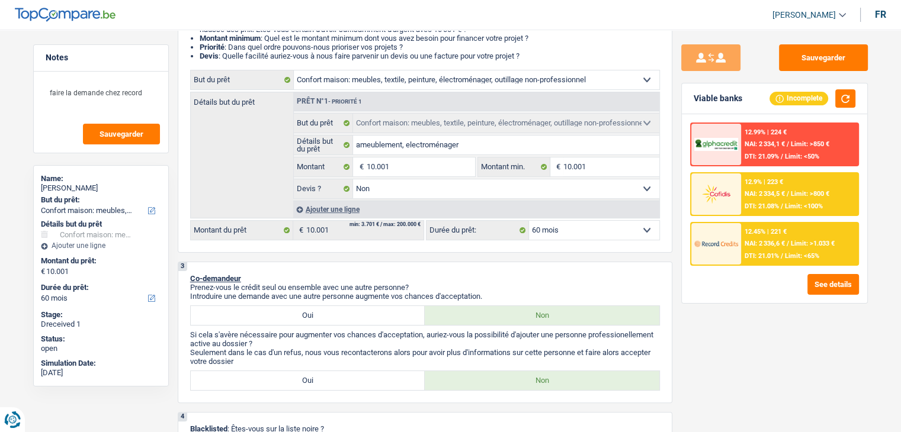
click at [744, 251] on div "12.45% | 221 € NAI: 2 336,6 € / Limit: >1.033 € DTI: 21.01% / Limit: <65%" at bounding box center [799, 243] width 117 height 41
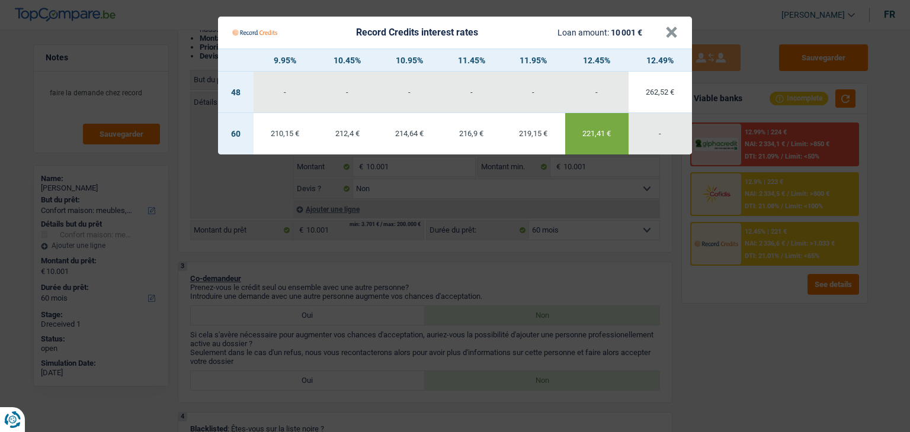
click at [394, 137] on div "214,64 €" at bounding box center [409, 134] width 63 height 8
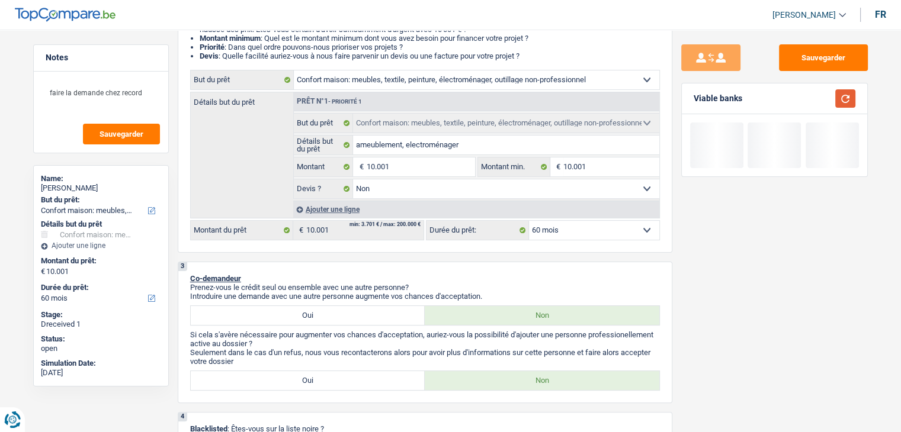
click at [849, 98] on button "button" at bounding box center [845, 98] width 20 height 18
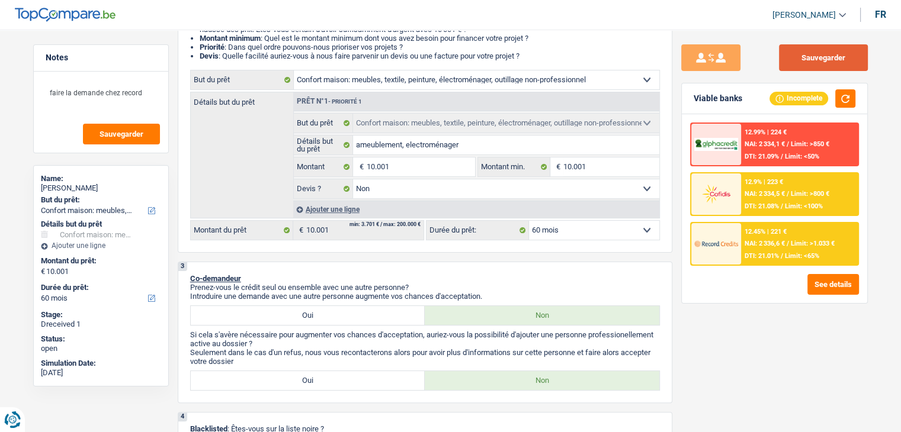
click at [810, 59] on button "Sauvegarder" at bounding box center [823, 57] width 89 height 27
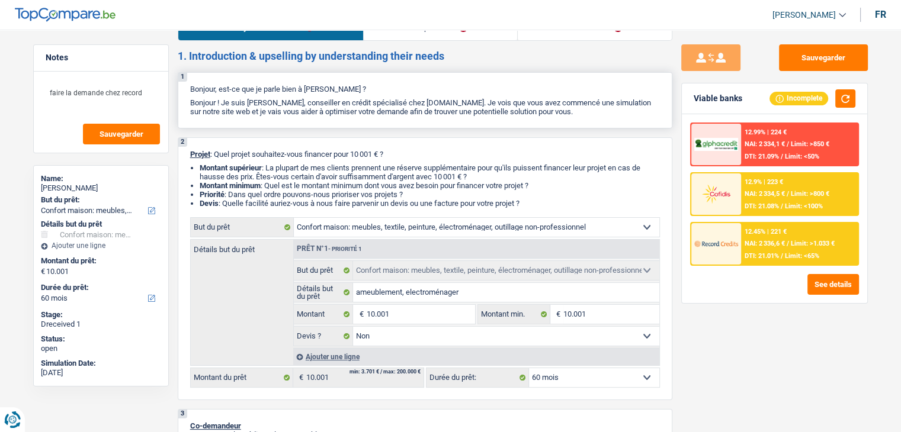
scroll to position [0, 0]
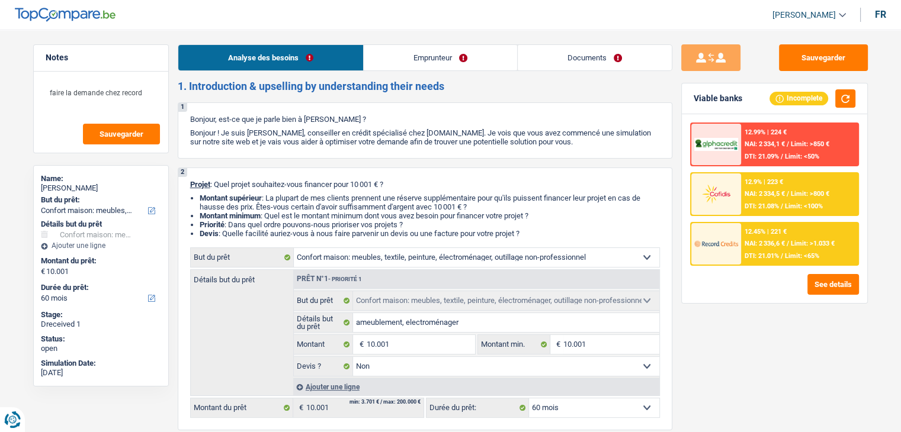
click at [570, 54] on link "Documents" at bounding box center [595, 57] width 154 height 25
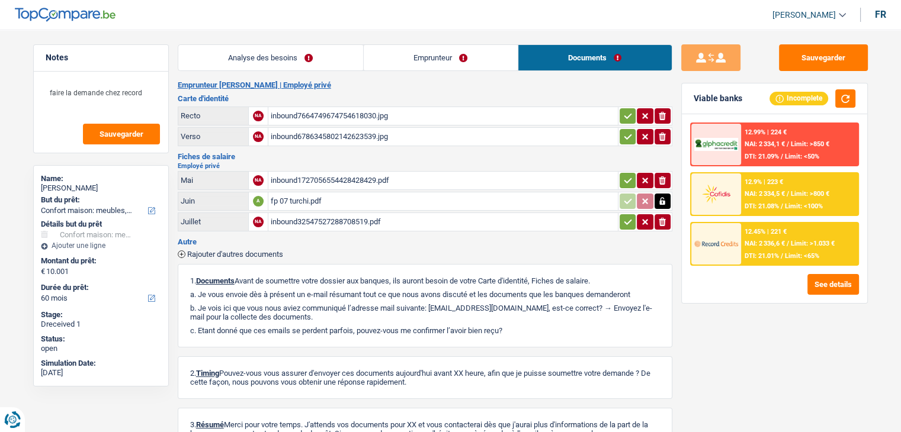
click at [333, 172] on div "inbound1727056554428428429.pdf" at bounding box center [443, 181] width 345 height 18
click at [325, 221] on div "inbound32547527288708519.pdf" at bounding box center [443, 222] width 345 height 18
click at [318, 194] on div "fp 07 turchi.pdf" at bounding box center [443, 201] width 345 height 18
click at [822, 40] on main "Notes faire la demande chez record Sauvegarder Name: Jeremy Turchi But du prêt:…" at bounding box center [450, 263] width 901 height 490
click at [819, 55] on button "Sauvegarder" at bounding box center [823, 57] width 89 height 27
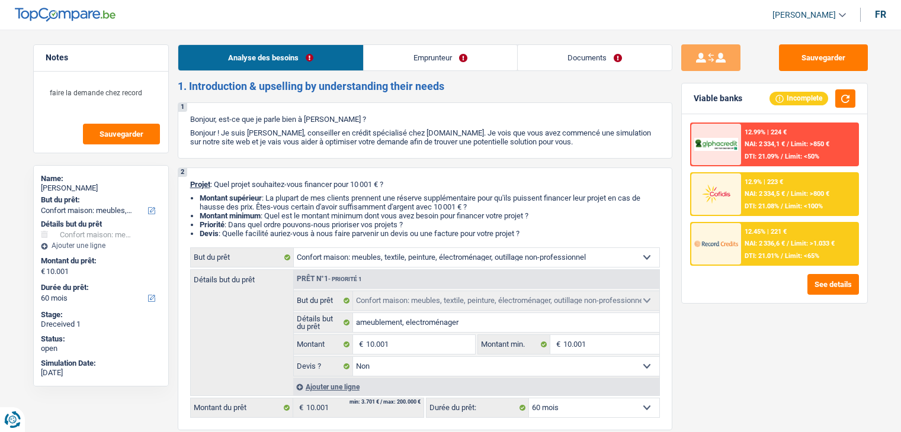
select select "household"
select select "60"
select select "household"
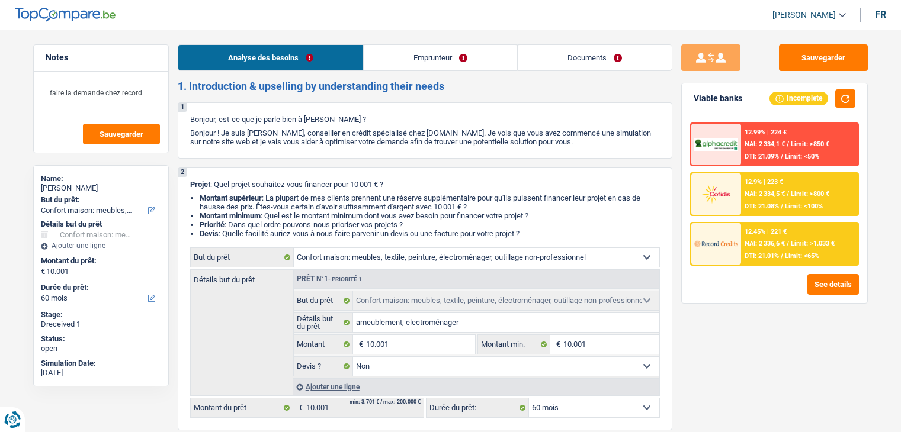
select select "false"
select select "60"
select select "privateEmployee"
select select "netSalary"
select select "mealVouchers"
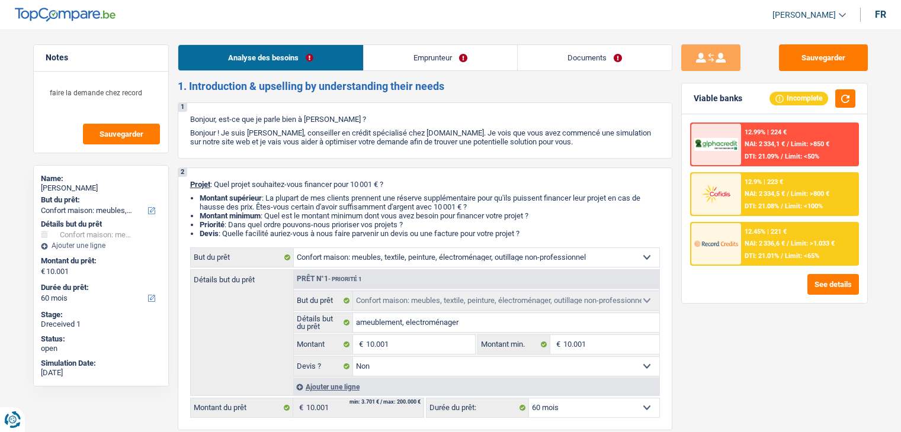
select select "rents"
select select "household"
select select "false"
select select "60"
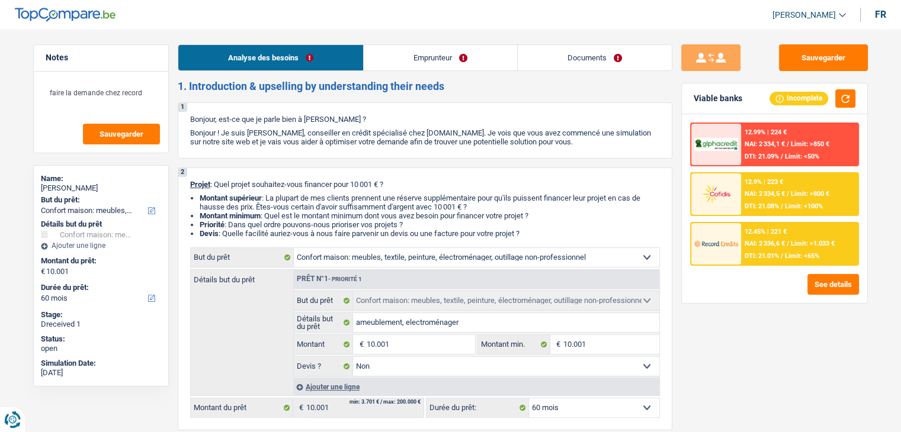
click at [577, 54] on link "Documents" at bounding box center [595, 57] width 154 height 25
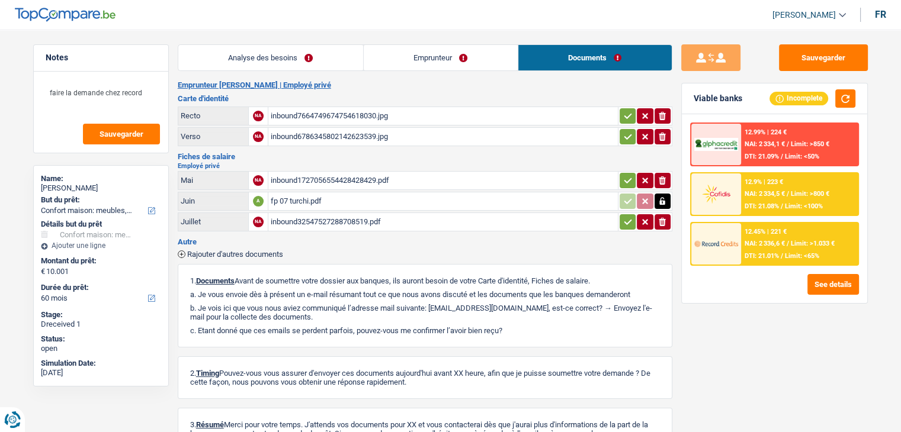
click at [277, 63] on link "Analyse des besoins" at bounding box center [270, 57] width 185 height 25
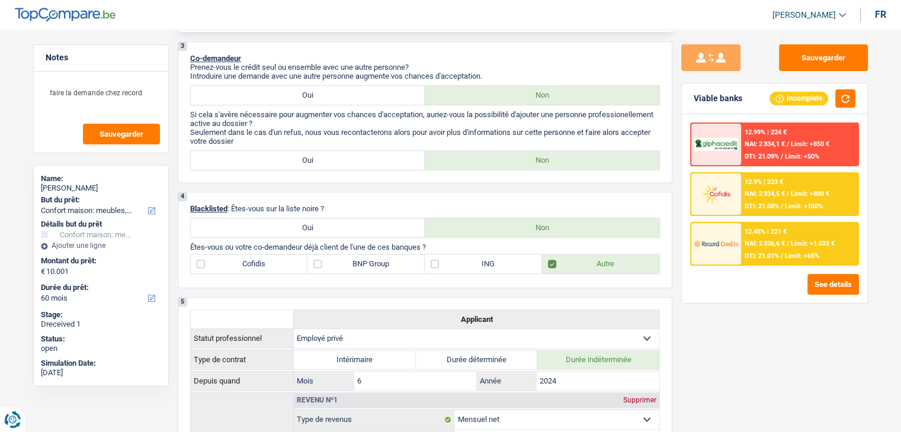
scroll to position [474, 0]
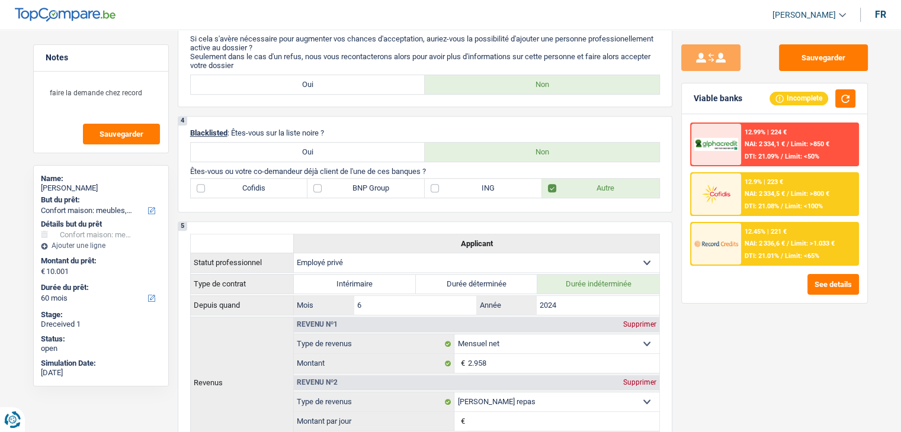
click at [799, 43] on div "Sauvegarder Viable banks Incomplete 12.99% | 224 € NAI: 2 334,1 € / Limit: >850…" at bounding box center [774, 374] width 205 height 1606
click at [804, 54] on button "Sauvegarder" at bounding box center [823, 57] width 89 height 27
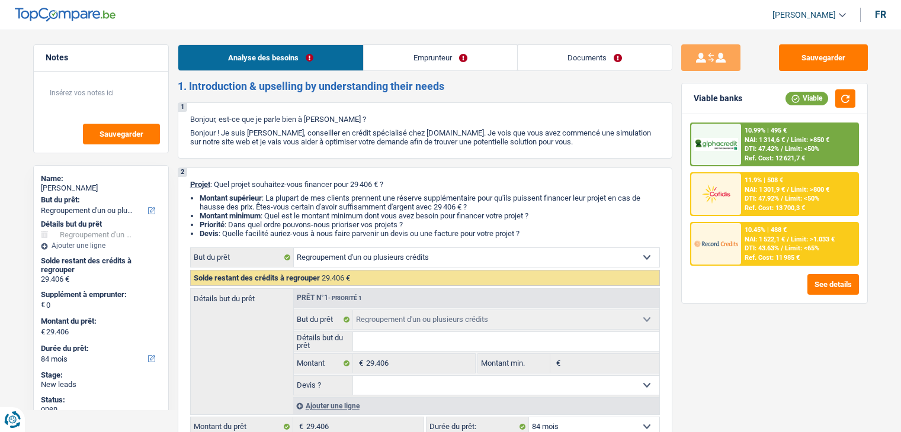
select select "refinancing"
select select "84"
select select "refinancing"
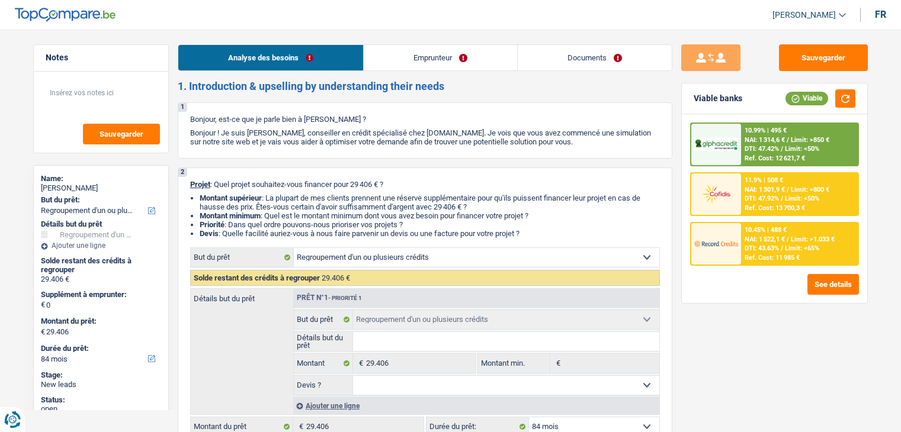
select select "84"
select select "worker"
select select "netSalary"
select select "rents"
select select "personalLoan"
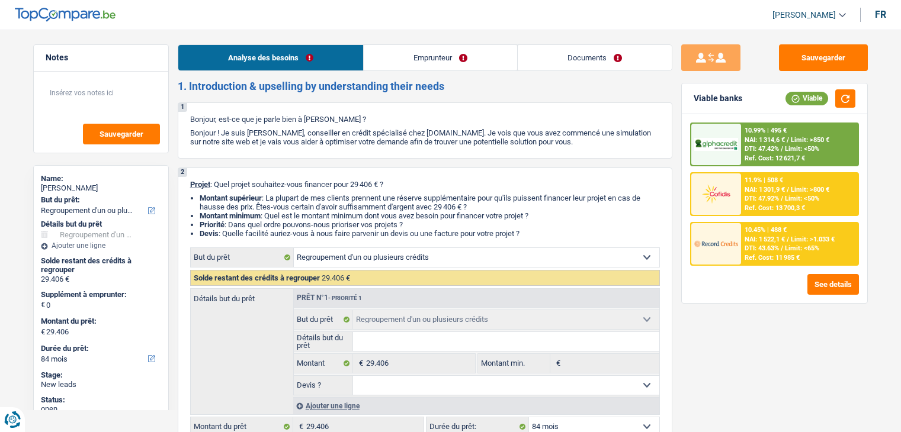
select select "loanRepayment"
select select "120"
select select "refinancing"
select select "84"
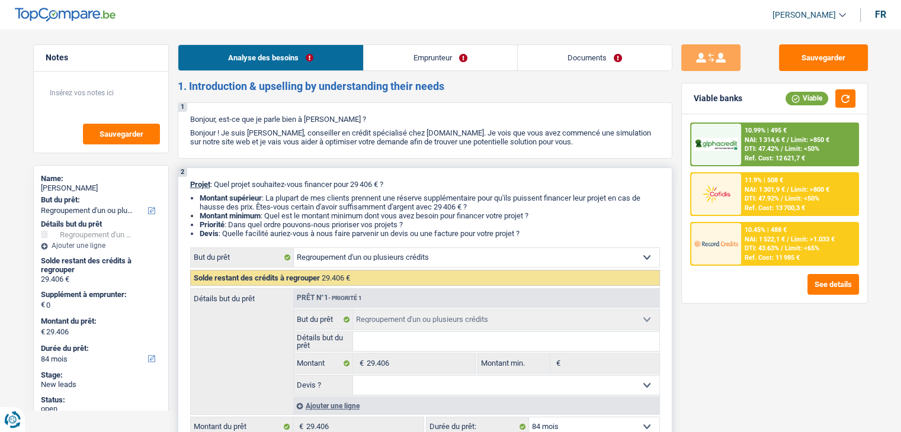
scroll to position [178, 0]
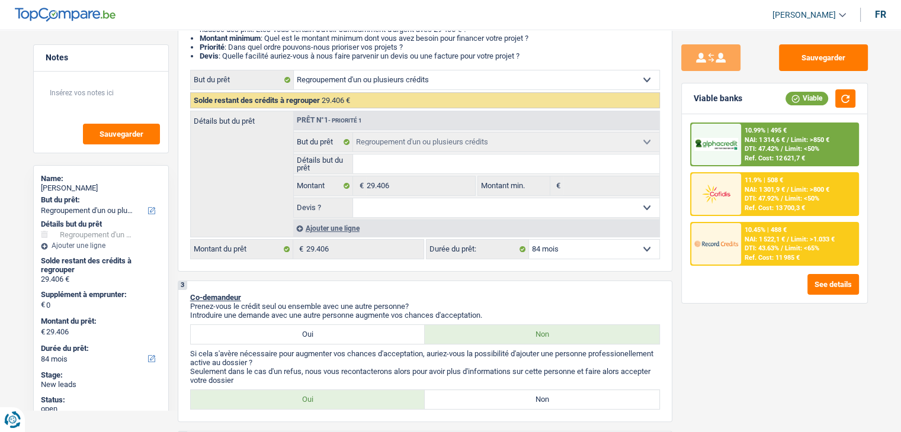
click at [739, 243] on div at bounding box center [716, 243] width 50 height 41
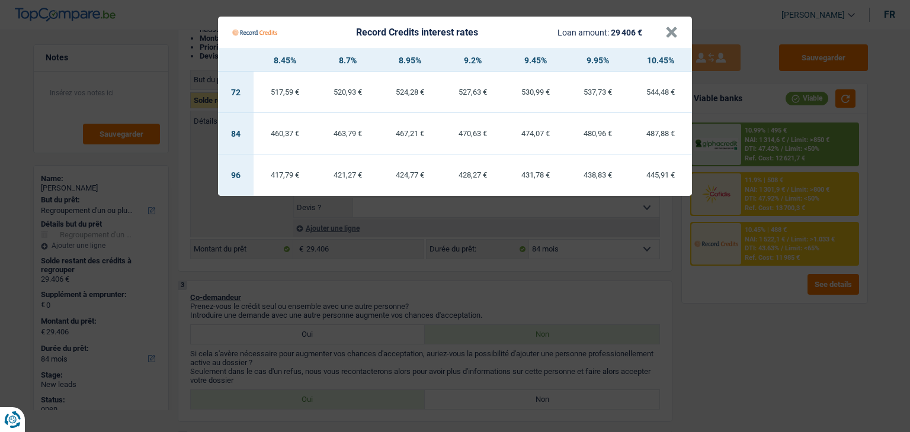
click at [445, 301] on Credits "Record Credits interest rates Loan amount: 29 406 € × 8.45% 8.7% 8.95% 9.2% 9.4…" at bounding box center [455, 216] width 910 height 432
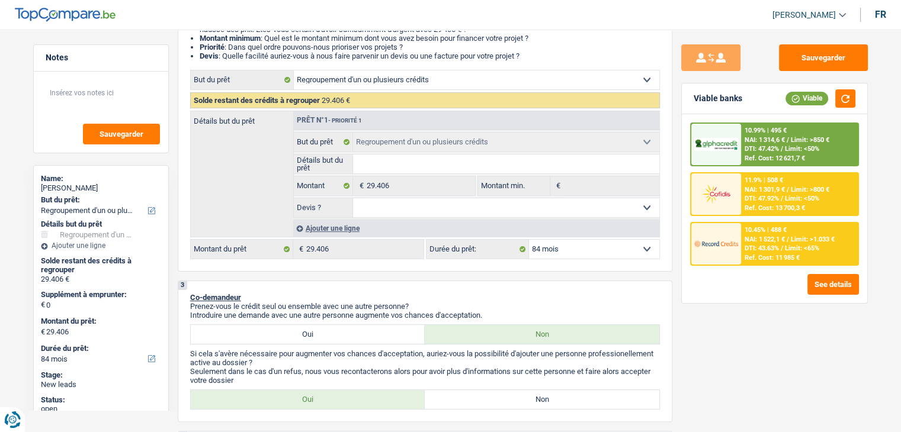
click at [765, 247] on span "DTI: 43.63%" at bounding box center [762, 249] width 34 height 8
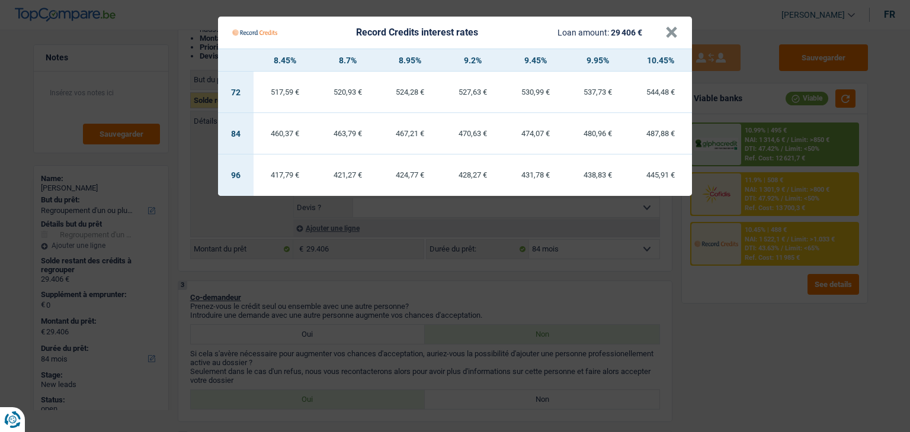
click at [756, 304] on Credits "Record Credits interest rates Loan amount: 29 406 € × 8.45% 8.7% 8.95% 9.2% 9.4…" at bounding box center [455, 216] width 910 height 432
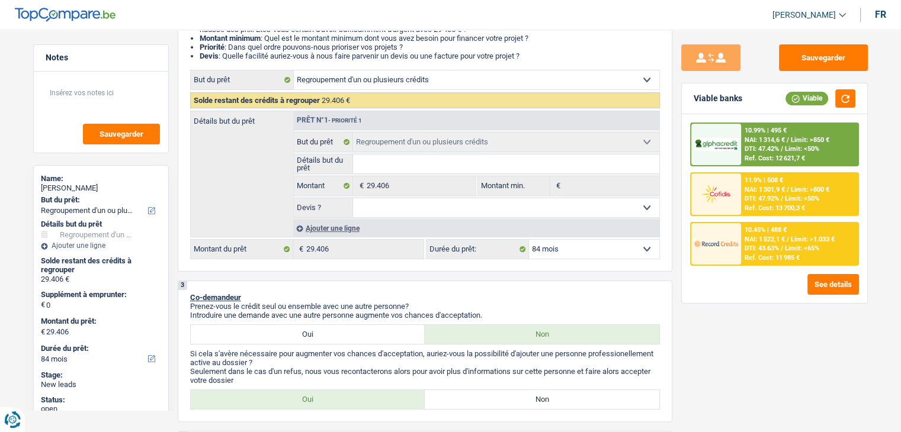
click at [768, 200] on span "DTI: 47.92%" at bounding box center [762, 199] width 34 height 8
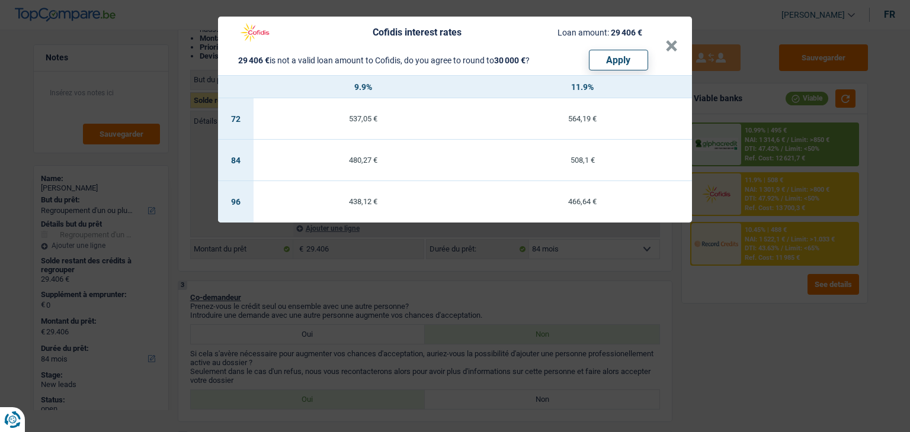
click at [769, 184] on div "Cofidis interest rates Loan amount: 29 406 € 29 406 € is not a valid loan amoun…" at bounding box center [455, 216] width 910 height 432
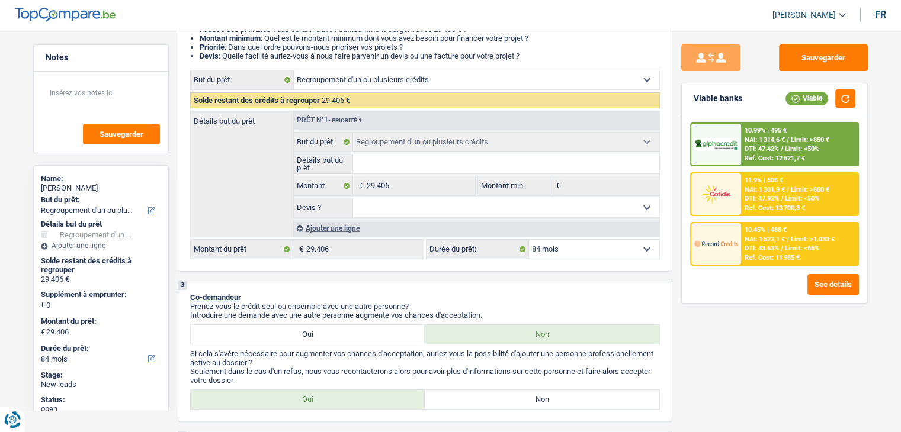
click at [768, 139] on span "NAI: 1 314,6 €" at bounding box center [765, 140] width 40 height 8
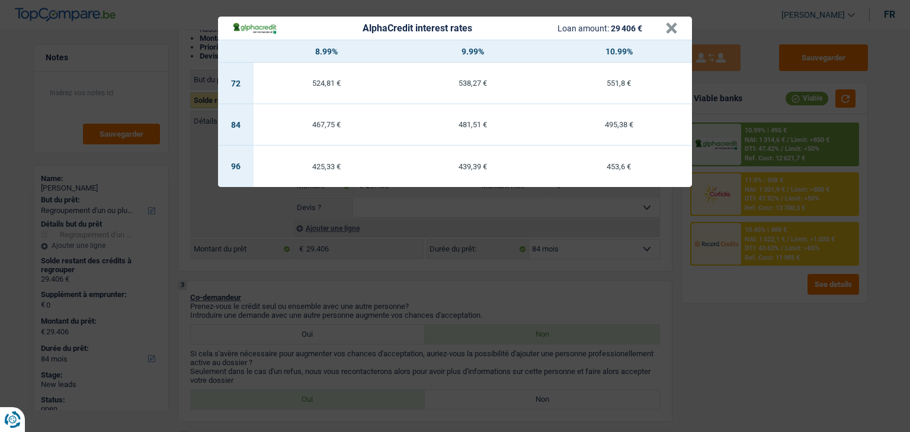
click at [740, 255] on div "AlphaCredit interest rates Loan amount: 29 406 € × 8.99% 9.99% 10.99% 72 524,81…" at bounding box center [455, 216] width 910 height 432
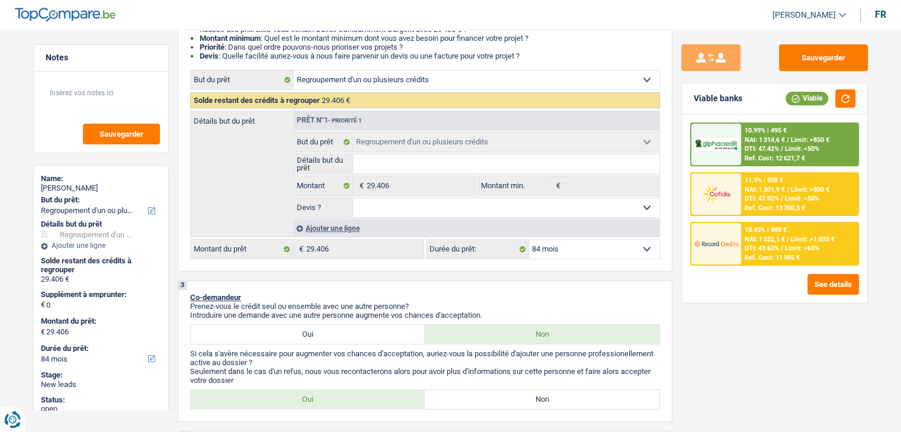
click at [745, 249] on span "DTI: 43.63%" at bounding box center [762, 249] width 34 height 8
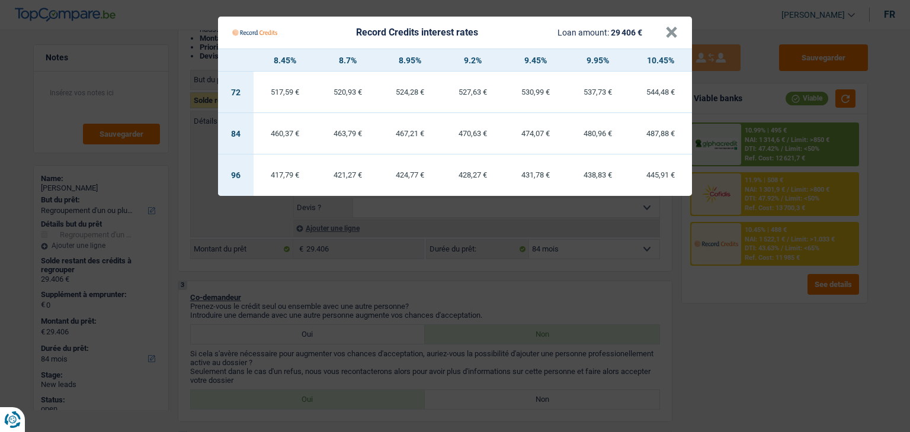
click at [500, 301] on Credits "Record Credits interest rates Loan amount: 29 406 € × 8.45% 8.7% 8.95% 9.2% 9.4…" at bounding box center [455, 216] width 910 height 432
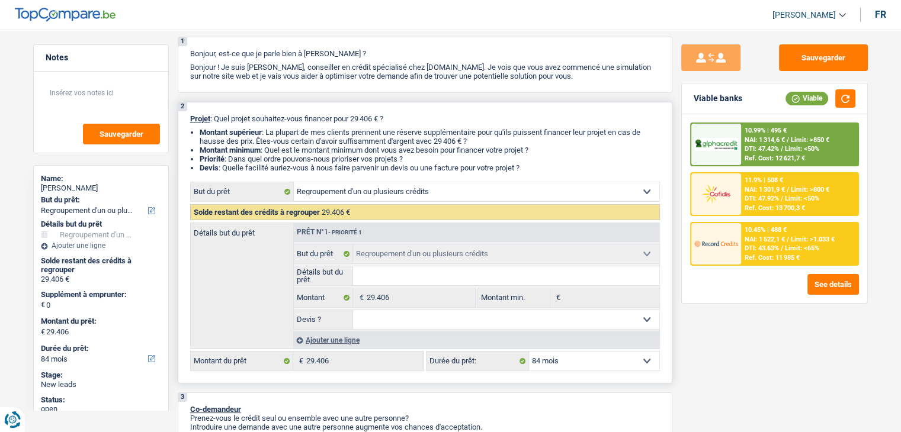
scroll to position [0, 0]
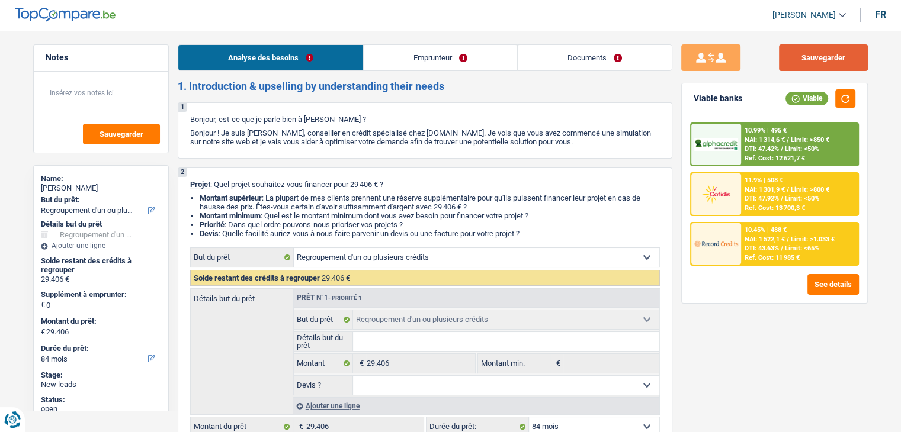
click at [795, 52] on button "Sauvegarder" at bounding box center [823, 57] width 89 height 27
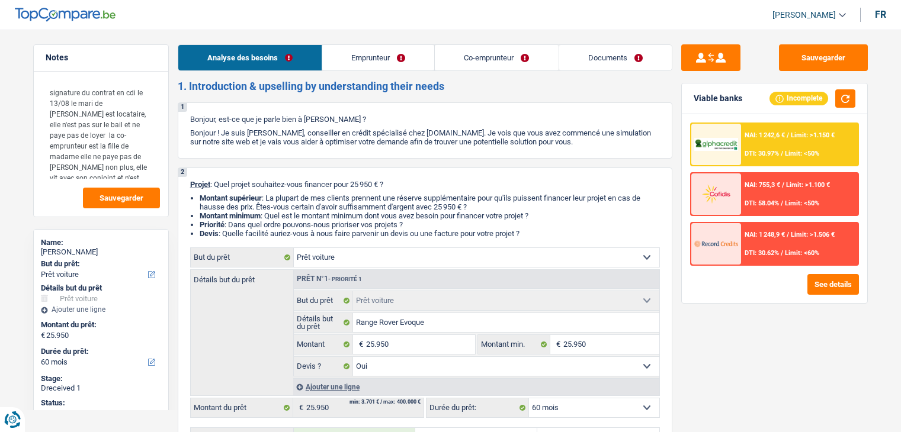
select select "car"
select select "60"
select select "car"
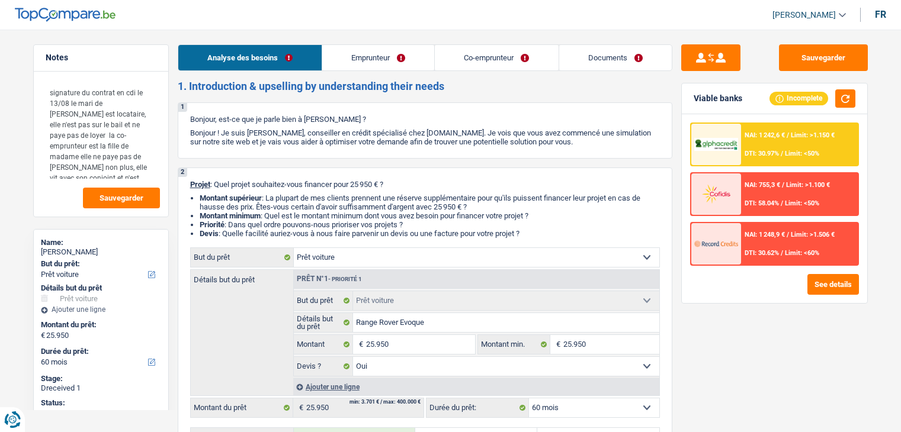
select select "yes"
select select "60"
select select "worker"
select select "netSalary"
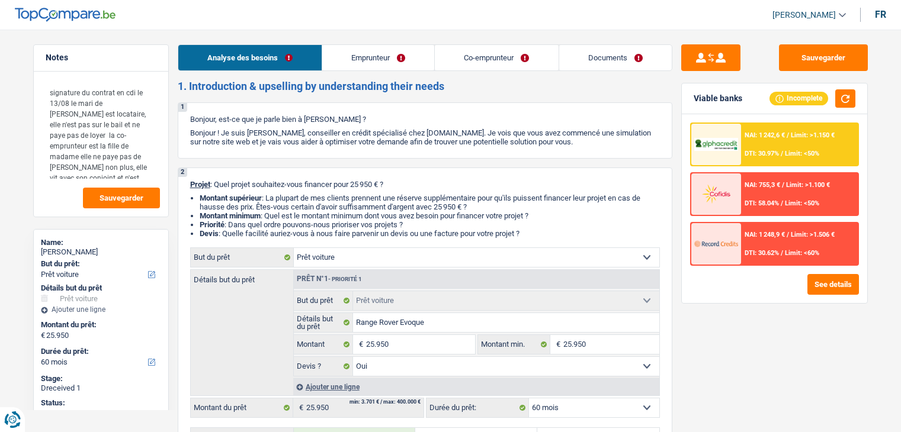
select select "netSalary"
select select "liveWithParents"
select select "car"
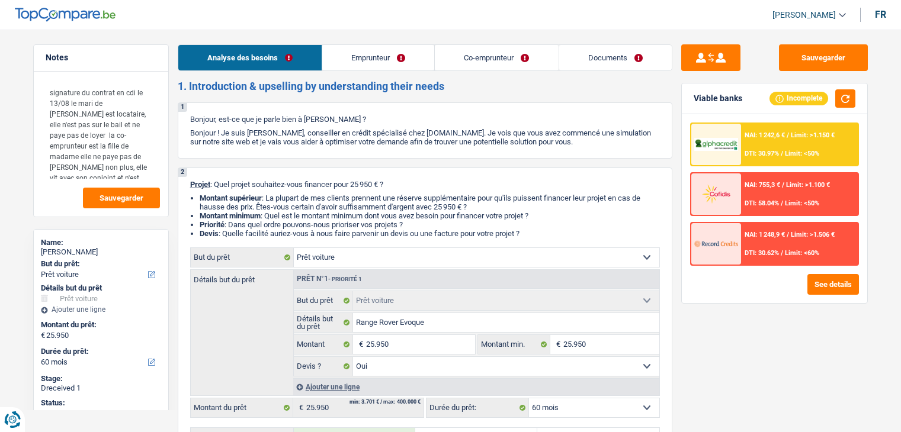
select select "yes"
select select "60"
drag, startPoint x: 47, startPoint y: 91, endPoint x: 63, endPoint y: 112, distance: 26.7
click at [63, 112] on textarea "signature du contrat en cdi le 13/08 le mari de [PERSON_NAME] est locataire, el…" at bounding box center [101, 130] width 118 height 100
click at [153, 62] on h5 "Notes" at bounding box center [101, 58] width 111 height 10
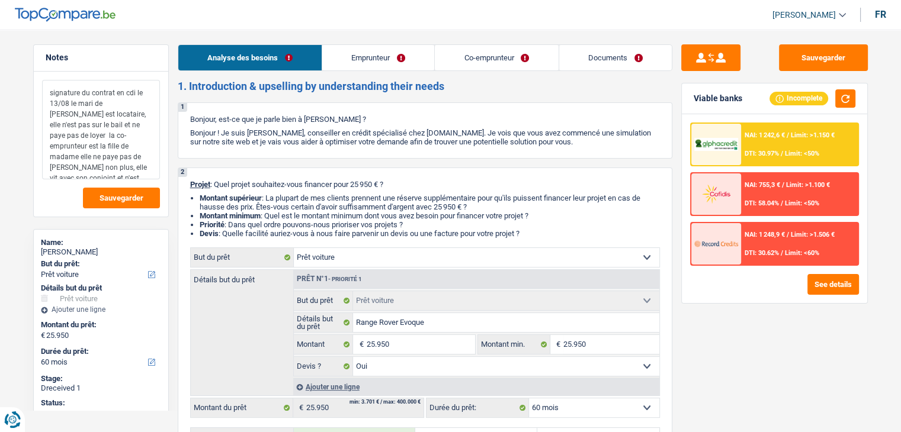
drag, startPoint x: 50, startPoint y: 95, endPoint x: 149, endPoint y: 168, distance: 122.7
click at [149, 168] on textarea "signature du contrat en cdi le 13/08 le mari de [PERSON_NAME] est locataire, el…" at bounding box center [101, 130] width 118 height 100
click at [398, 175] on div "2 Projet : Quel projet souhaitez-vous financer pour 25 950 € ? Montant supérieu…" at bounding box center [425, 398] width 495 height 460
click at [358, 66] on link "Emprunteur" at bounding box center [378, 57] width 112 height 25
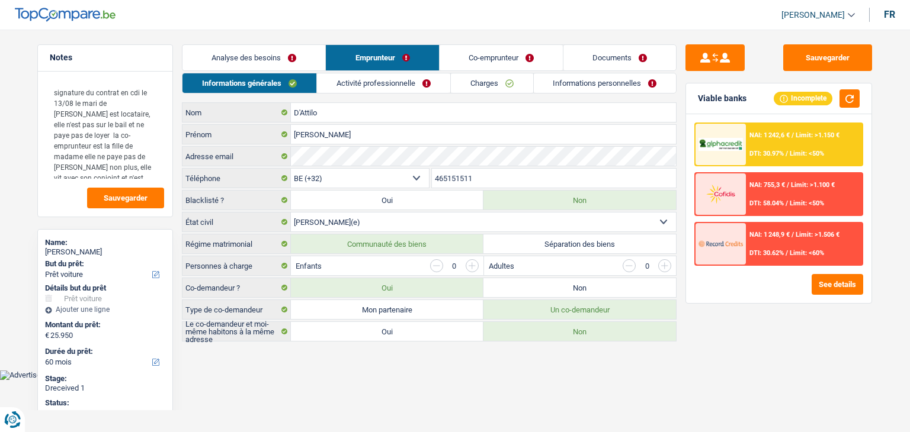
click at [471, 57] on link "Co-emprunteur" at bounding box center [500, 57] width 123 height 25
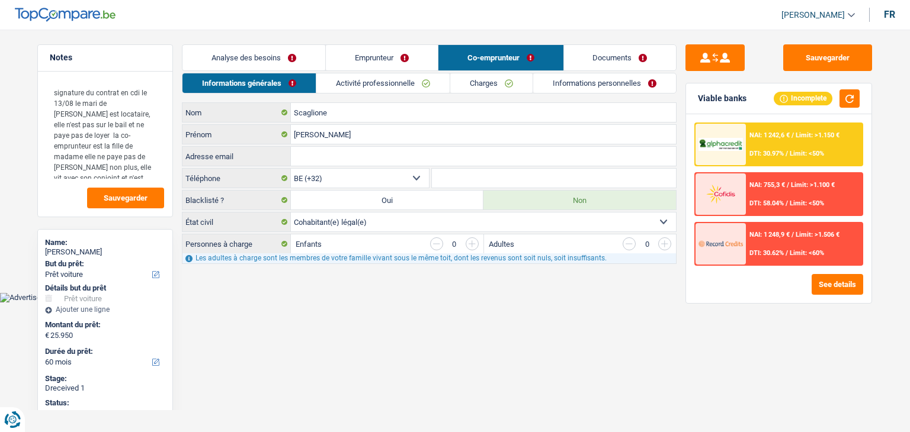
click at [350, 78] on link "Activité professionnelle" at bounding box center [382, 83] width 133 height 20
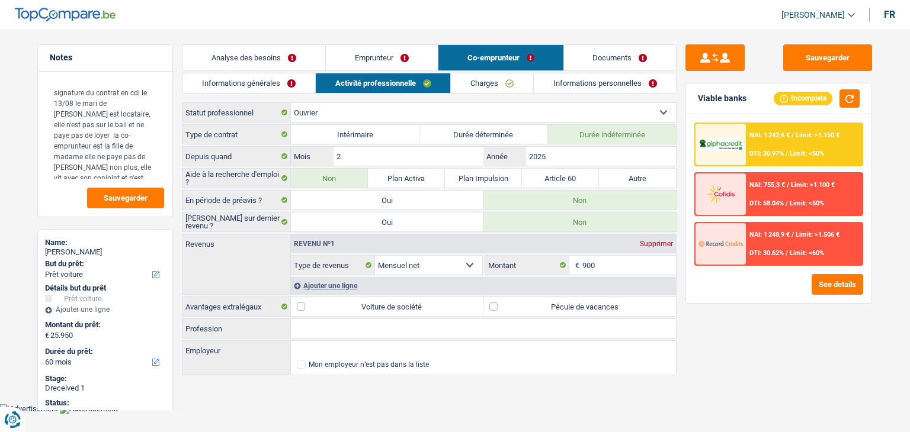
click at [290, 87] on link "Informations générales" at bounding box center [248, 83] width 133 height 20
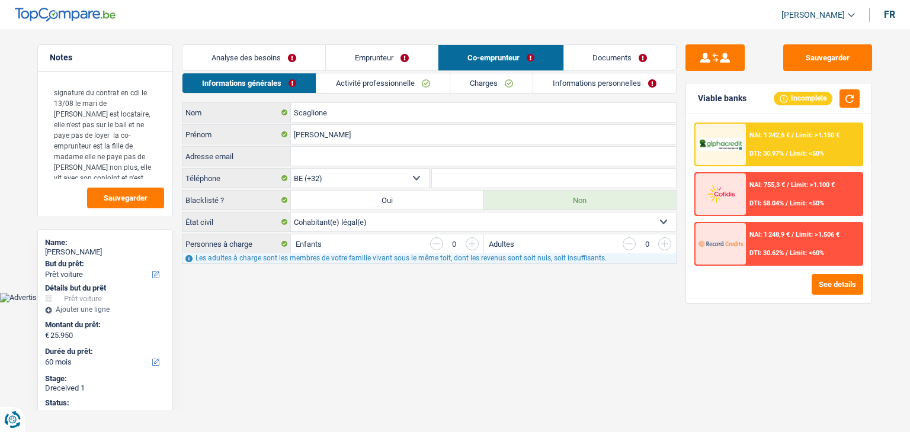
click at [572, 52] on link "Documents" at bounding box center [620, 57] width 113 height 25
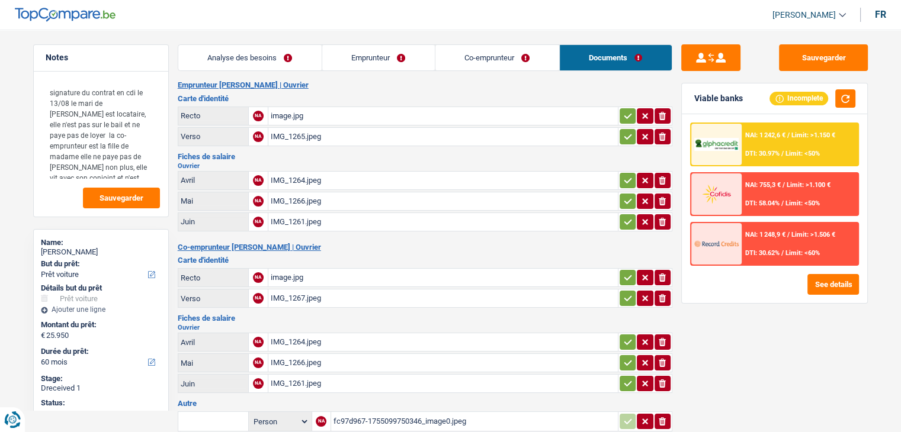
click at [297, 121] on div "image.jpg" at bounding box center [443, 116] width 345 height 18
click at [294, 175] on div "IMG_1264.jpeg" at bounding box center [443, 181] width 345 height 18
click at [305, 172] on div "IMG_1264.jpeg" at bounding box center [443, 181] width 345 height 18
click at [325, 120] on div "image.jpg" at bounding box center [443, 116] width 345 height 18
click at [301, 181] on div "IMG_1264.jpeg" at bounding box center [443, 181] width 345 height 18
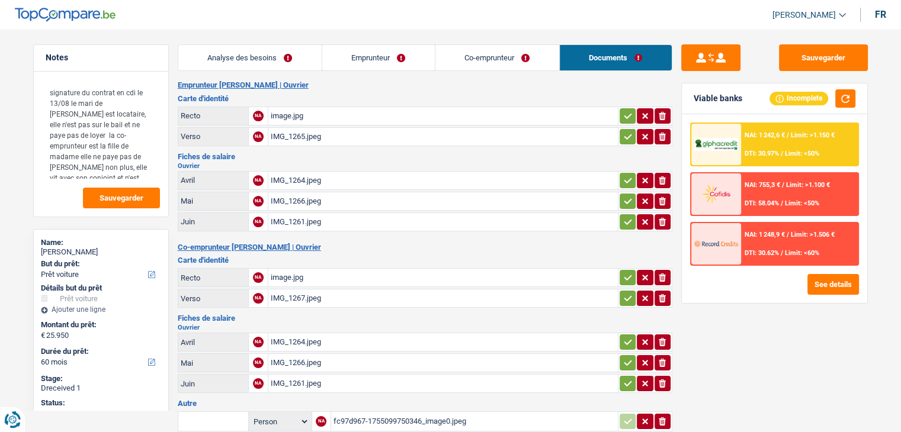
click at [299, 202] on div "IMG_1266.jpeg" at bounding box center [443, 201] width 345 height 18
click at [318, 214] on div "IMG_1261.jpeg" at bounding box center [443, 222] width 345 height 18
click at [300, 222] on div "IMG_1261.jpeg" at bounding box center [443, 222] width 345 height 18
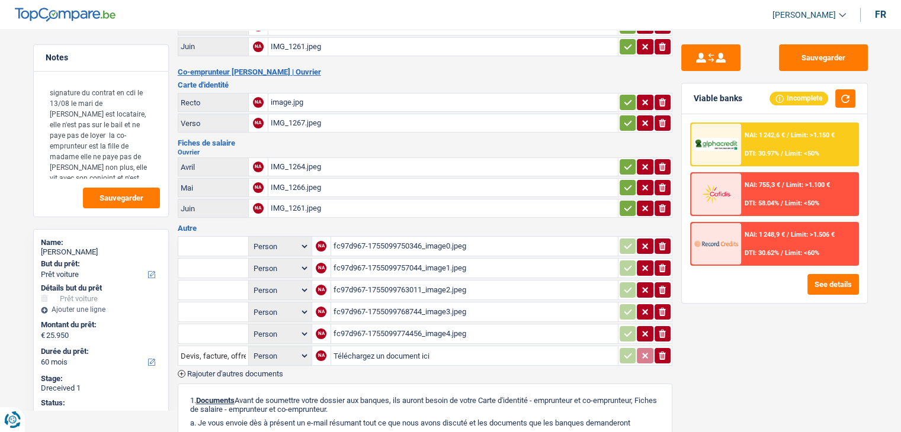
scroll to position [178, 0]
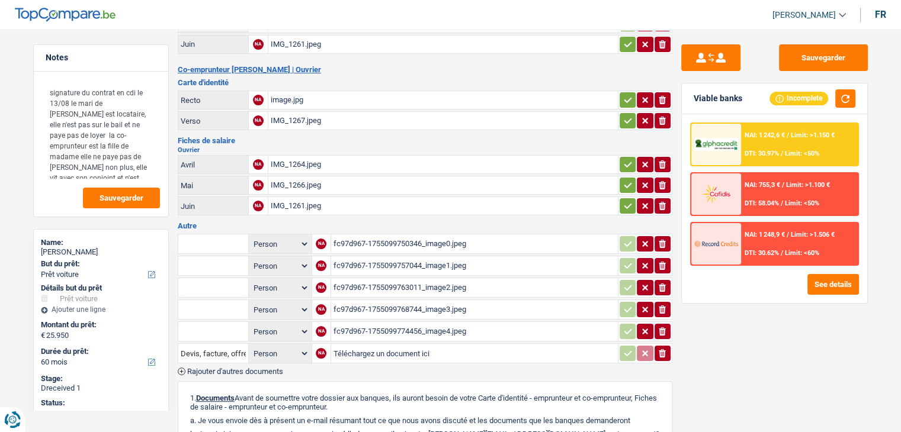
click at [293, 92] on div "image.jpg" at bounding box center [443, 100] width 345 height 18
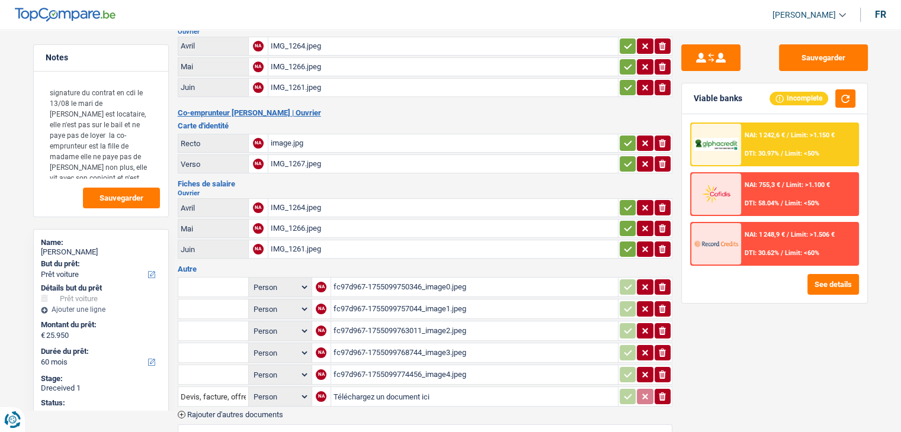
scroll to position [59, 0]
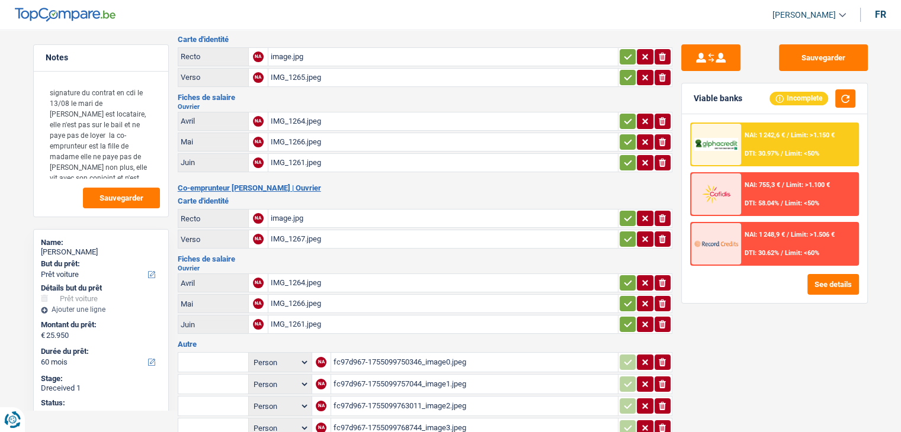
click at [293, 230] on div "IMG_1267.jpeg" at bounding box center [443, 239] width 345 height 18
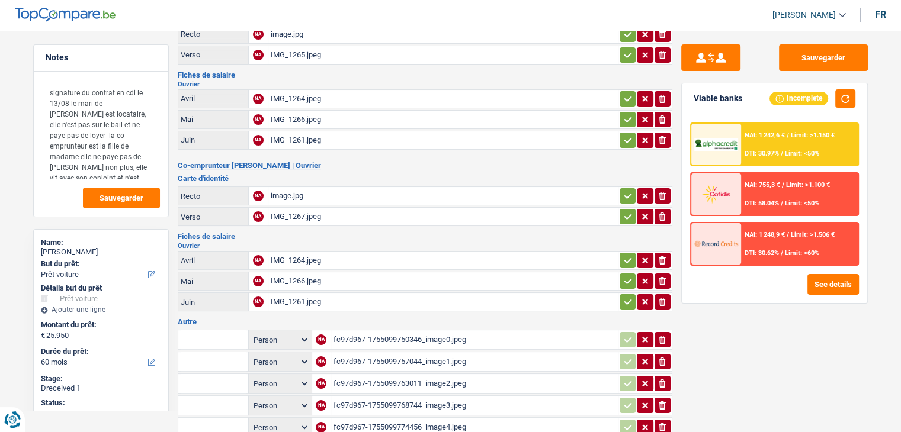
scroll to position [118, 0]
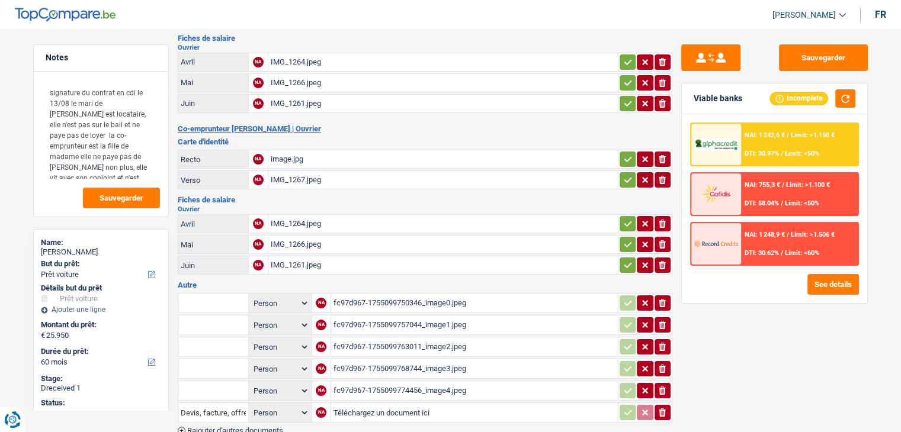
click at [304, 220] on div "IMG_1264.jpeg" at bounding box center [443, 224] width 345 height 18
click at [307, 237] on div "IMG_1266.jpeg" at bounding box center [443, 245] width 345 height 18
click at [370, 294] on div "fc97d967-1755099750346_image0.jpeg" at bounding box center [474, 303] width 282 height 18
click at [404, 322] on div "fc97d967-1755099757044_image1.jpeg" at bounding box center [474, 325] width 282 height 18
click at [406, 338] on div "fc97d967-1755099763011_image2.jpeg" at bounding box center [474, 347] width 282 height 18
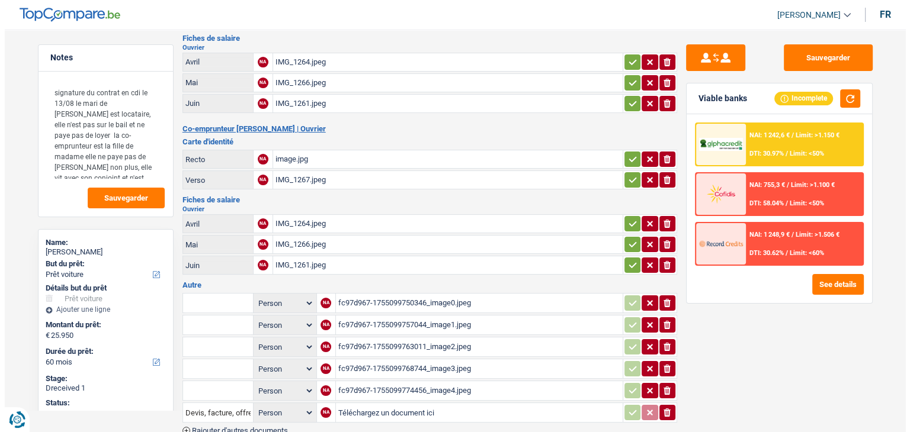
scroll to position [0, 0]
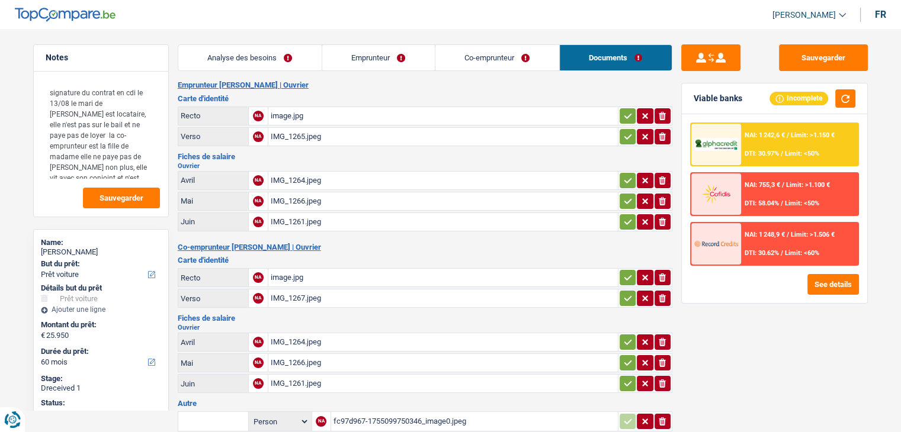
click at [372, 62] on link "Emprunteur" at bounding box center [378, 57] width 113 height 25
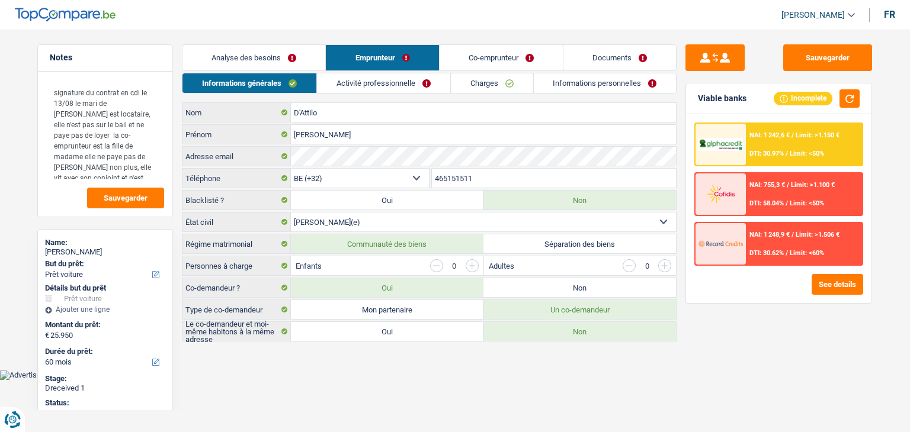
click at [458, 54] on link "Co-emprunteur" at bounding box center [500, 57] width 123 height 25
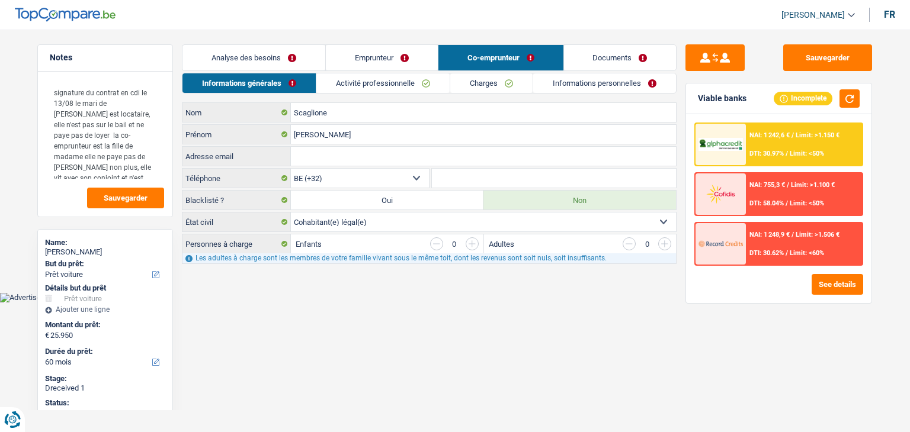
click at [349, 89] on link "Activité professionnelle" at bounding box center [382, 83] width 133 height 20
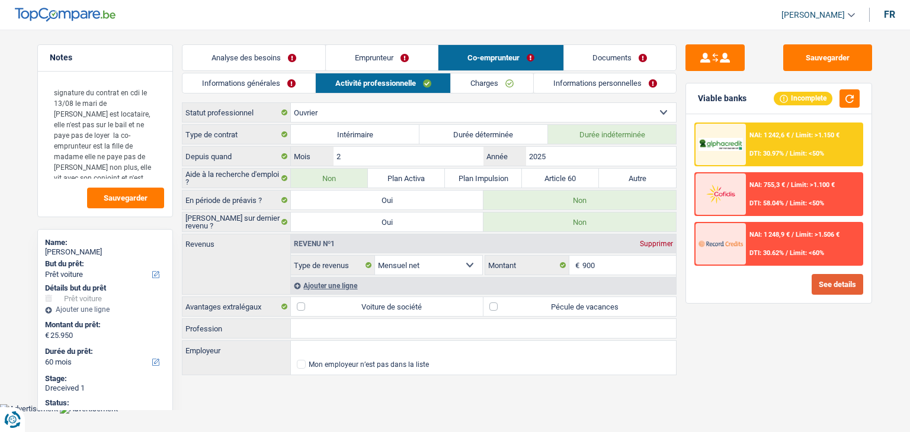
click at [843, 282] on button "See details" at bounding box center [837, 284] width 52 height 21
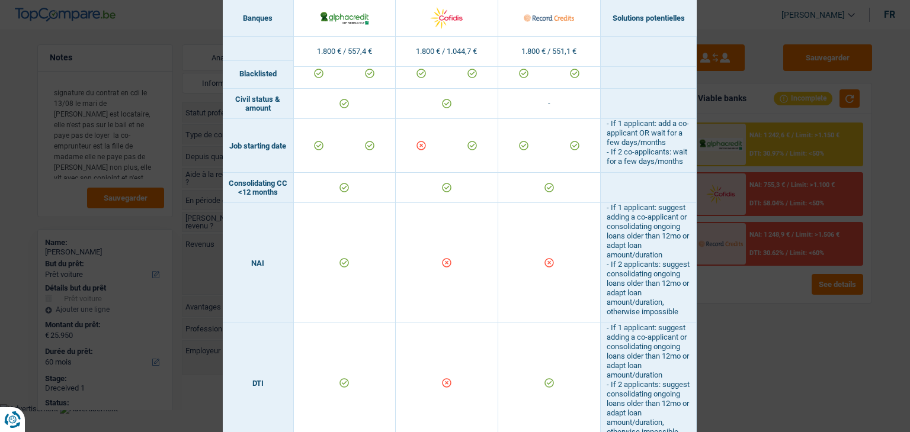
scroll to position [533, 0]
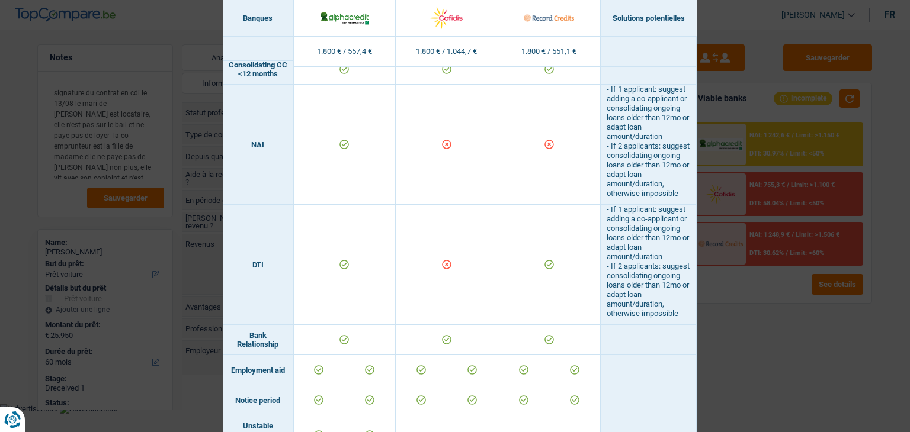
click at [738, 326] on div "Banks conditions × Banques Solutions potentielles Revenus / Charges 1.800 € / 5…" at bounding box center [455, 216] width 910 height 432
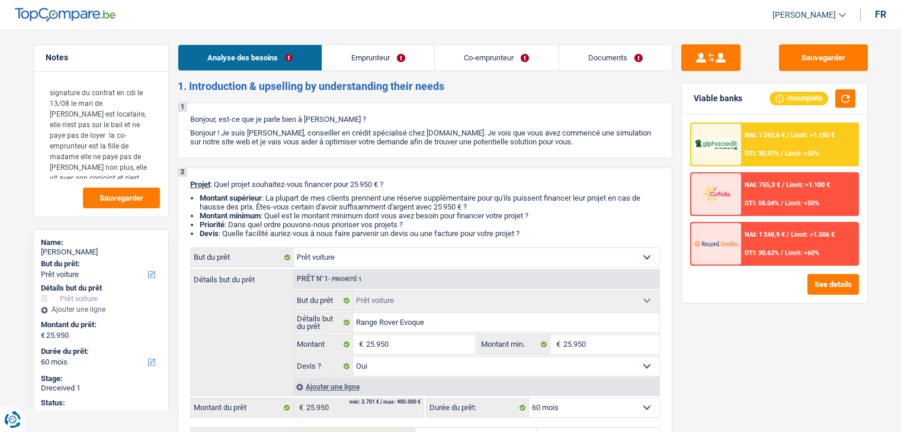
select select "car"
select select "60"
select select "car"
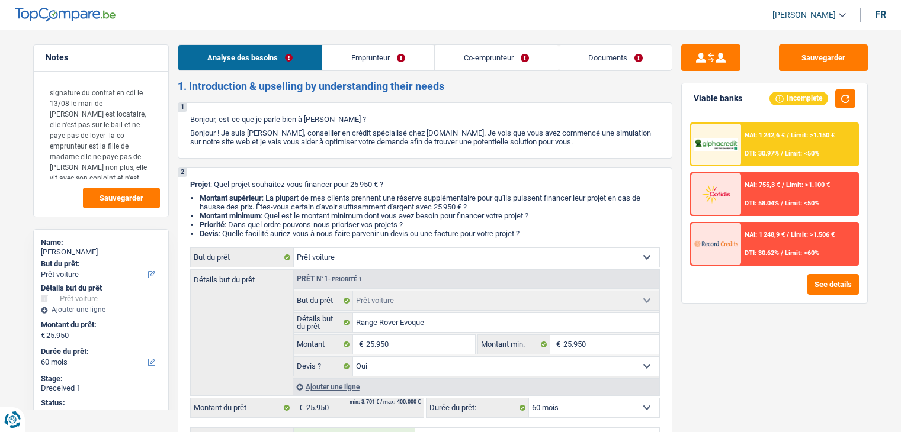
select select "yes"
select select "60"
select select "worker"
select select "netSalary"
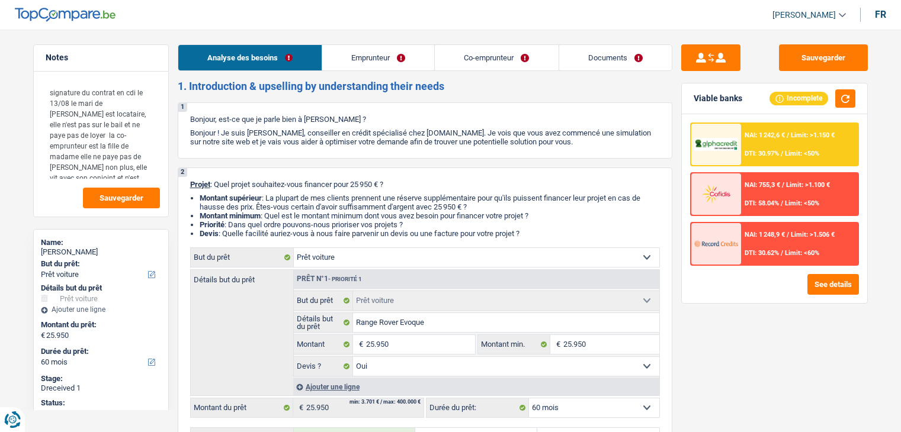
select select "netSalary"
select select "liveWithParents"
select select "car"
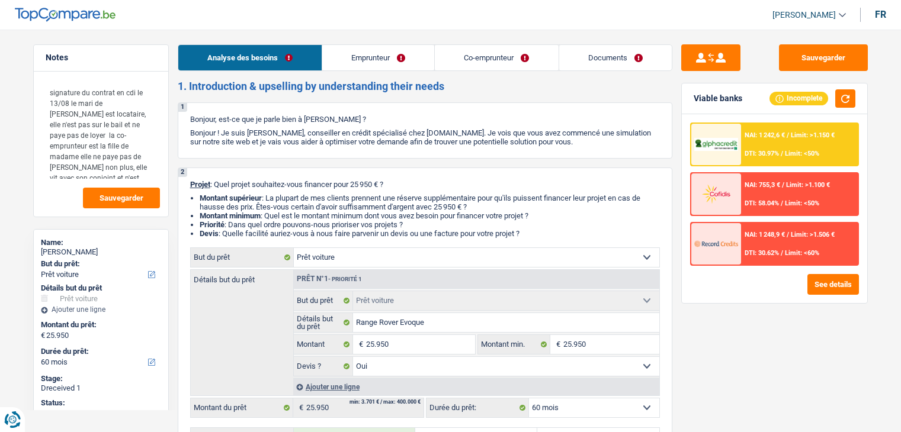
select select "yes"
select select "60"
click at [471, 53] on link "Co-emprunteur" at bounding box center [496, 57] width 123 height 25
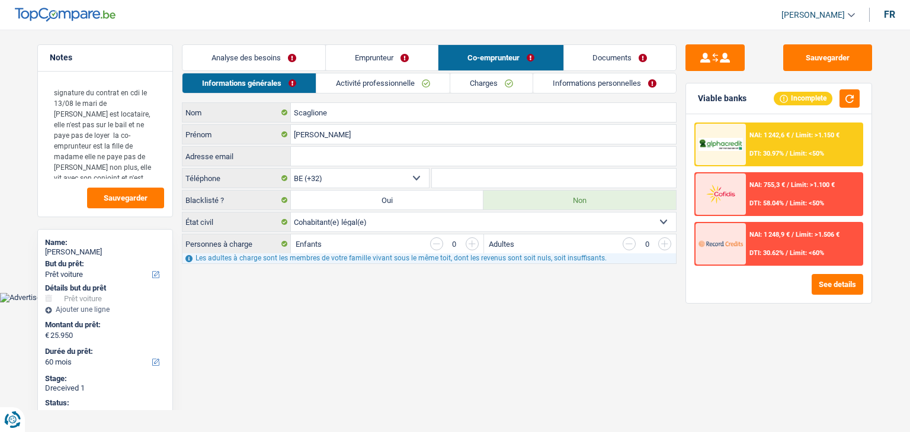
click at [390, 86] on link "Activité professionnelle" at bounding box center [382, 83] width 133 height 20
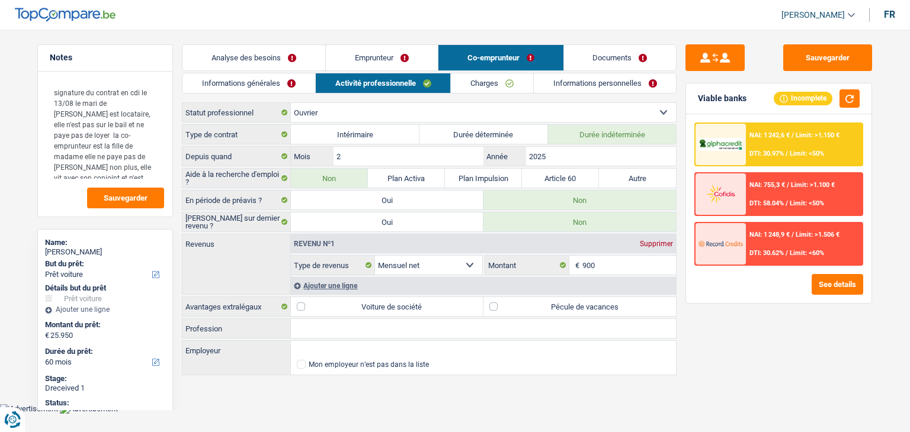
click at [469, 84] on link "Charges" at bounding box center [492, 83] width 82 height 20
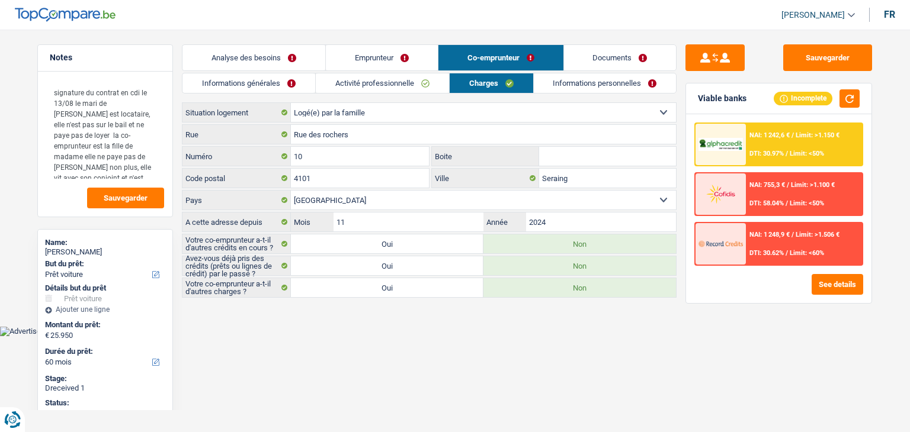
click at [304, 55] on link "Analyse des besoins" at bounding box center [253, 57] width 143 height 25
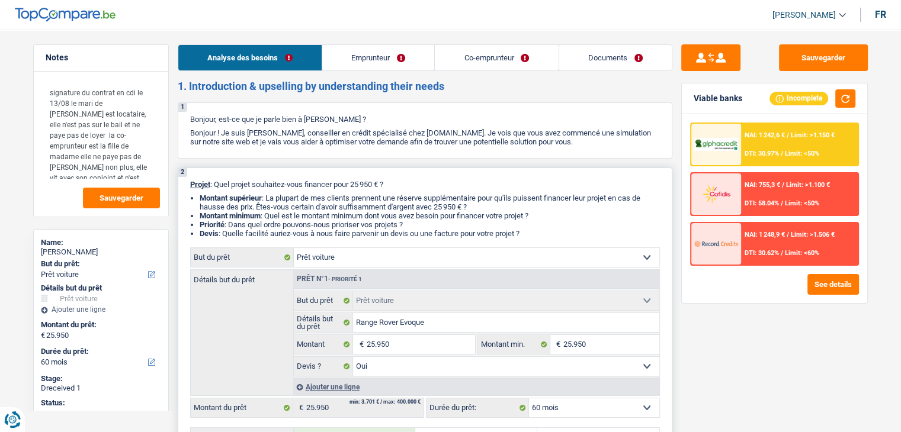
scroll to position [178, 0]
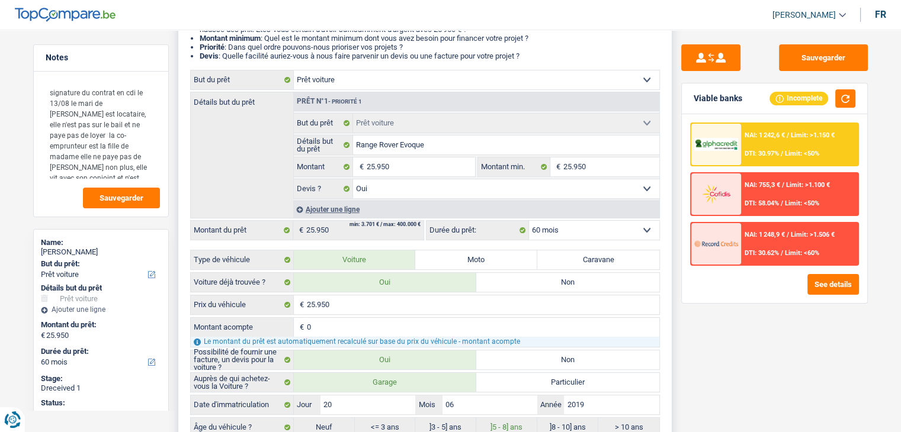
click at [569, 229] on select "12 mois 18 mois 24 mois 30 mois 36 mois 42 mois 48 mois 60 mois Sélectionner un…" at bounding box center [594, 230] width 130 height 19
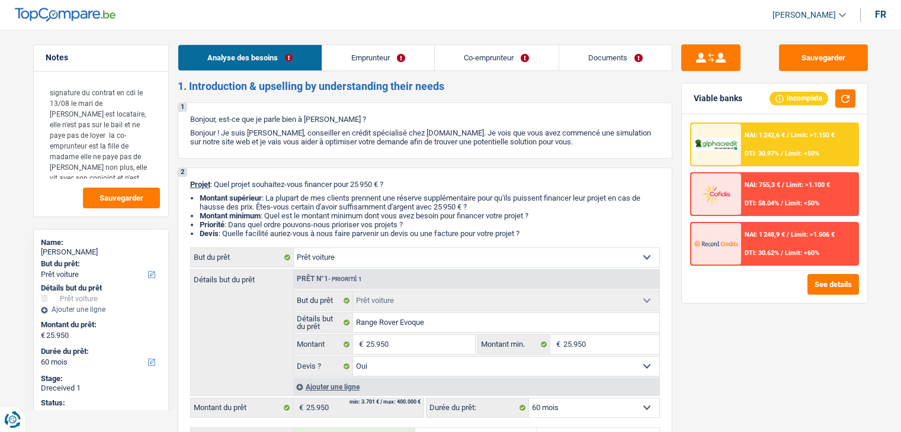
select select "car"
select select "60"
select select "car"
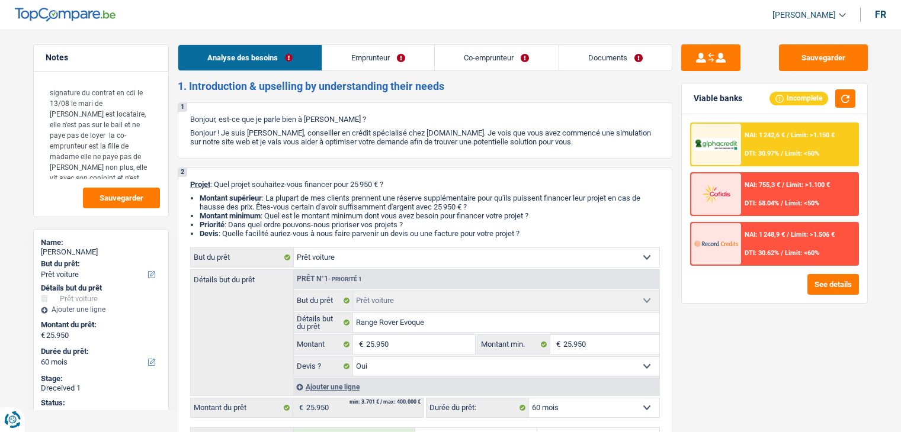
select select "yes"
select select "60"
select select "worker"
select select "netSalary"
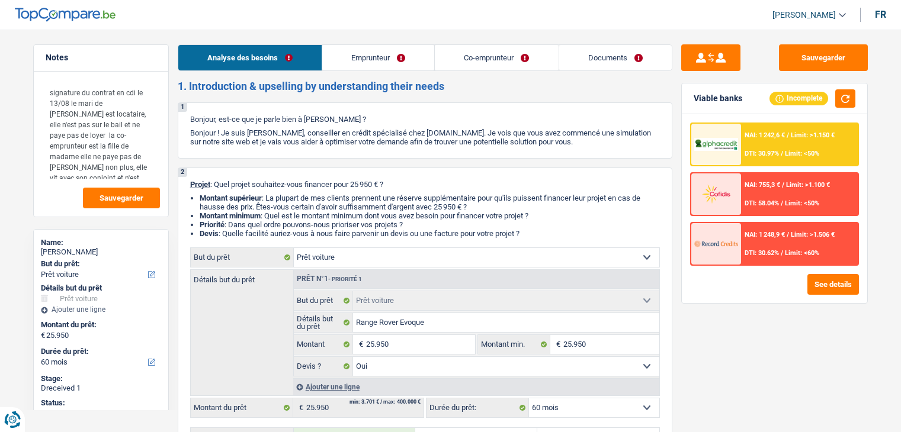
select select "netSalary"
select select "liveWithParents"
select select "car"
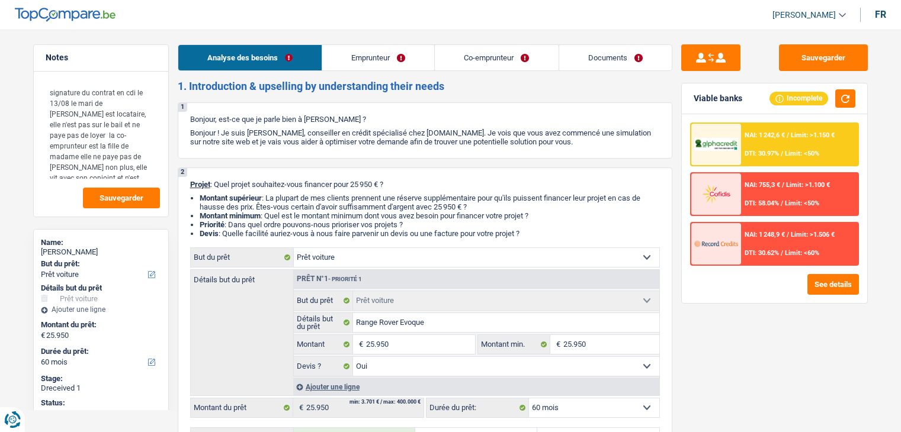
select select "yes"
select select "60"
select select "32"
select select "cohabitation"
click at [397, 65] on link "Emprunteur" at bounding box center [378, 57] width 112 height 25
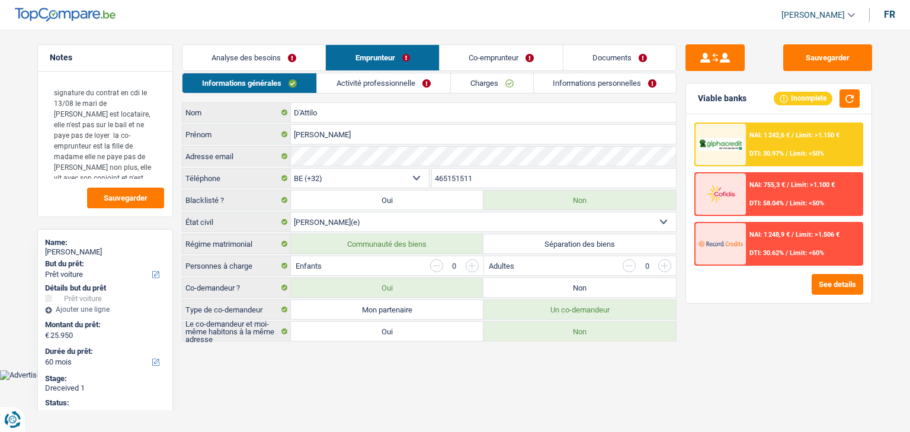
click at [486, 43] on main "Notes signature du contrat en cdi le 13/08 le mari de madame est locataire, ell…" at bounding box center [455, 194] width 910 height 352
click at [483, 52] on link "Co-emprunteur" at bounding box center [500, 57] width 123 height 25
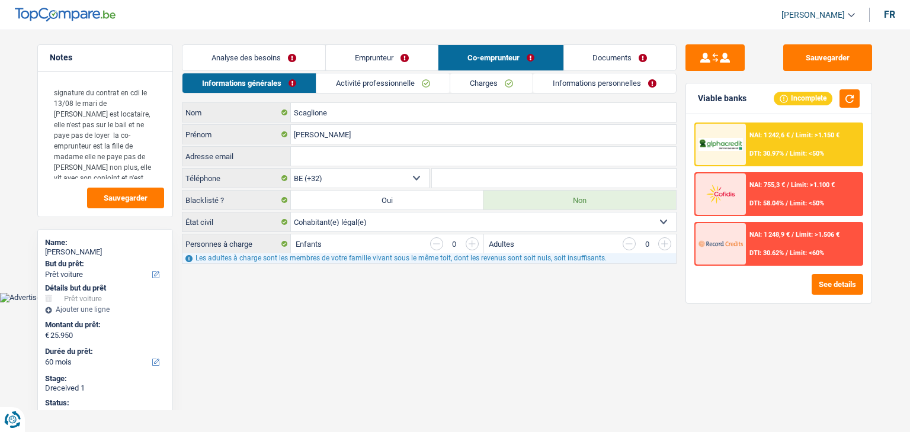
click at [374, 81] on link "Activité professionnelle" at bounding box center [382, 83] width 133 height 20
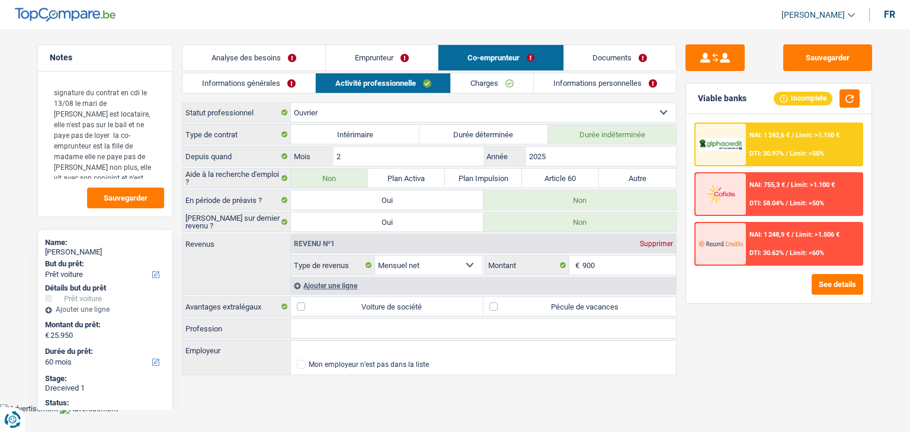
click at [280, 88] on link "Informations générales" at bounding box center [248, 83] width 133 height 20
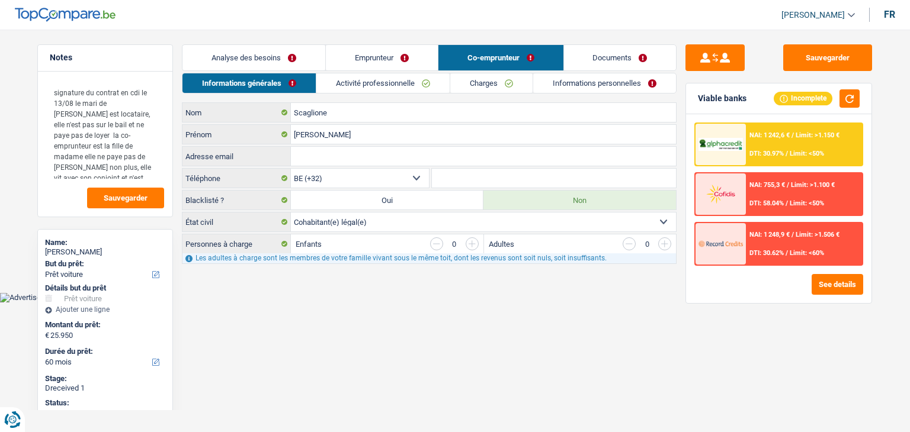
click at [381, 57] on link "Emprunteur" at bounding box center [382, 57] width 112 height 25
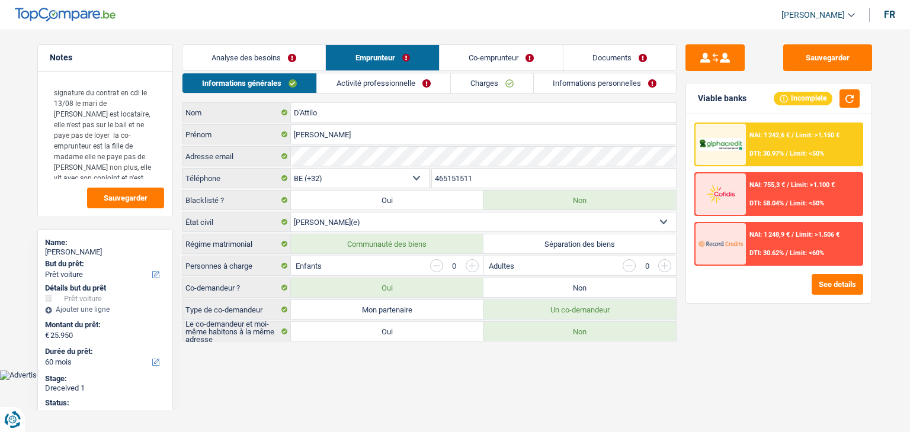
click at [770, 145] on div "NAI: 1 242,6 € / Limit: >1.150 € DTI: 30.97% / Limit: <50%" at bounding box center [804, 144] width 117 height 41
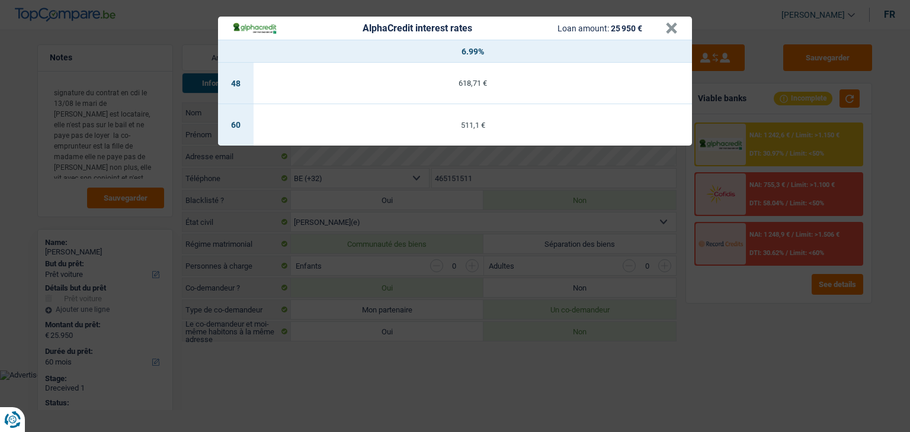
click at [797, 365] on div "AlphaCredit interest rates Loan amount: 25 950 € × 6.99% 48 618,71 € 60 511,1 €" at bounding box center [455, 216] width 910 height 432
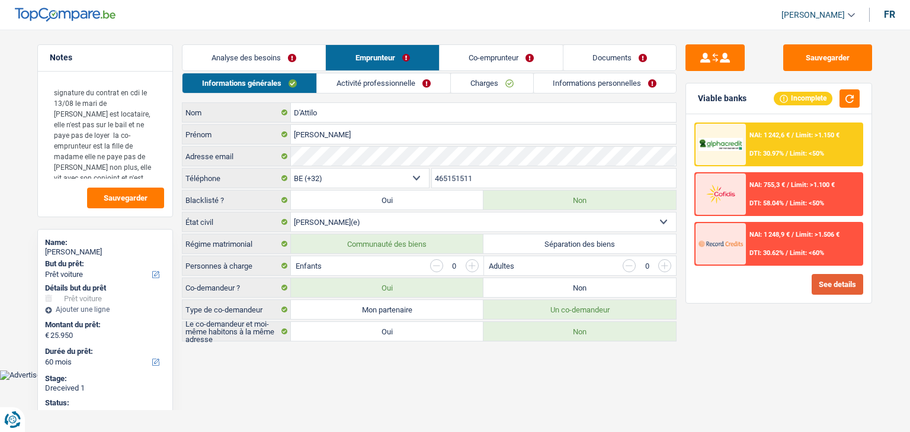
click at [824, 290] on button "See details" at bounding box center [837, 284] width 52 height 21
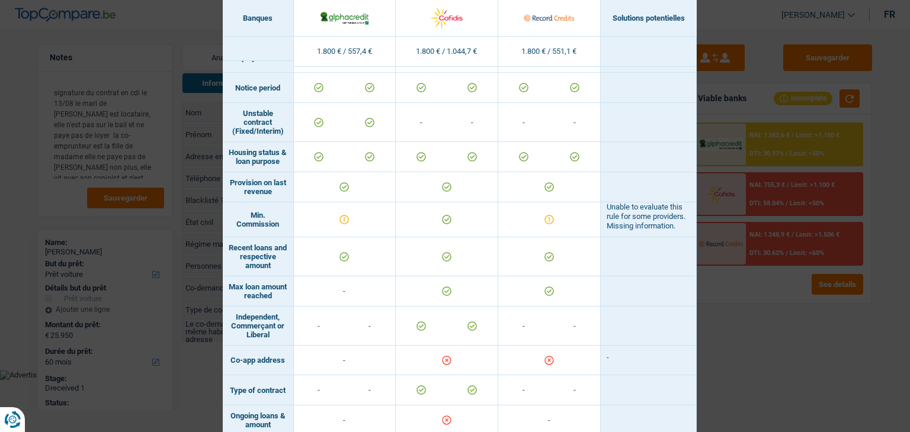
scroll to position [995, 0]
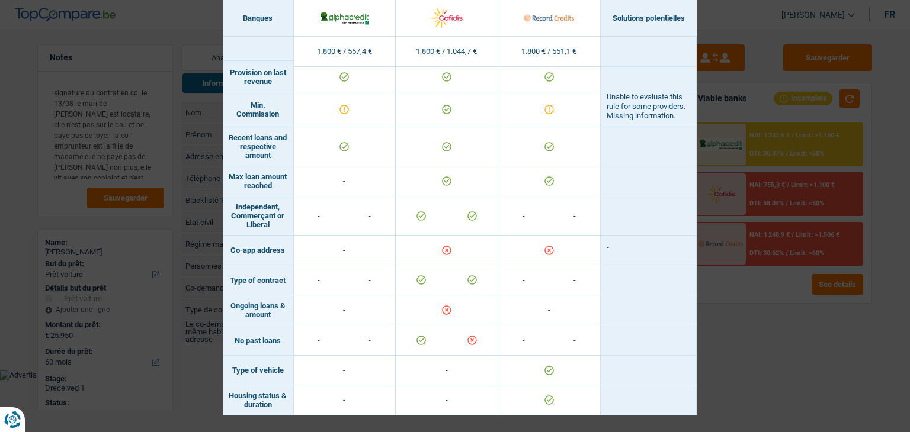
click at [762, 301] on div "Banks conditions × Banques Solutions potentielles Revenus / Charges 1.800 € / 5…" at bounding box center [455, 216] width 910 height 432
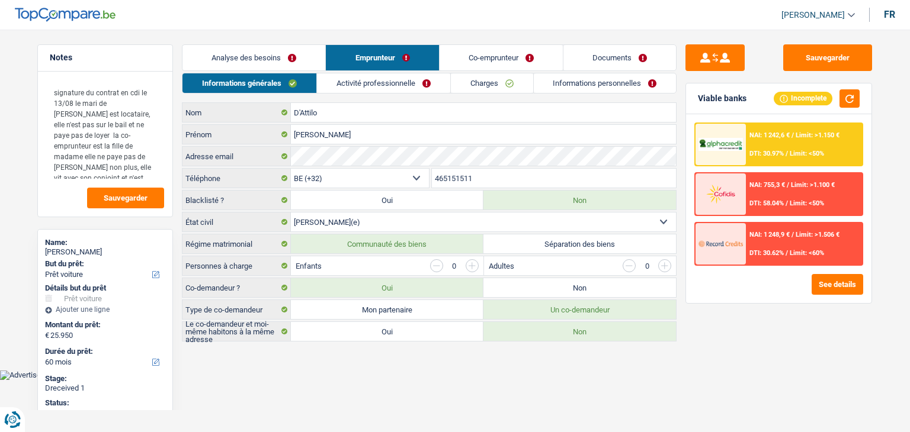
click at [796, 143] on div "NAI: 1 242,6 € / Limit: >1.150 € DTI: 30.97% / Limit: <50%" at bounding box center [804, 144] width 117 height 41
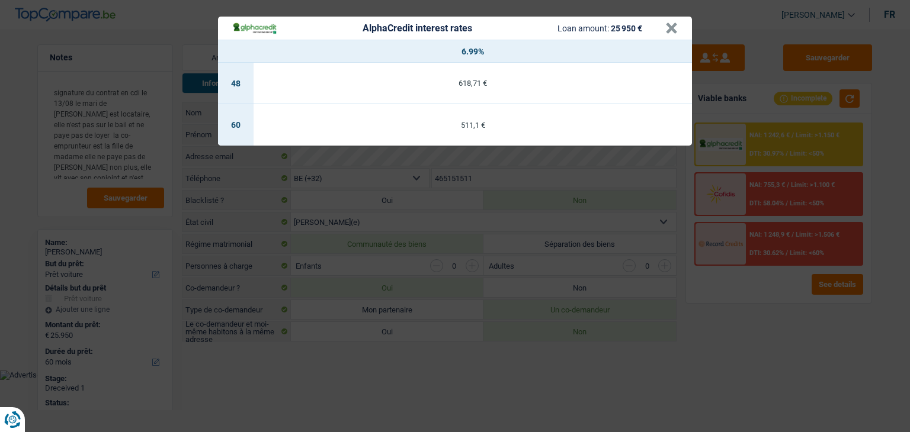
click at [604, 230] on div "AlphaCredit interest rates Loan amount: 25 950 € × 6.99% 48 618,71 € 60 511,1 €" at bounding box center [455, 216] width 910 height 432
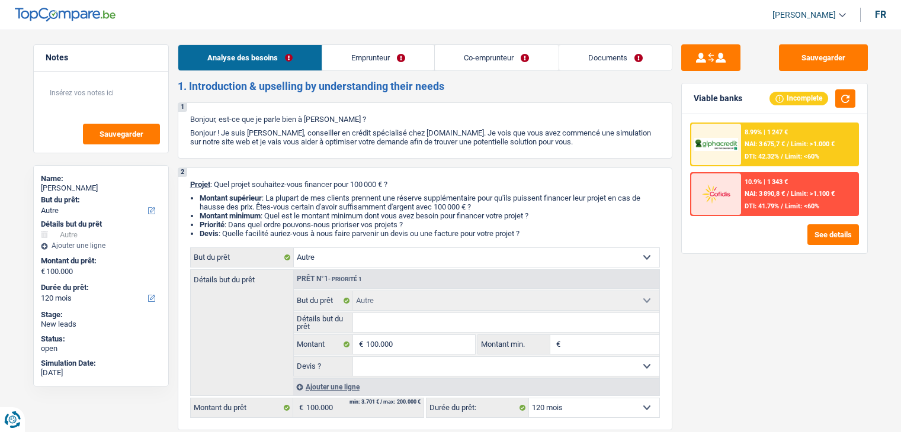
select select "other"
select select "120"
select select "other"
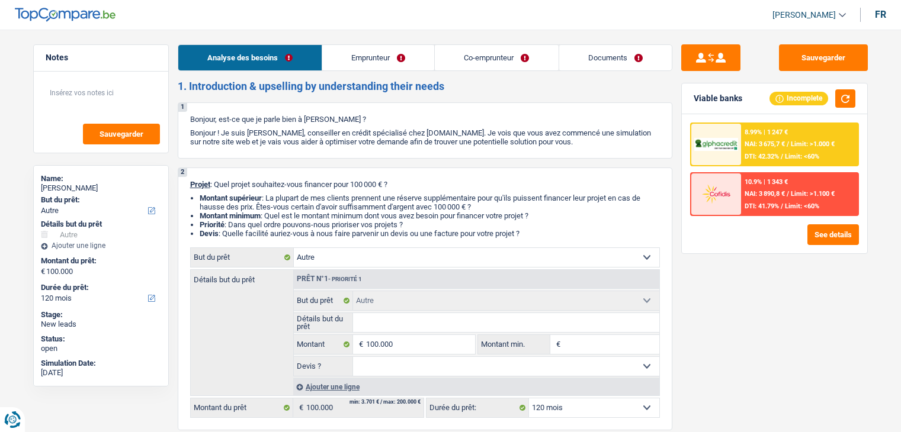
select select "120"
select select "liberal"
select select "publicEmployee"
select select "netSalary"
select select "familyAllowances"
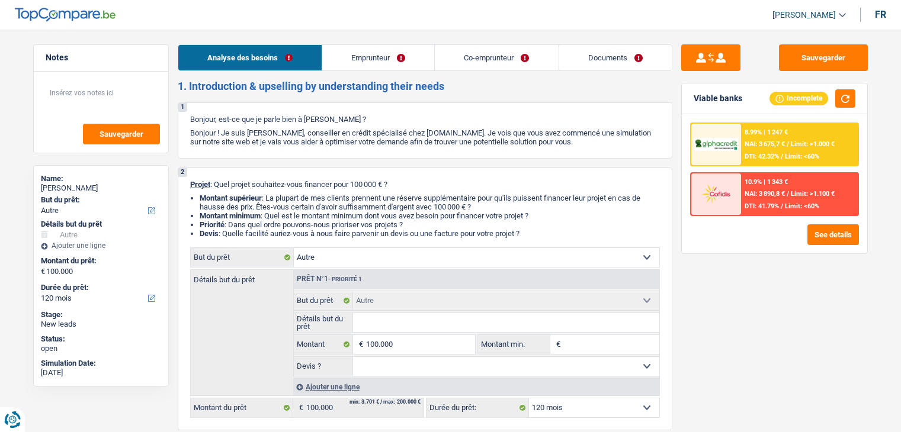
select select "mealVouchers"
select select "other"
select select "netSalary"
select select "other"
select select "mealVouchers"
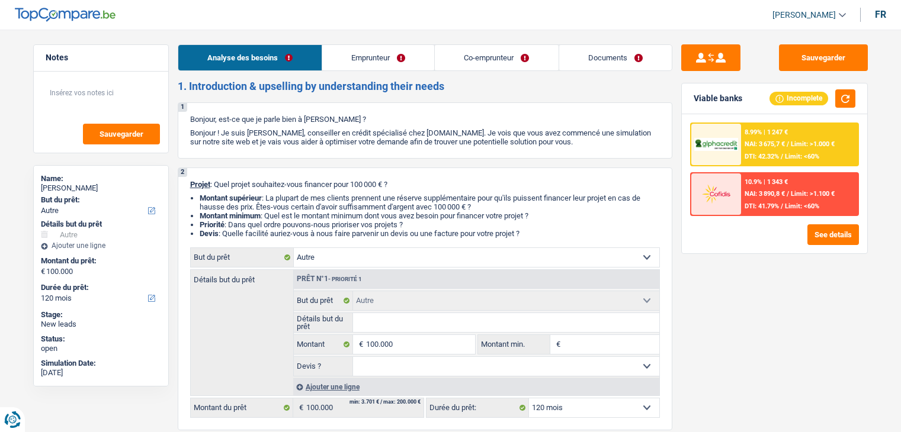
select select "ownerWithMortgage"
select select "mortgage"
select select "300"
select select "other"
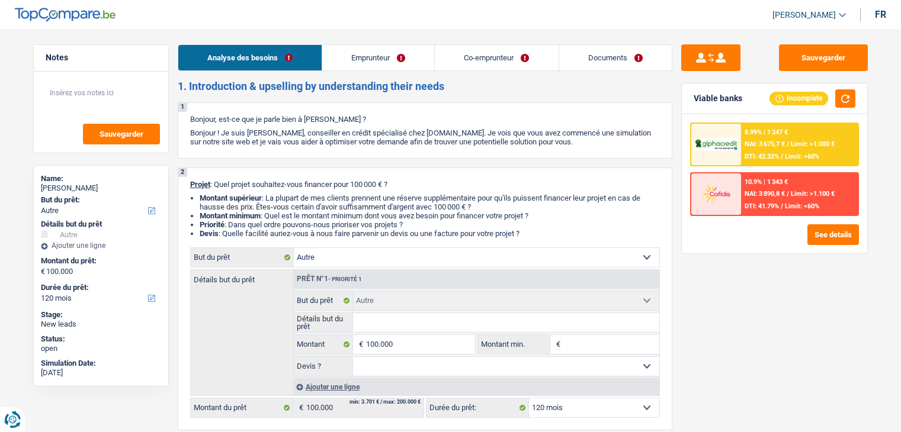
select select "120"
drag, startPoint x: 530, startPoint y: 236, endPoint x: 188, endPoint y: 184, distance: 345.7
click at [188, 184] on div "2 Projet : Quel projet souhaitez-vous financer pour 100 000 € ? Montant supérie…" at bounding box center [425, 299] width 495 height 263
click at [538, 233] on li "Devis : Quelle facilité auriez-vous à nous faire parvenir un devis ou une factu…" at bounding box center [430, 233] width 460 height 9
drag, startPoint x: 530, startPoint y: 233, endPoint x: 177, endPoint y: 184, distance: 356.4
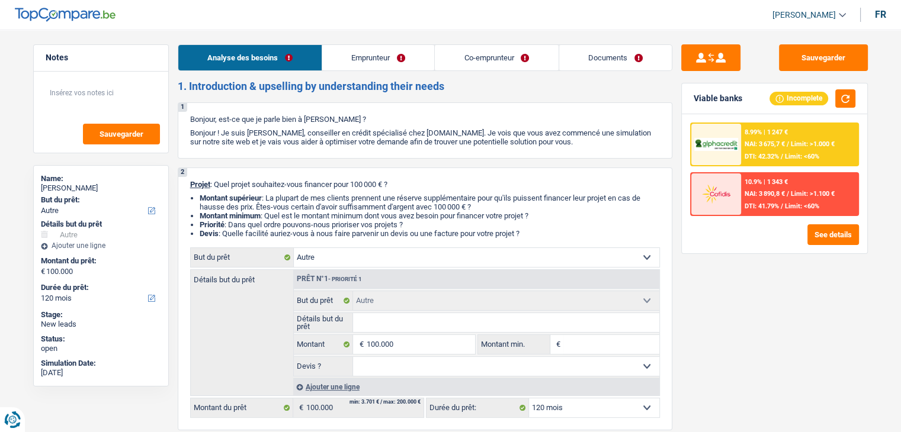
click at [191, 191] on div "2 Projet : Quel projet souhaitez-vous financer pour 100 000 € ? Montant supérie…" at bounding box center [425, 299] width 495 height 263
drag, startPoint x: 534, startPoint y: 233, endPoint x: 187, endPoint y: 178, distance: 350.8
click at [187, 178] on div "2 Projet : Quel projet souhaitez-vous financer pour 100 000 € ? Montant supérie…" at bounding box center [425, 299] width 495 height 263
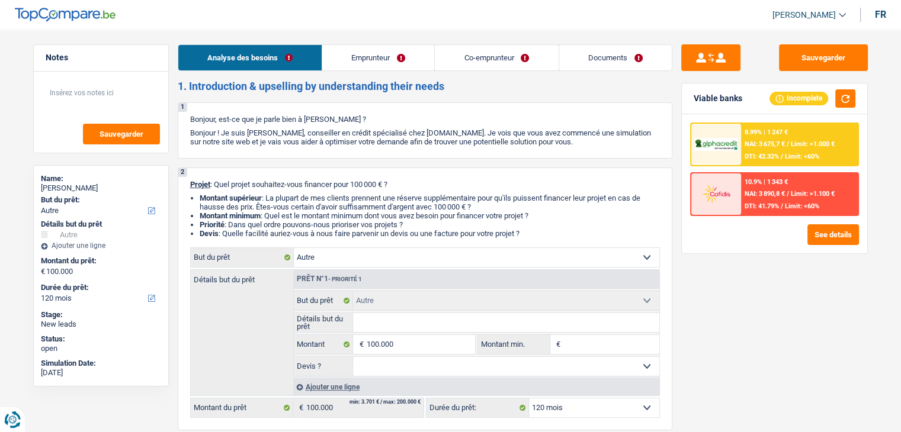
click at [373, 62] on link "Emprunteur" at bounding box center [378, 57] width 112 height 25
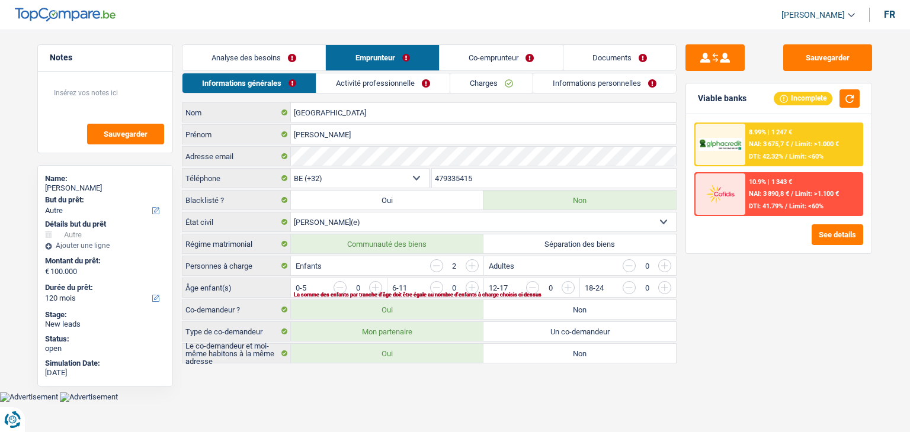
click at [372, 79] on link "Activité professionnelle" at bounding box center [382, 83] width 133 height 20
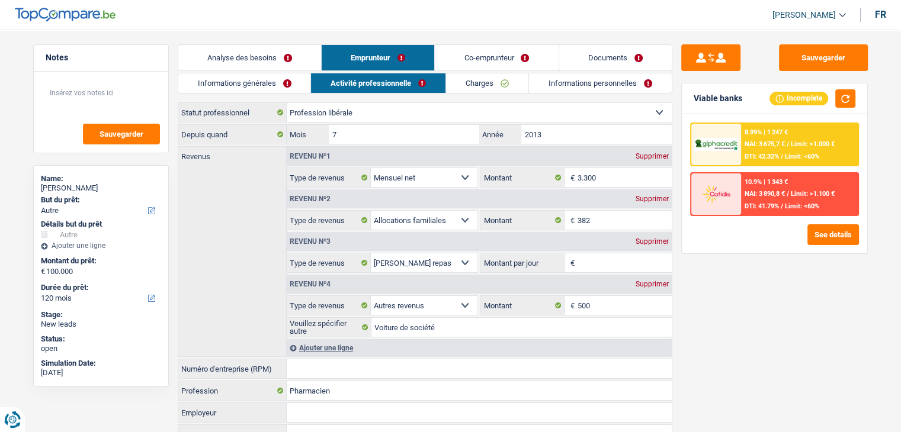
click at [471, 63] on link "Co-emprunteur" at bounding box center [496, 57] width 123 height 25
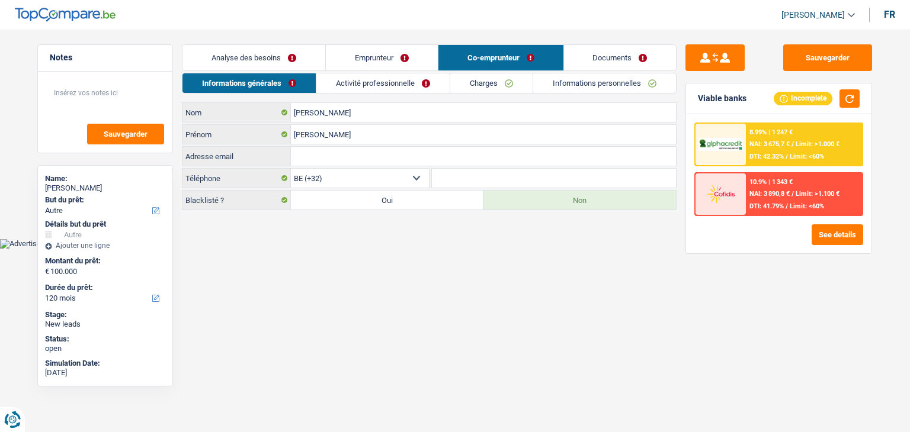
click at [349, 85] on link "Activité professionnelle" at bounding box center [382, 83] width 133 height 20
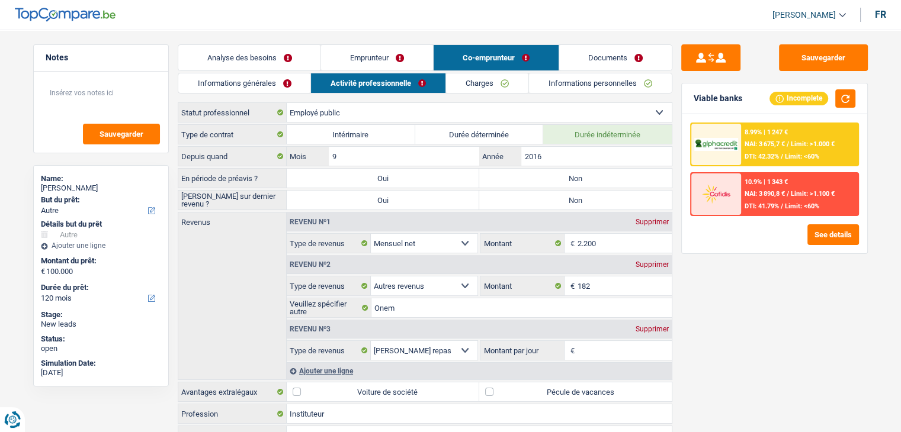
click at [269, 60] on link "Analyse des besoins" at bounding box center [249, 57] width 143 height 25
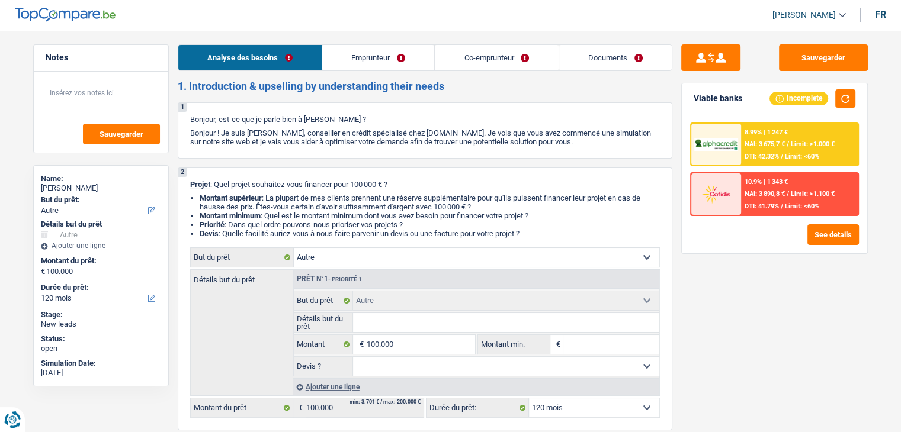
click at [348, 67] on link "Emprunteur" at bounding box center [378, 57] width 112 height 25
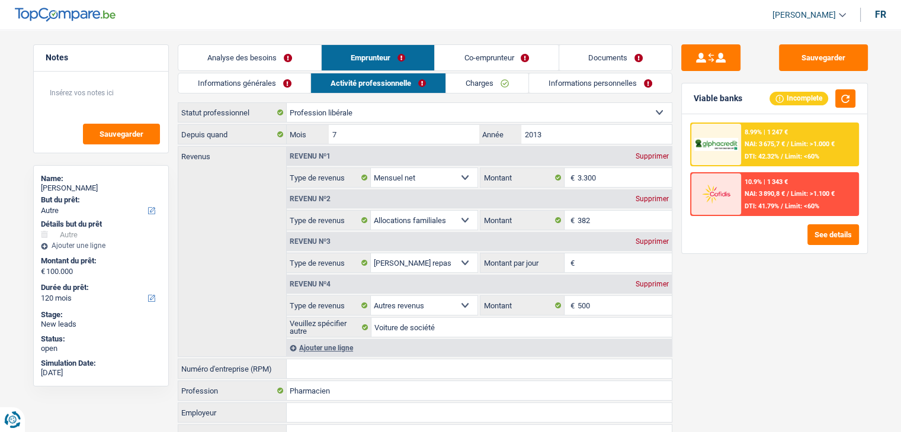
click at [482, 85] on link "Charges" at bounding box center [487, 83] width 82 height 20
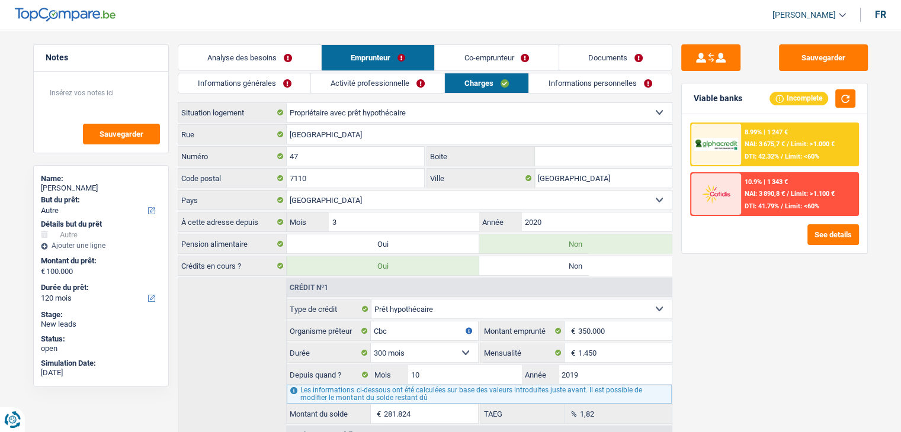
click at [530, 20] on header "Yanis Duboc Se déconnecter fr" at bounding box center [450, 15] width 901 height 30
drag, startPoint x: 121, startPoint y: 18, endPoint x: 38, endPoint y: 28, distance: 84.1
click at [38, 28] on header "Yanis Duboc Se déconnecter fr" at bounding box center [450, 15] width 901 height 30
click at [336, 29] on header "Yanis Duboc Se déconnecter fr" at bounding box center [450, 15] width 901 height 30
click at [274, 63] on link "Analyse des besoins" at bounding box center [249, 57] width 143 height 25
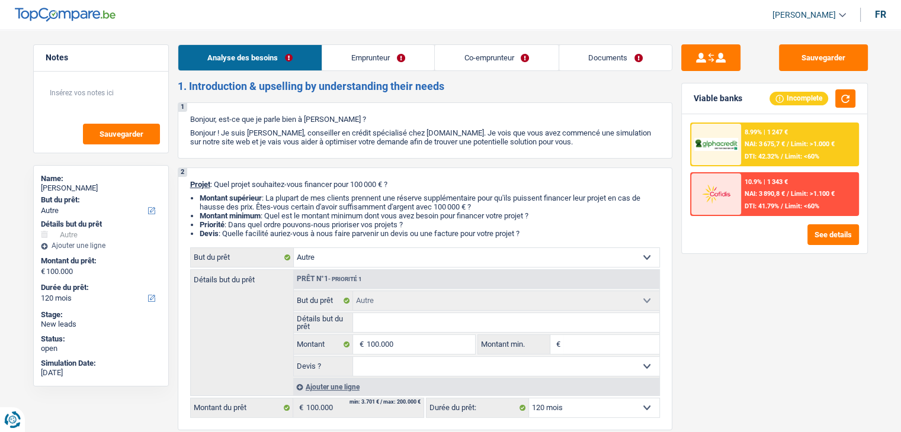
click at [371, 51] on link "Emprunteur" at bounding box center [378, 57] width 112 height 25
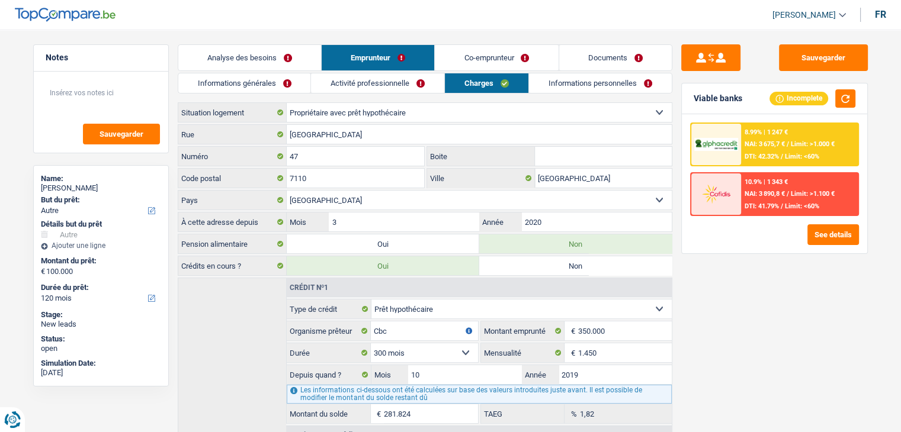
click at [275, 79] on link "Informations générales" at bounding box center [244, 83] width 133 height 20
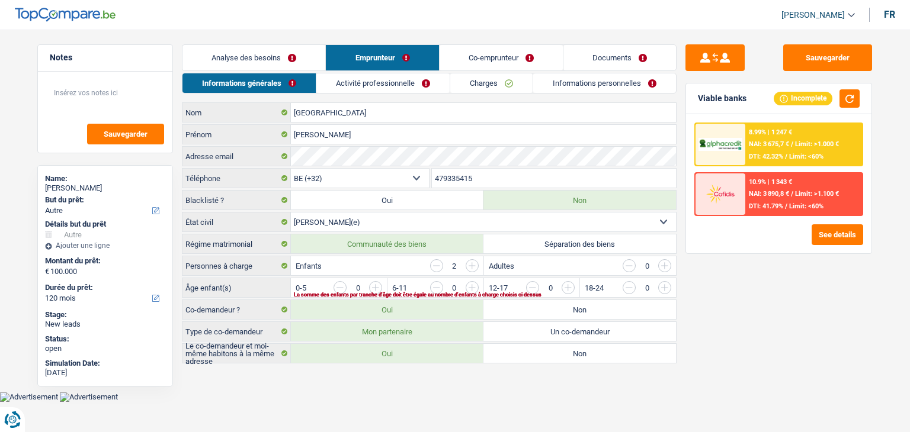
click at [287, 62] on link "Analyse des besoins" at bounding box center [253, 57] width 143 height 25
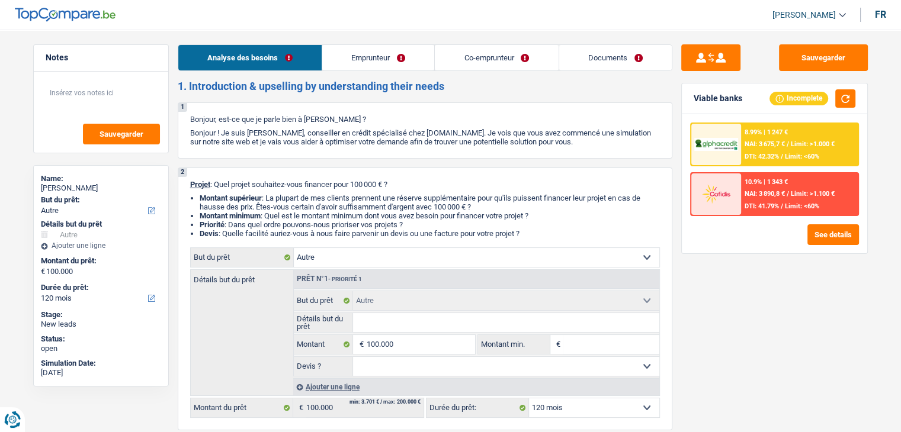
drag, startPoint x: 455, startPoint y: 89, endPoint x: 173, endPoint y: 94, distance: 282.6
click at [173, 94] on div "Notes Sauvegarder Name: Maxime Waterloo But du prêt: Confort maison: meubles, t…" at bounding box center [100, 227] width 153 height 366
drag, startPoint x: 190, startPoint y: 118, endPoint x: 608, endPoint y: 150, distance: 419.3
click at [608, 150] on div "1 Bonjour, est-ce que je parle bien à Maxime Waterloo ? Bonjour ! Je suis Yanis…" at bounding box center [425, 130] width 495 height 56
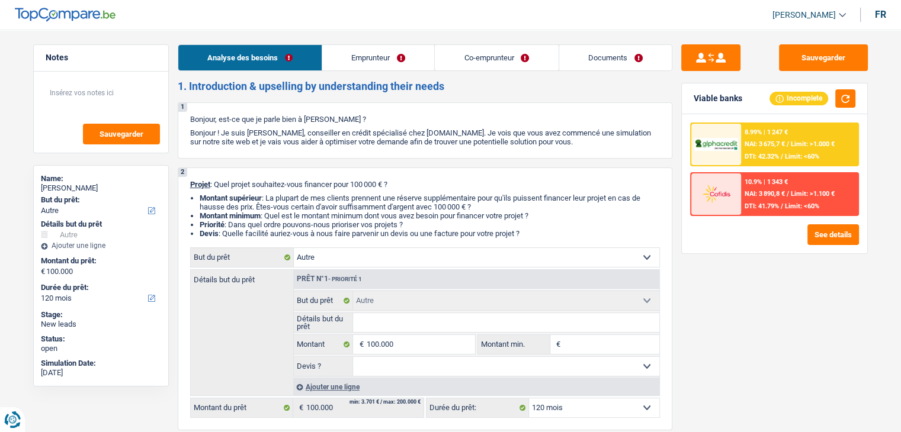
click at [810, 70] on button "Sauvegarder" at bounding box center [823, 57] width 89 height 27
select select "other"
select select "120"
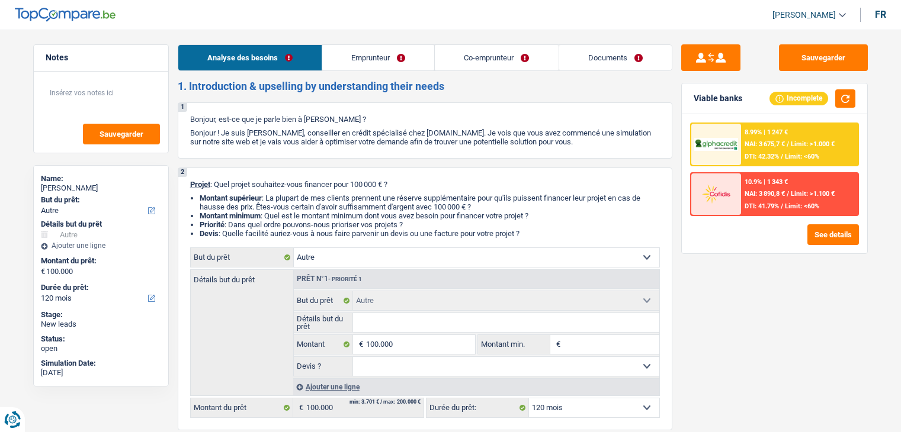
select select "other"
select select "120"
select select "liberal"
select select "publicEmployee"
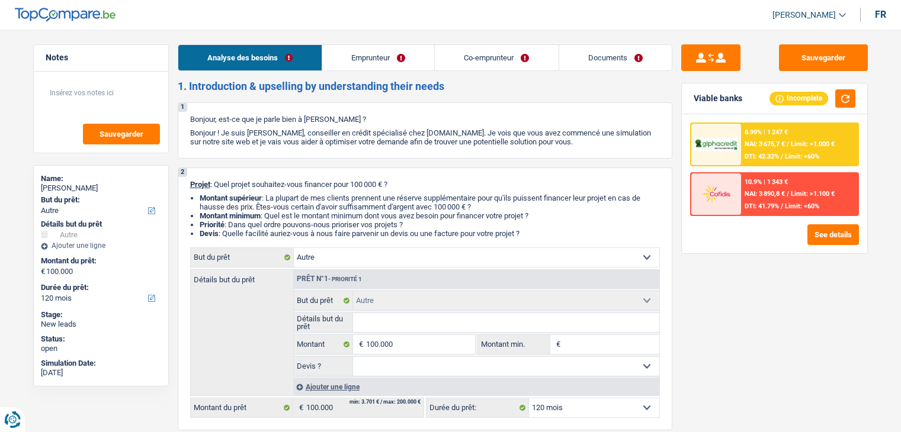
select select "netSalary"
select select "familyAllowances"
select select "mealVouchers"
select select "other"
select select "netSalary"
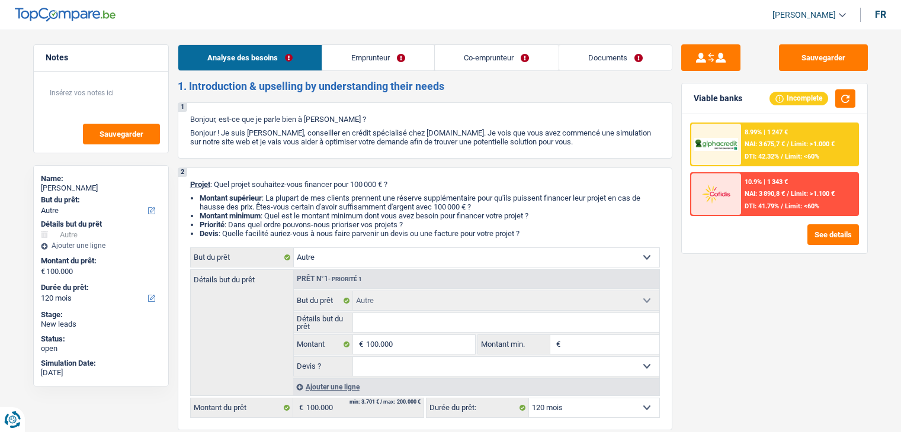
select select "other"
select select "mealVouchers"
select select "ownerWithMortgage"
select select "mortgage"
select select "300"
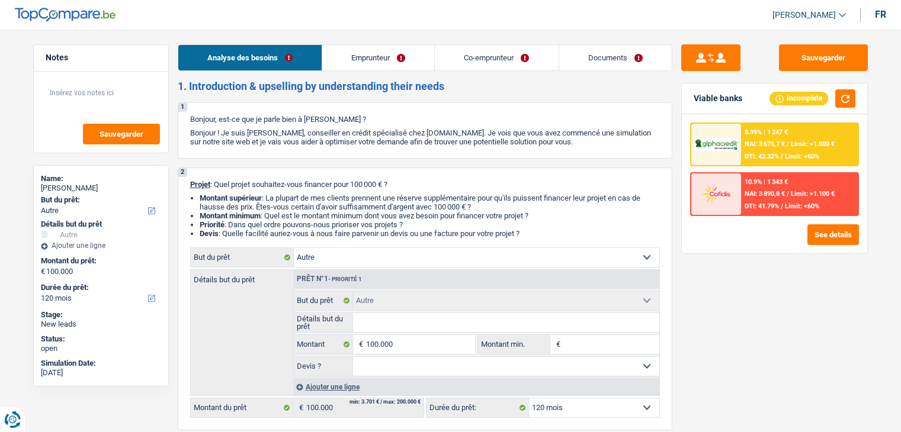
select select "other"
select select "120"
click at [755, 140] on span "NAI: 3 675,7 €" at bounding box center [765, 144] width 40 height 8
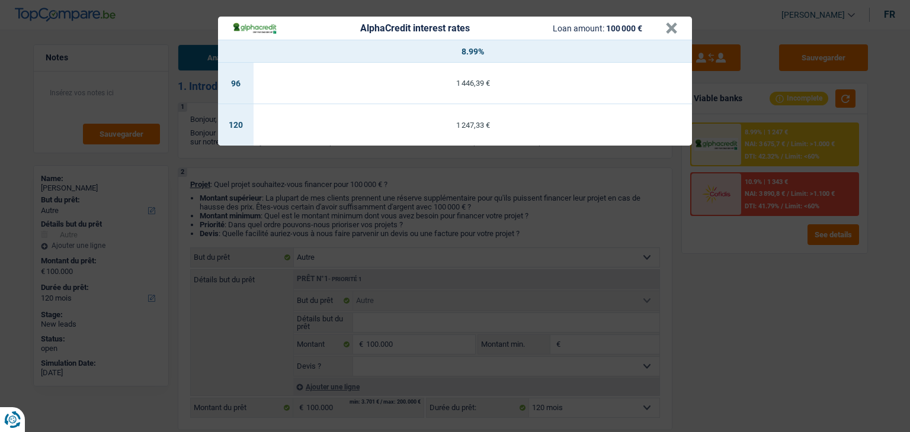
click at [717, 273] on div "AlphaCredit interest rates Loan amount: 100 000 € × 8.99% 96 1 446,39 € 120 1 2…" at bounding box center [455, 216] width 910 height 432
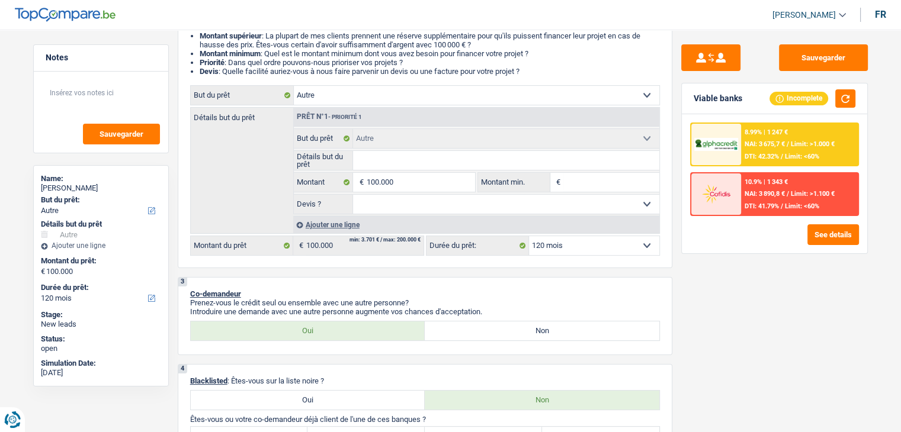
scroll to position [296, 0]
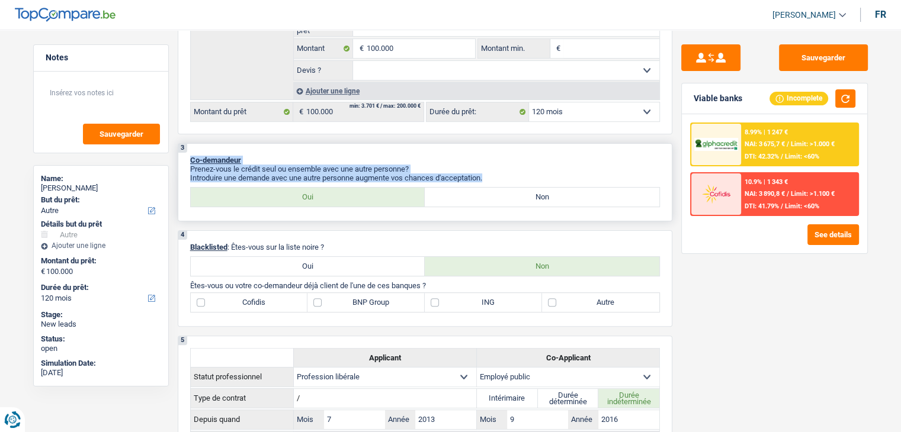
drag, startPoint x: 484, startPoint y: 177, endPoint x: 190, endPoint y: 152, distance: 295.5
click at [190, 152] on div "3 Co-demandeur Prenez-vous le crédit seul ou ensemble avec une autre personne? …" at bounding box center [425, 182] width 495 height 78
click at [223, 148] on div "3 Co-demandeur Prenez-vous le crédit seul ou ensemble avec une autre personne? …" at bounding box center [425, 182] width 495 height 78
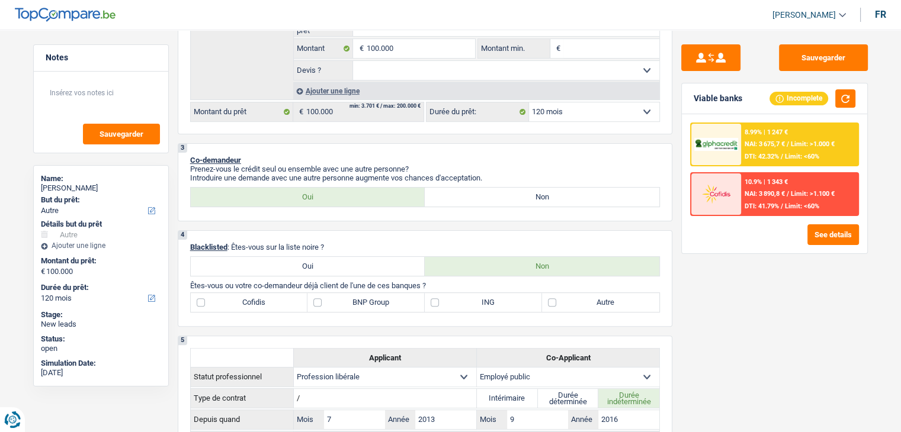
click at [774, 162] on div "8.99% | 1 247 € NAI: 3 675,7 € / Limit: >1.000 € DTI: 42.32% / Limit: <60%" at bounding box center [799, 144] width 117 height 41
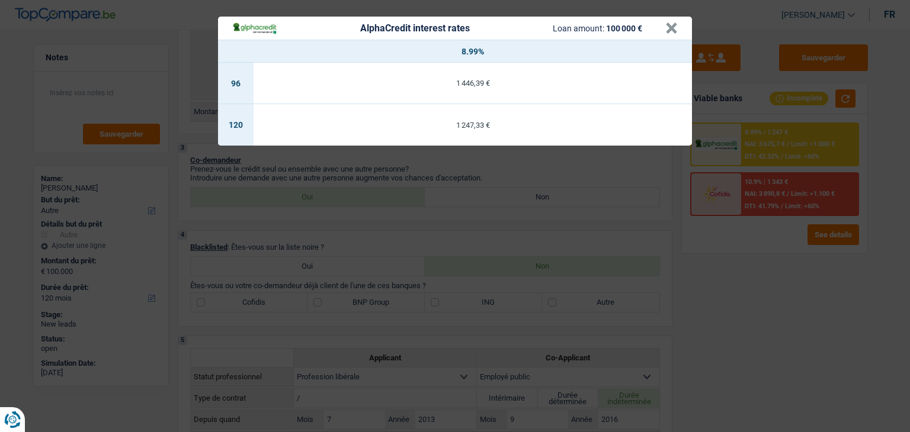
click at [659, 272] on div "AlphaCredit interest rates Loan amount: 100 000 € × 8.99% 96 1 446,39 € 120 1 2…" at bounding box center [455, 216] width 910 height 432
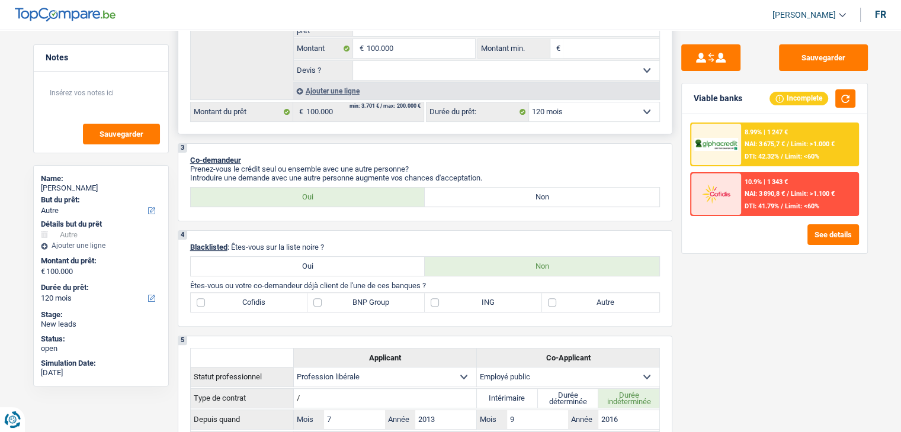
click at [559, 118] on select "12 mois 18 mois 24 mois 30 mois 36 mois 42 mois 48 mois 60 mois 72 mois 84 mois…" at bounding box center [594, 111] width 130 height 19
select select "84"
click at [529, 102] on select "12 mois 18 mois 24 mois 30 mois 36 mois 42 mois 48 mois 60 mois 72 mois 84 mois…" at bounding box center [594, 111] width 130 height 19
select select "84"
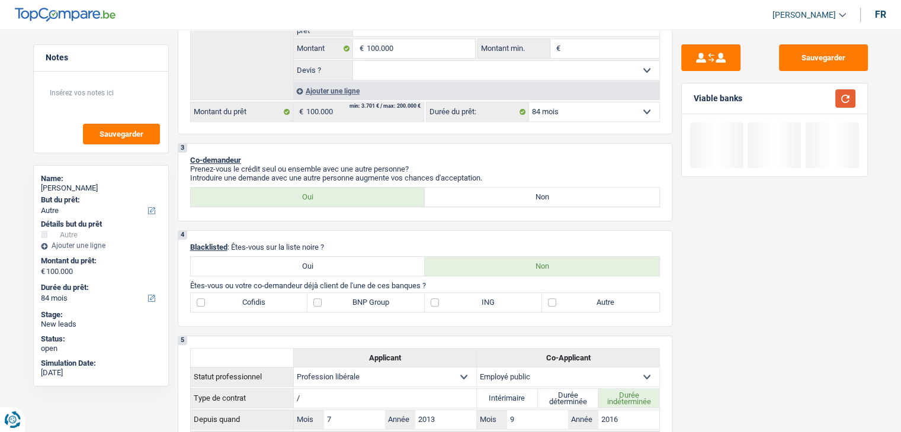
click at [852, 105] on button "button" at bounding box center [845, 98] width 20 height 18
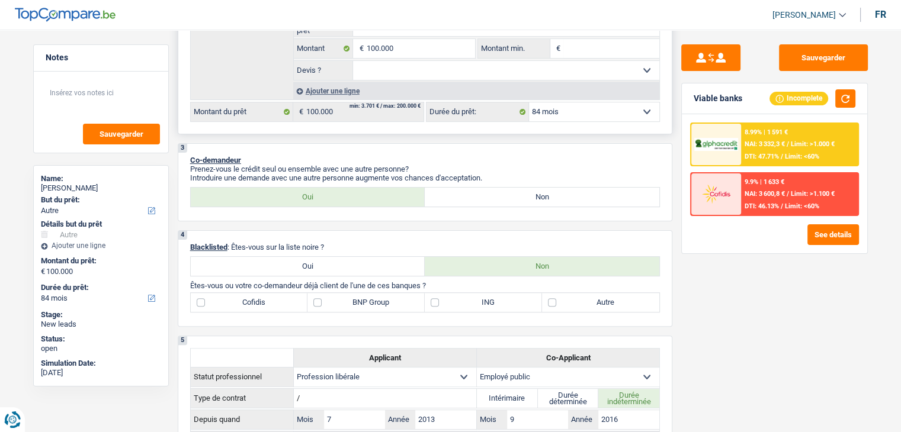
click at [607, 116] on select "12 mois 18 mois 24 mois 30 mois 36 mois 42 mois 48 mois 60 mois 72 mois 84 mois…" at bounding box center [594, 111] width 130 height 19
select select "120"
click at [529, 102] on select "12 mois 18 mois 24 mois 30 mois 36 mois 42 mois 48 mois 60 mois 72 mois 84 mois…" at bounding box center [594, 111] width 130 height 19
select select "120"
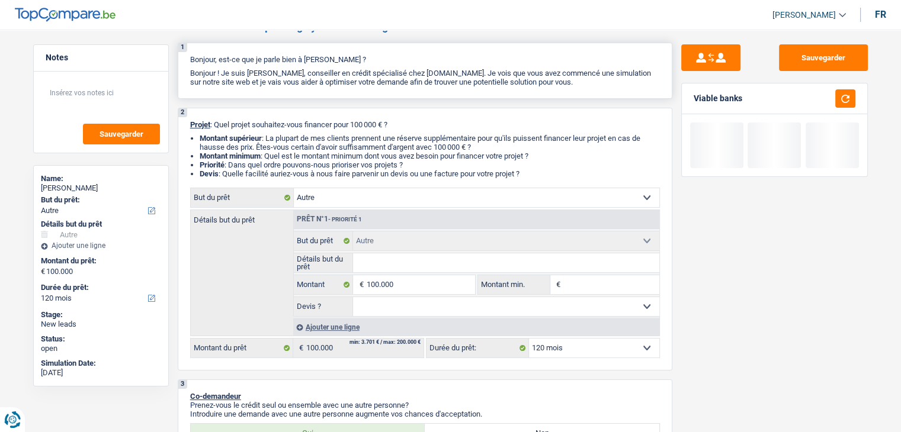
scroll to position [0, 0]
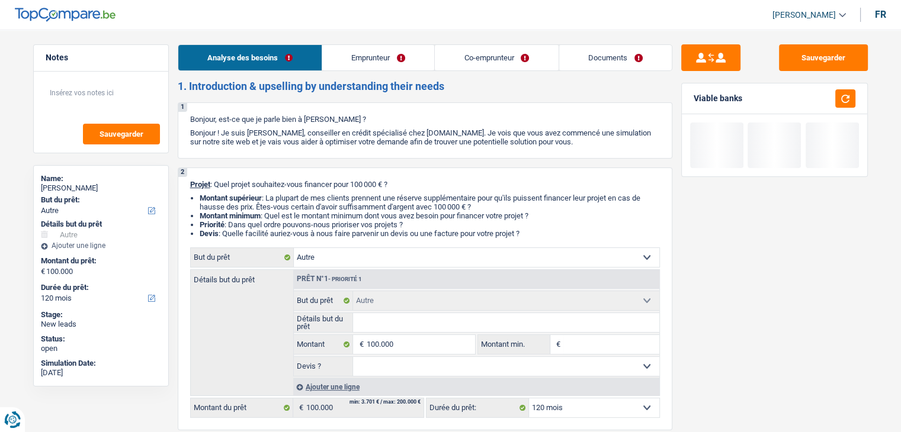
click at [454, 62] on link "Co-emprunteur" at bounding box center [496, 57] width 123 height 25
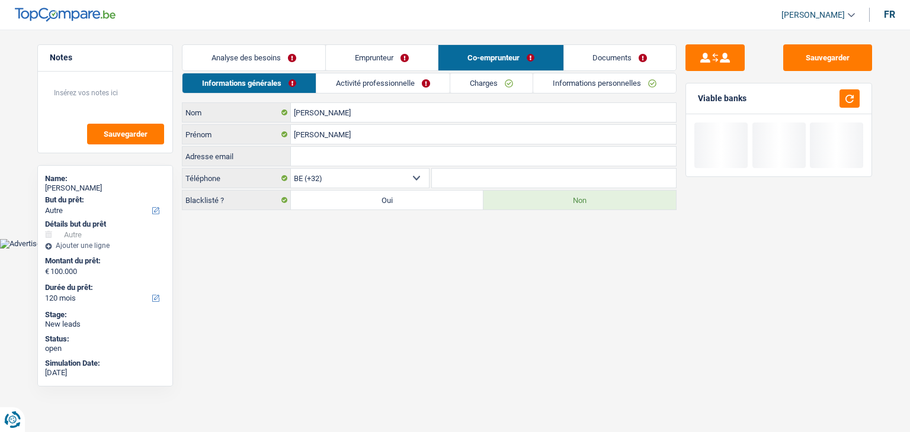
click at [352, 54] on link "Emprunteur" at bounding box center [382, 57] width 112 height 25
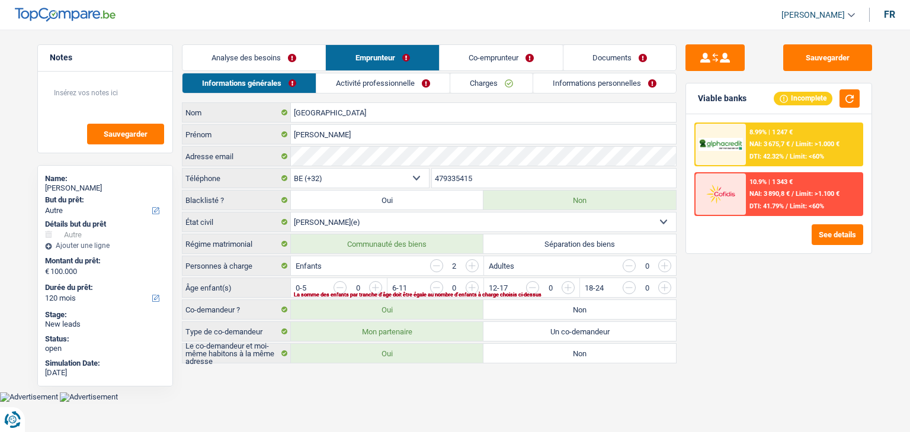
click at [380, 88] on link "Activité professionnelle" at bounding box center [382, 83] width 133 height 20
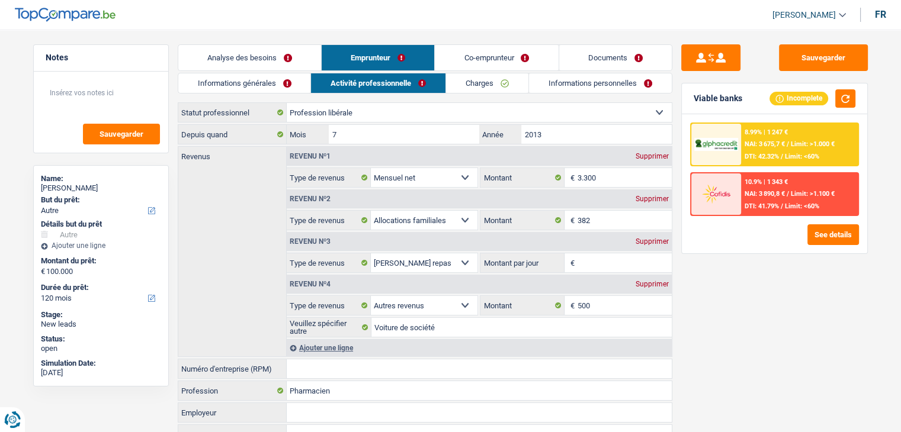
click at [463, 56] on link "Co-emprunteur" at bounding box center [496, 57] width 123 height 25
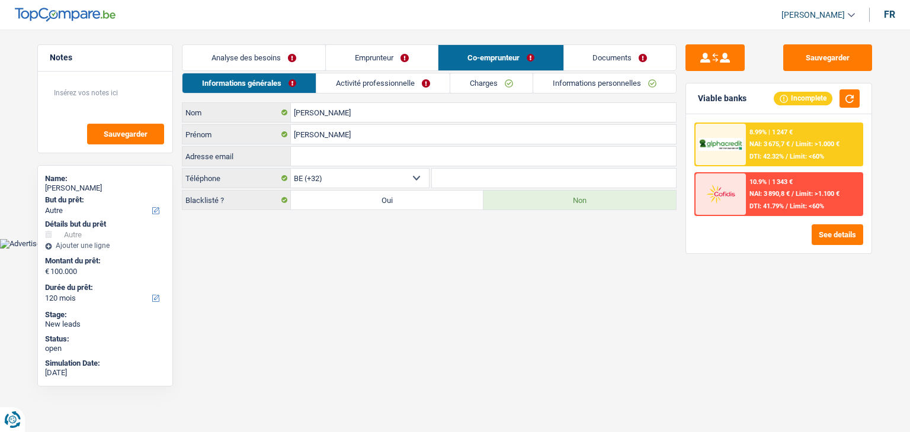
click at [392, 74] on link "Activité professionnelle" at bounding box center [382, 83] width 133 height 20
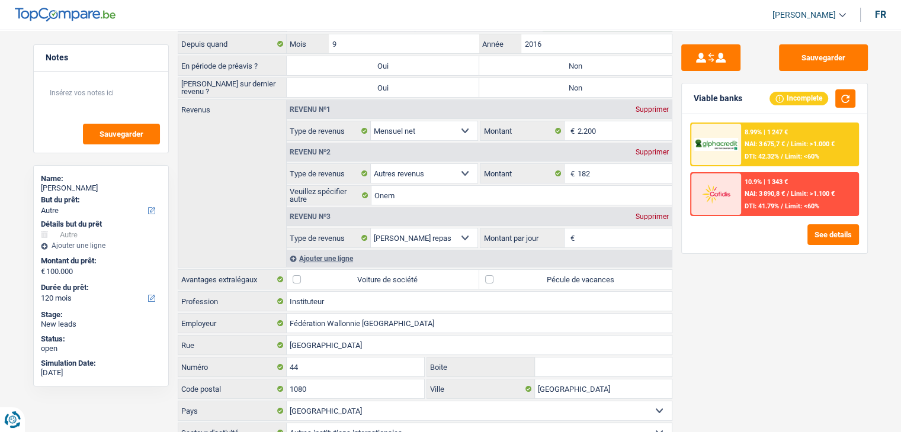
scroll to position [118, 0]
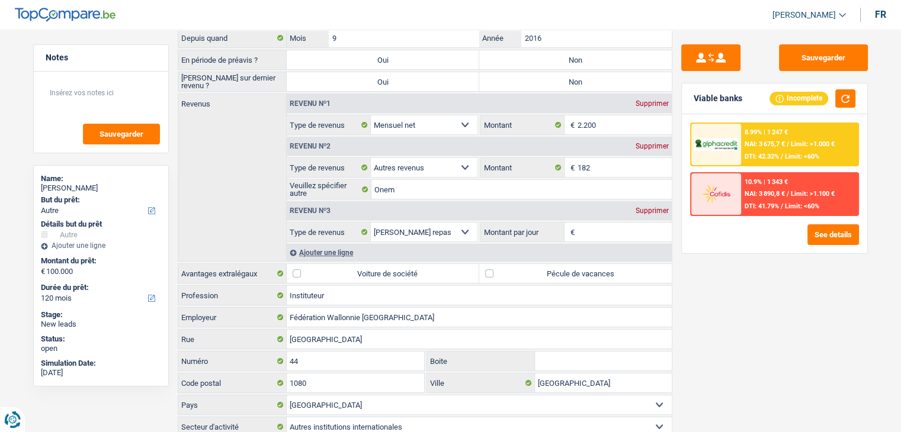
click at [714, 335] on div "Sauvegarder Viable banks Incomplete 8.99% | 1 247 € NAI: 3 675,7 € / Limit: >1.…" at bounding box center [774, 227] width 204 height 366
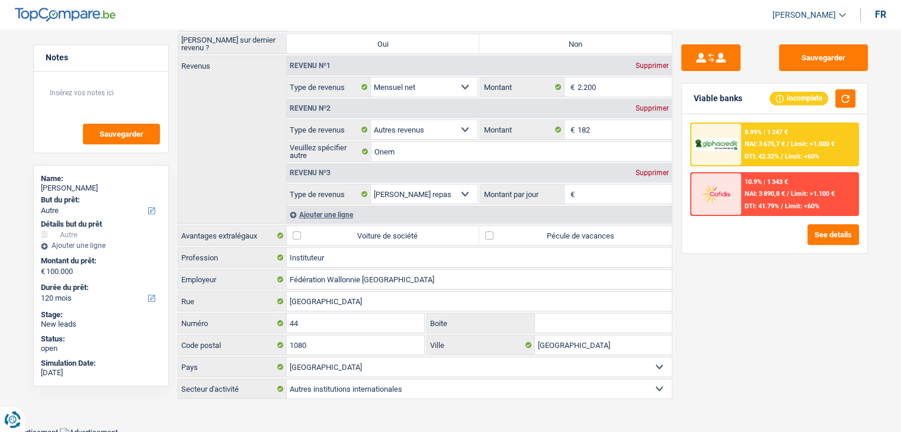
scroll to position [0, 0]
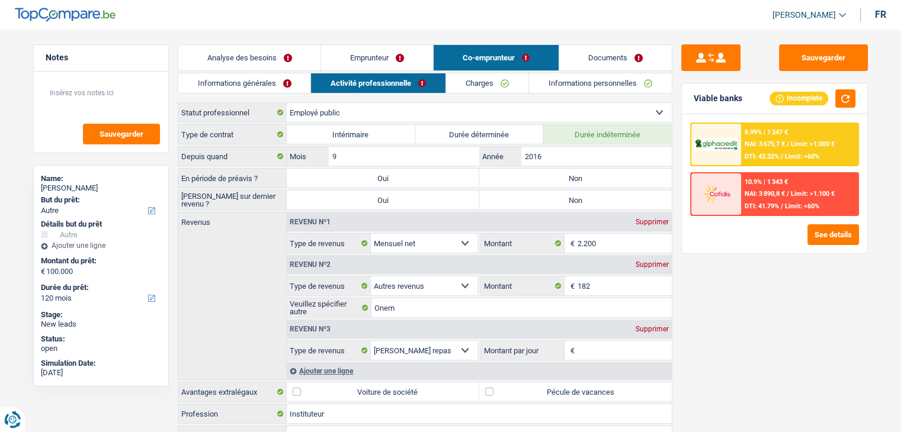
click at [788, 283] on div "Sauvegarder Viable banks Incomplete 8.99% | 1 247 € NAI: 3 675,7 € / Limit: >1.…" at bounding box center [774, 227] width 204 height 366
click at [217, 88] on link "Informations générales" at bounding box center [244, 83] width 133 height 20
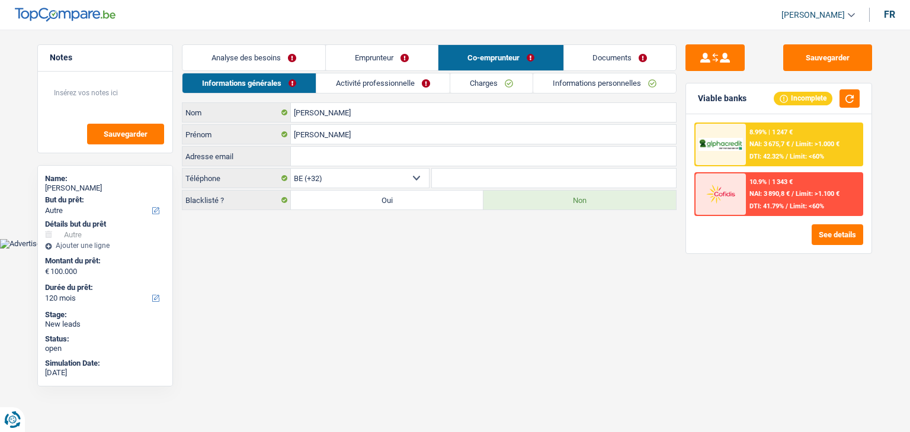
click at [361, 59] on link "Emprunteur" at bounding box center [382, 57] width 112 height 25
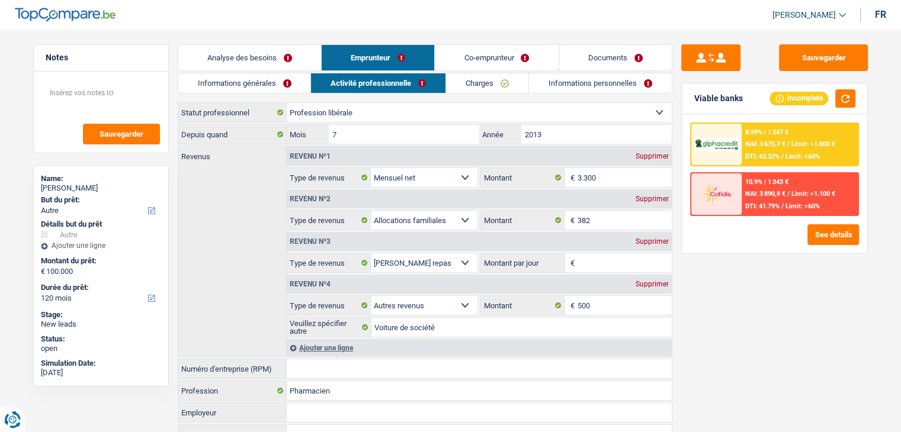
click at [268, 83] on link "Informations générales" at bounding box center [244, 83] width 133 height 20
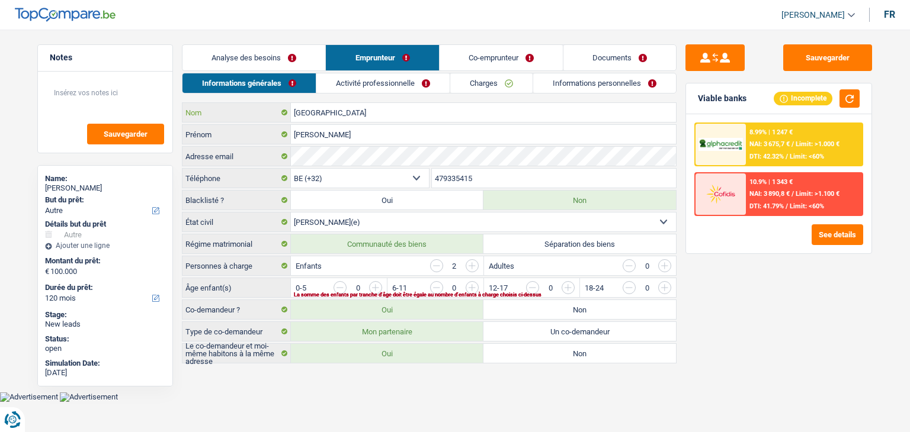
drag, startPoint x: 327, startPoint y: 107, endPoint x: 285, endPoint y: 105, distance: 41.5
click at [285, 105] on div "Waterloo Nom" at bounding box center [428, 112] width 493 height 19
click at [616, 53] on link "Documents" at bounding box center [619, 57] width 113 height 25
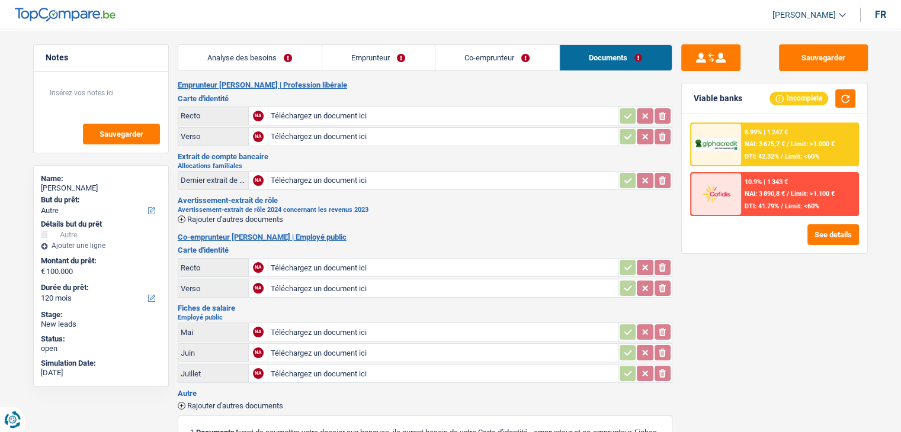
click at [444, 88] on h2 "Emprunteur [PERSON_NAME] | Profession libérale" at bounding box center [425, 85] width 495 height 9
click at [800, 138] on div "8.99% | 1 247 € NAI: 3 675,7 € / Limit: >1.000 € DTI: 42.32% / Limit: <60%" at bounding box center [799, 144] width 117 height 41
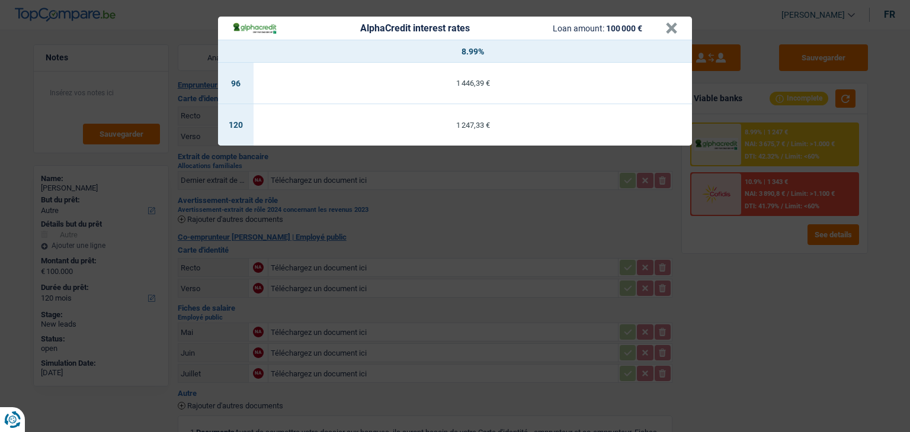
click at [466, 191] on div "AlphaCredit interest rates Loan amount: 100 000 € × 8.99% 96 1 446,39 € 120 1 2…" at bounding box center [455, 216] width 910 height 432
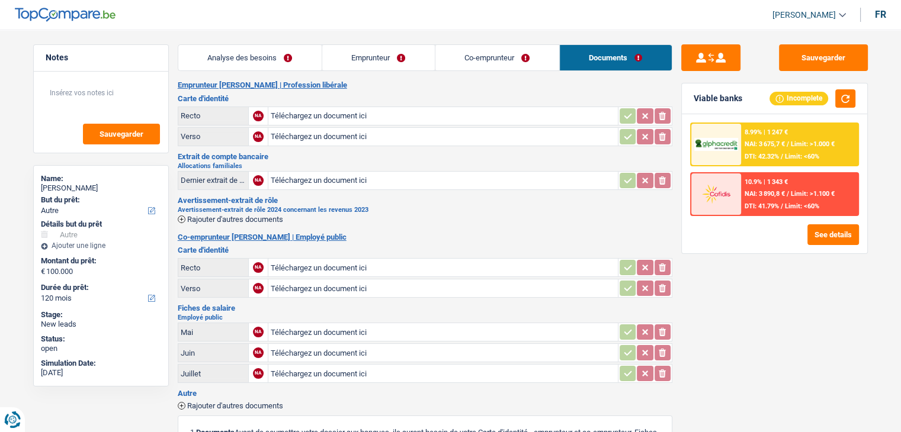
click at [262, 55] on link "Analyse des besoins" at bounding box center [249, 57] width 143 height 25
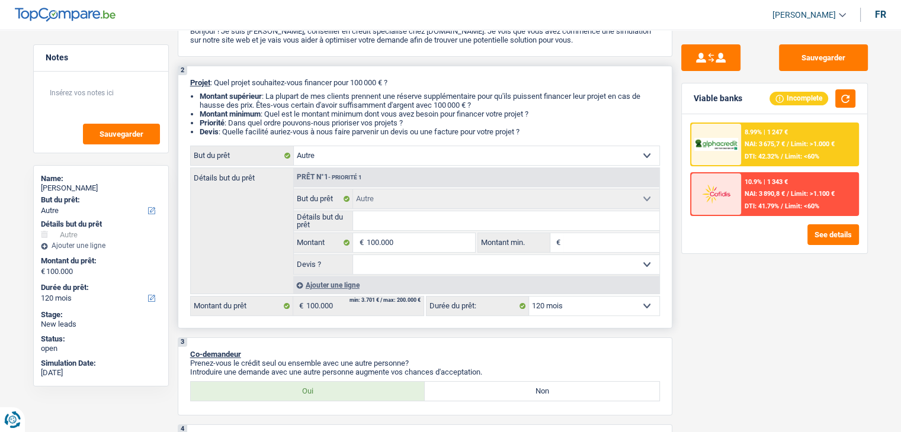
scroll to position [237, 0]
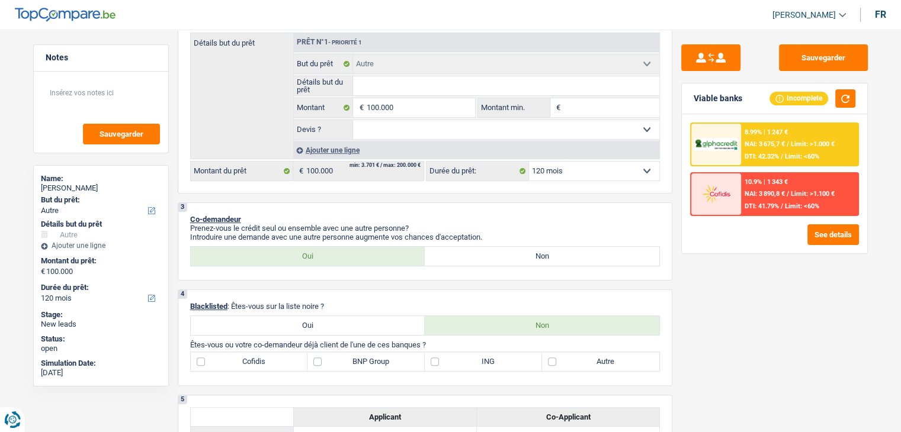
click at [732, 155] on div at bounding box center [716, 144] width 50 height 41
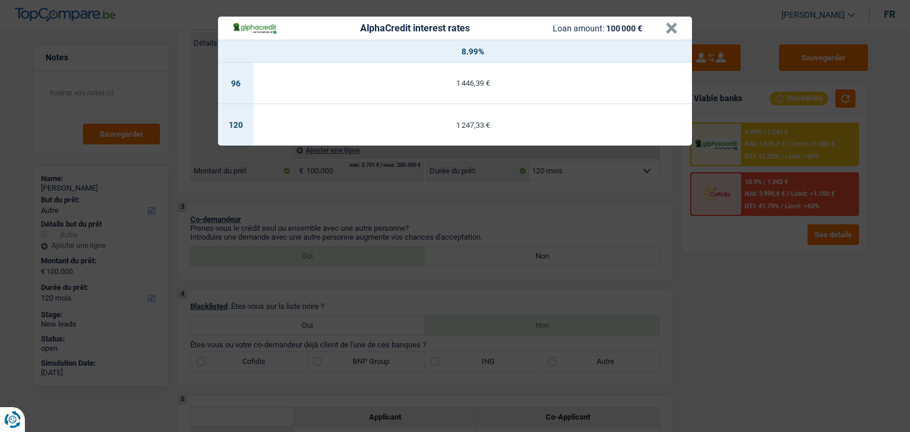
click at [524, 184] on div "AlphaCredit interest rates Loan amount: 100 000 € × 8.99% 96 1 446,39 € 120 1 2…" at bounding box center [455, 216] width 910 height 432
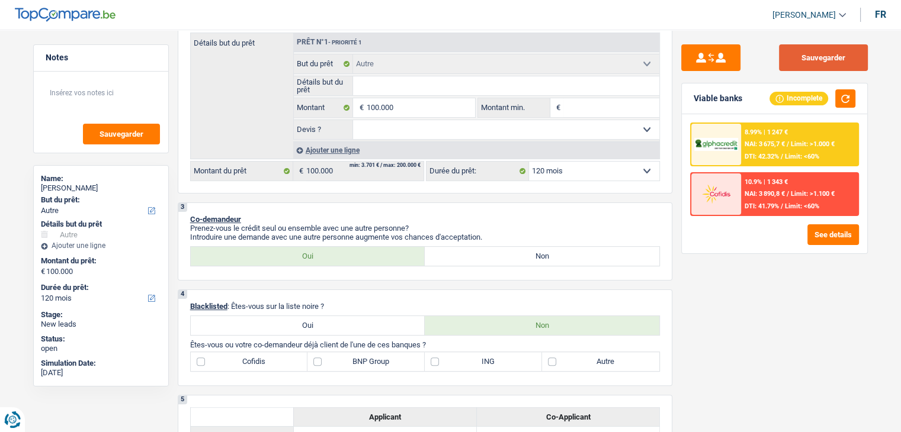
click at [846, 62] on button "Sauvegarder" at bounding box center [823, 57] width 89 height 27
